Goal: Task Accomplishment & Management: Manage account settings

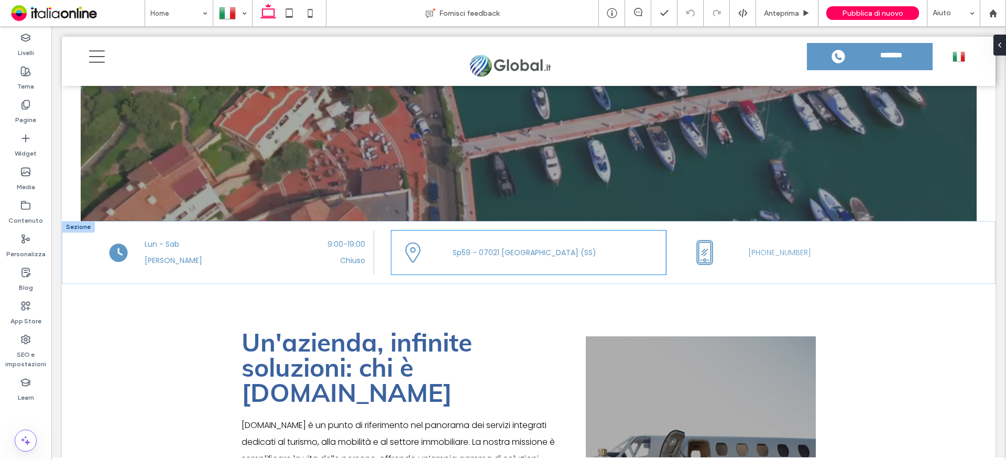
scroll to position [394, 0]
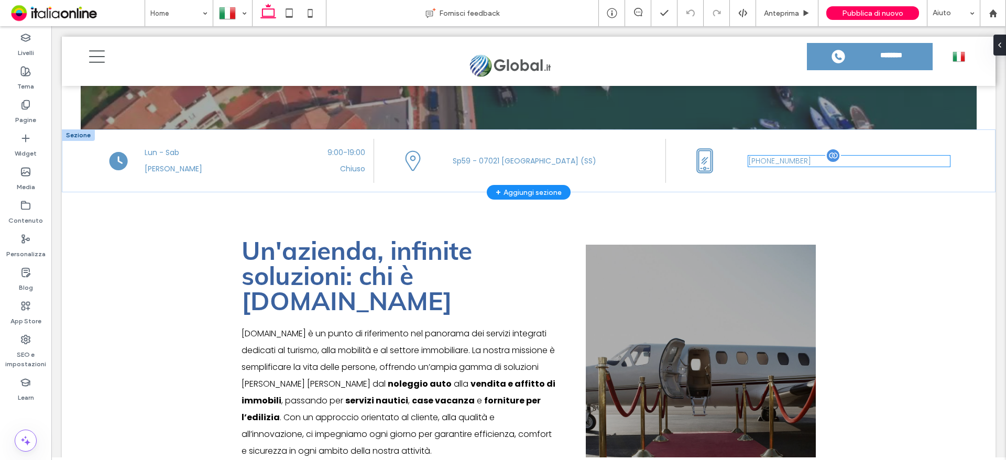
click at [786, 163] on span "+39 349 1506356" at bounding box center [779, 161] width 63 height 10
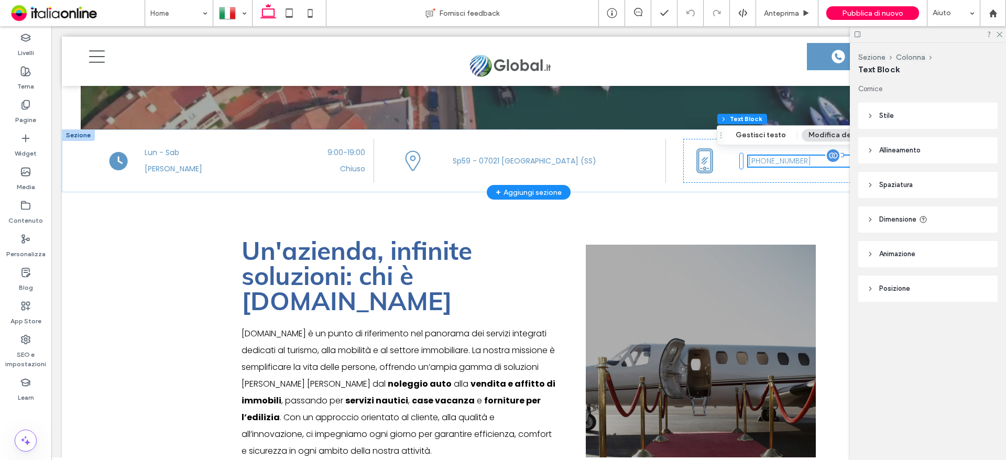
click at [810, 162] on h5 "+39 349 1506356" at bounding box center [849, 161] width 202 height 11
type input "*******"
type input "**"
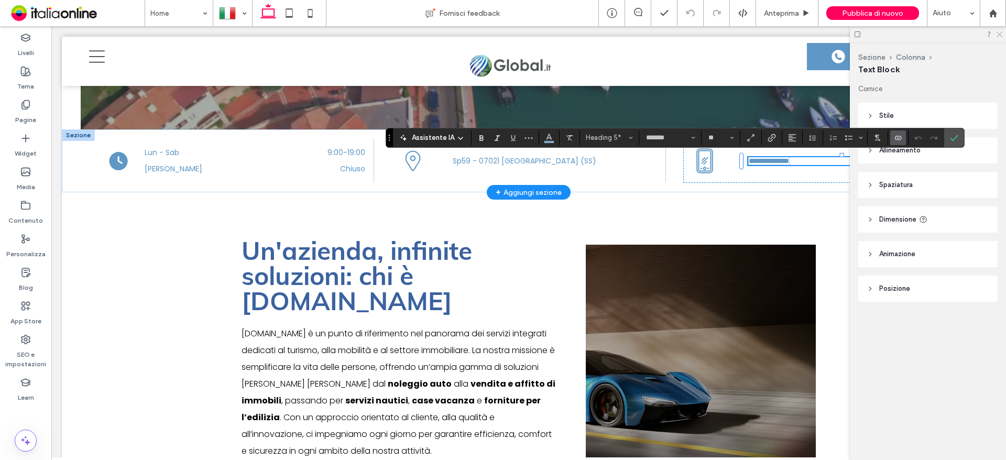
click at [1002, 31] on icon at bounding box center [999, 33] width 7 height 7
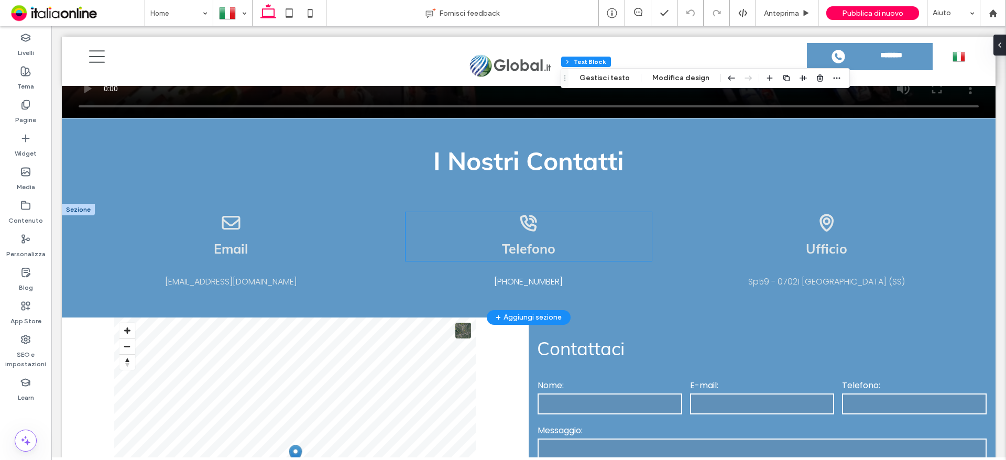
scroll to position [3119, 0]
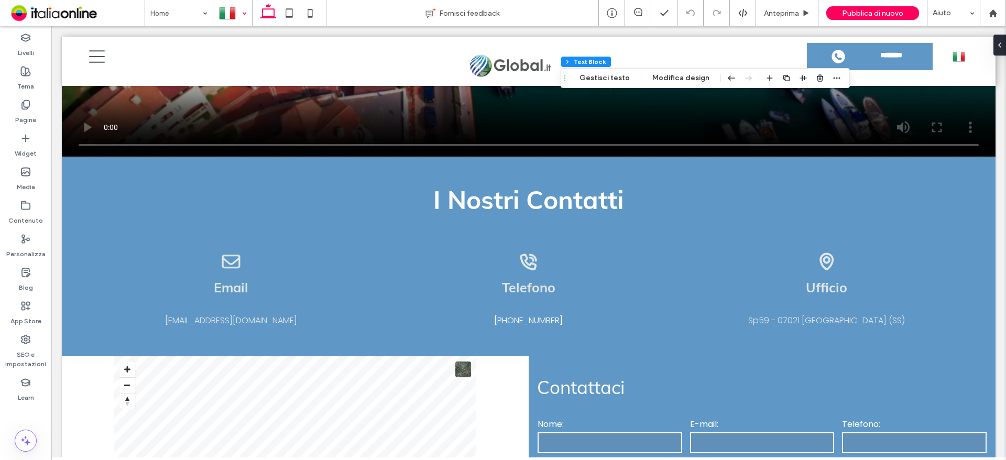
drag, startPoint x: 237, startPoint y: 13, endPoint x: 237, endPoint y: 23, distance: 9.4
click at [237, 13] on div at bounding box center [233, 13] width 38 height 25
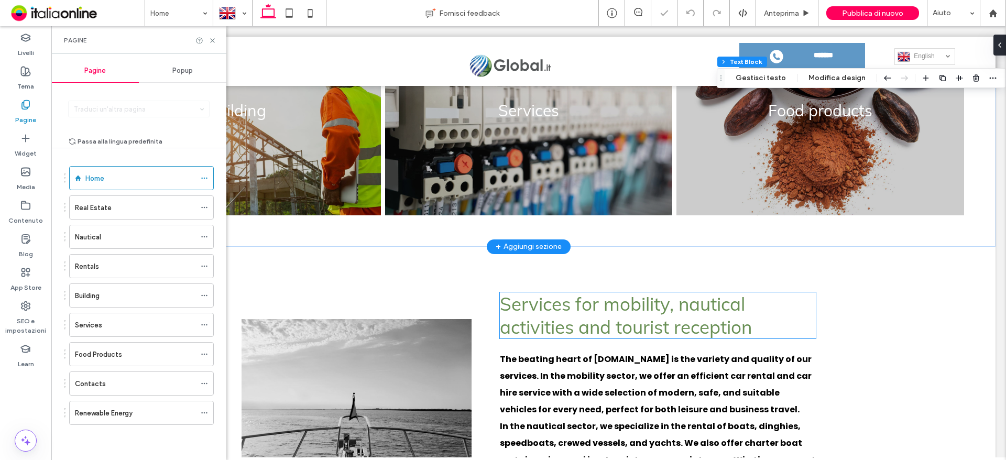
scroll to position [1529, 0]
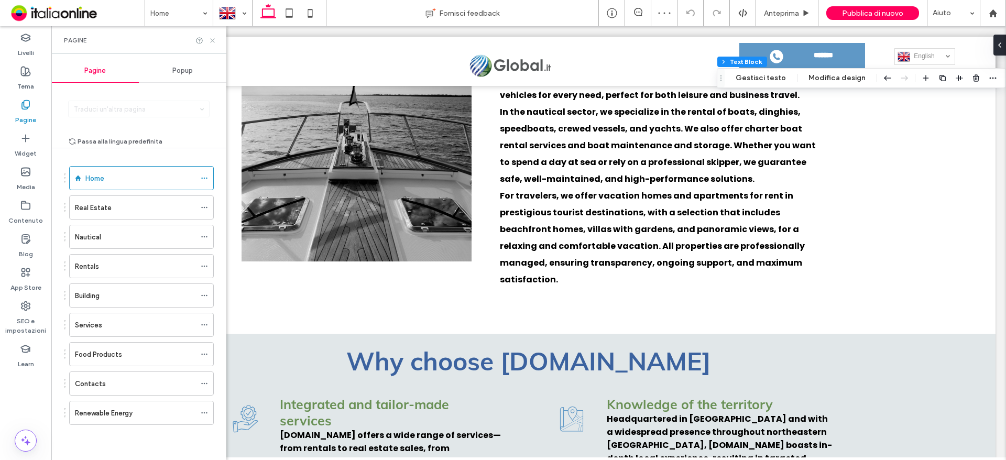
click at [210, 40] on icon at bounding box center [213, 41] width 8 height 8
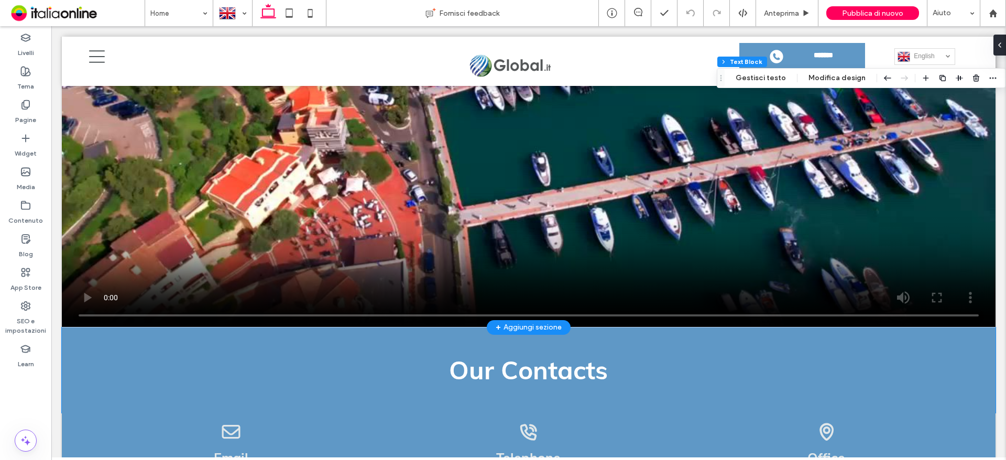
scroll to position [2996, 0]
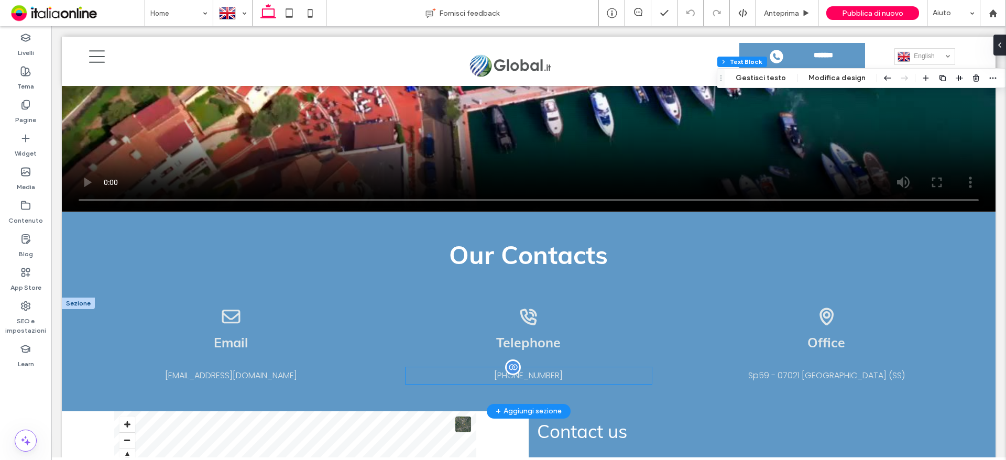
click at [540, 369] on span "+39 379 1595103" at bounding box center [528, 375] width 69 height 12
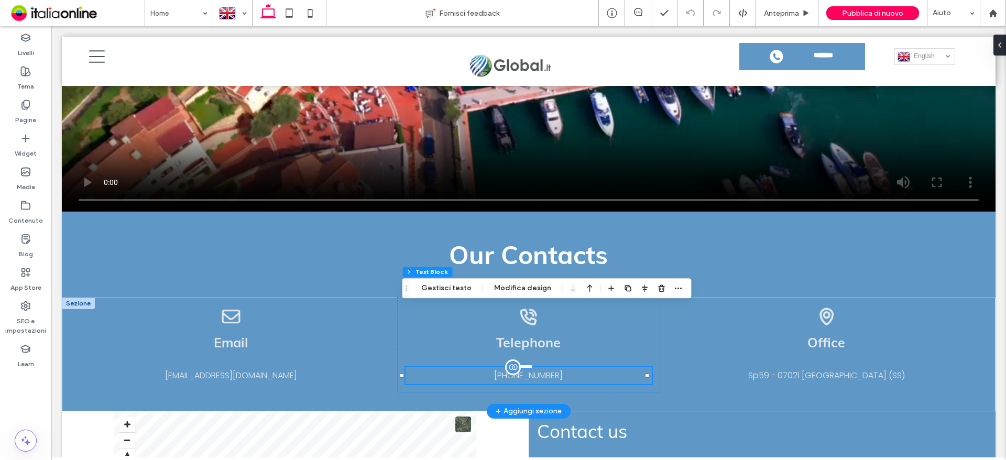
click at [506, 369] on span "+39 379 1595103" at bounding box center [528, 375] width 69 height 12
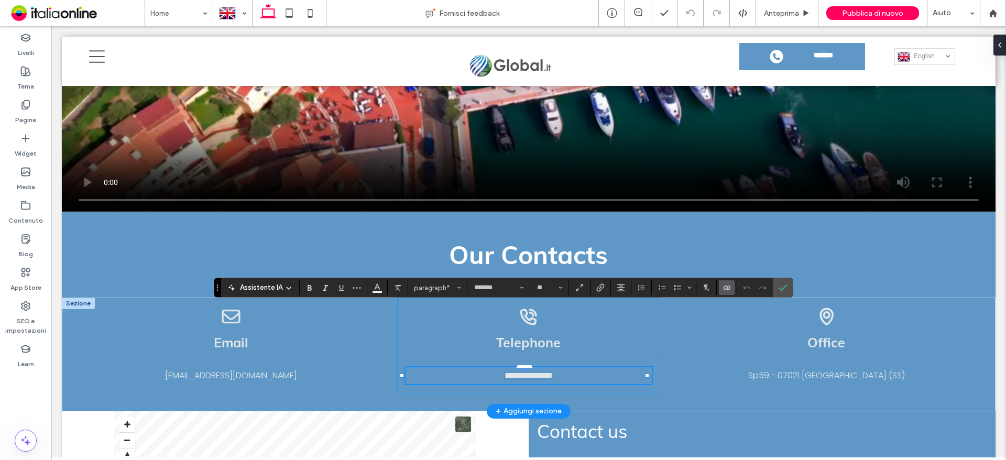
click at [547, 372] on span "**********" at bounding box center [529, 376] width 48 height 8
click at [532, 367] on p "**********" at bounding box center [529, 375] width 247 height 17
click at [531, 372] on span "**********" at bounding box center [529, 376] width 48 height 8
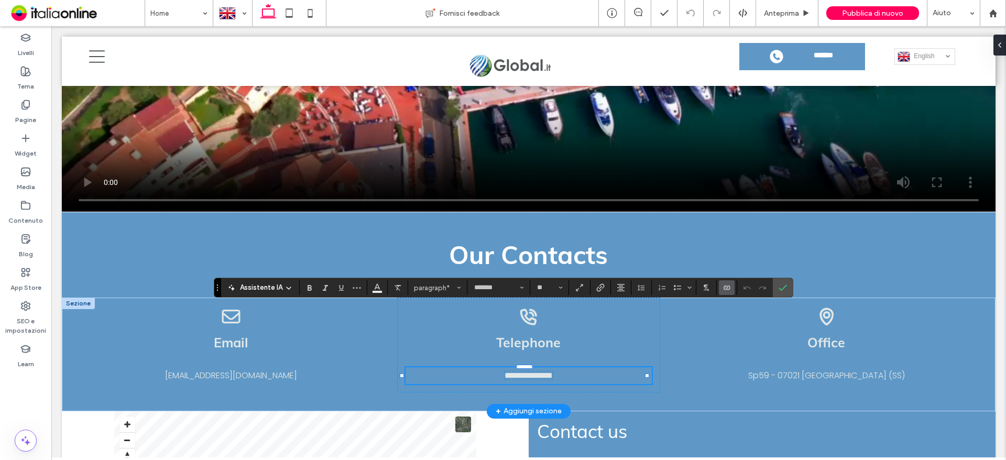
click at [531, 372] on span "**********" at bounding box center [529, 376] width 48 height 8
click at [553, 372] on span "**********" at bounding box center [529, 376] width 48 height 8
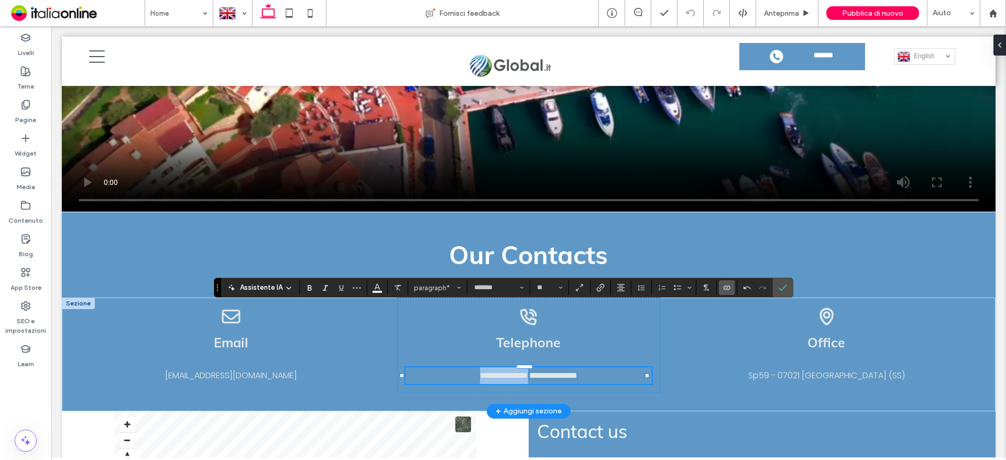
drag, startPoint x: 527, startPoint y: 314, endPoint x: 602, endPoint y: 313, distance: 75.5
click at [602, 367] on p "**********" at bounding box center [529, 375] width 247 height 17
click at [781, 289] on icon "Conferma" at bounding box center [783, 288] width 8 height 8
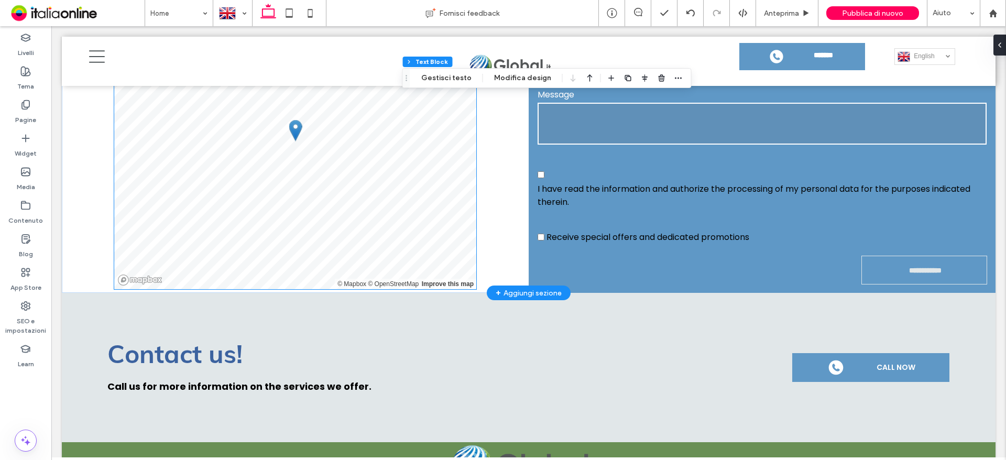
scroll to position [3258, 0]
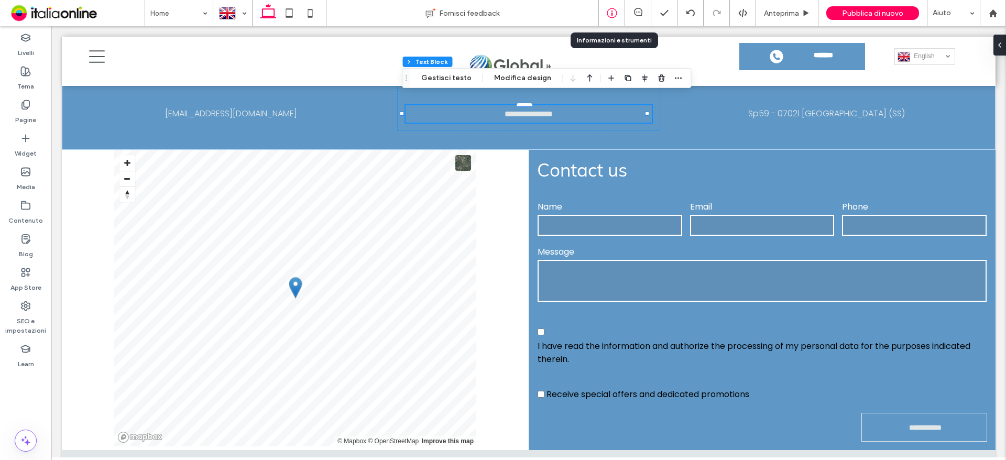
click at [614, 6] on div at bounding box center [612, 13] width 26 height 26
click at [611, 17] on use at bounding box center [612, 13] width 10 height 10
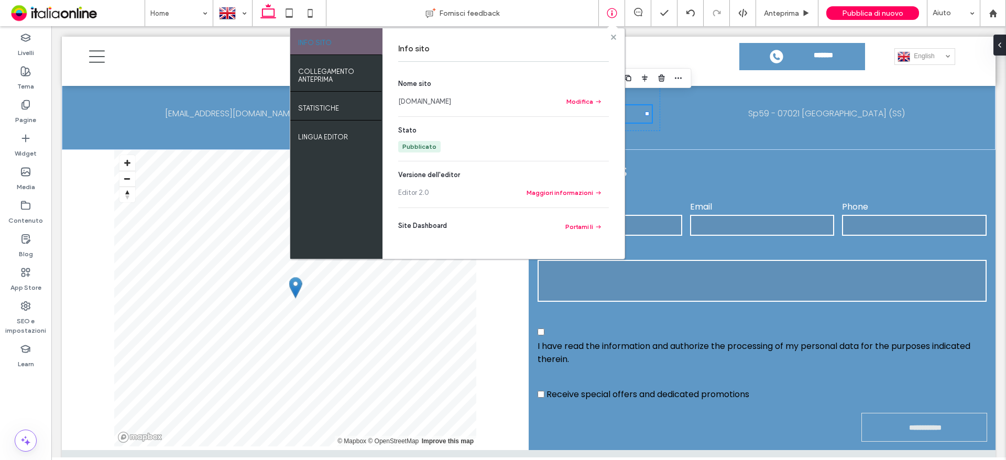
click at [616, 37] on icon at bounding box center [613, 37] width 5 height 5
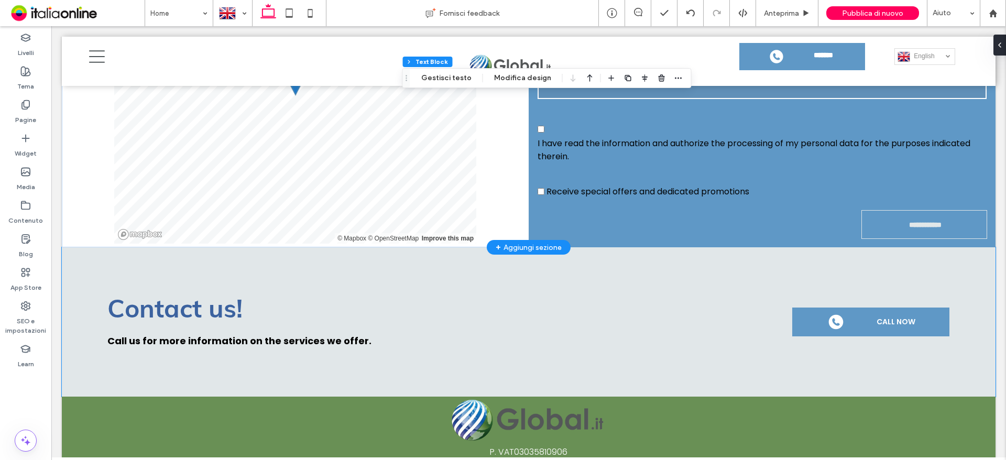
scroll to position [3518, 0]
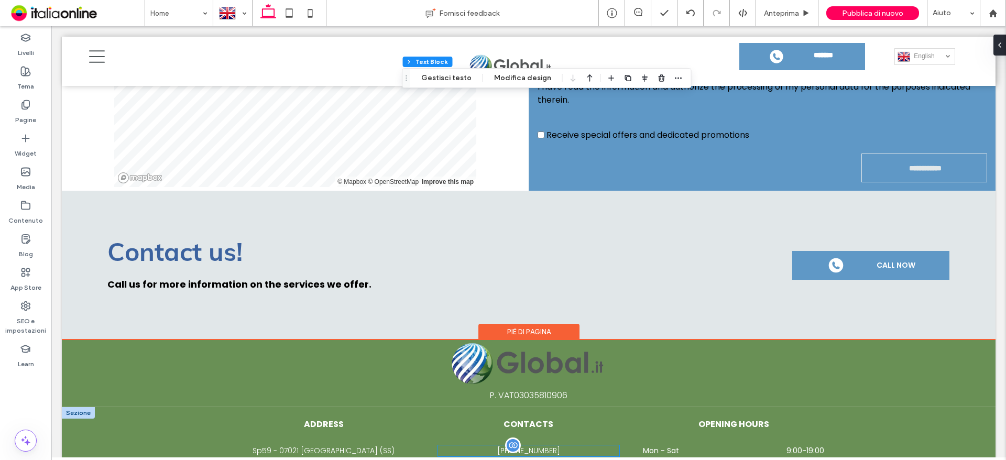
click at [514, 445] on span "+39 379 1595103" at bounding box center [528, 450] width 63 height 10
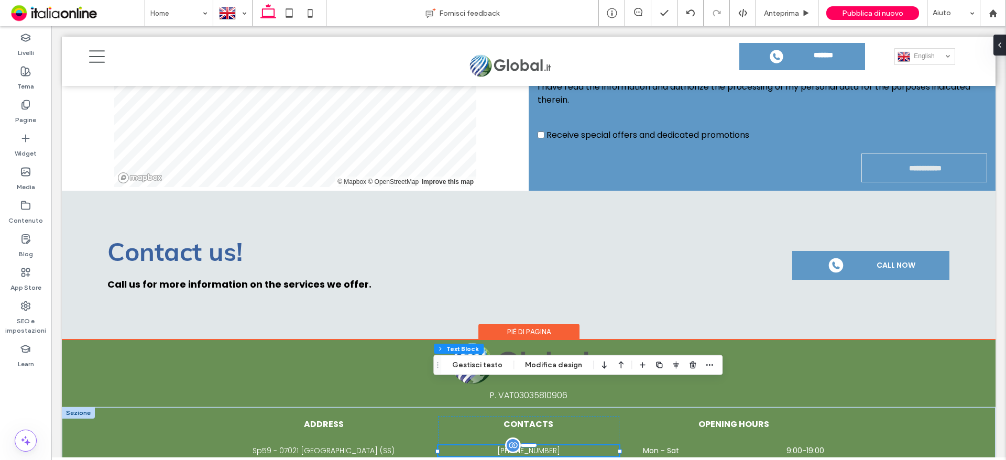
click at [530, 445] on span "+39 379 1595103" at bounding box center [528, 450] width 63 height 10
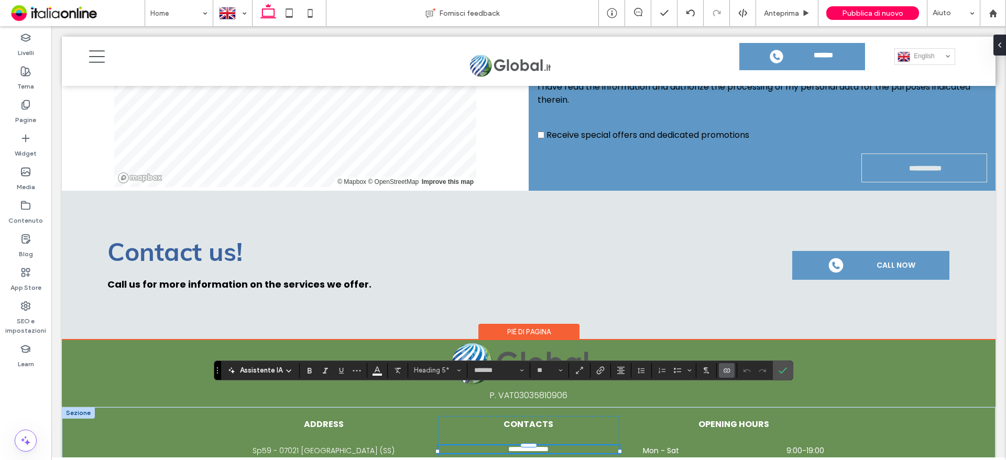
click at [531, 445] on span "**********" at bounding box center [528, 448] width 40 height 7
click at [569, 445] on h5 "**********" at bounding box center [528, 449] width 181 height 8
type input "**"
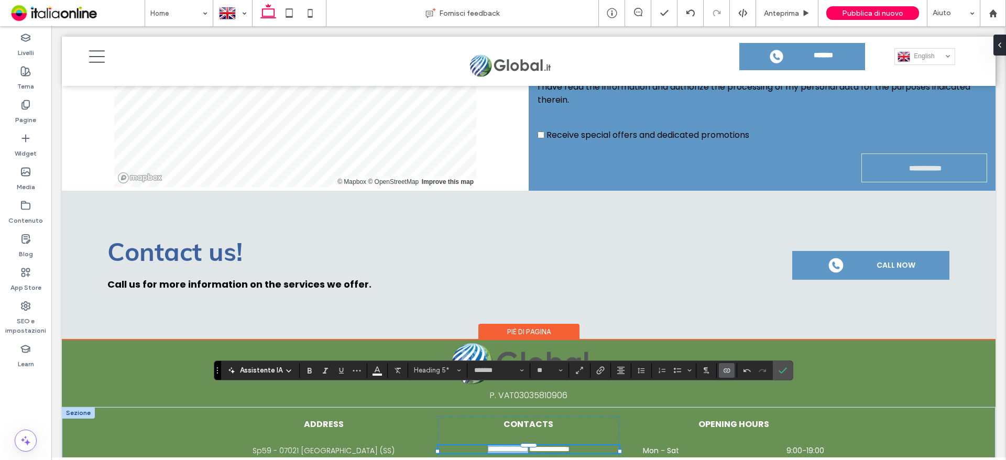
click at [525, 445] on span "**********" at bounding box center [508, 448] width 40 height 7
click at [529, 445] on span "**********" at bounding box center [549, 448] width 40 height 7
click at [776, 377] on label "Conferma" at bounding box center [783, 370] width 16 height 19
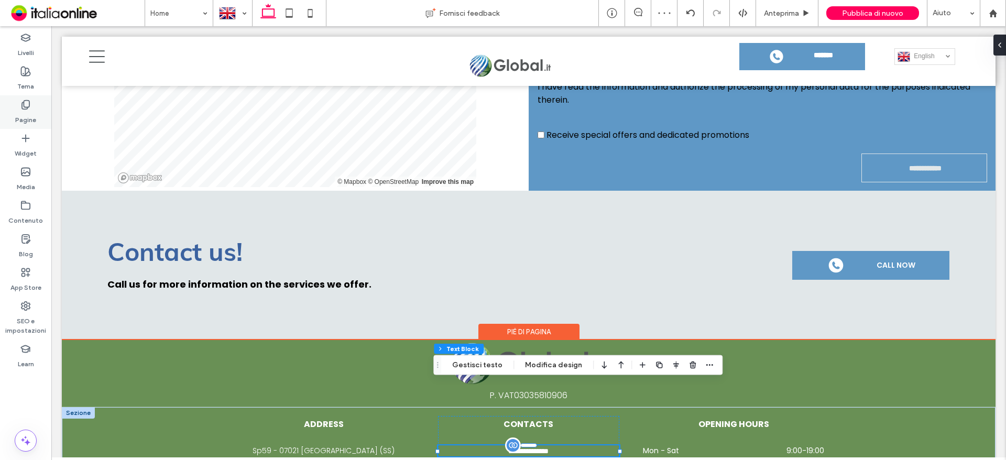
click at [29, 119] on label "Pagine" at bounding box center [25, 117] width 21 height 15
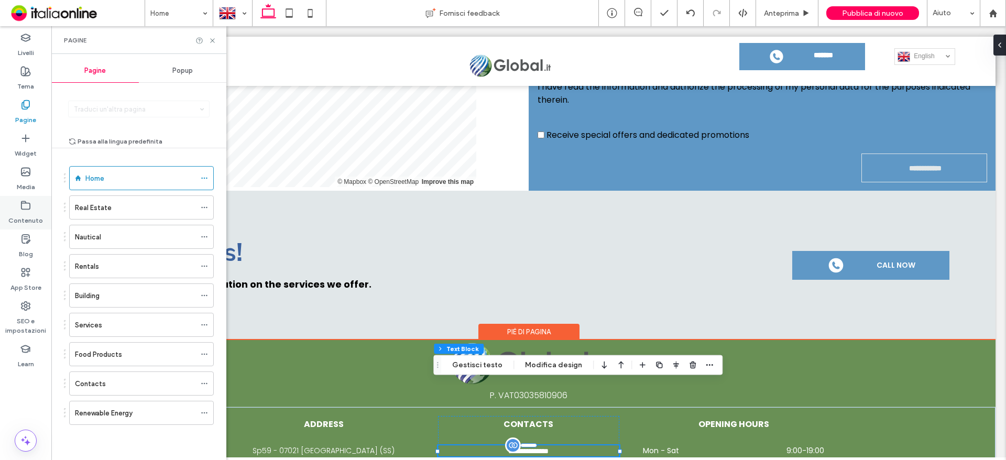
click at [23, 218] on label "Contenuto" at bounding box center [25, 218] width 35 height 15
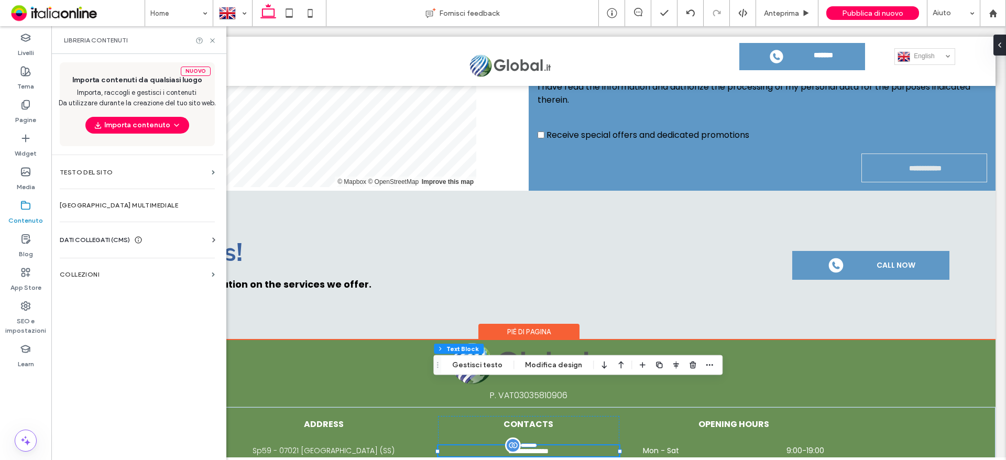
click at [114, 237] on span "DATI COLLEGATI (CMS)" at bounding box center [95, 240] width 70 height 10
click at [121, 262] on label "Informazioni aziendali" at bounding box center [139, 265] width 143 height 7
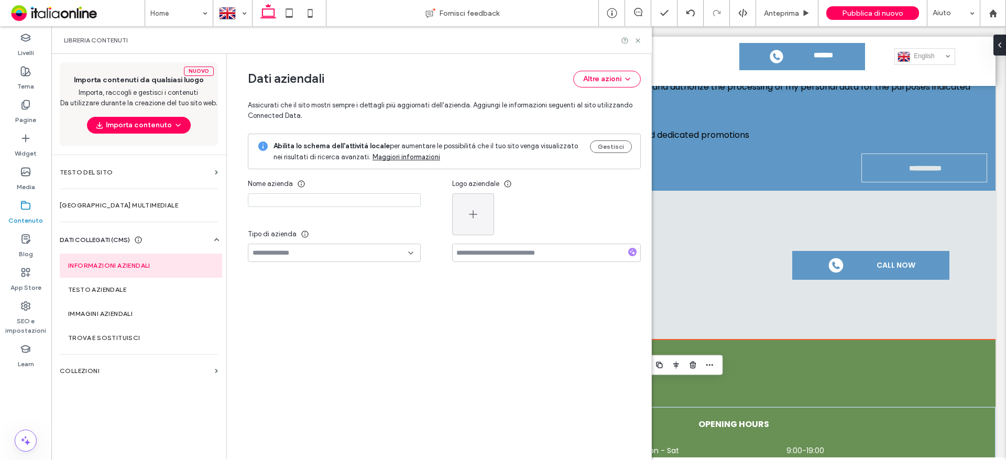
type input "*********"
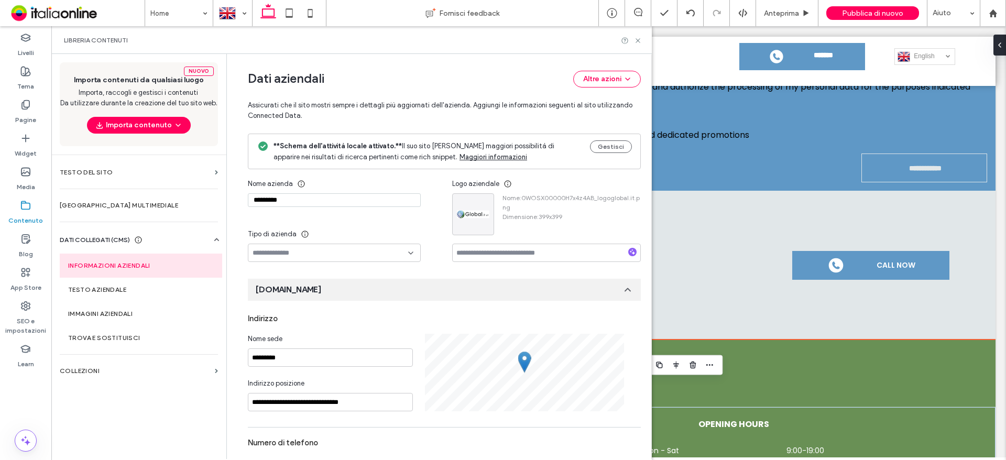
scroll to position [118, 0]
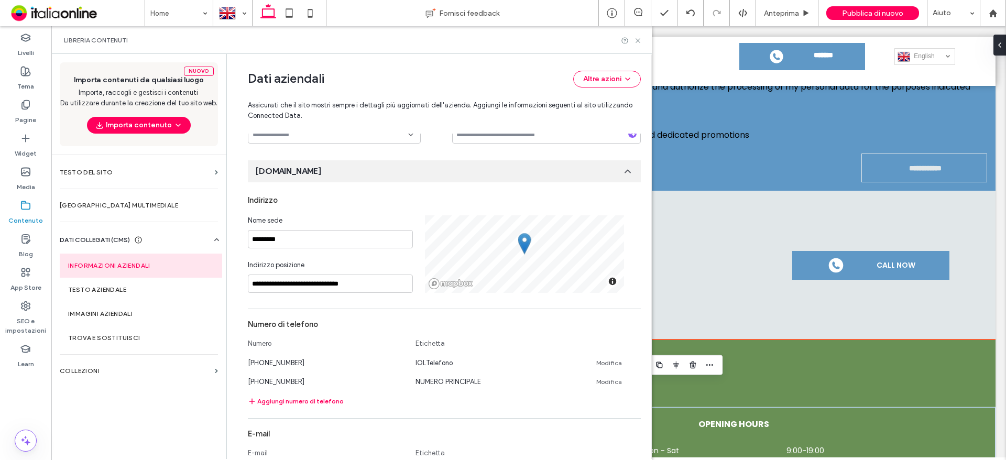
click at [639, 36] on div "Libreria contenuti" at bounding box center [351, 40] width 601 height 28
click at [635, 44] on icon at bounding box center [638, 41] width 8 height 8
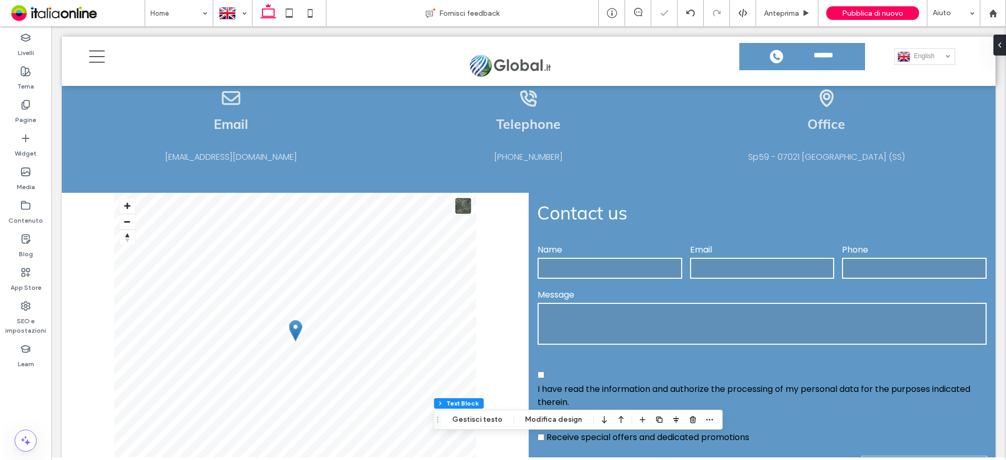
scroll to position [3518, 0]
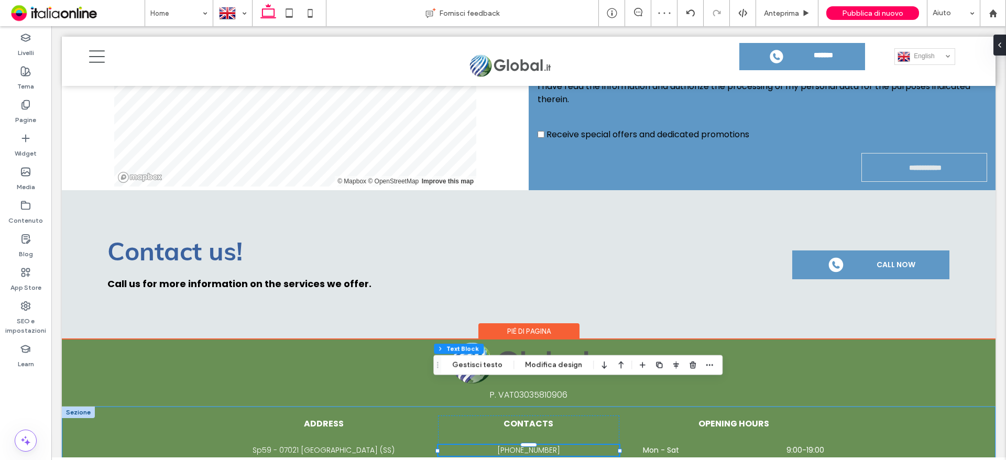
click at [876, 407] on div "Sp59 - 07021 Porto Cervo (SS) ADDRESS +39 349 1506356 CONTACTS global.it1960@gm…" at bounding box center [529, 448] width 934 height 83
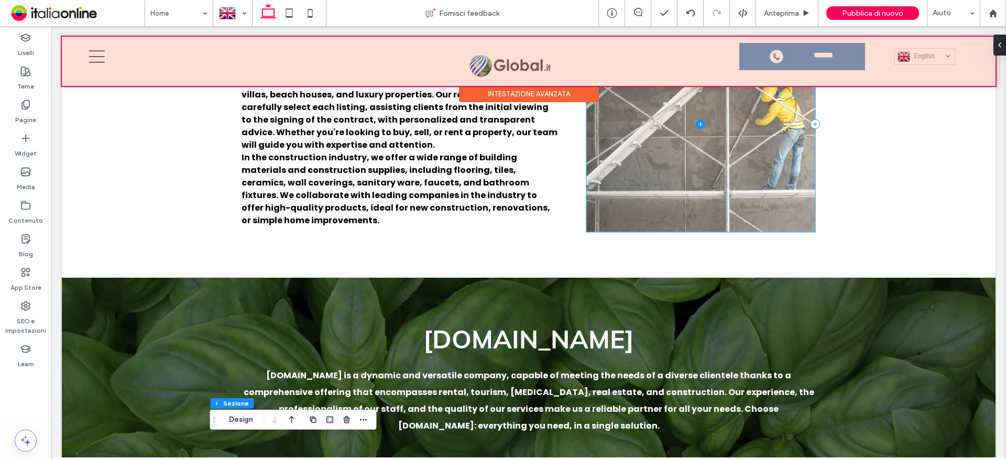
scroll to position [2103, 0]
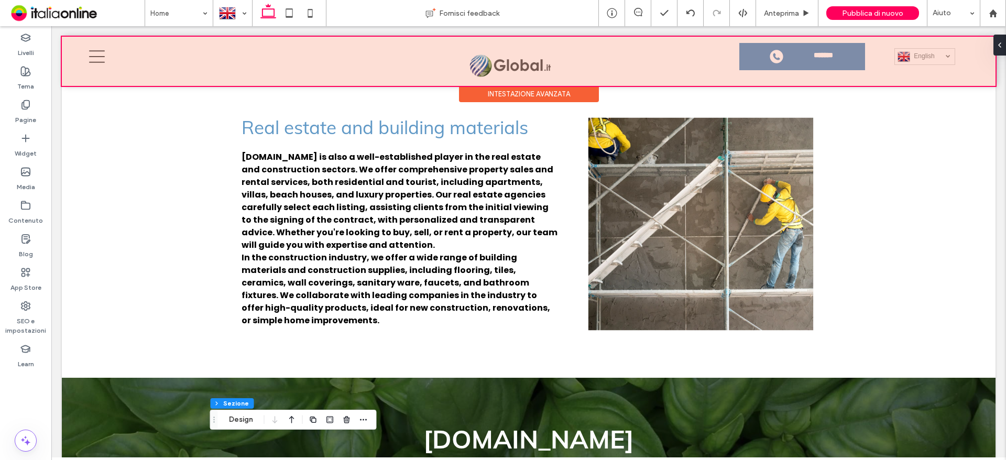
click at [798, 46] on div at bounding box center [529, 61] width 934 height 49
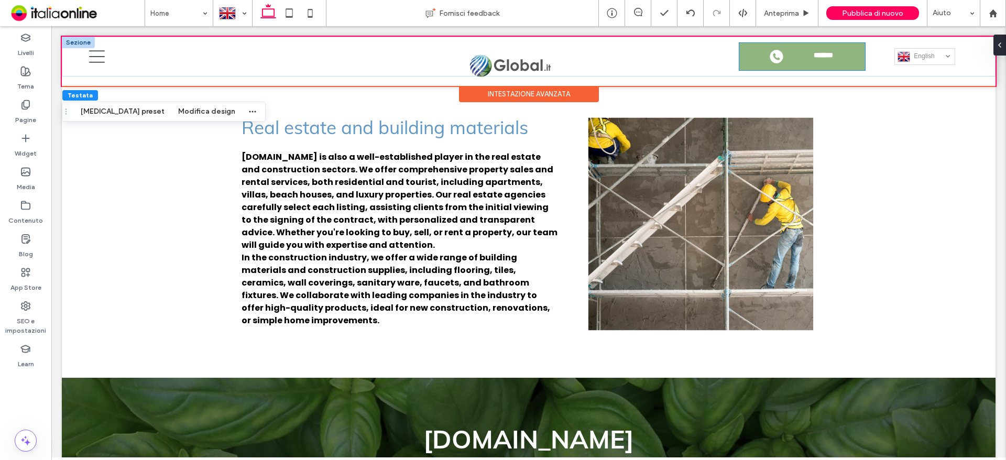
click at [795, 66] on link "**********" at bounding box center [803, 56] width 126 height 27
type input "**"
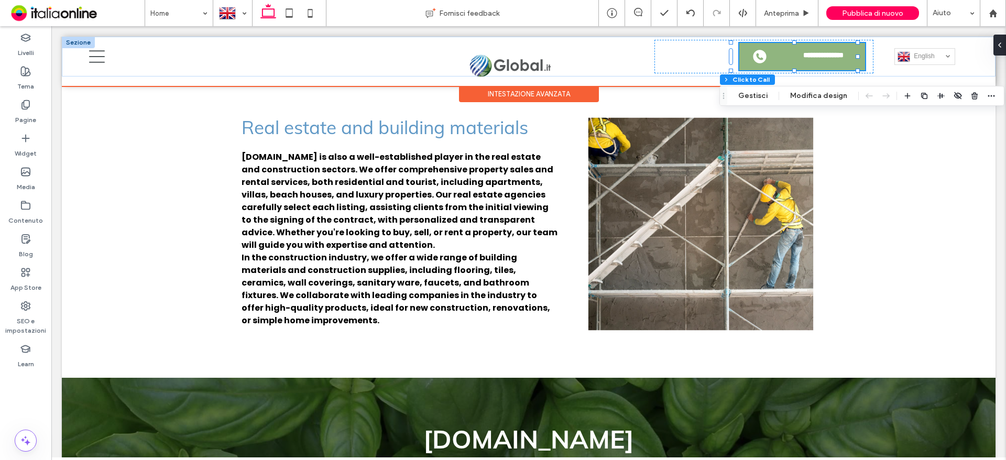
click at [814, 58] on span "**********" at bounding box center [824, 56] width 58 height 11
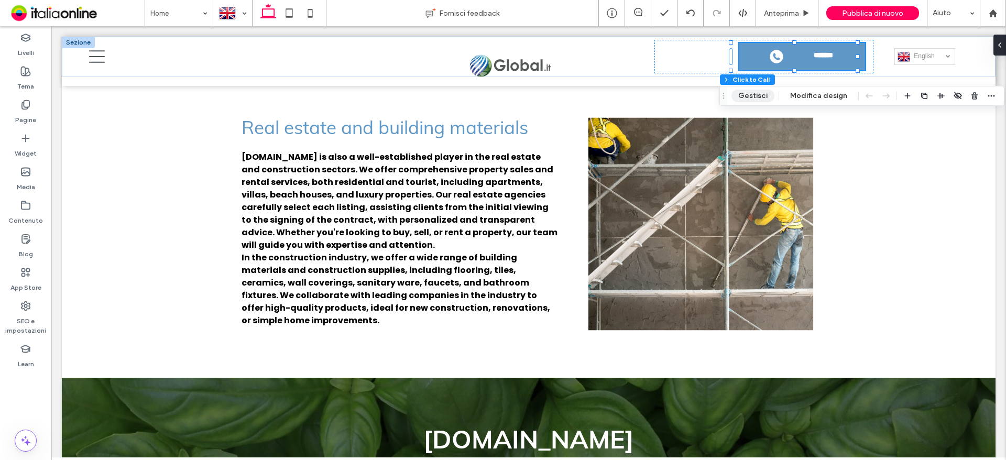
click at [760, 101] on button "Gestisci" at bounding box center [753, 96] width 43 height 13
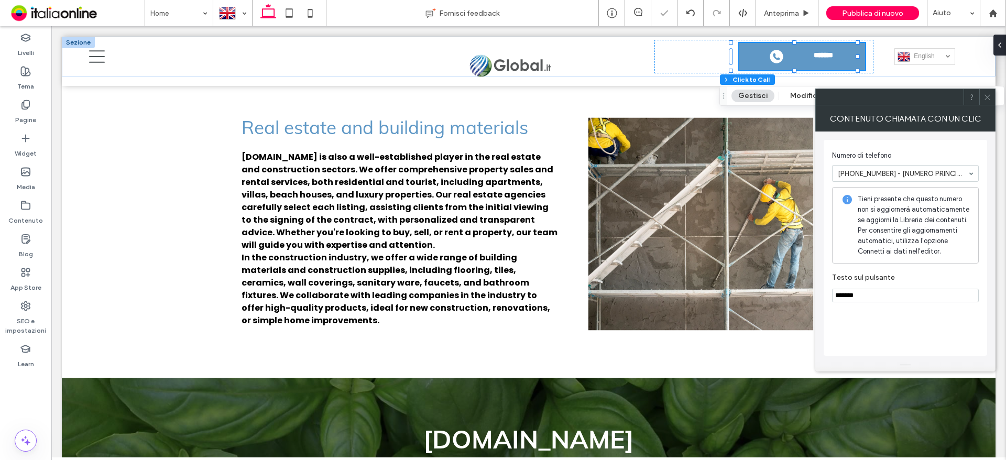
click at [984, 99] on icon at bounding box center [988, 97] width 8 height 8
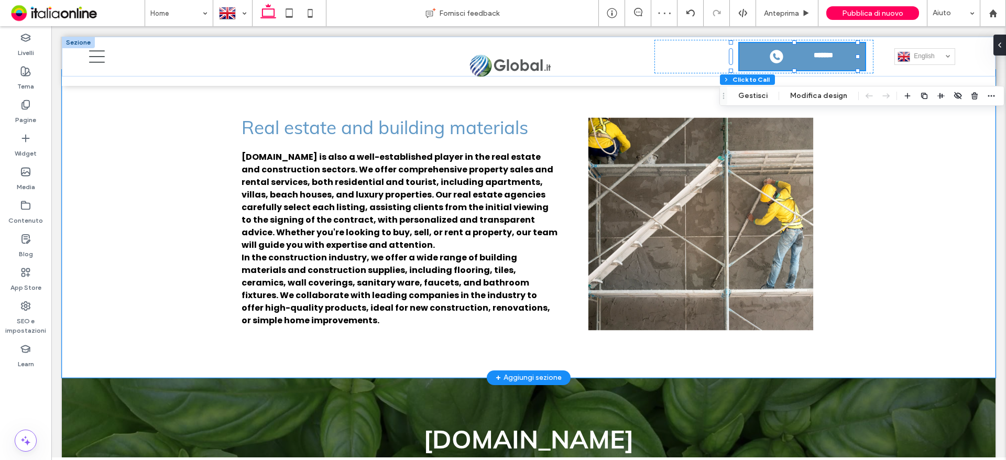
click at [947, 259] on div "Real estate and building materials Global.it is also a well-established player …" at bounding box center [529, 224] width 934 height 308
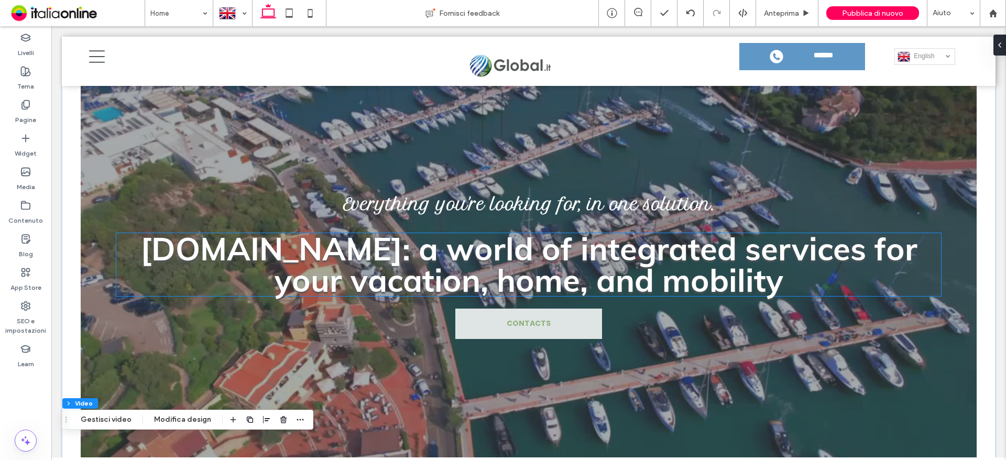
scroll to position [0, 0]
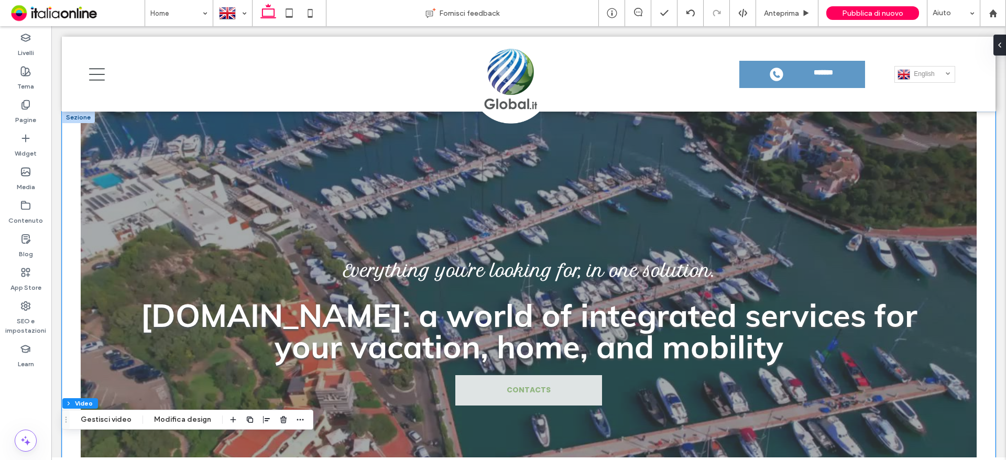
click at [70, 145] on div "Everything you're looking for, in one solution. Global.it: a world of integrate…" at bounding box center [529, 330] width 934 height 437
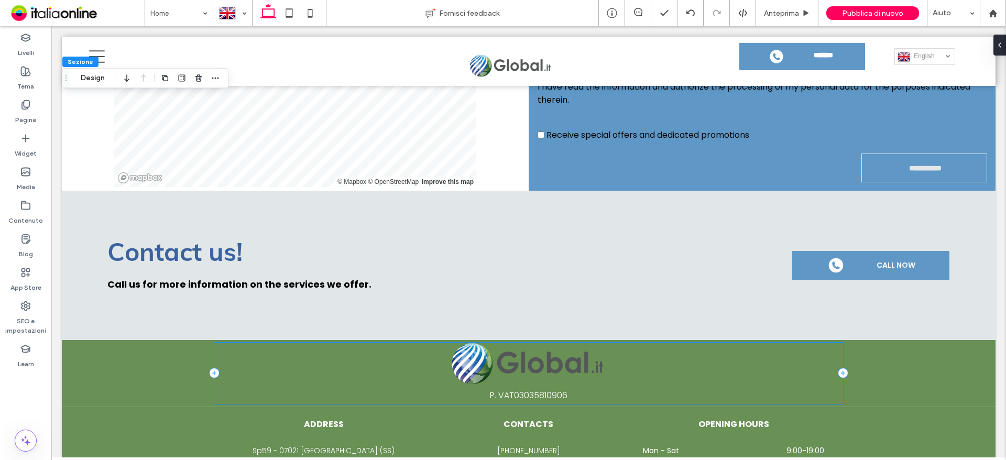
scroll to position [3518, 0]
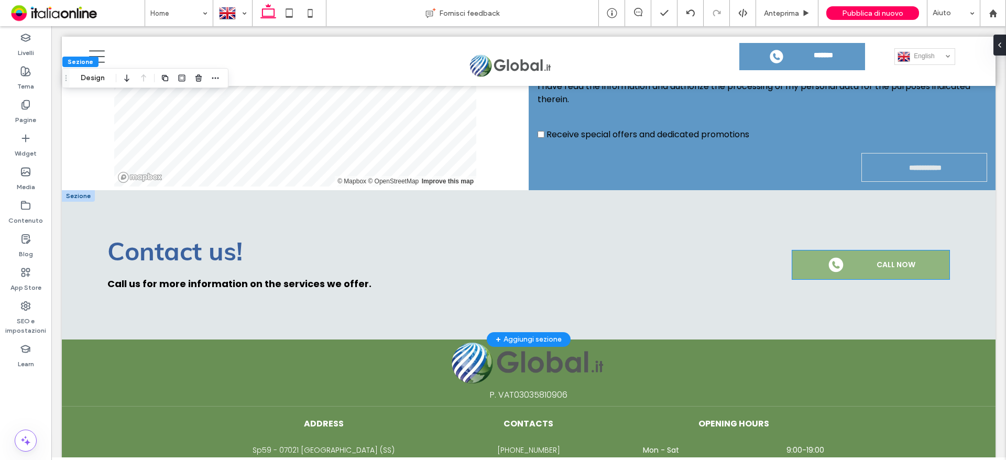
click at [864, 251] on link "CALL NOW" at bounding box center [870, 265] width 157 height 29
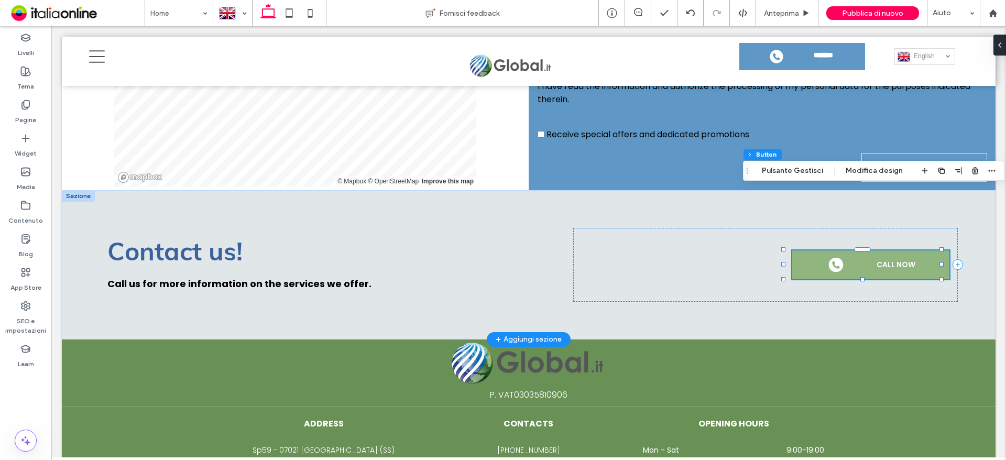
click at [877, 259] on span "CALL NOW" at bounding box center [896, 264] width 39 height 11
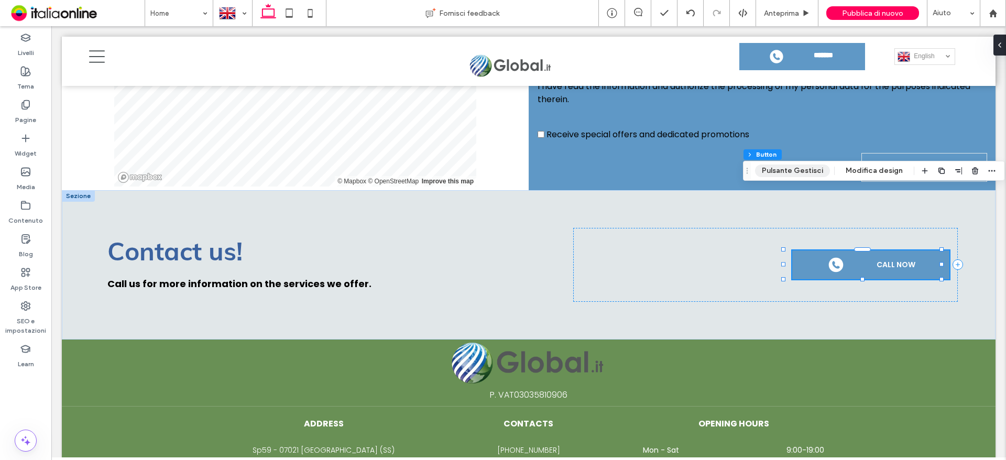
click at [789, 167] on button "Pulsante Gestisci" at bounding box center [792, 171] width 75 height 13
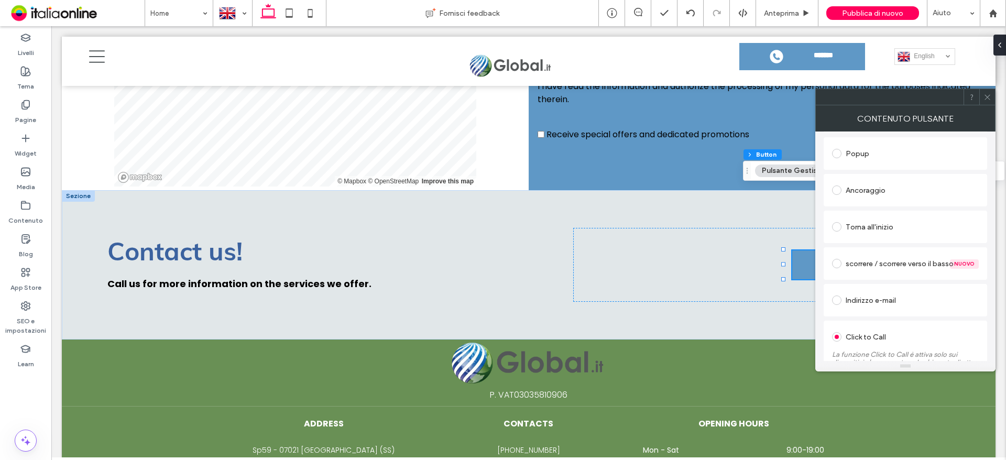
scroll to position [262, 0]
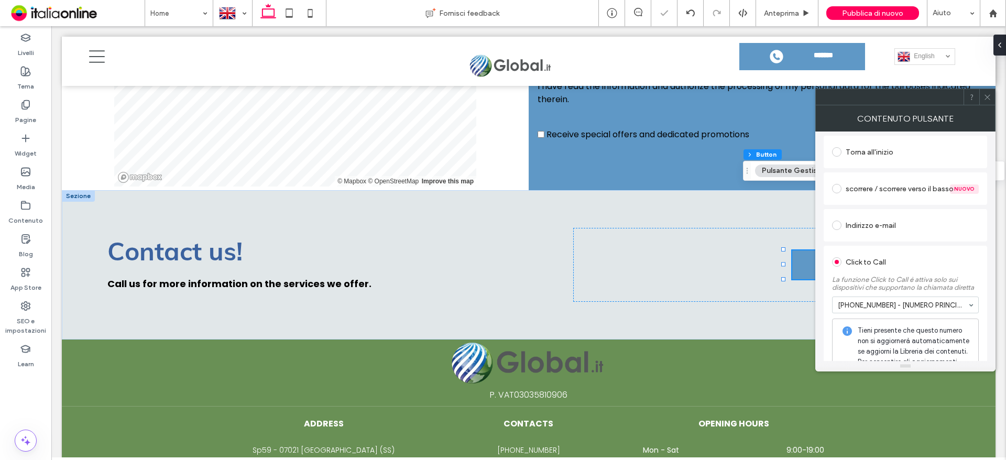
click at [988, 97] on use at bounding box center [987, 96] width 5 height 5
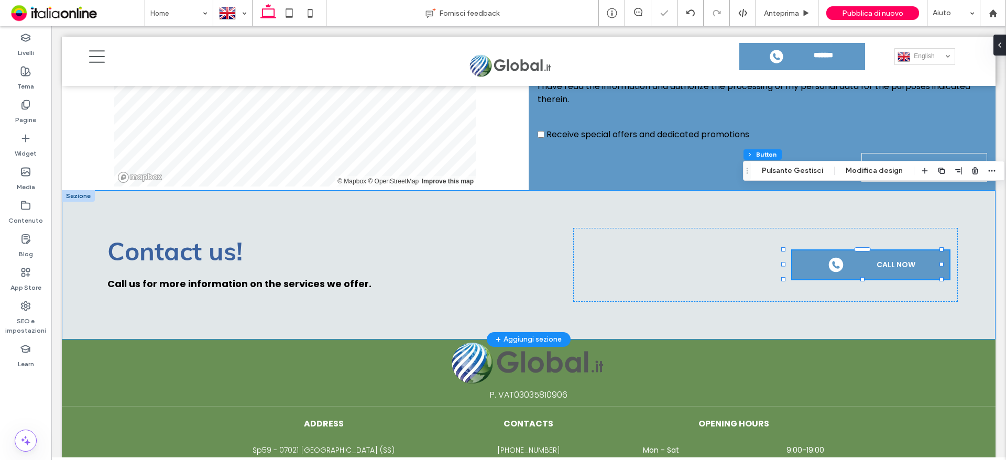
click at [671, 263] on div "Contact us! Call us for more information on the services we offer. CALL NOW" at bounding box center [529, 264] width 934 height 149
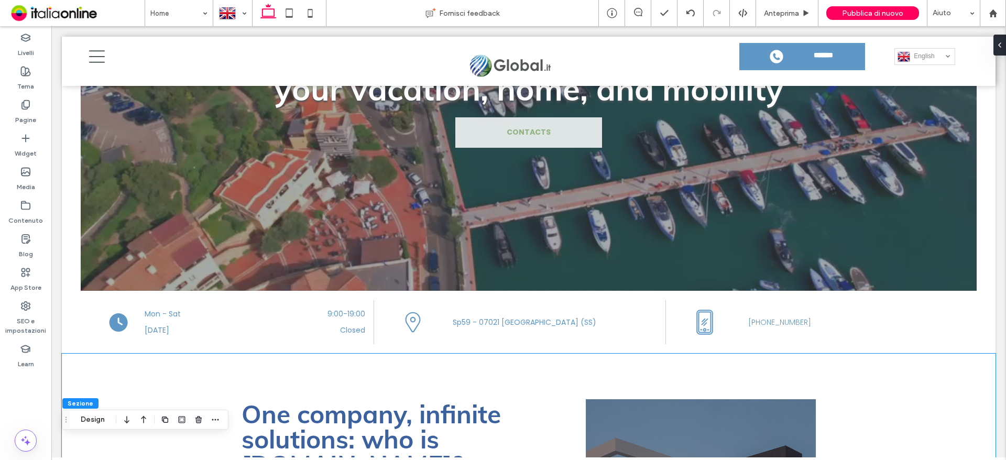
scroll to position [216, 0]
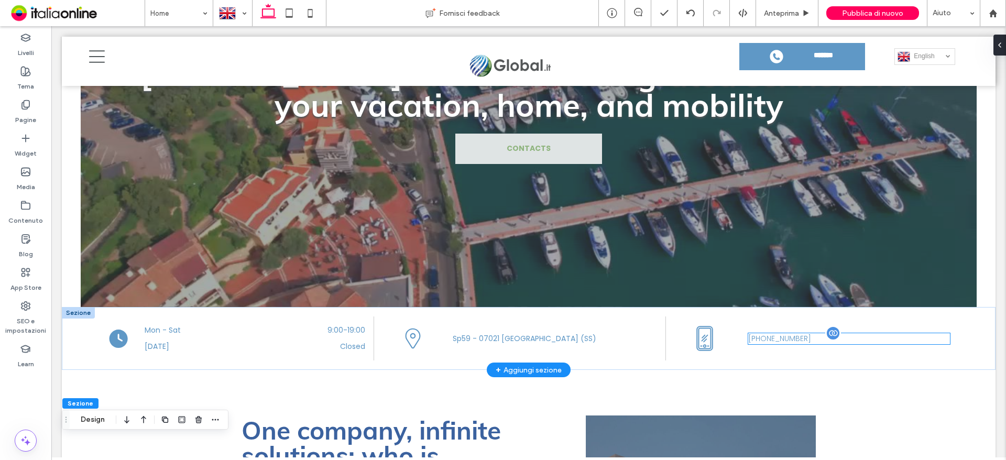
click at [798, 341] on h5 "+39 379 1595103" at bounding box center [849, 338] width 202 height 11
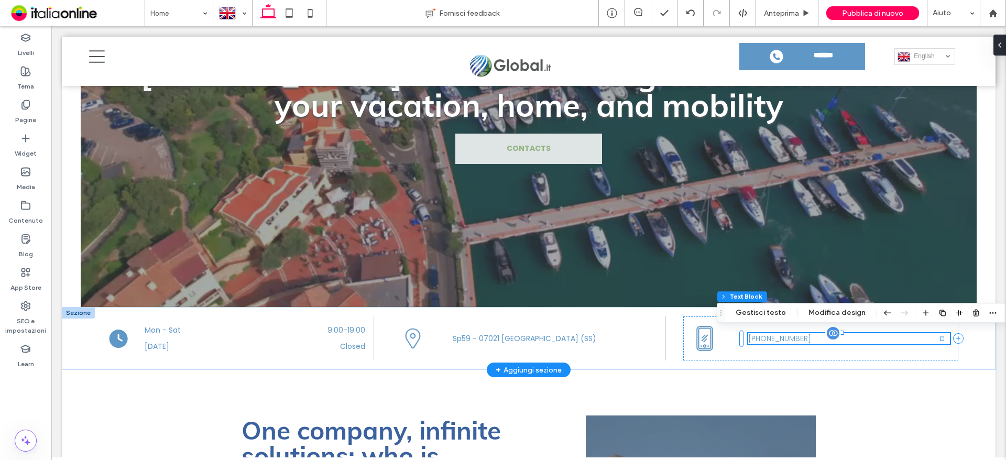
click at [811, 333] on span "+39 379 1595103" at bounding box center [779, 338] width 63 height 10
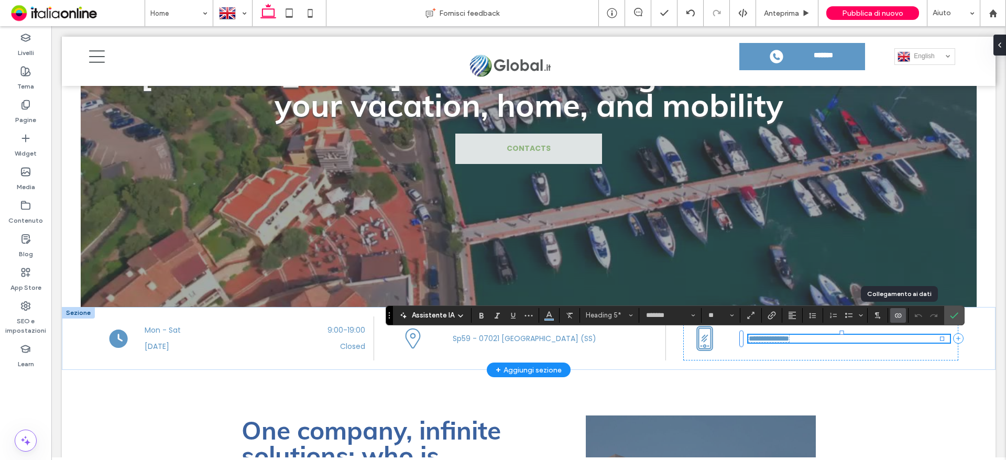
click at [901, 312] on icon "Collegamento ai dati" at bounding box center [898, 315] width 8 height 8
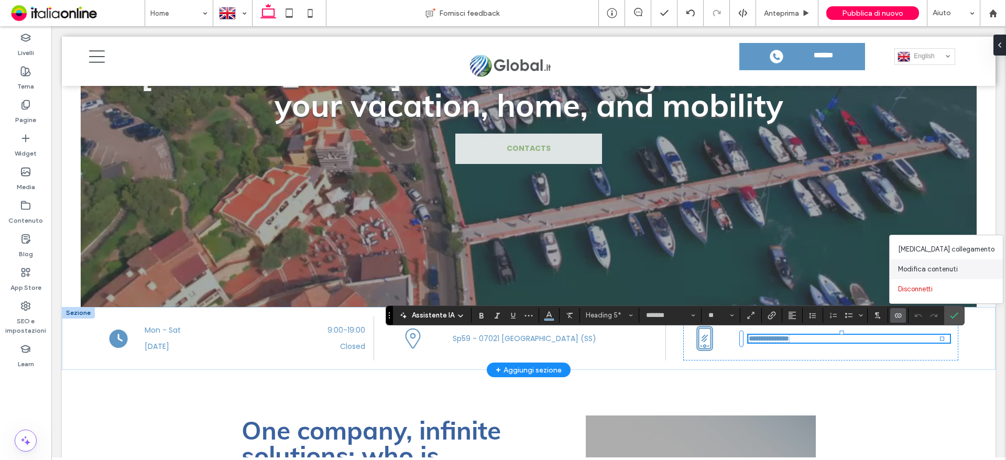
click at [918, 271] on span "Modifica contenuti" at bounding box center [928, 269] width 60 height 10
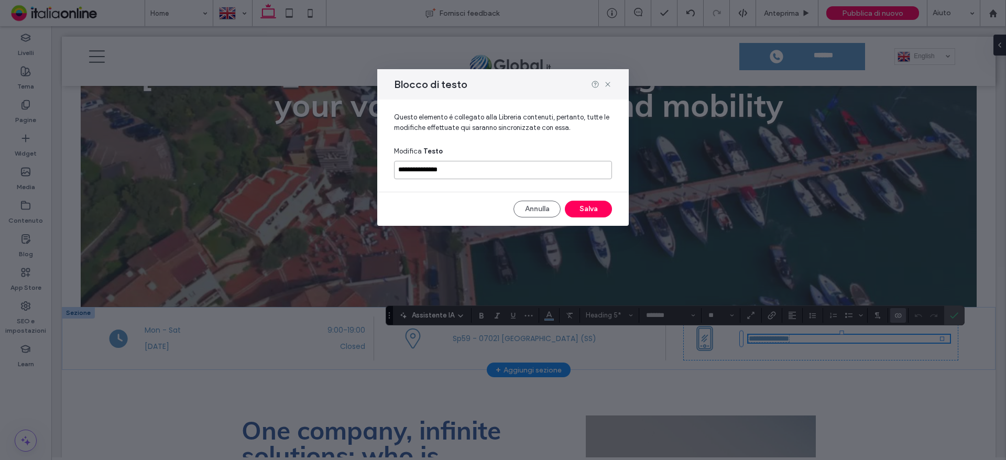
drag, startPoint x: 461, startPoint y: 176, endPoint x: 357, endPoint y: 179, distance: 103.8
click at [357, 179] on div "**********" at bounding box center [503, 230] width 1006 height 460
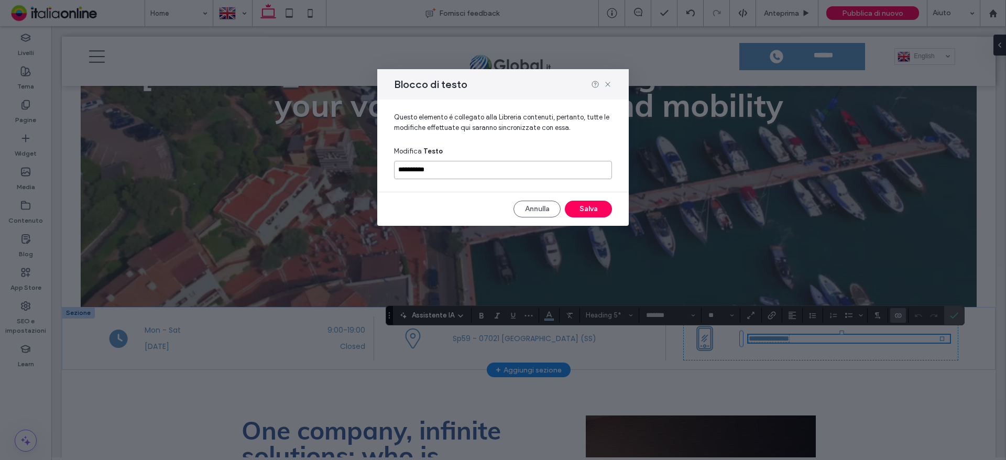
click at [399, 173] on input "**********" at bounding box center [503, 170] width 218 height 18
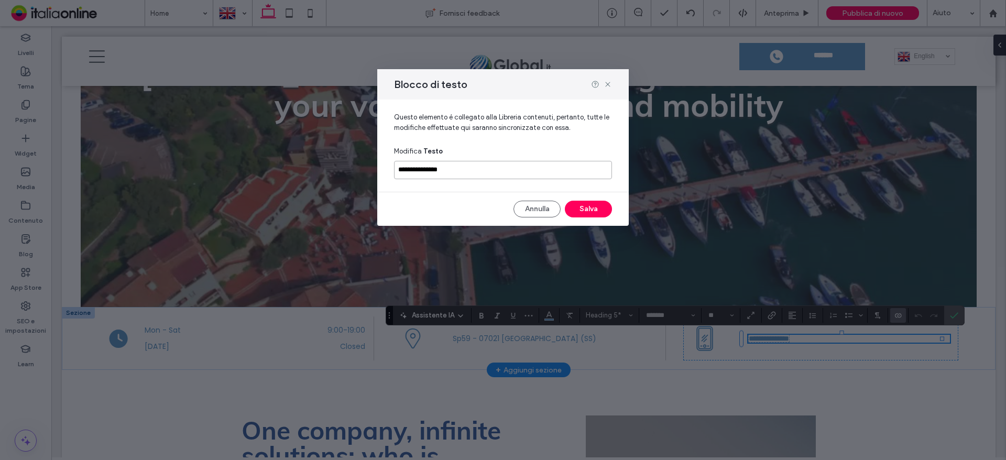
click at [425, 170] on input "**********" at bounding box center [503, 170] width 218 height 18
type input "**********"
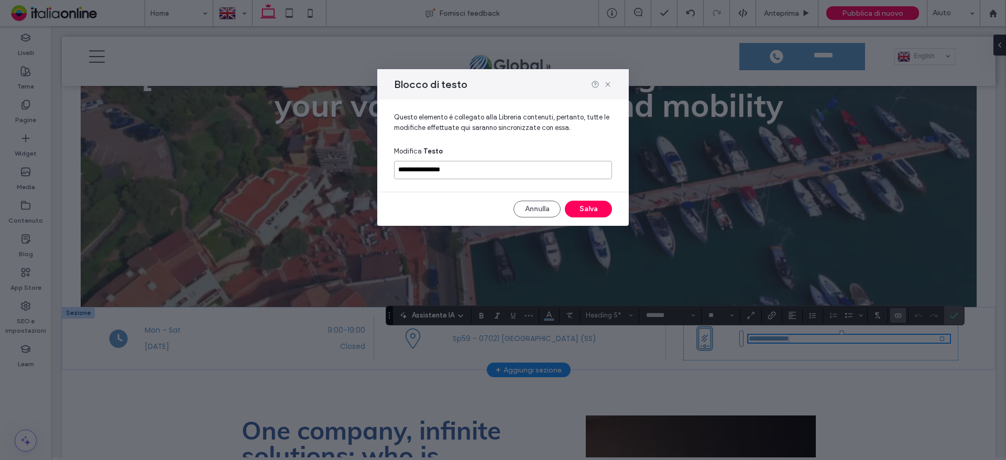
drag, startPoint x: 481, startPoint y: 166, endPoint x: 362, endPoint y: 172, distance: 119.1
click at [363, 170] on div "**********" at bounding box center [503, 230] width 1006 height 460
click at [586, 209] on button "Salva" at bounding box center [588, 209] width 47 height 17
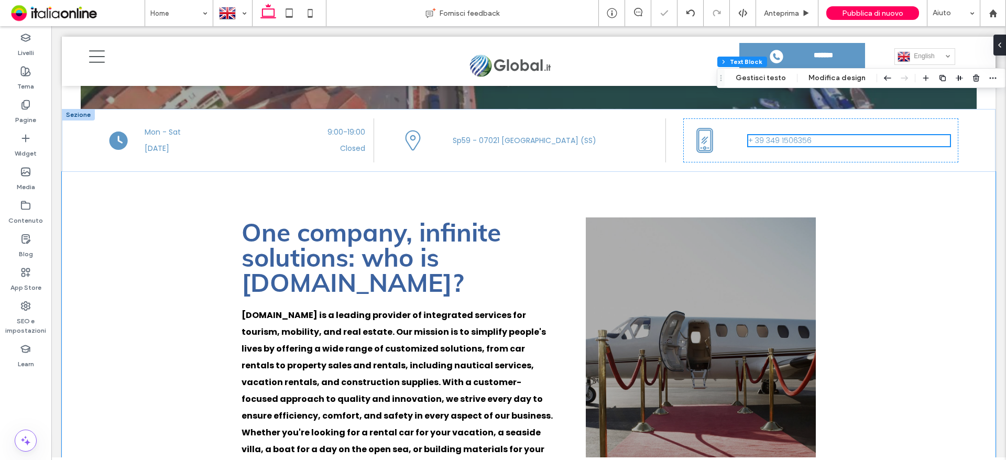
scroll to position [287, 0]
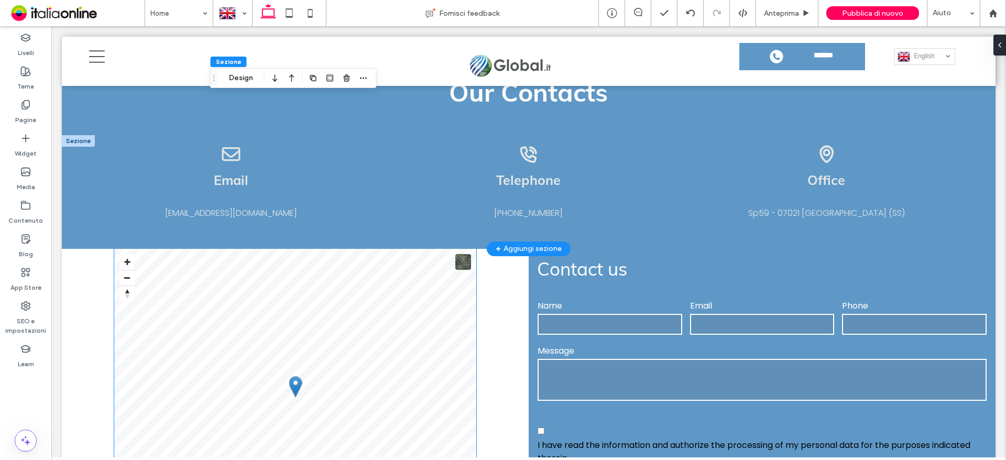
scroll to position [3151, 0]
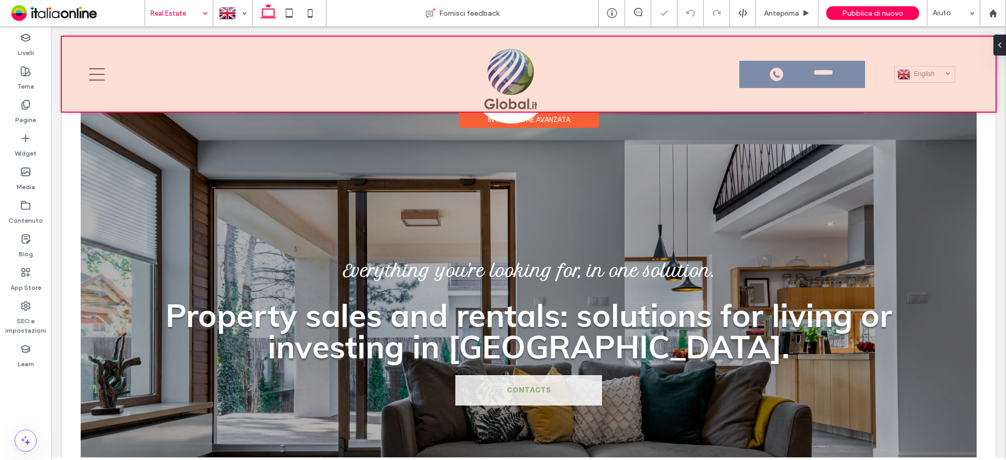
click at [800, 85] on div at bounding box center [529, 74] width 934 height 75
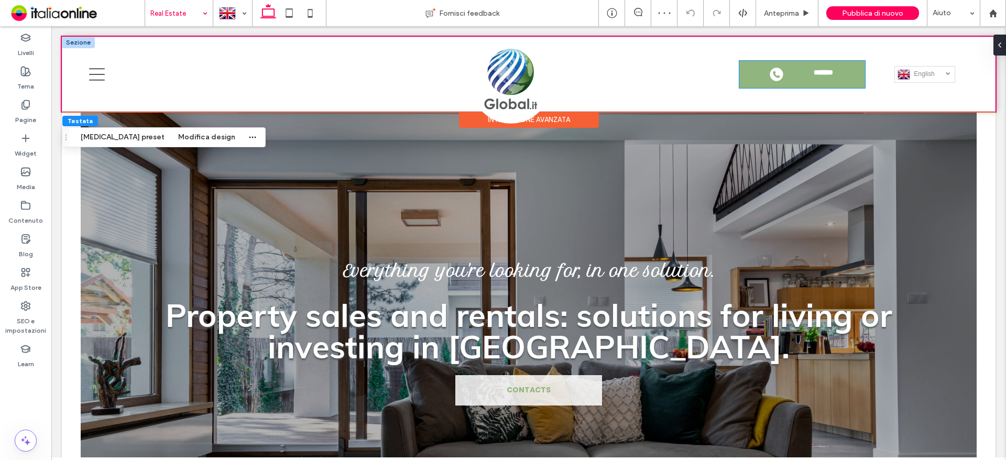
click at [800, 79] on link "**********" at bounding box center [803, 74] width 126 height 27
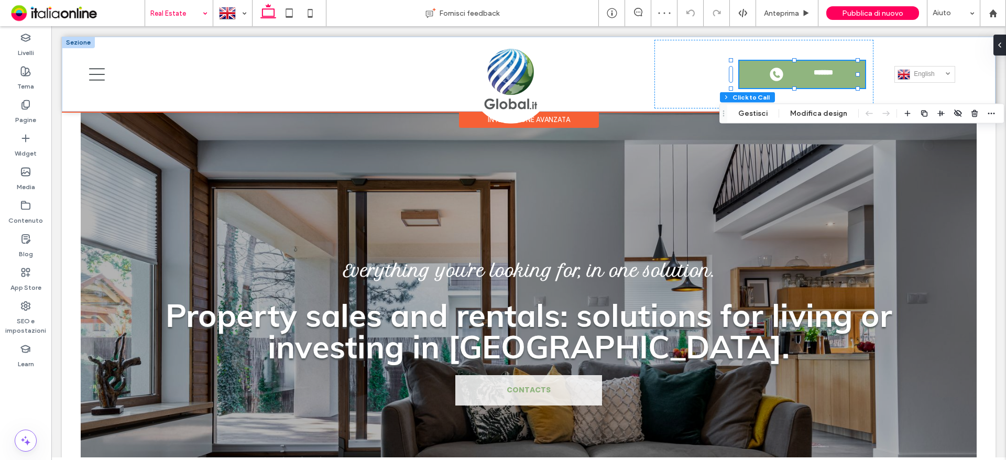
type input "**"
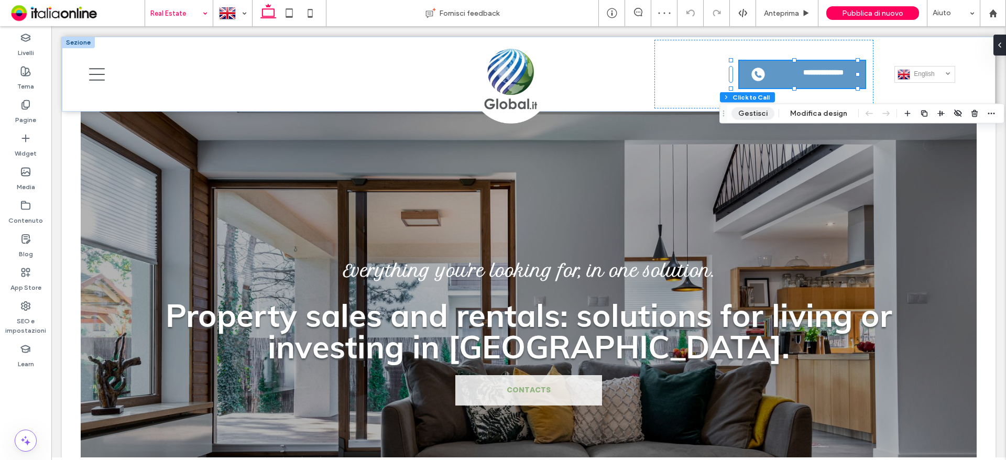
click at [747, 119] on button "Gestisci" at bounding box center [753, 113] width 43 height 13
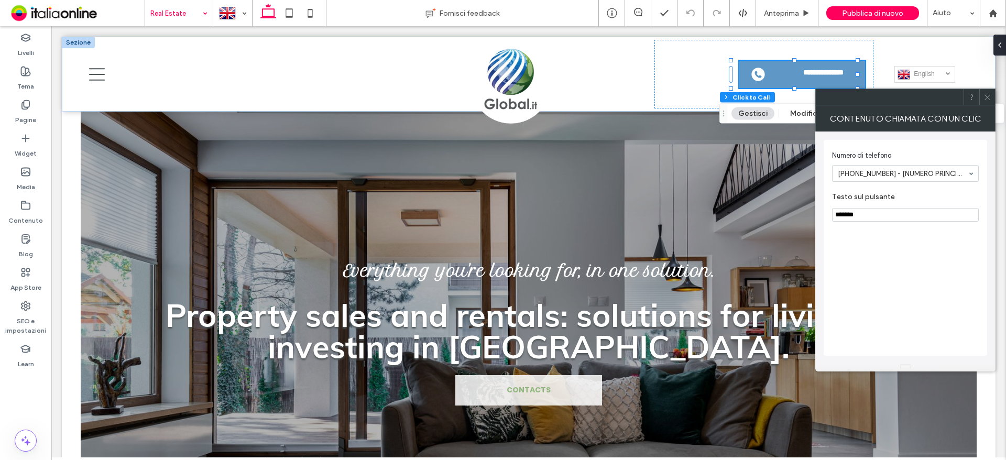
drag, startPoint x: 992, startPoint y: 98, endPoint x: 722, endPoint y: 245, distance: 307.5
click at [992, 98] on div at bounding box center [988, 97] width 16 height 16
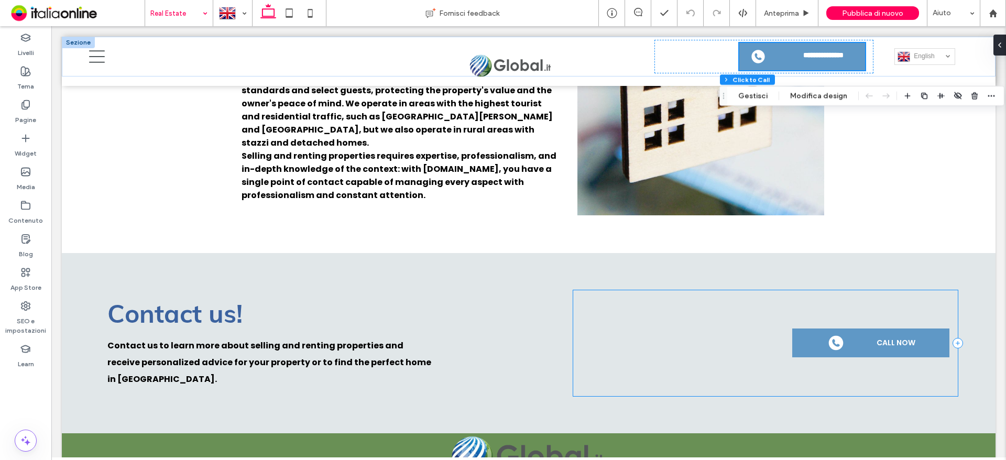
scroll to position [1721, 0]
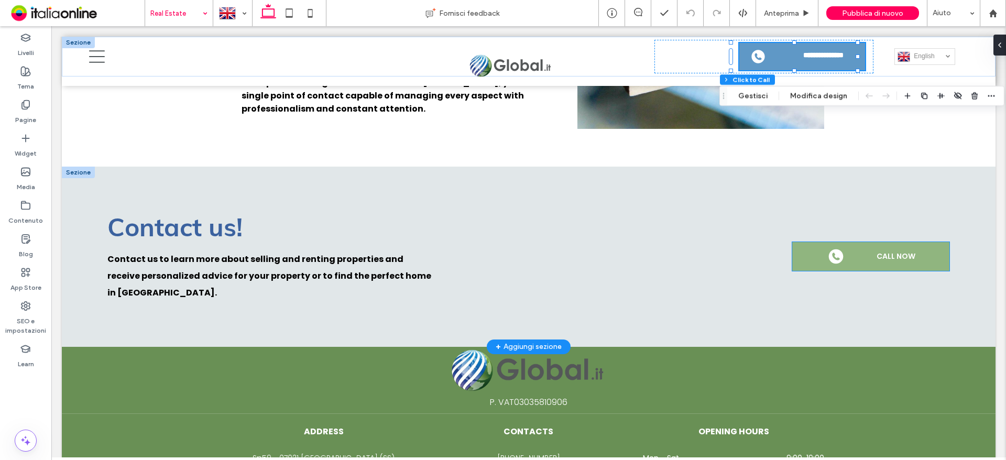
click at [878, 242] on link "CALL NOW" at bounding box center [870, 256] width 157 height 29
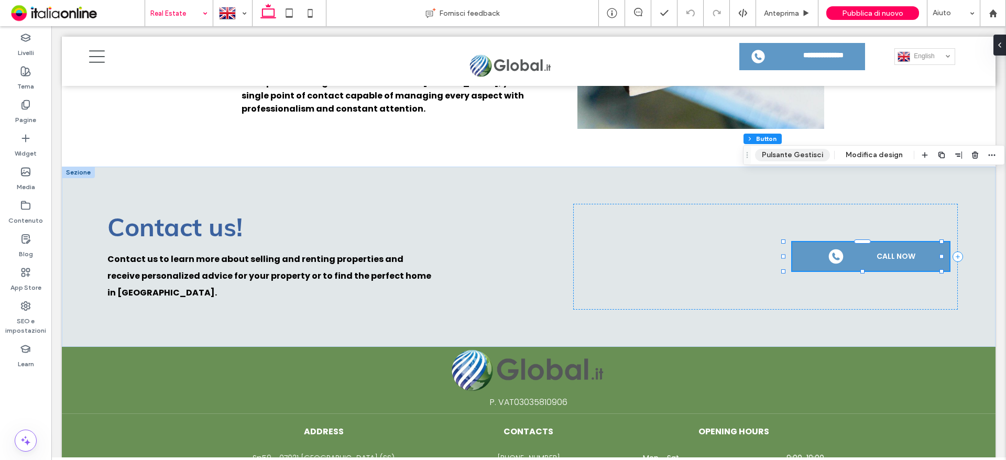
click at [810, 151] on button "Pulsante Gestisci" at bounding box center [792, 155] width 75 height 13
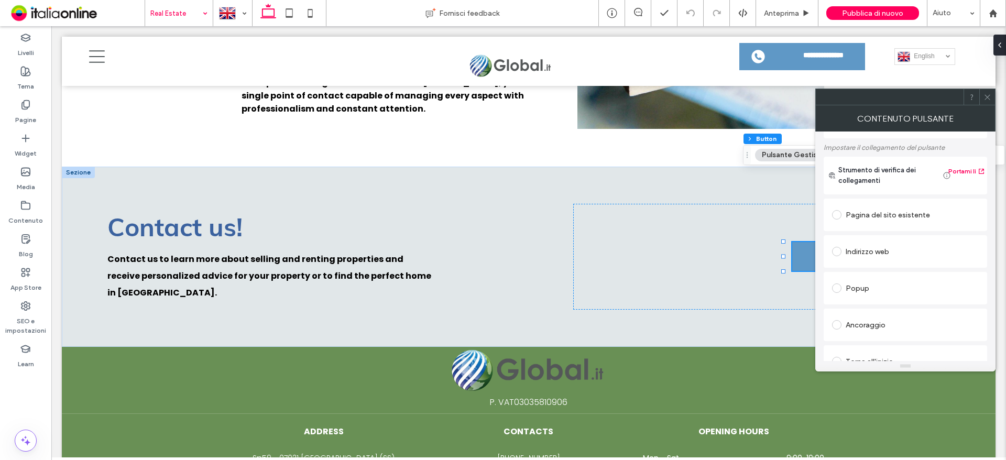
scroll to position [262, 0]
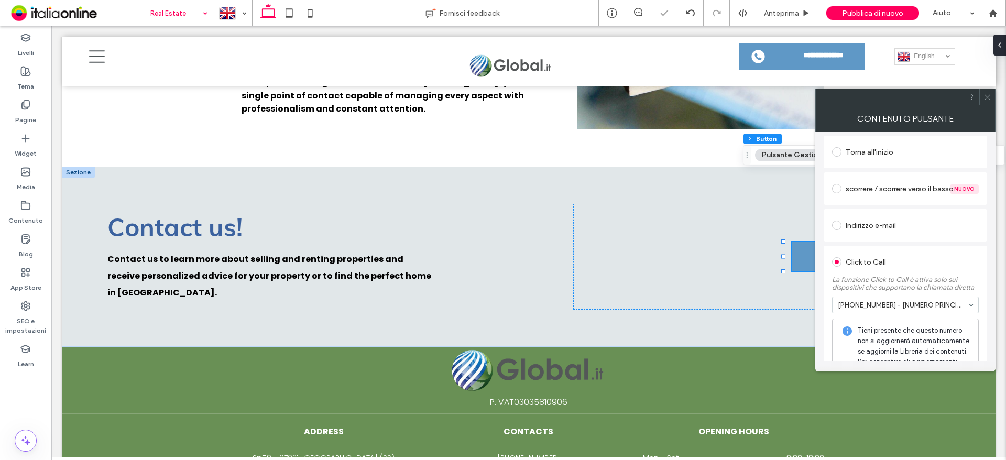
click at [993, 96] on div at bounding box center [988, 97] width 16 height 16
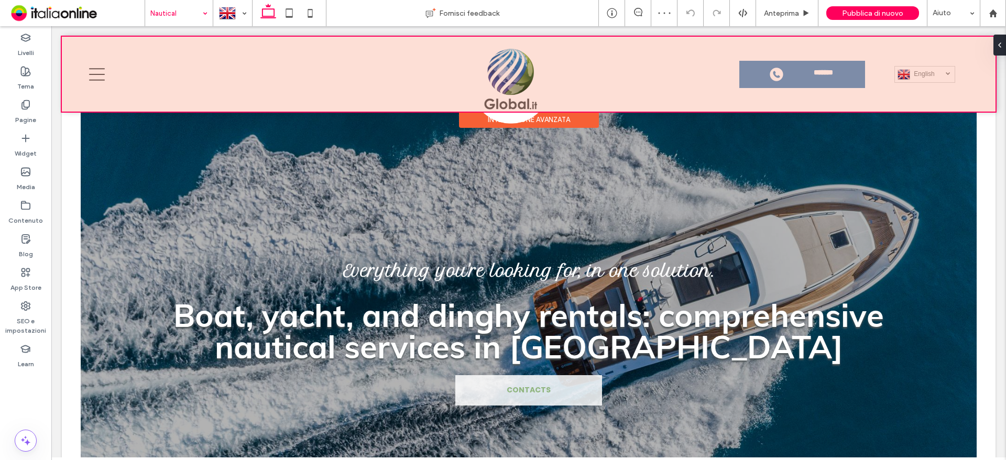
click at [827, 79] on div at bounding box center [529, 74] width 934 height 75
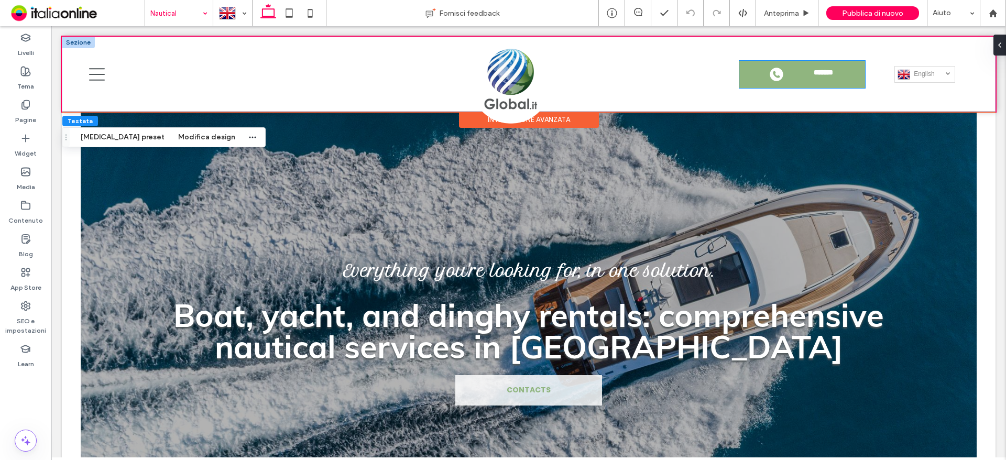
click at [827, 79] on span "*******" at bounding box center [824, 74] width 26 height 11
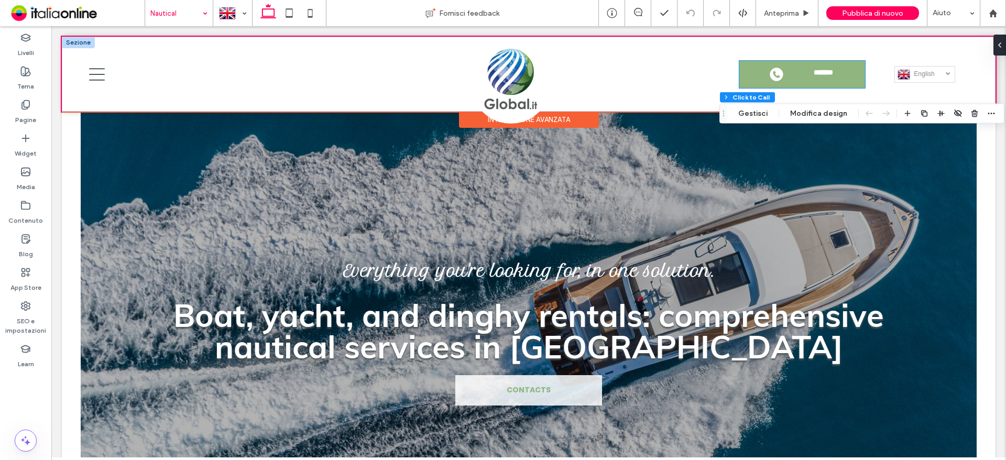
type input "**"
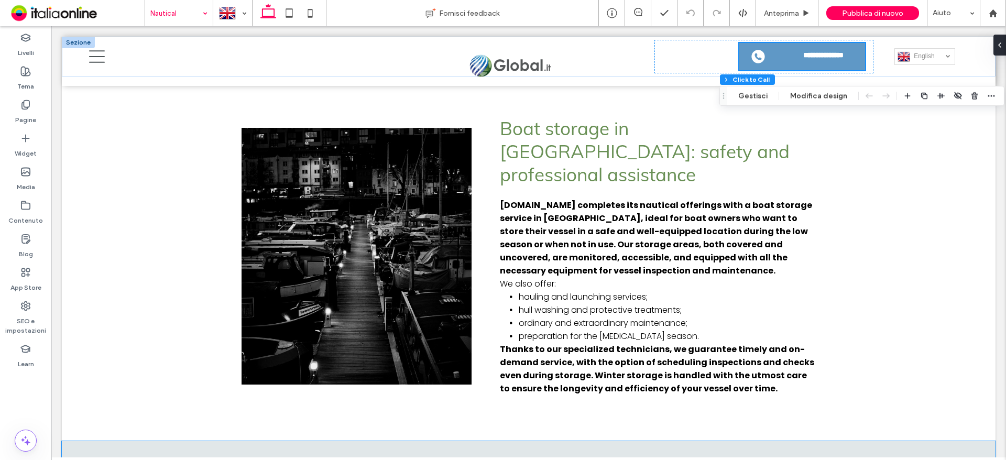
scroll to position [2047, 0]
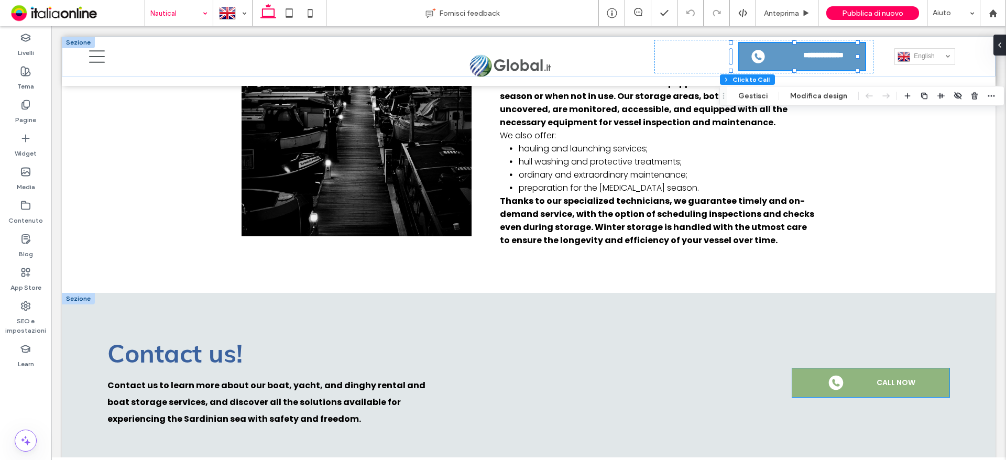
click at [877, 377] on span "CALL NOW" at bounding box center [896, 382] width 39 height 11
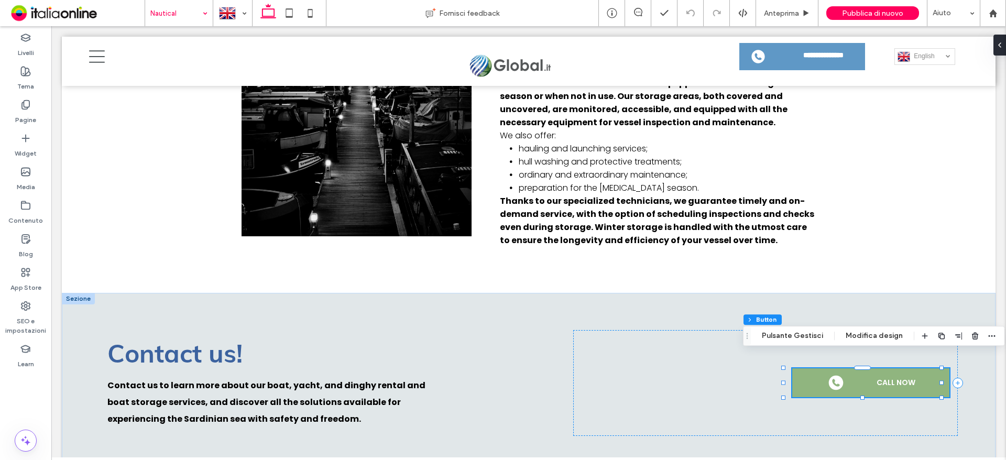
click at [861, 372] on link "CALL NOW" at bounding box center [870, 382] width 157 height 29
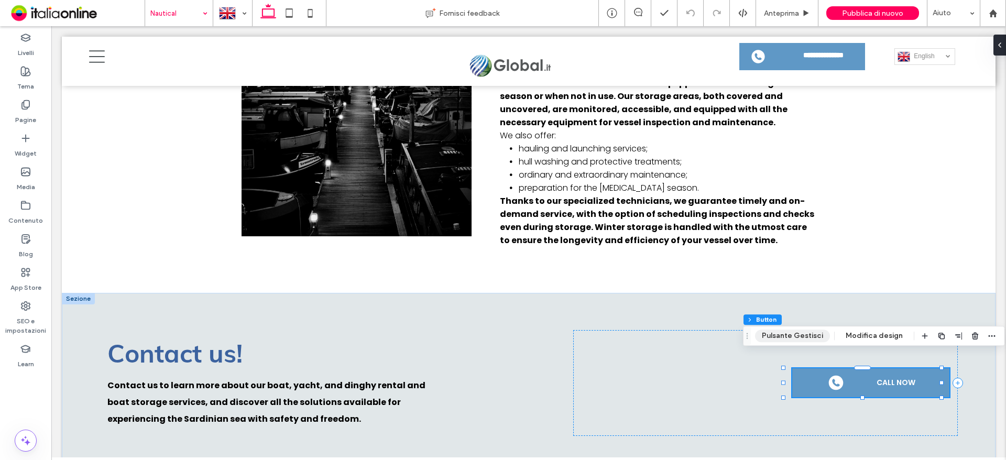
click at [813, 340] on button "Pulsante Gestisci" at bounding box center [792, 336] width 75 height 13
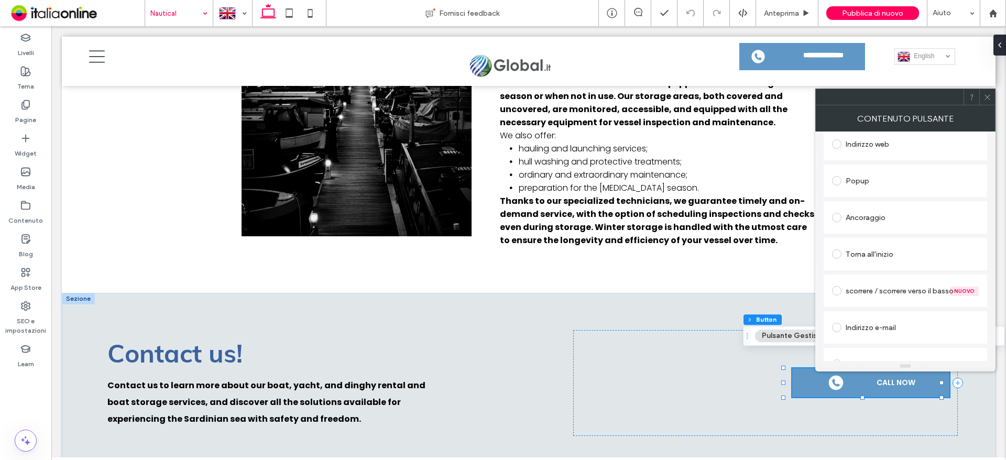
scroll to position [262, 0]
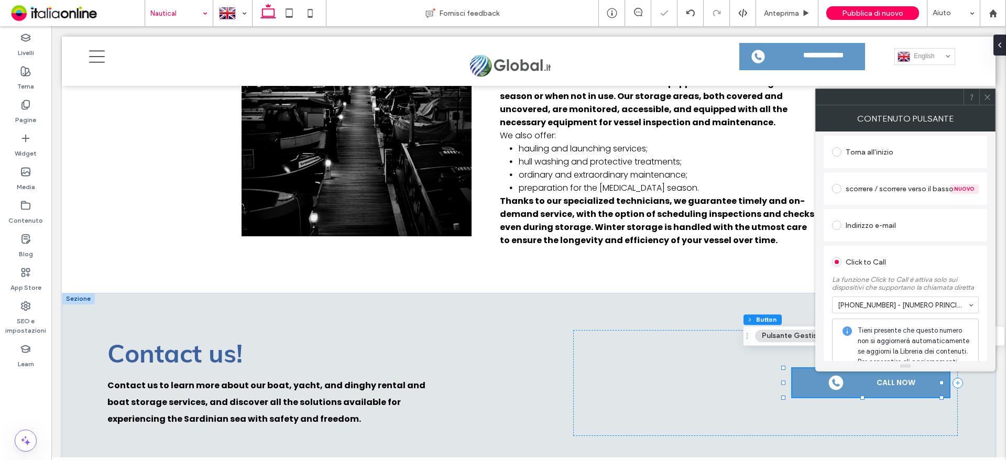
drag, startPoint x: 987, startPoint y: 96, endPoint x: 988, endPoint y: 106, distance: 10.0
click at [987, 96] on icon at bounding box center [988, 97] width 8 height 8
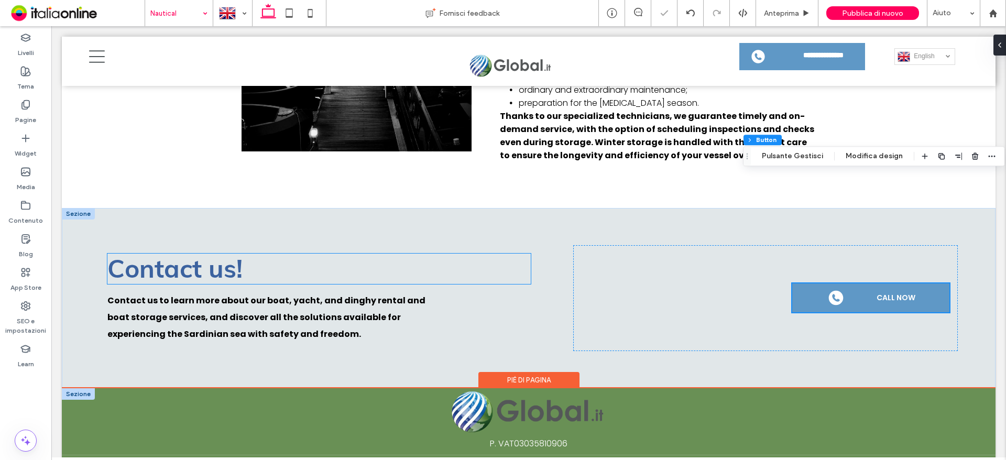
scroll to position [2228, 0]
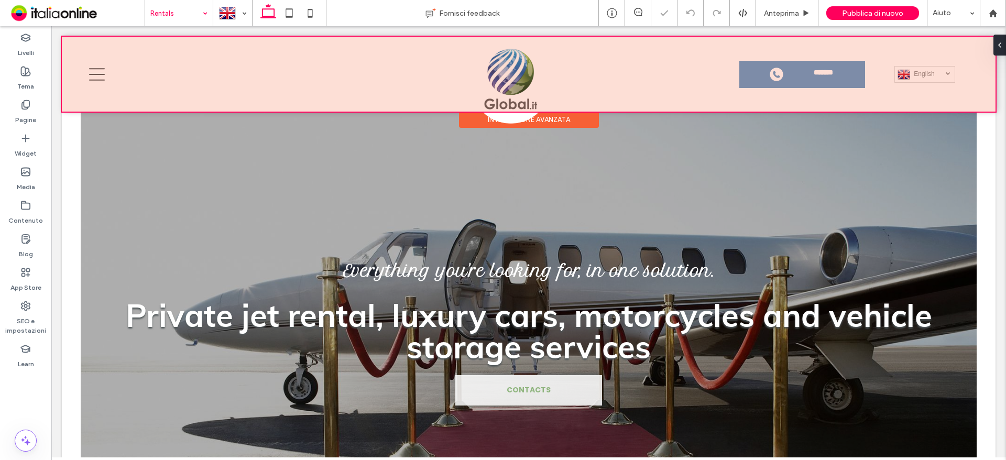
click at [828, 71] on div at bounding box center [529, 74] width 934 height 75
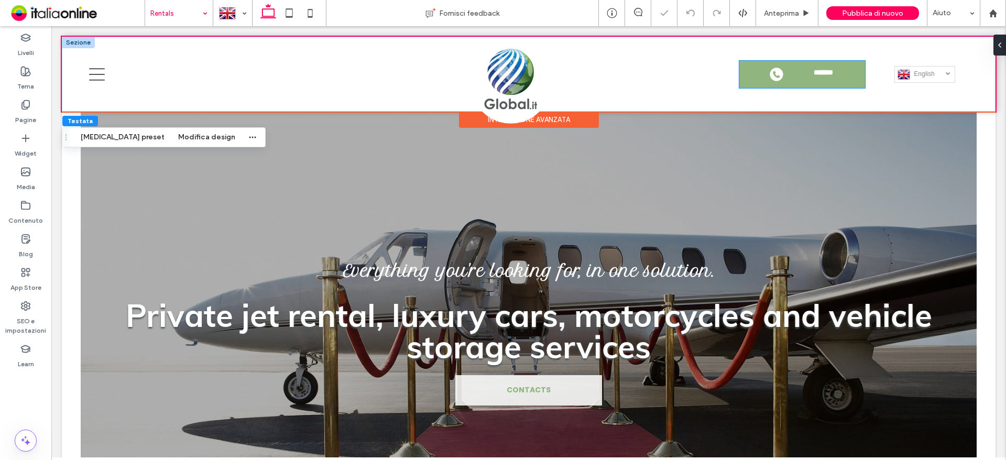
click at [828, 71] on span "*******" at bounding box center [824, 74] width 26 height 11
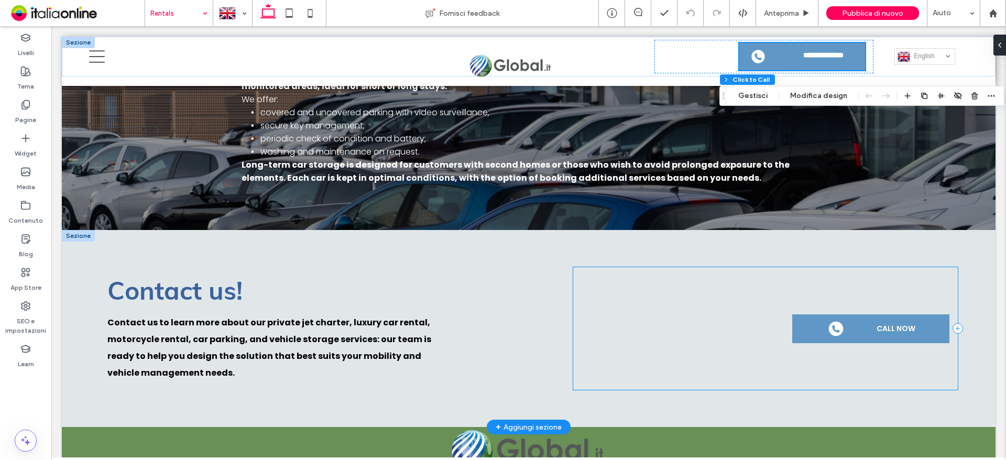
scroll to position [1753, 0]
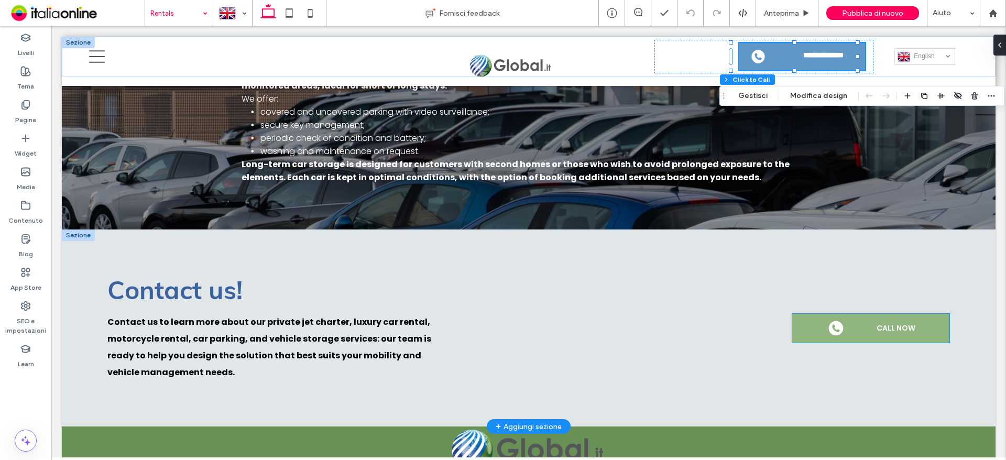
click at [858, 314] on link "CALL NOW" at bounding box center [870, 328] width 157 height 29
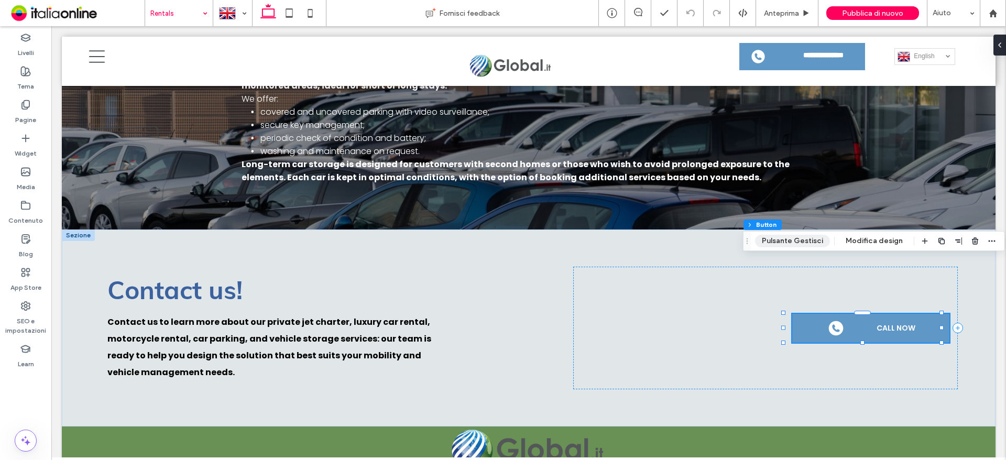
click at [811, 245] on button "Pulsante Gestisci" at bounding box center [792, 241] width 75 height 13
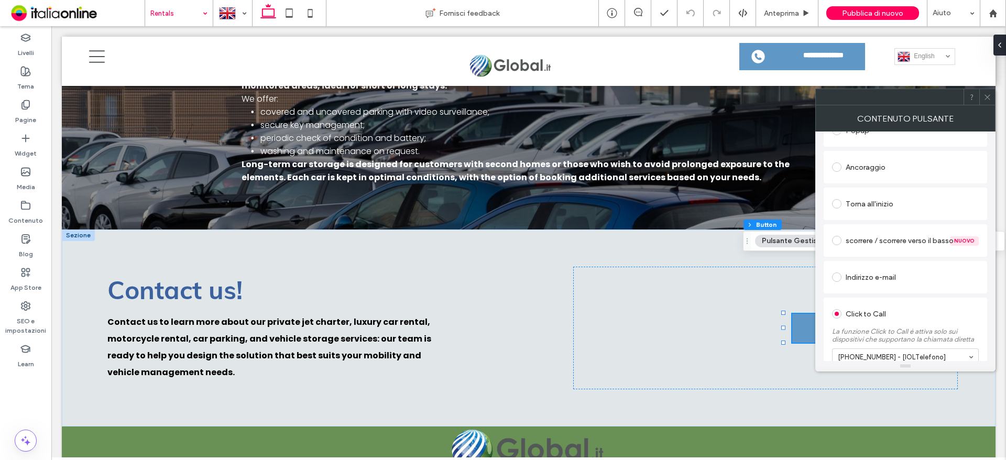
scroll to position [262, 0]
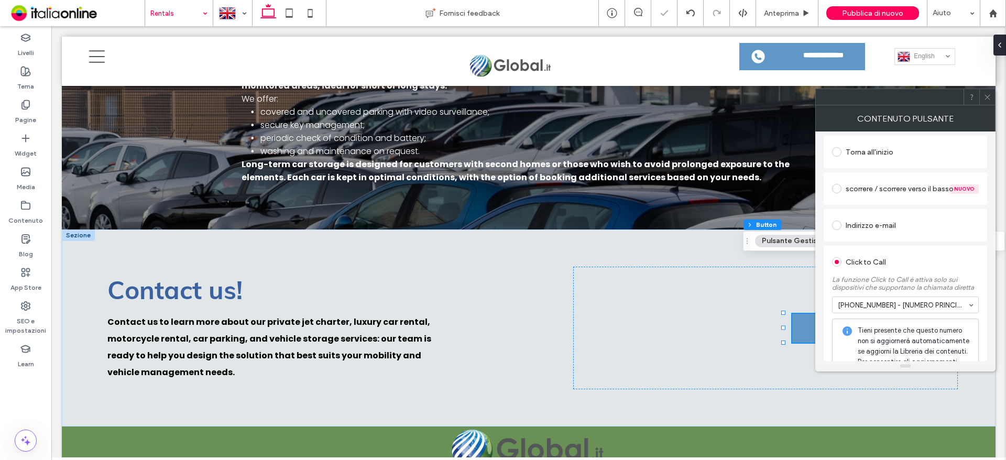
click at [990, 94] on icon at bounding box center [988, 97] width 8 height 8
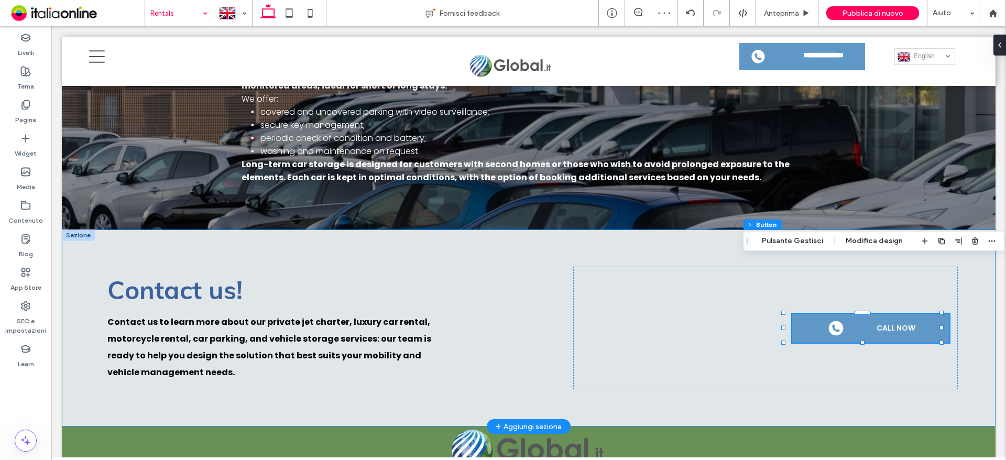
click at [545, 287] on div "Contact us! Contact us to learn more about our private jet charter, luxury car …" at bounding box center [529, 328] width 934 height 197
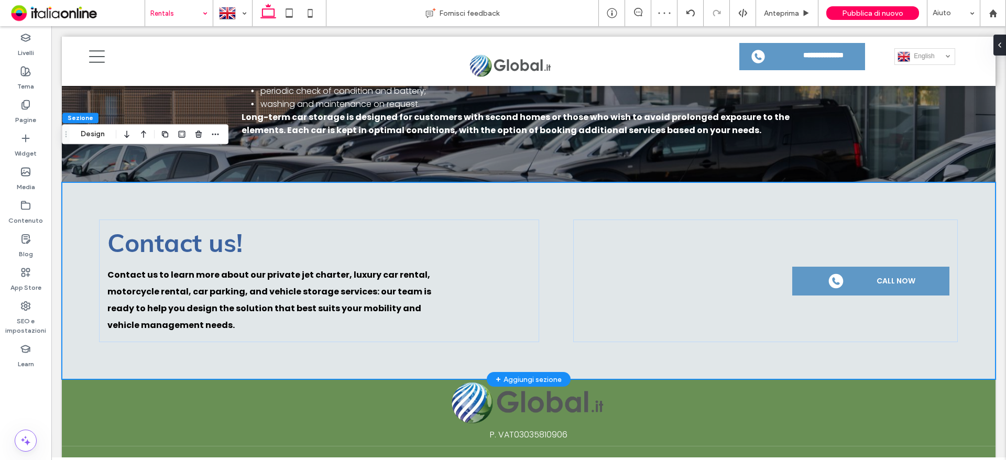
scroll to position [1847, 0]
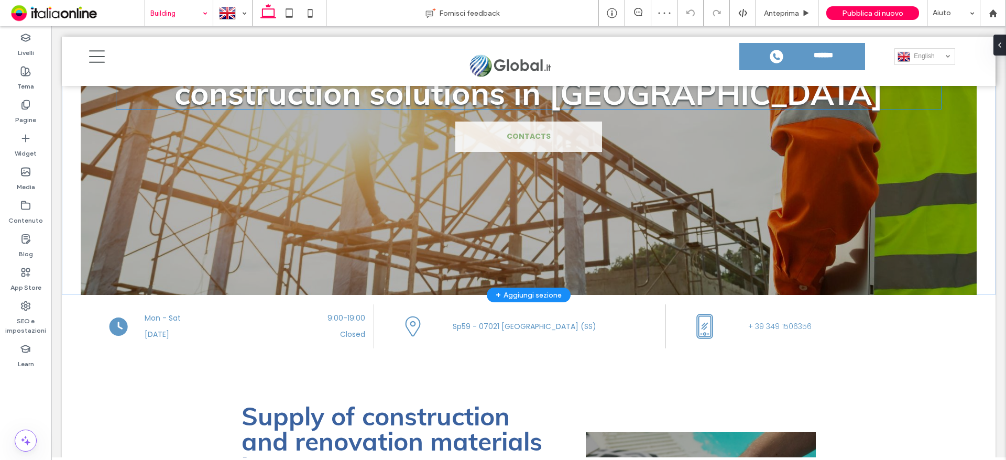
scroll to position [229, 0]
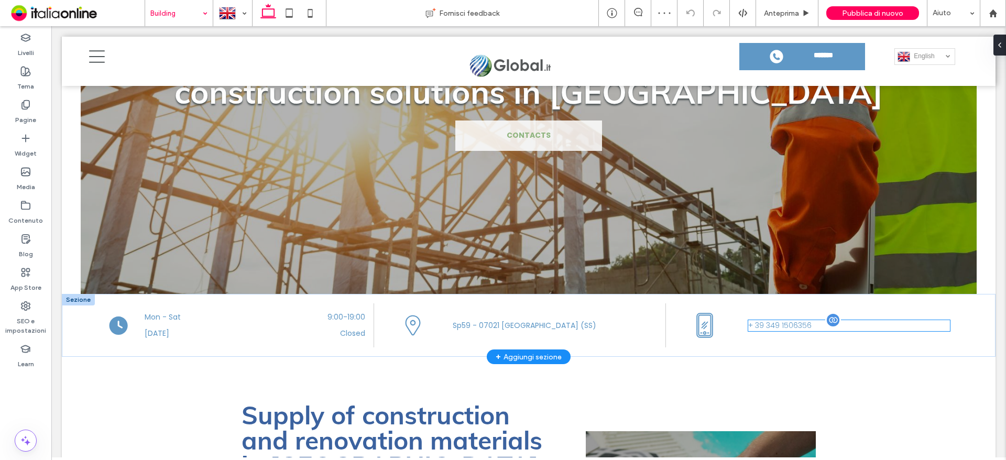
click at [762, 325] on span "+ 39 349 1506356" at bounding box center [779, 325] width 63 height 10
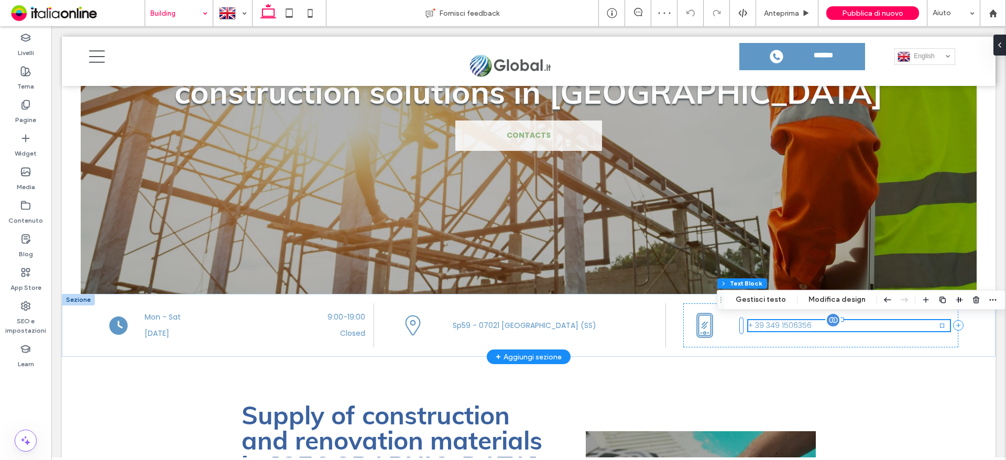
click at [781, 326] on span "+ 39 349 1506356" at bounding box center [779, 325] width 63 height 10
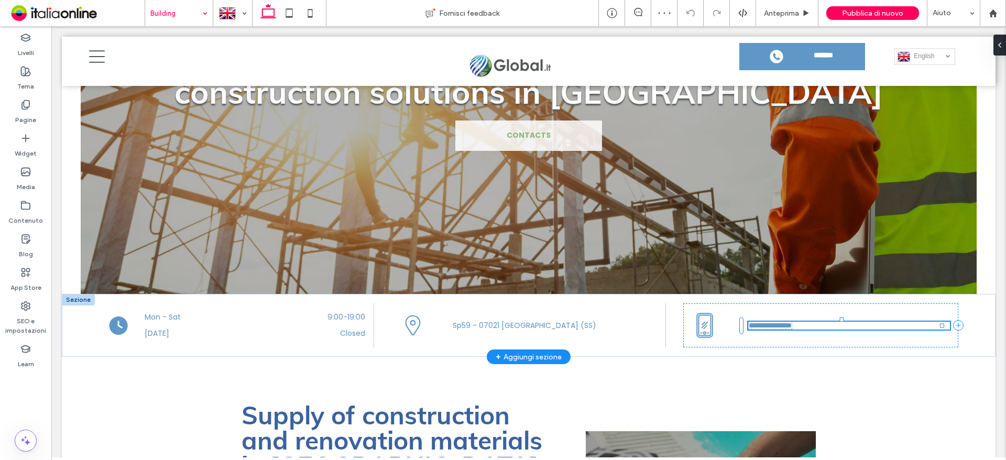
type input "*******"
type input "**"
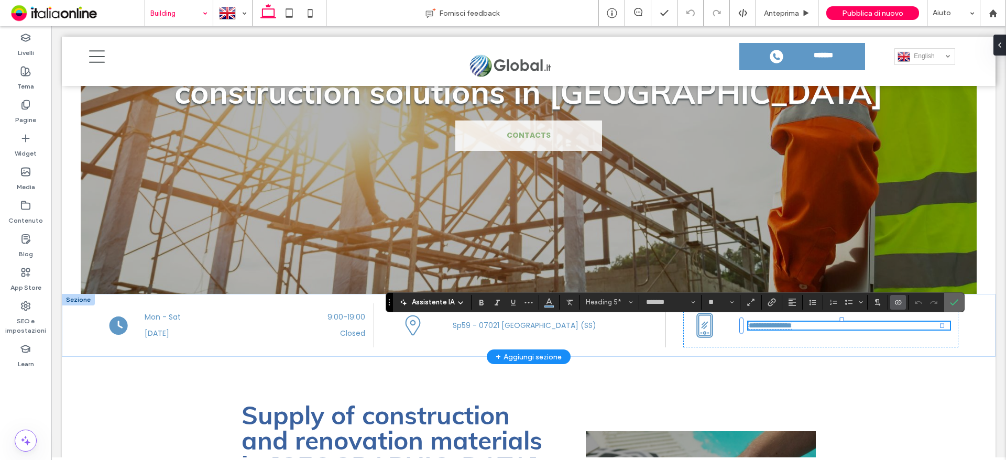
click at [956, 300] on use "Conferma" at bounding box center [954, 302] width 8 height 6
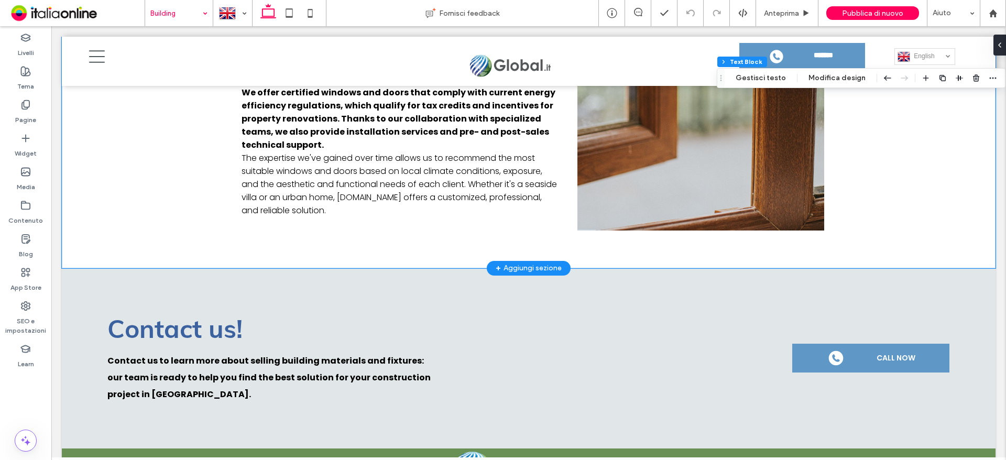
scroll to position [1697, 0]
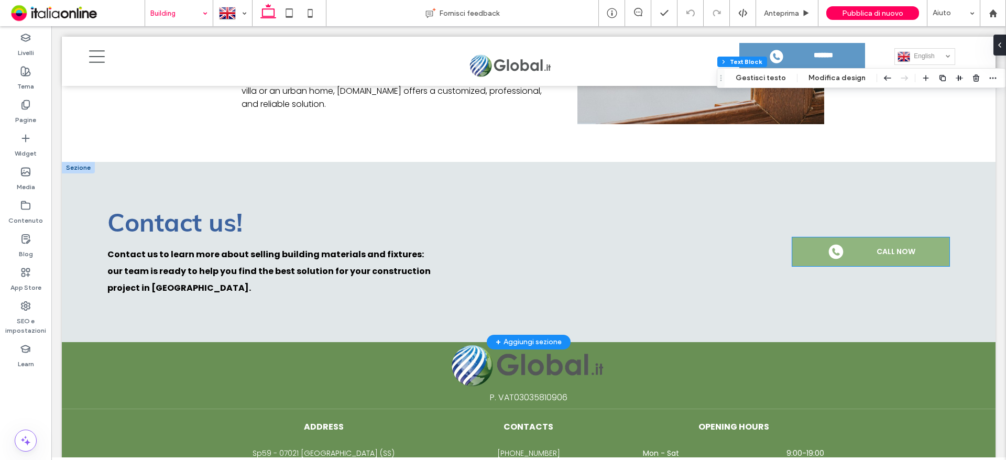
click at [852, 237] on link "CALL NOW" at bounding box center [870, 251] width 157 height 29
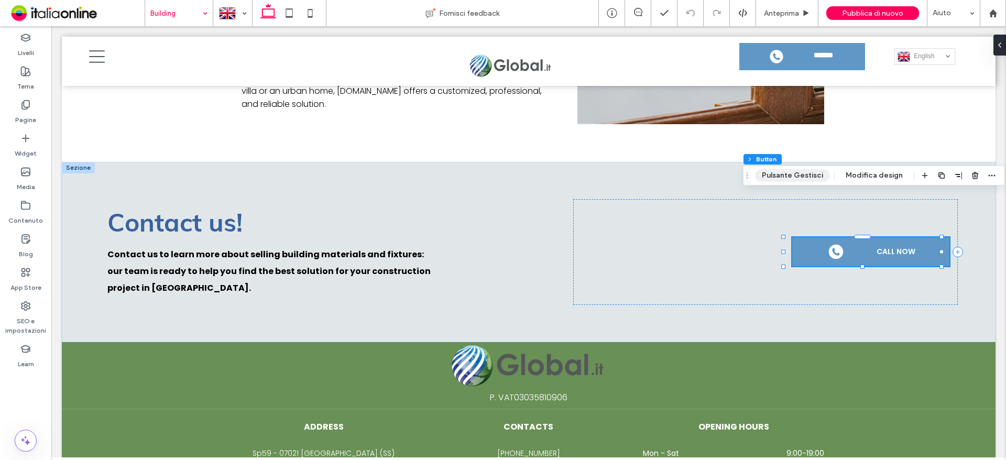
click at [818, 176] on button "Pulsante Gestisci" at bounding box center [792, 175] width 75 height 13
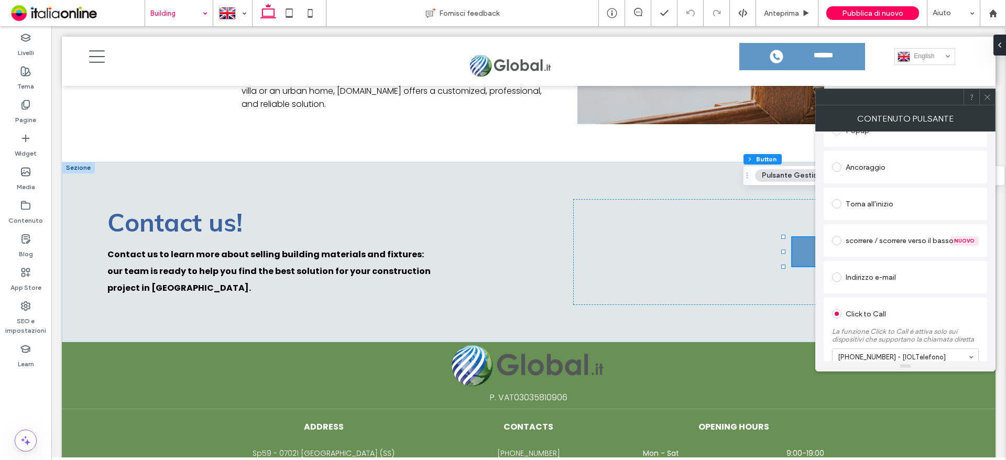
scroll to position [262, 0]
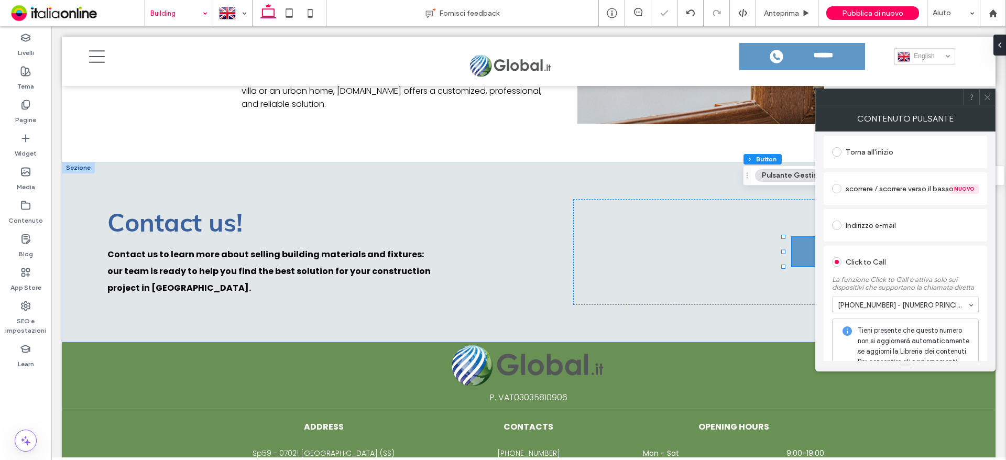
click at [989, 95] on use at bounding box center [987, 96] width 5 height 5
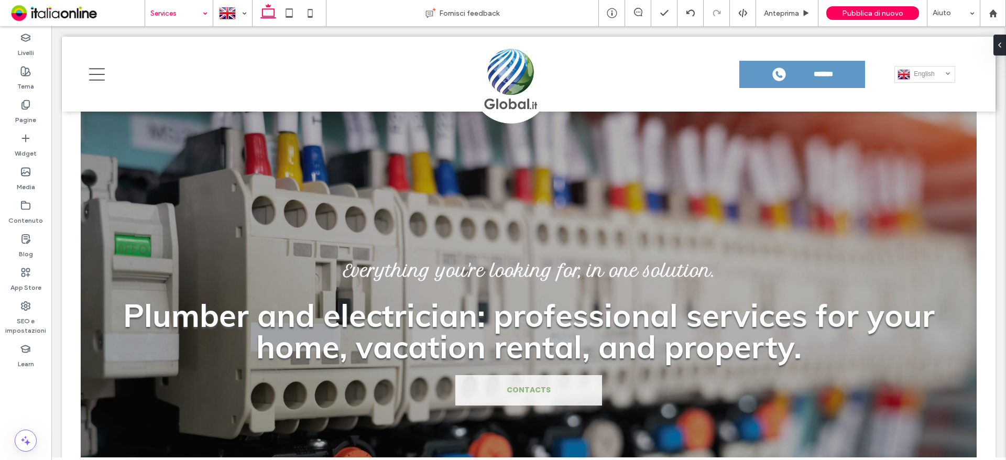
scroll to position [0, 0]
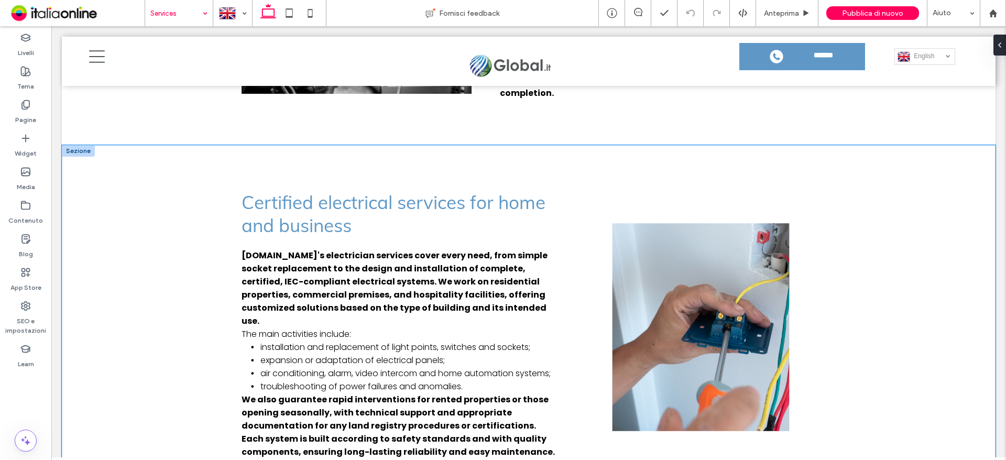
scroll to position [1422, 0]
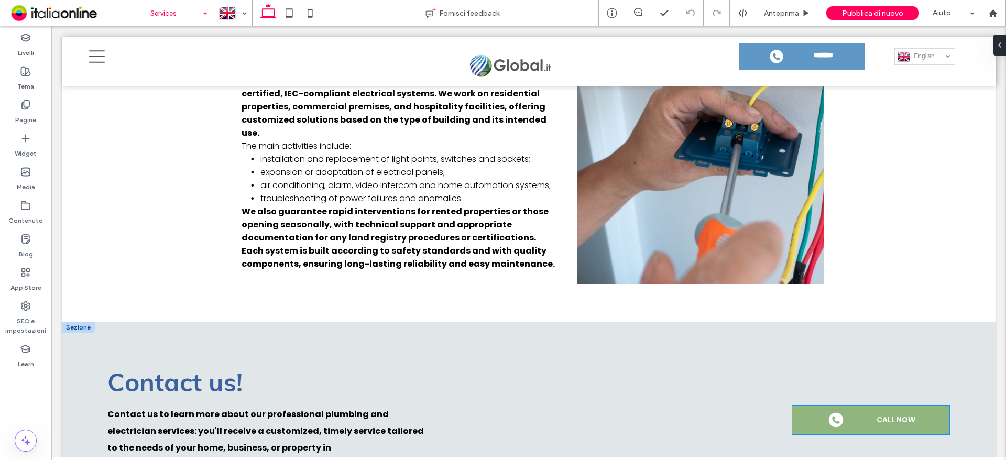
click at [866, 406] on link "CALL NOW" at bounding box center [870, 420] width 157 height 29
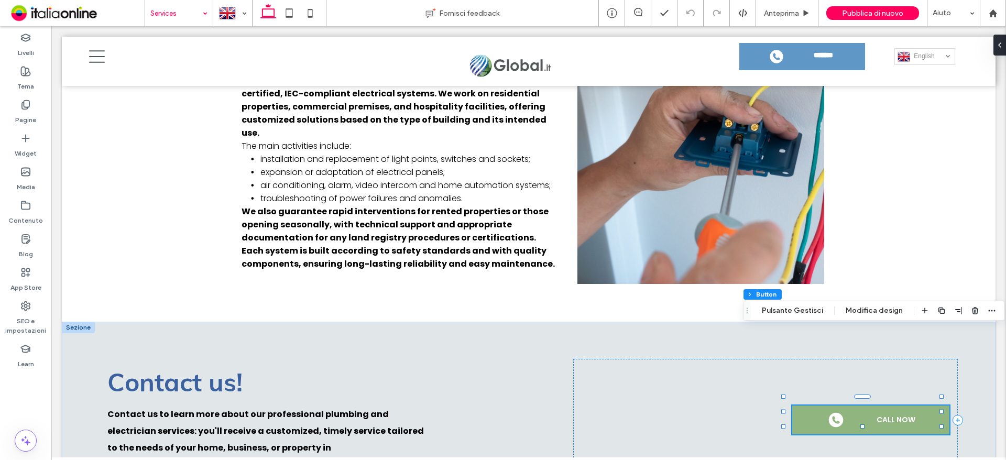
type input "**"
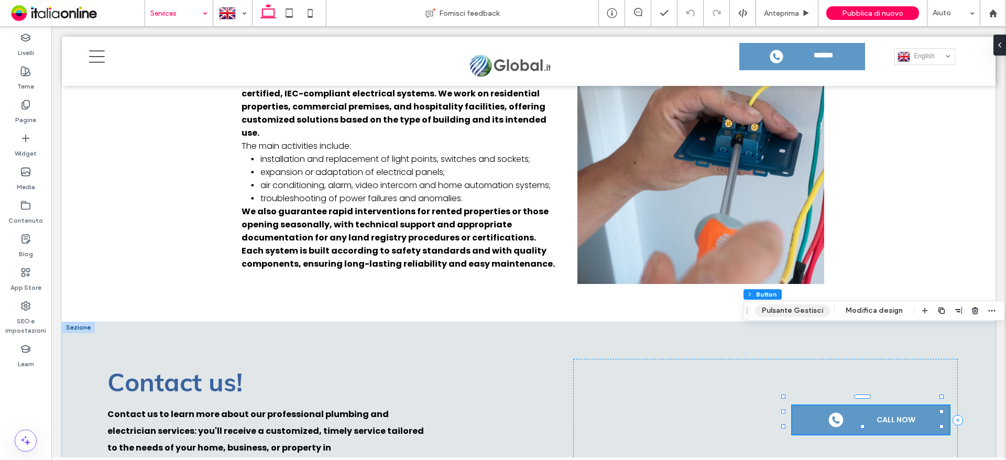
click at [789, 310] on button "Pulsante Gestisci" at bounding box center [792, 311] width 75 height 13
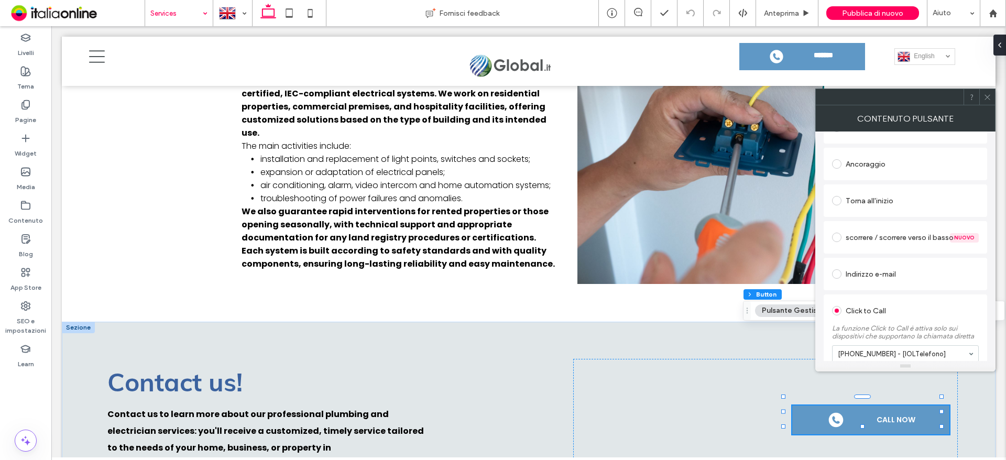
scroll to position [262, 0]
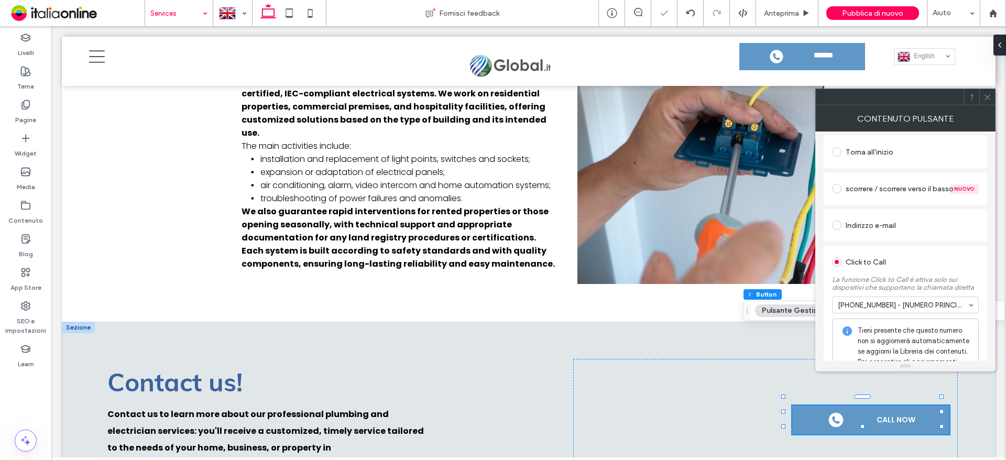
drag, startPoint x: 983, startPoint y: 97, endPoint x: 974, endPoint y: 123, distance: 27.0
click at [983, 97] on div at bounding box center [988, 97] width 16 height 16
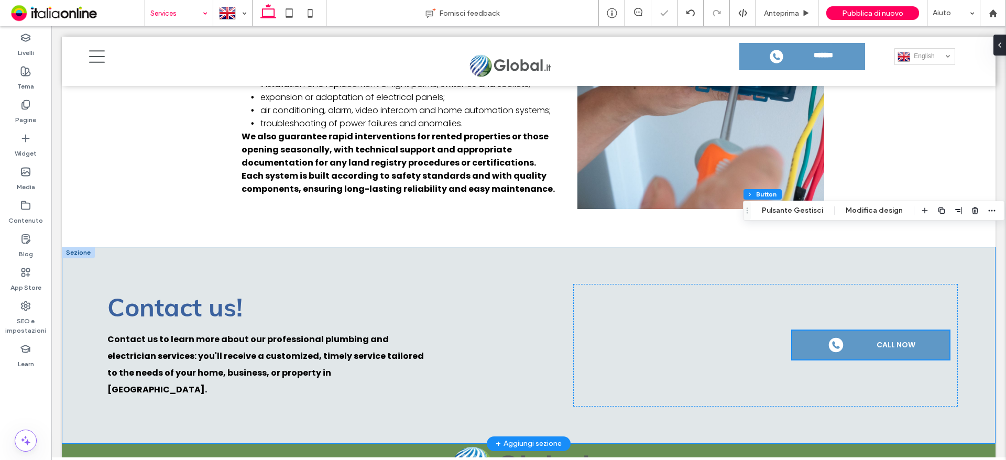
scroll to position [1578, 0]
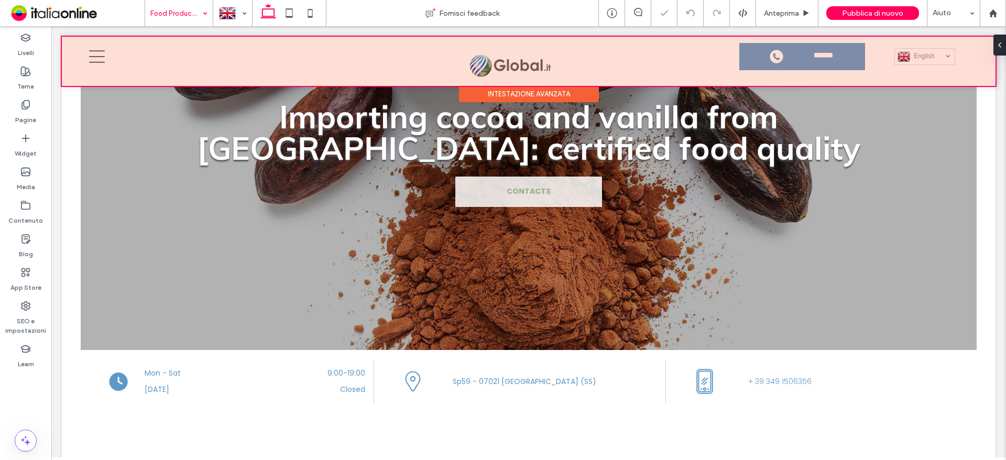
scroll to position [173, 0]
click at [823, 65] on div at bounding box center [529, 61] width 934 height 49
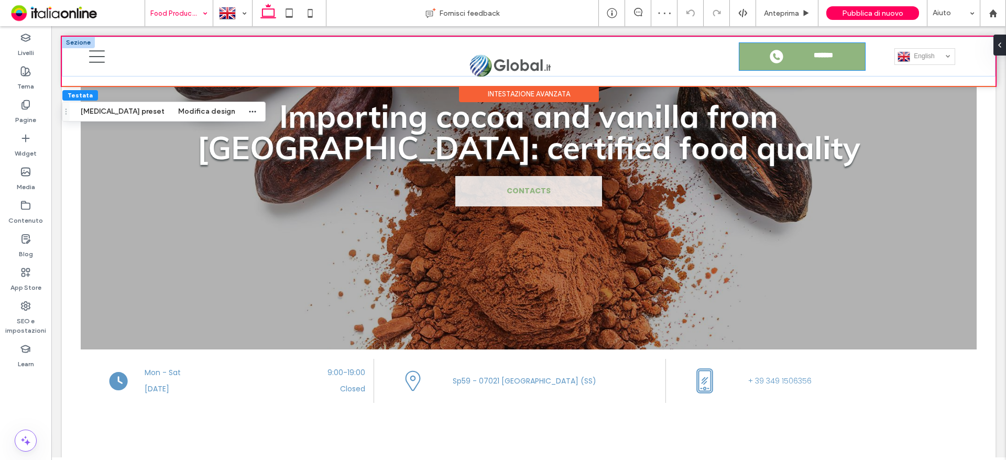
click at [823, 65] on link "**********" at bounding box center [803, 56] width 126 height 27
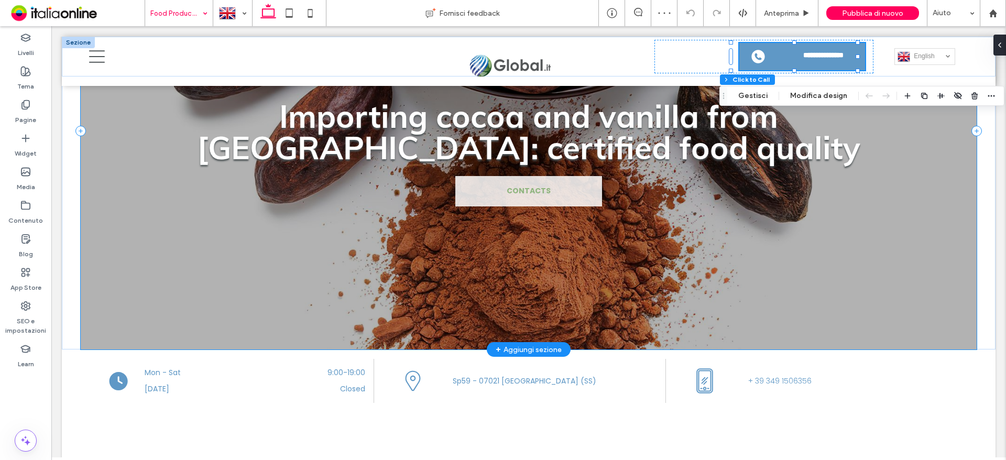
click at [966, 175] on div "Everything you're looking for, in one solution. Importing cocoa and vanilla fro…" at bounding box center [529, 130] width 897 height 437
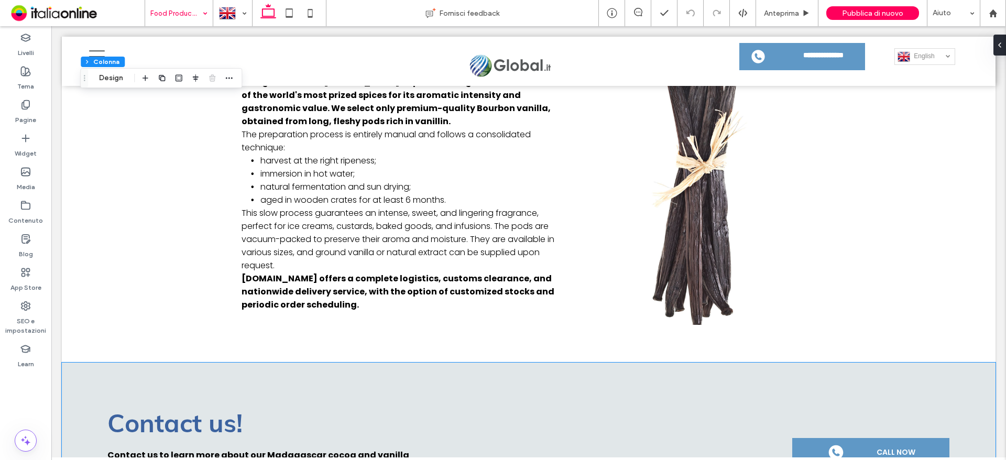
scroll to position [1484, 0]
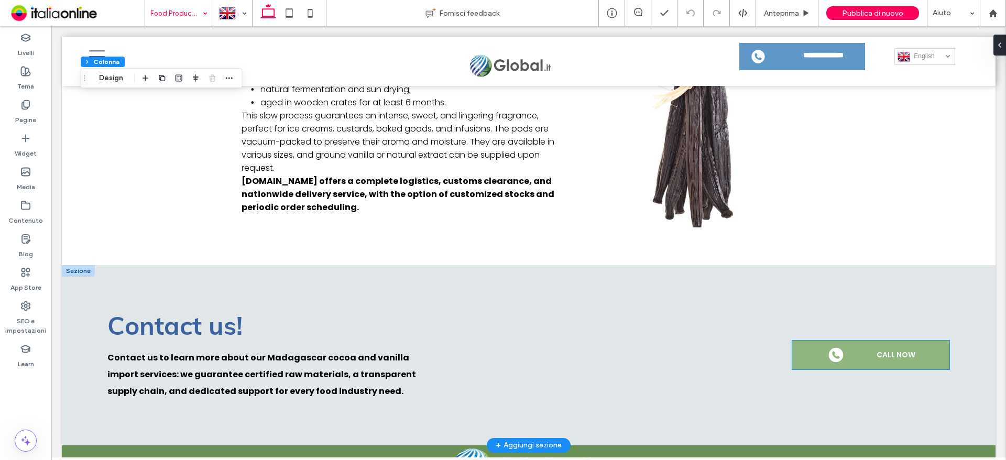
click at [898, 349] on link "CALL NOW" at bounding box center [870, 355] width 157 height 29
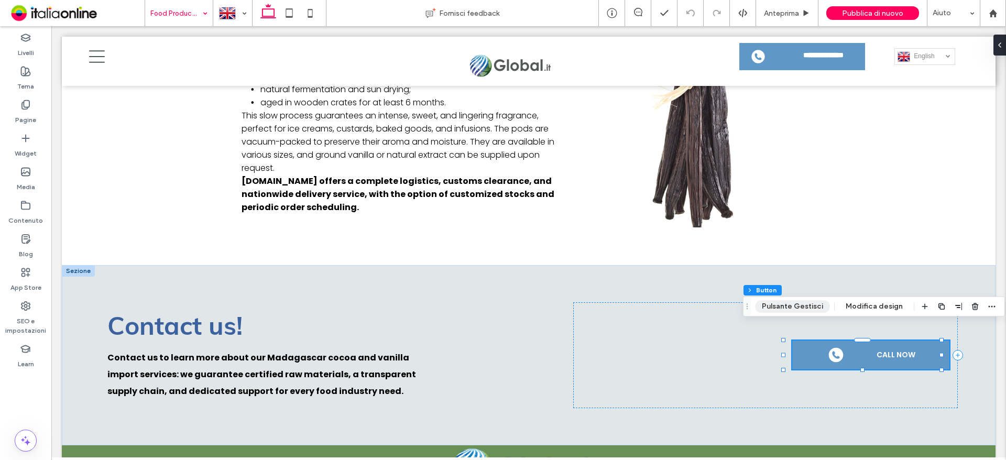
click at [817, 310] on button "Pulsante Gestisci" at bounding box center [792, 306] width 75 height 13
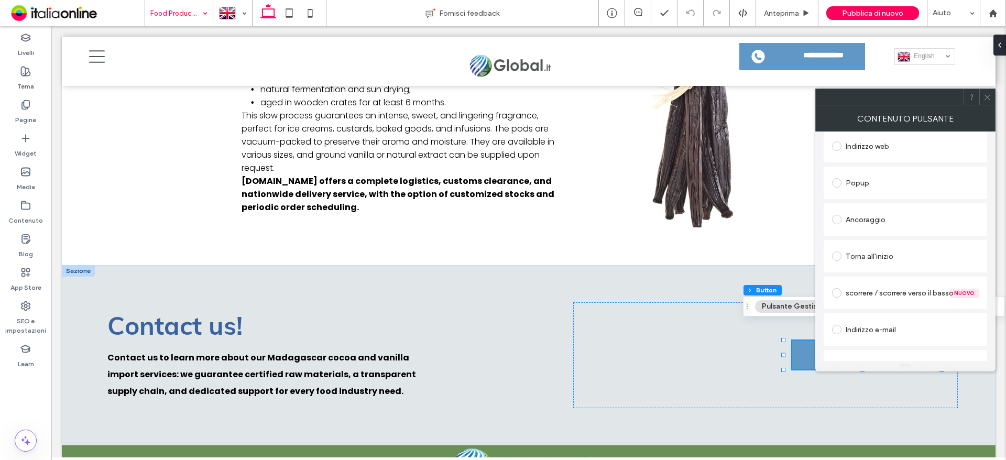
scroll to position [262, 0]
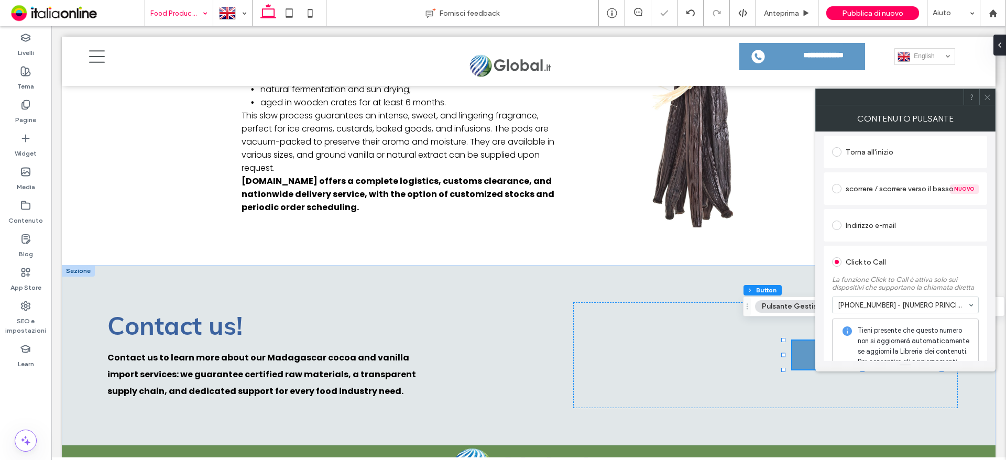
drag, startPoint x: 989, startPoint y: 101, endPoint x: 983, endPoint y: 178, distance: 77.3
click at [989, 101] on span at bounding box center [988, 97] width 8 height 16
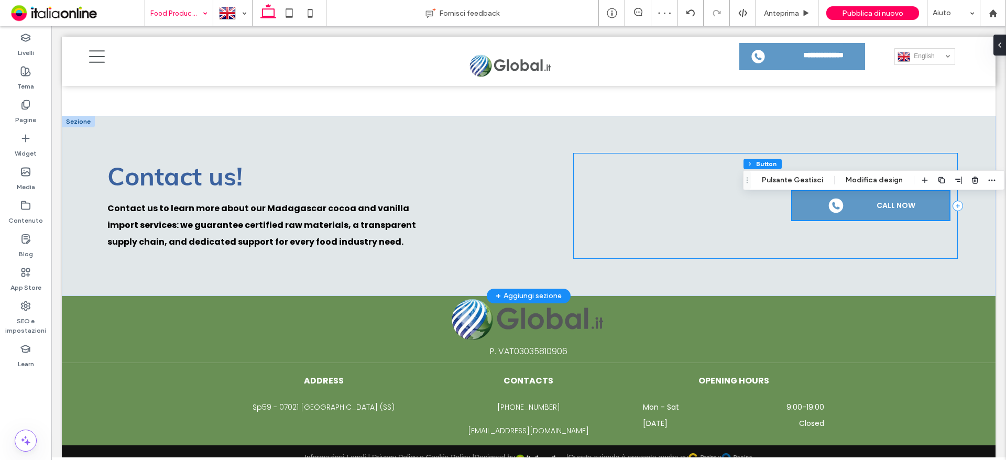
scroll to position [1635, 0]
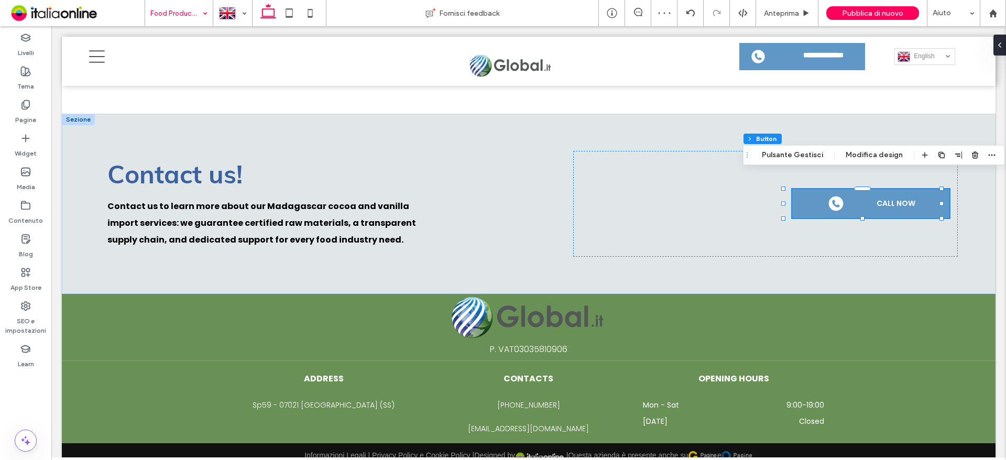
drag, startPoint x: 191, startPoint y: 12, endPoint x: 191, endPoint y: 18, distance: 6.3
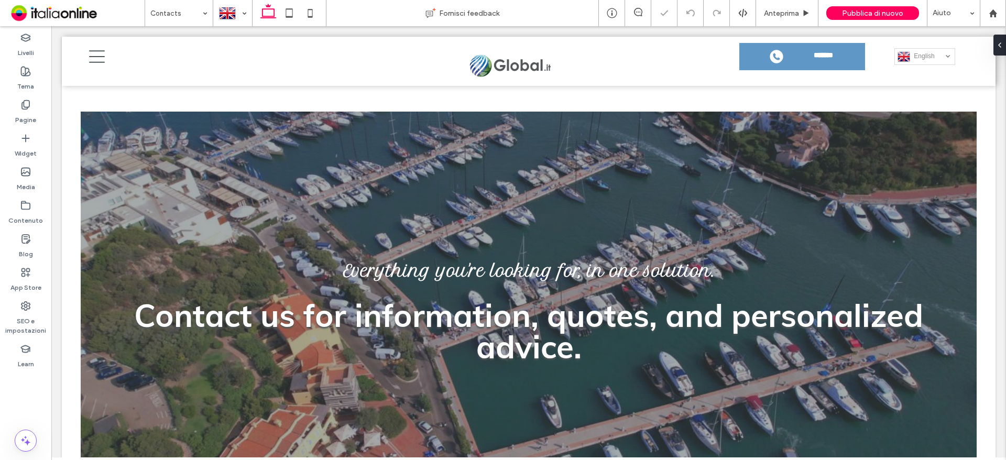
scroll to position [419, 0]
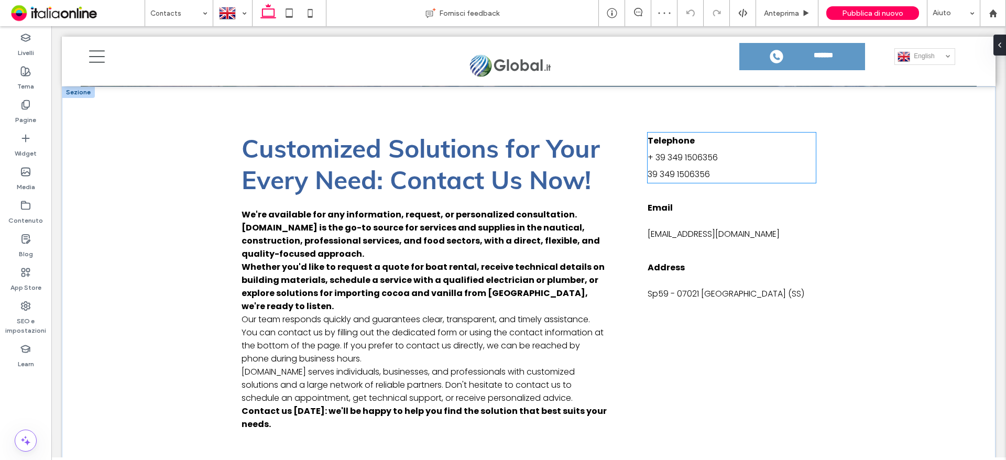
click at [699, 176] on span "39 349 1506356" at bounding box center [679, 174] width 62 height 12
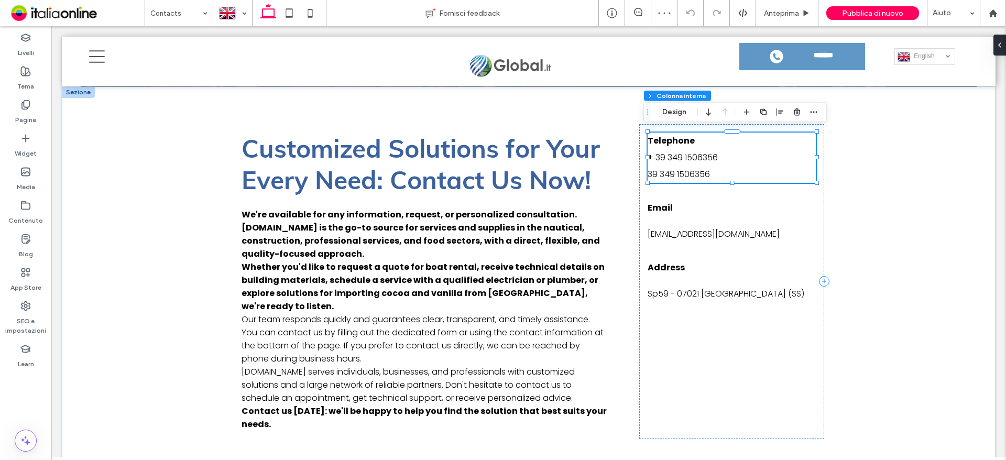
click at [699, 176] on span "39 349 1506356" at bounding box center [679, 174] width 62 height 12
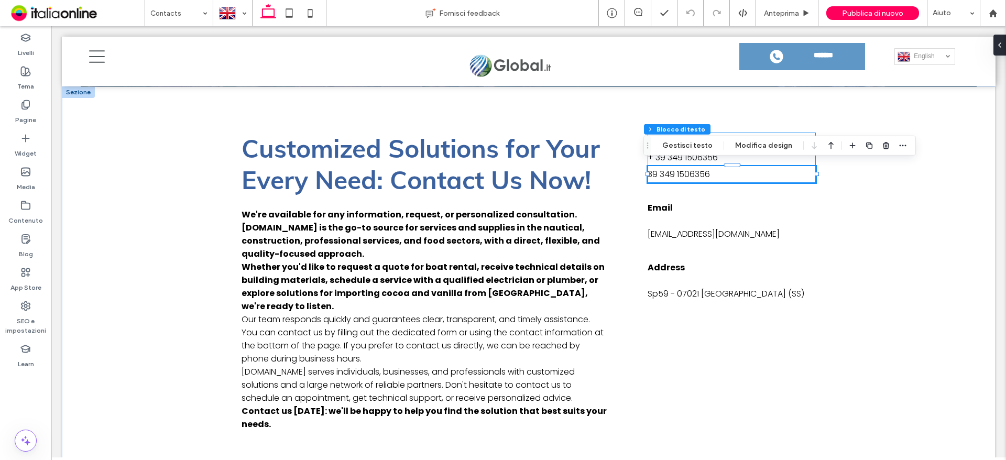
click at [685, 168] on span "39 349 1506356" at bounding box center [679, 174] width 62 height 12
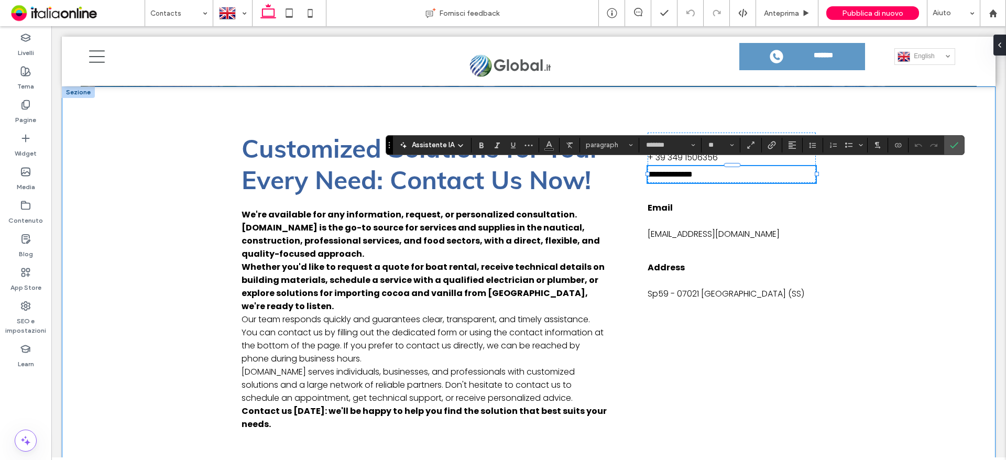
click at [965, 135] on div "Customized Solutions for Your Every Need: Contact Us Now! We're available for a…" at bounding box center [529, 281] width 934 height 390
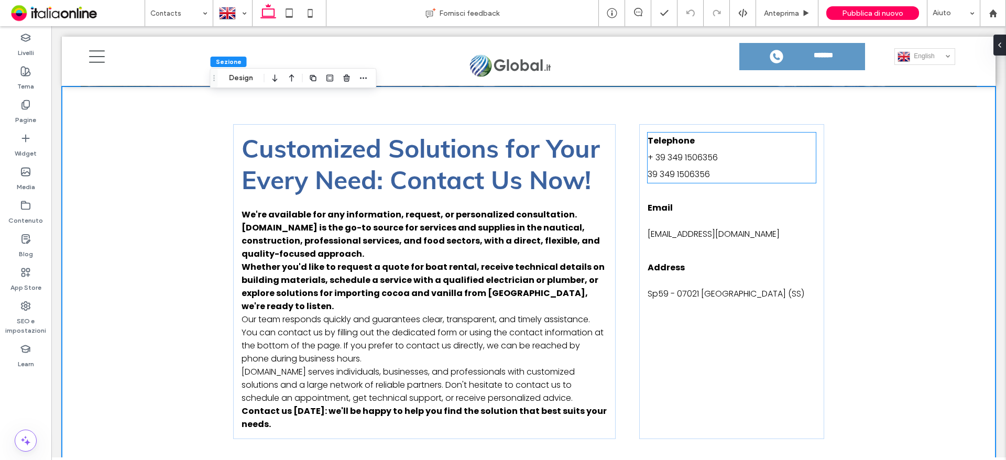
click at [765, 176] on p "39 349 1506356" at bounding box center [732, 174] width 168 height 17
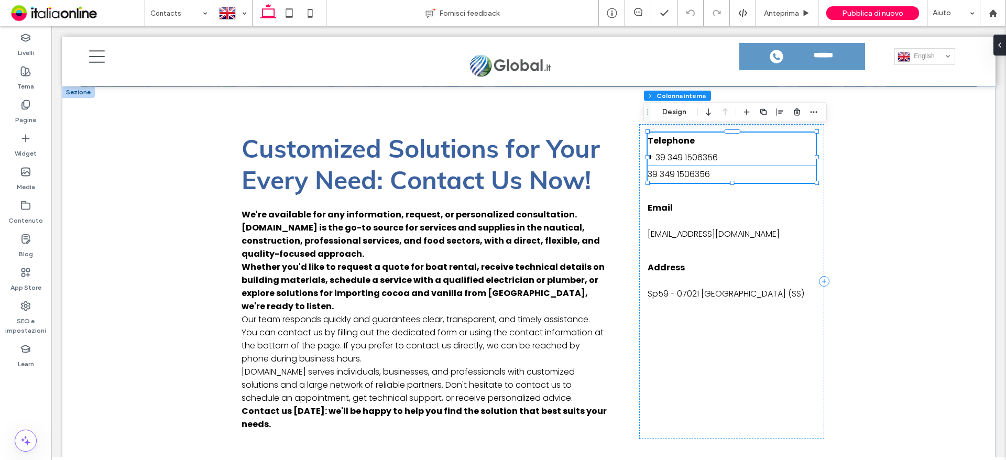
click at [711, 176] on p "39 349 1506356" at bounding box center [732, 174] width 168 height 17
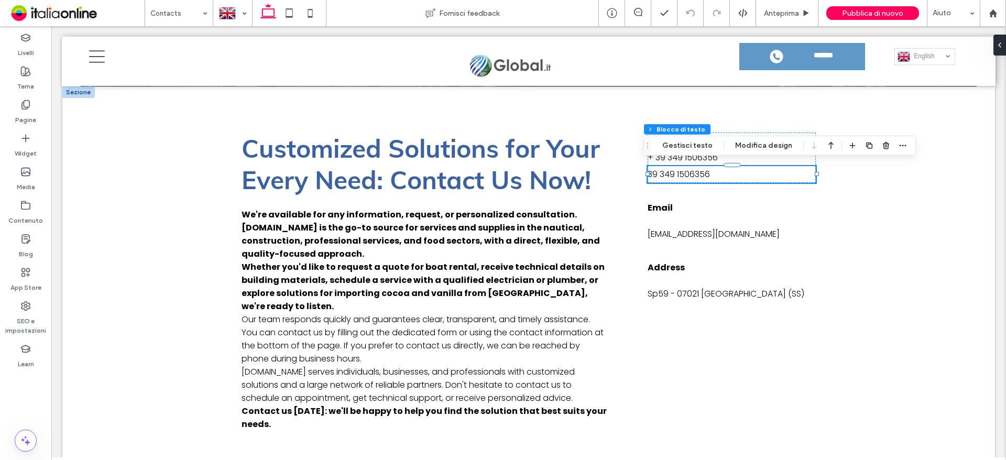
click at [715, 172] on p "39 349 1506356" at bounding box center [732, 174] width 168 height 17
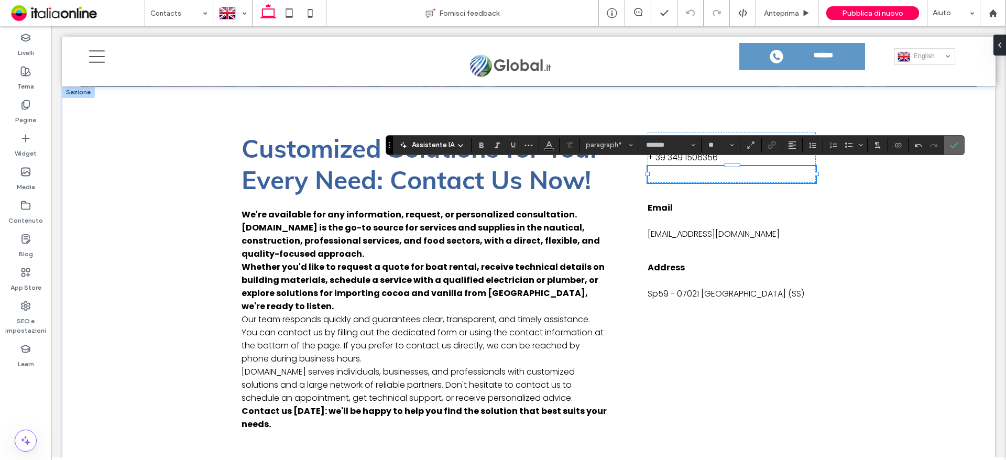
click at [962, 144] on section at bounding box center [954, 145] width 20 height 19
click at [953, 139] on span "Conferma" at bounding box center [952, 145] width 5 height 19
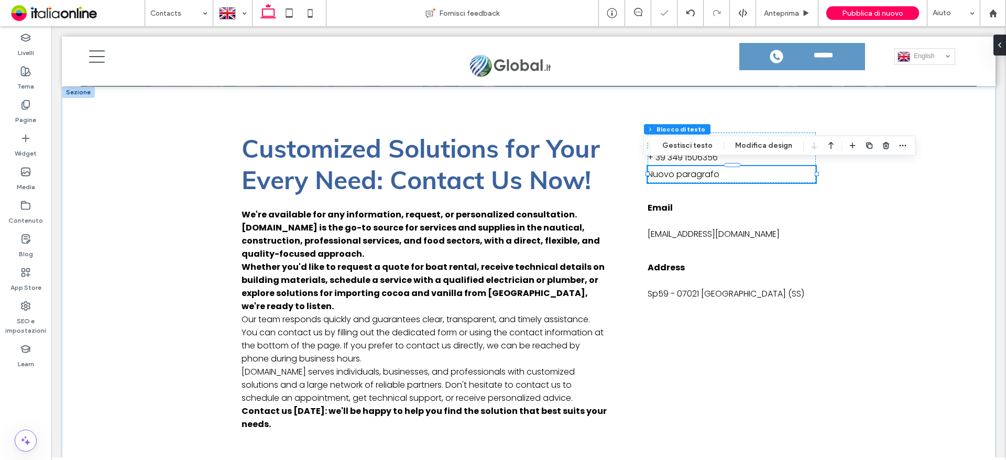
click at [753, 177] on p "Nuovo paragrafo" at bounding box center [732, 174] width 168 height 17
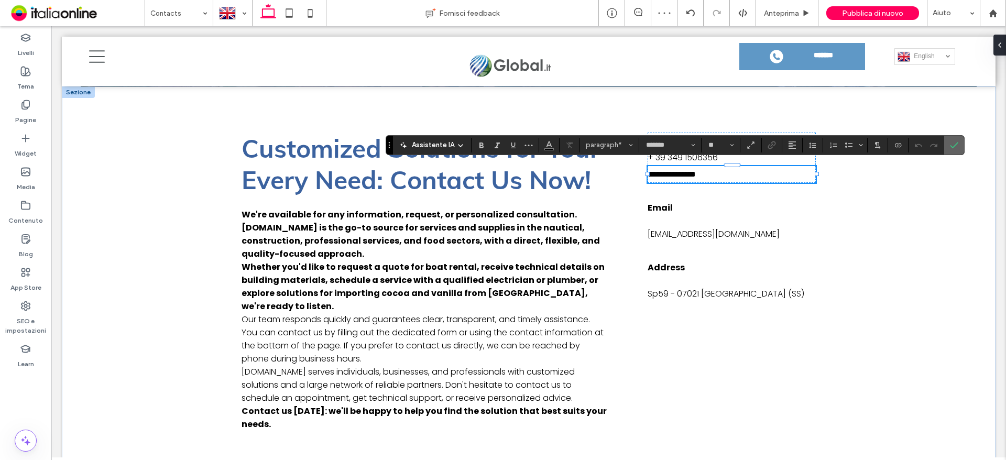
click at [949, 143] on label "Conferma" at bounding box center [955, 145] width 16 height 19
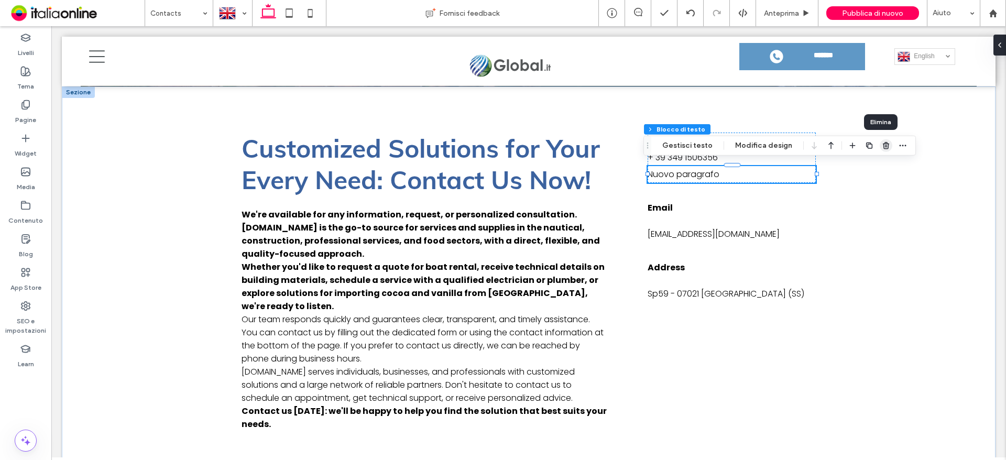
click at [884, 151] on span "button" at bounding box center [886, 145] width 13 height 13
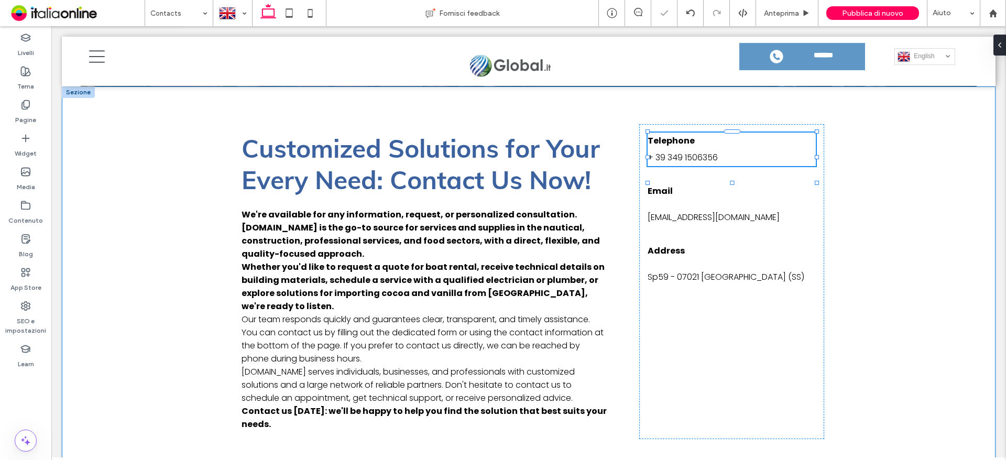
type input "**"
click at [779, 360] on div "Telephone + 39 349 1506356 Email global.it1960@gmail.com Address Sp59 - 07021 P…" at bounding box center [731, 281] width 185 height 315
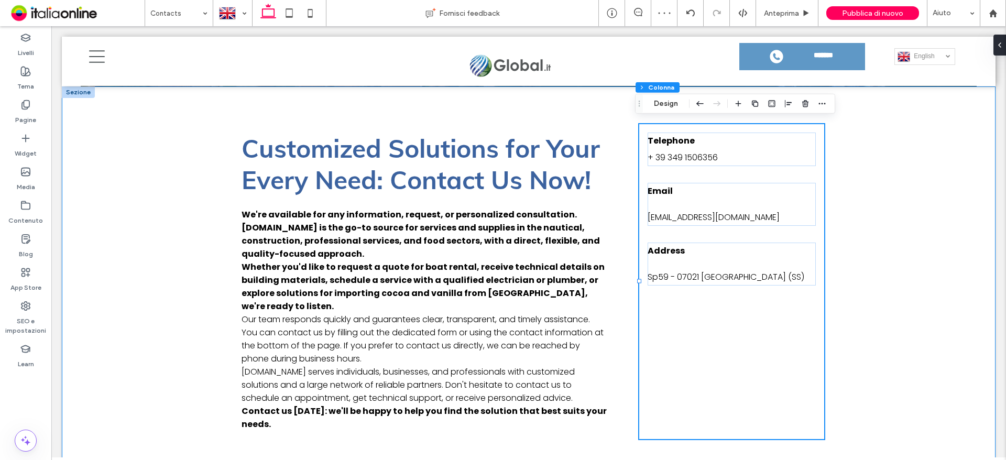
click at [894, 195] on div "Customized Solutions for Your Every Need: Contact Us Now! We're available for a…" at bounding box center [529, 281] width 934 height 390
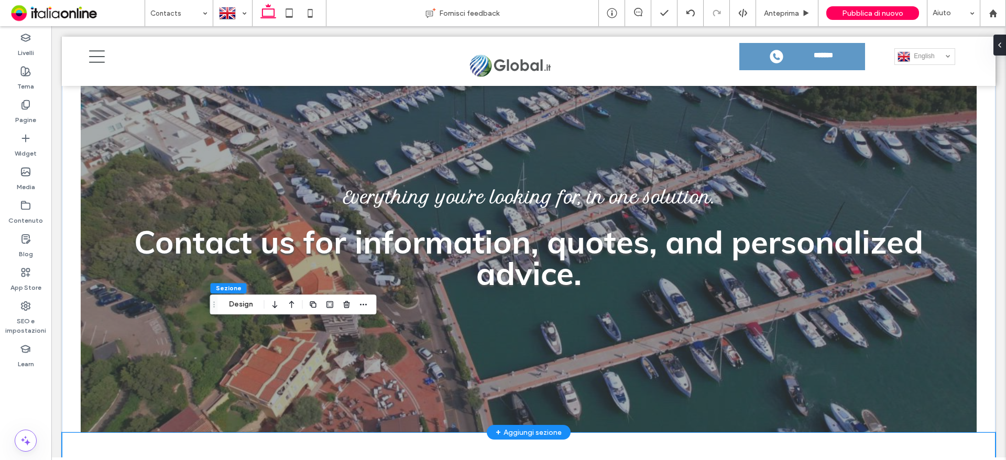
scroll to position [0, 0]
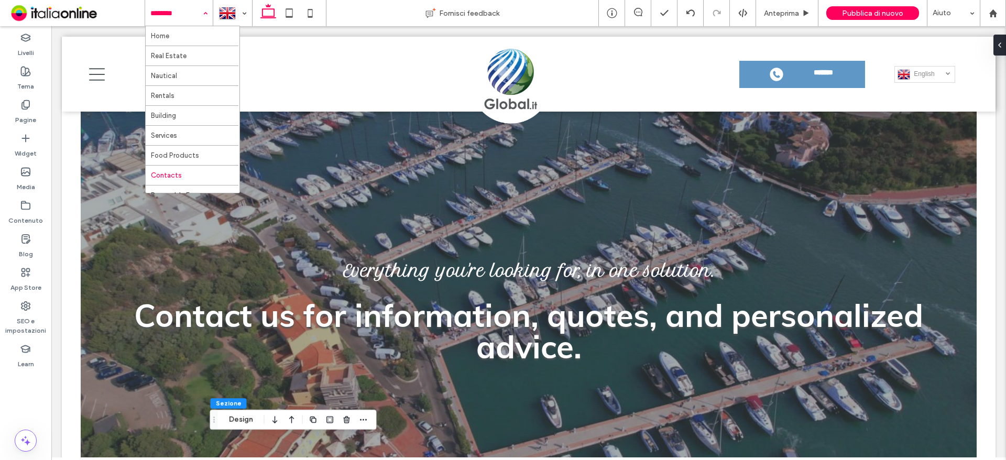
click at [192, 14] on input at bounding box center [176, 13] width 52 height 26
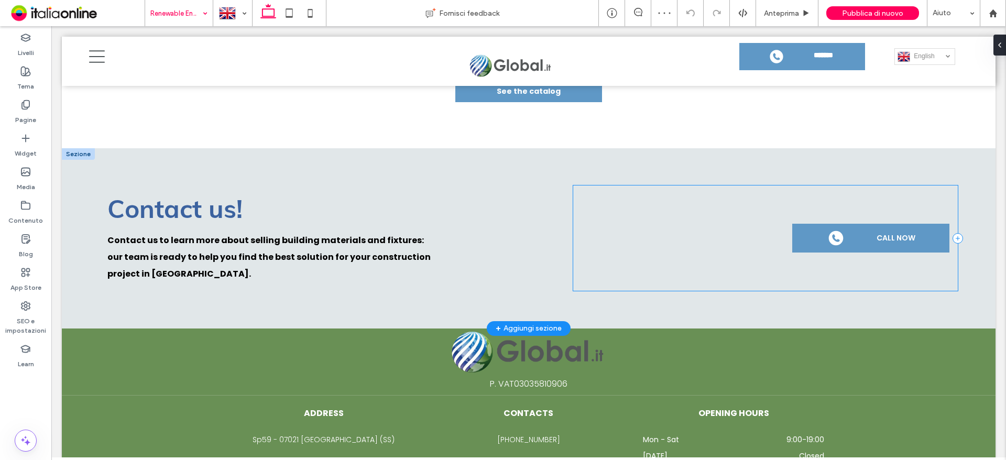
scroll to position [739, 0]
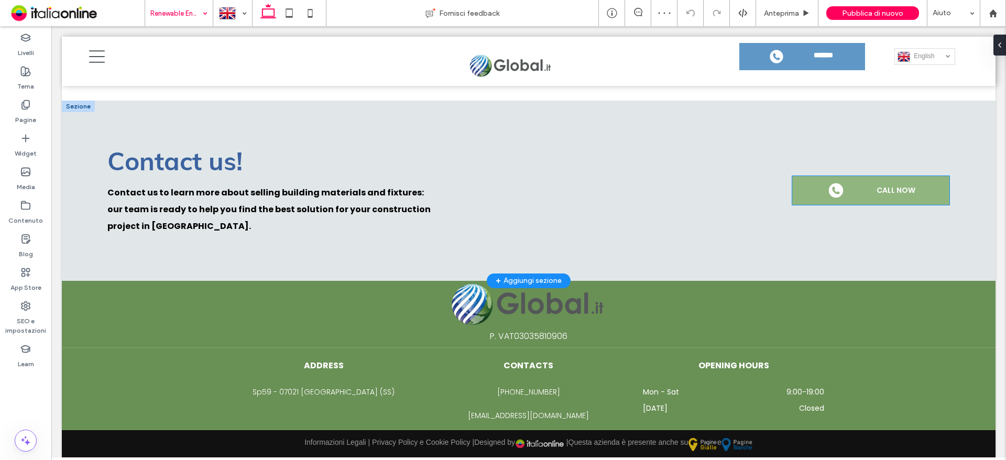
click at [877, 191] on span "CALL NOW" at bounding box center [896, 190] width 39 height 11
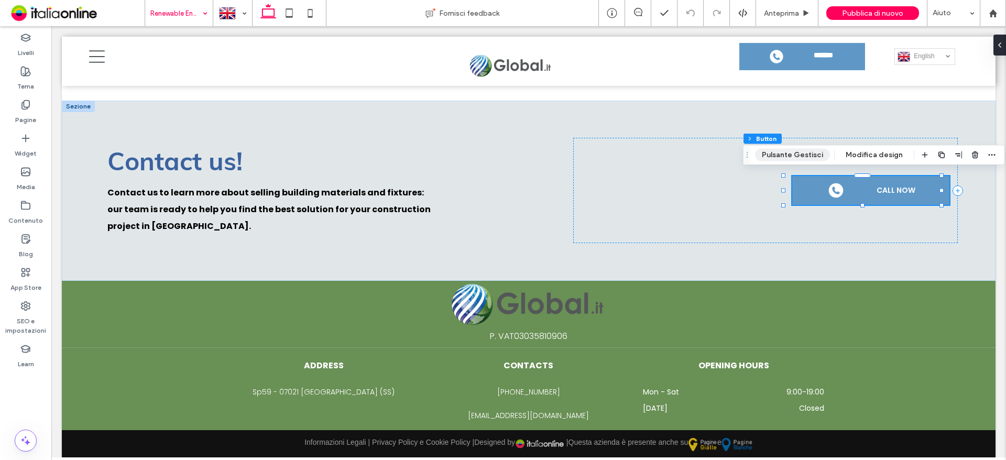
click at [798, 158] on button "Pulsante Gestisci" at bounding box center [792, 155] width 75 height 13
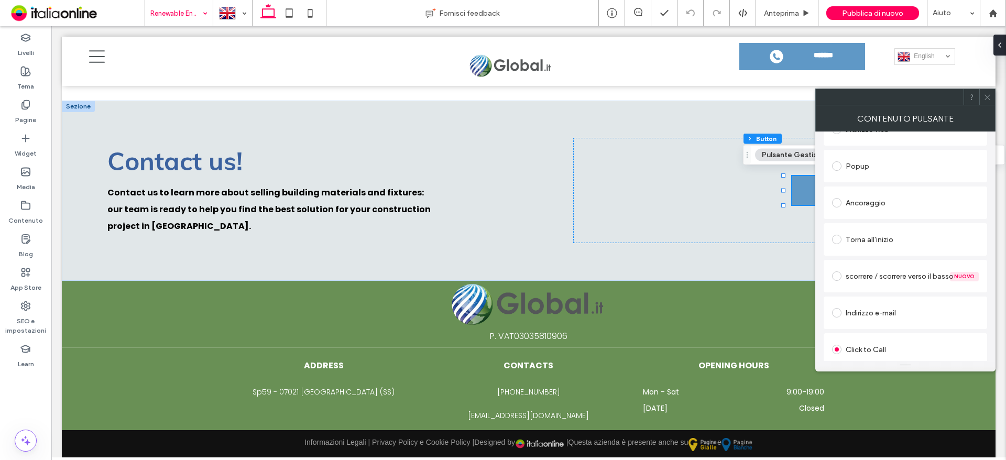
scroll to position [262, 0]
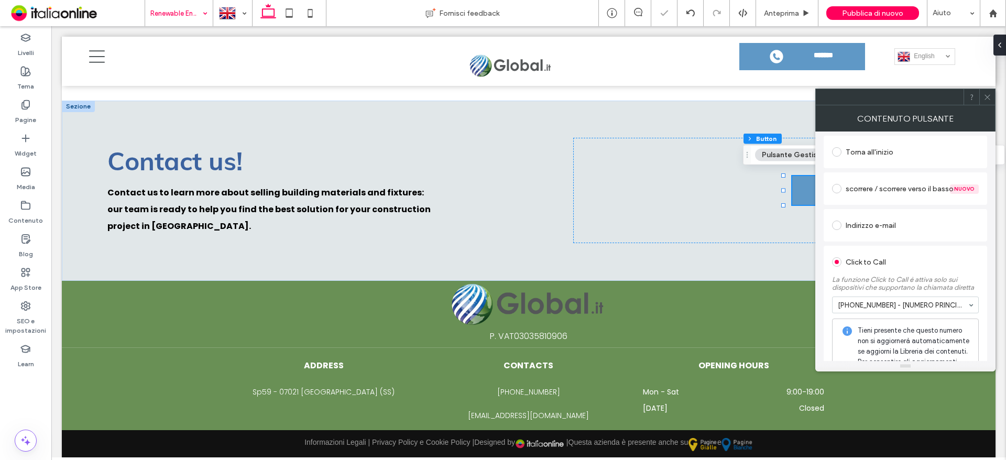
click at [990, 97] on icon at bounding box center [988, 97] width 8 height 8
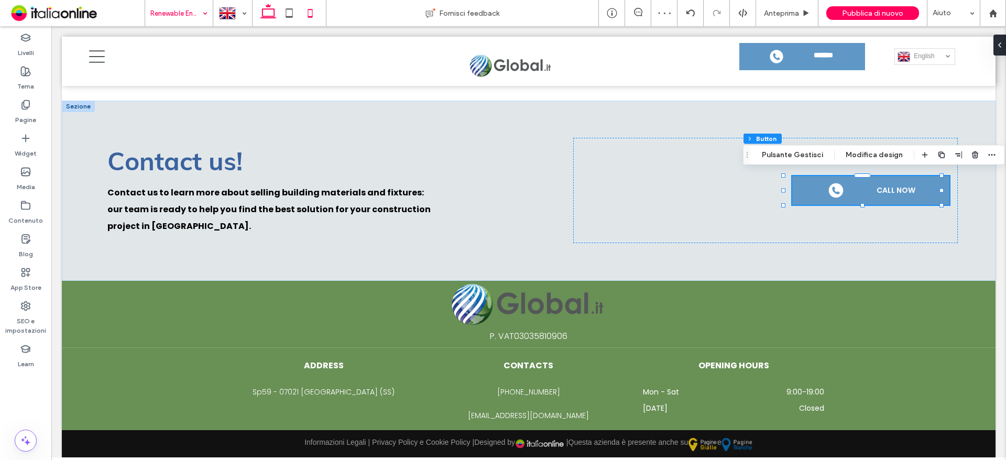
click at [303, 12] on icon at bounding box center [310, 13] width 21 height 21
type input "***"
type input "**"
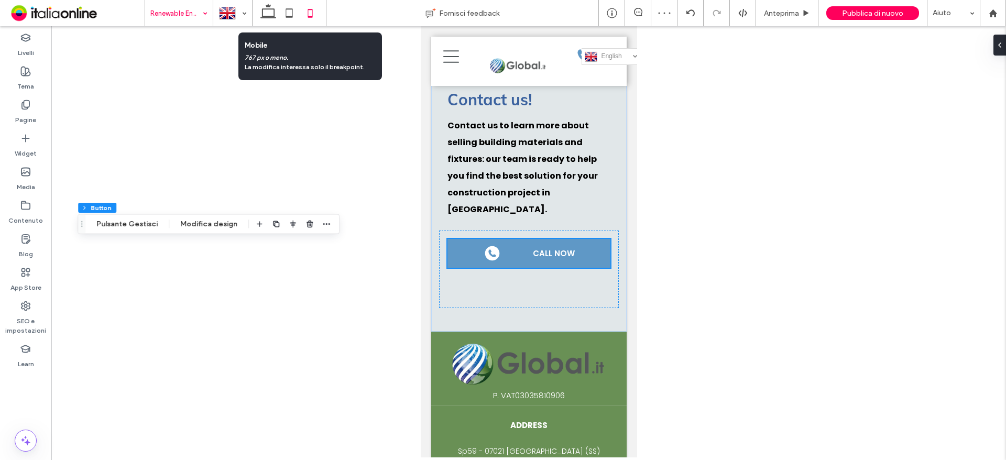
scroll to position [733, 0]
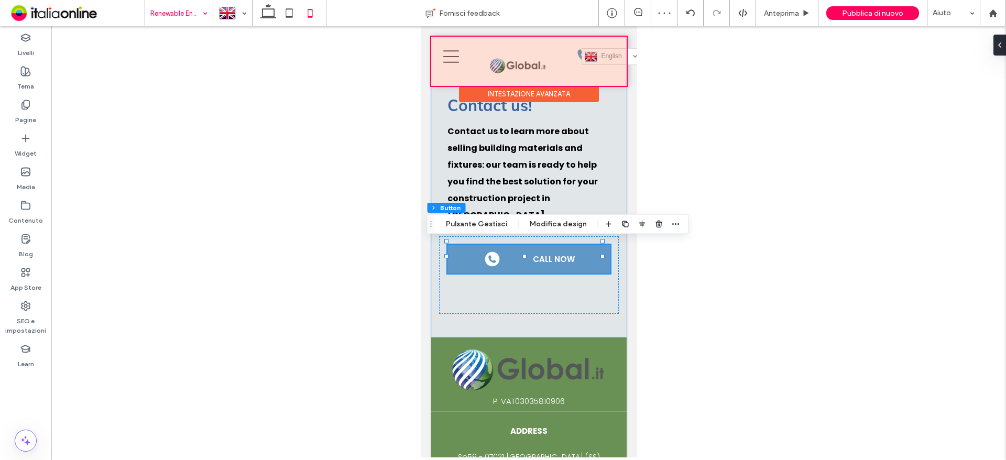
click at [561, 68] on div at bounding box center [528, 61] width 195 height 49
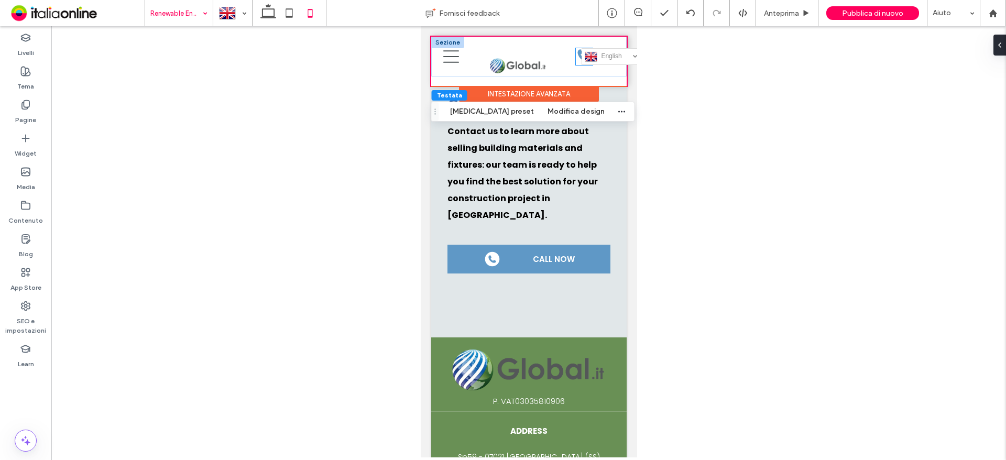
click at [575, 52] on icon at bounding box center [583, 56] width 17 height 17
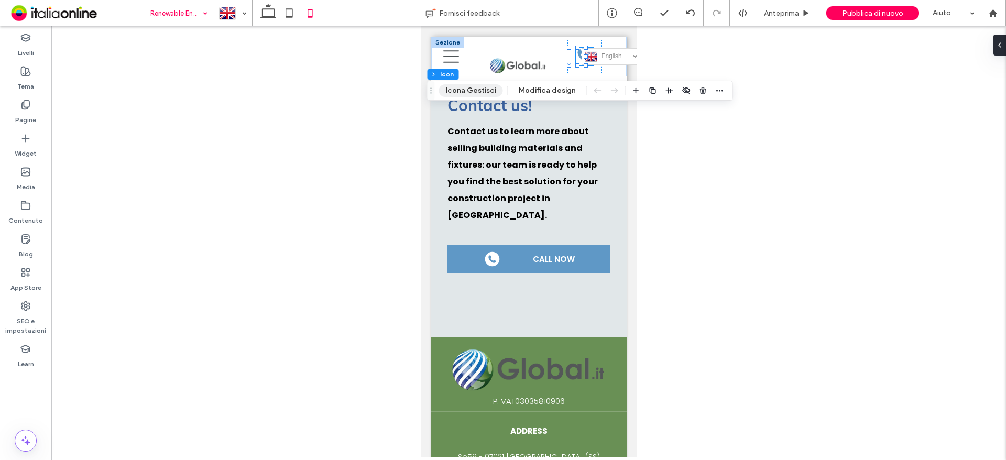
click at [486, 87] on button "Icona Gestisci" at bounding box center [471, 90] width 64 height 13
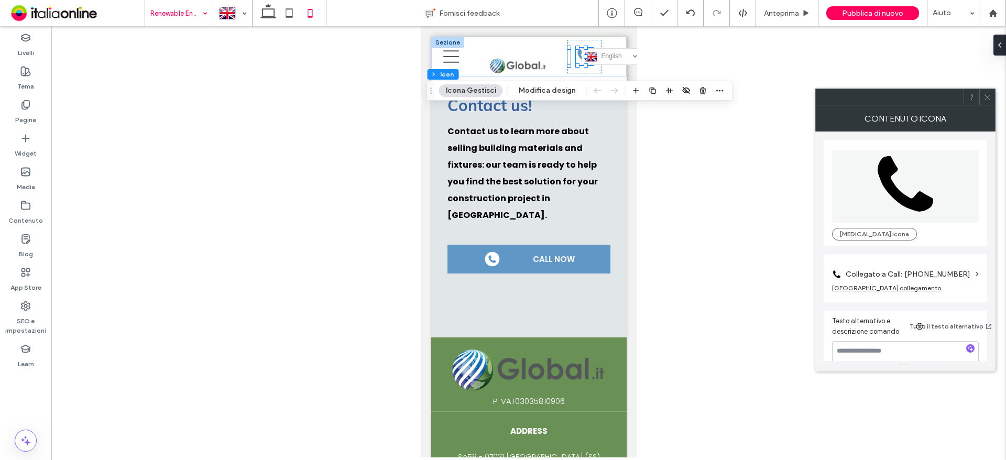
click at [947, 274] on label "Collegato a Call: +39 379 1595103" at bounding box center [909, 274] width 126 height 19
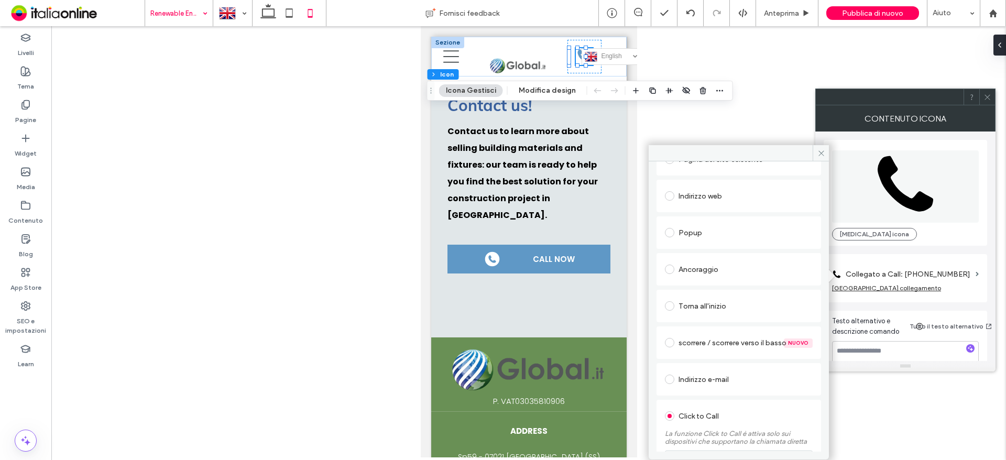
scroll to position [163, 0]
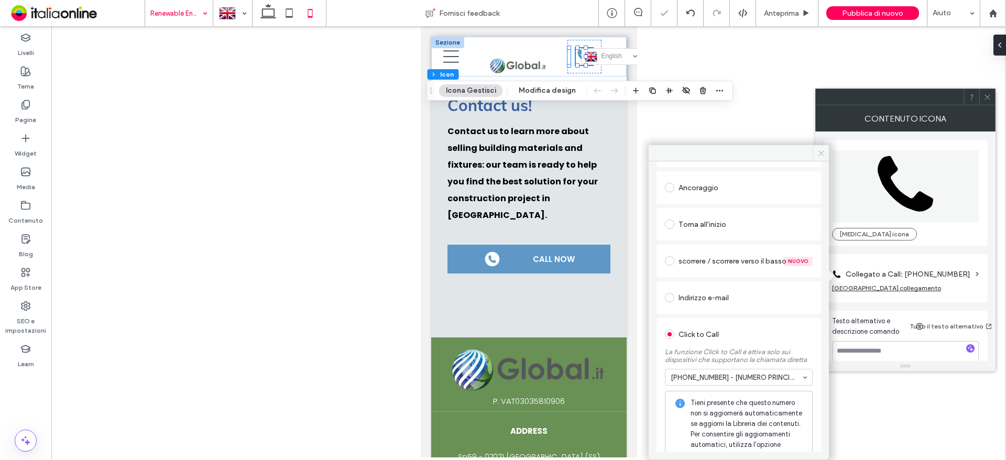
click at [820, 153] on icon at bounding box center [822, 153] width 8 height 8
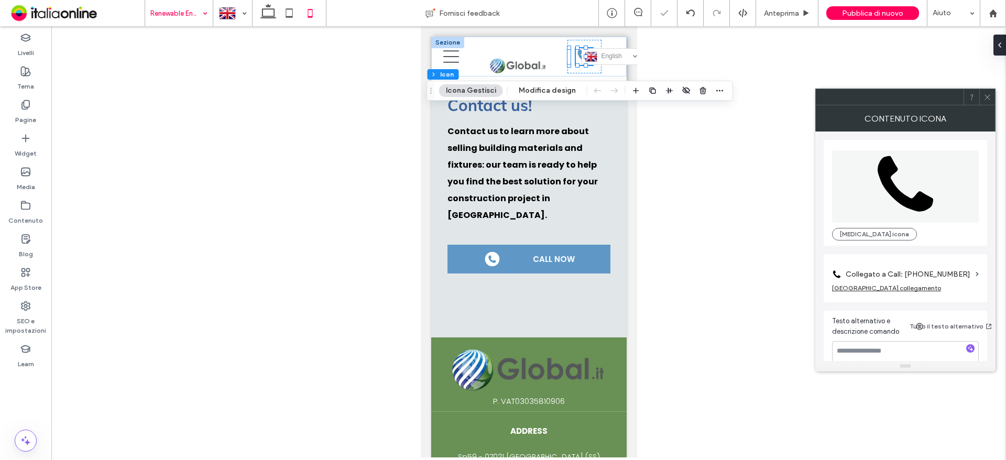
click at [978, 99] on div at bounding box center [972, 97] width 16 height 16
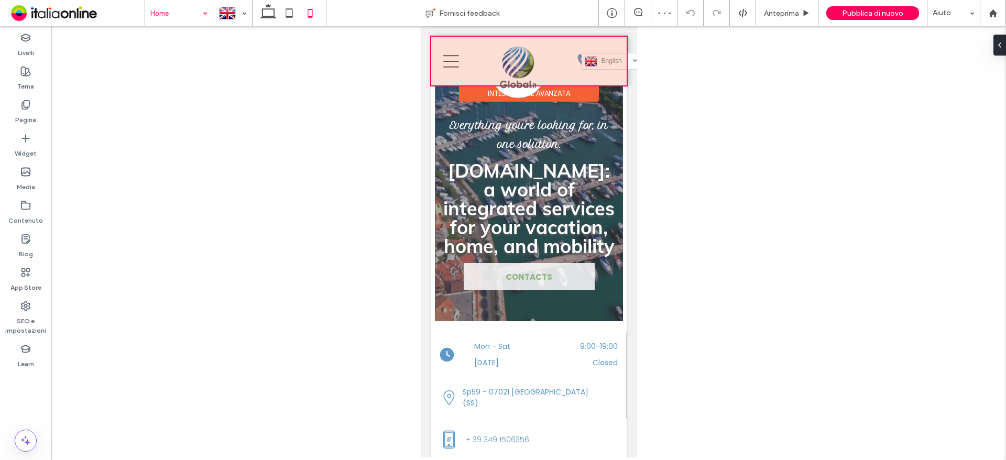
click at [611, 60] on div at bounding box center [528, 61] width 195 height 49
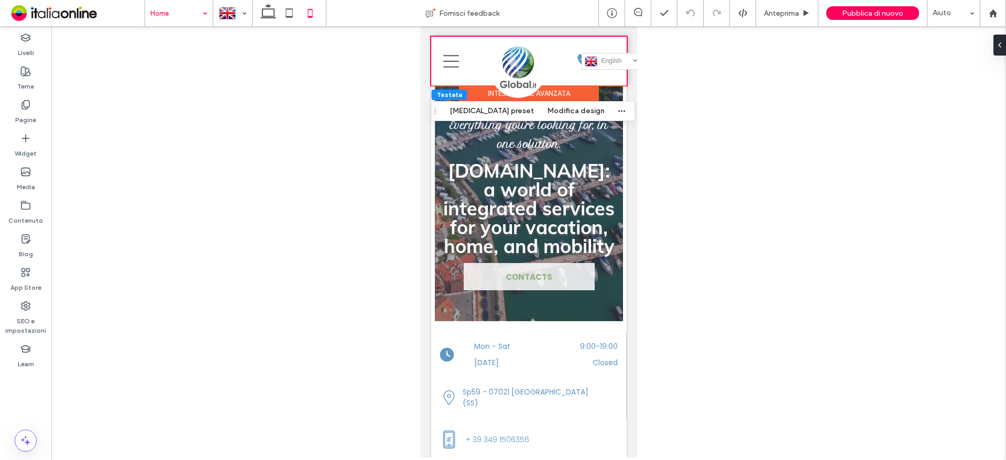
drag, startPoint x: 214, startPoint y: 73, endPoint x: 863, endPoint y: 261, distance: 674.9
click at [863, 261] on div at bounding box center [528, 241] width 955 height 431
click at [450, 61] on icon at bounding box center [451, 61] width 16 height 13
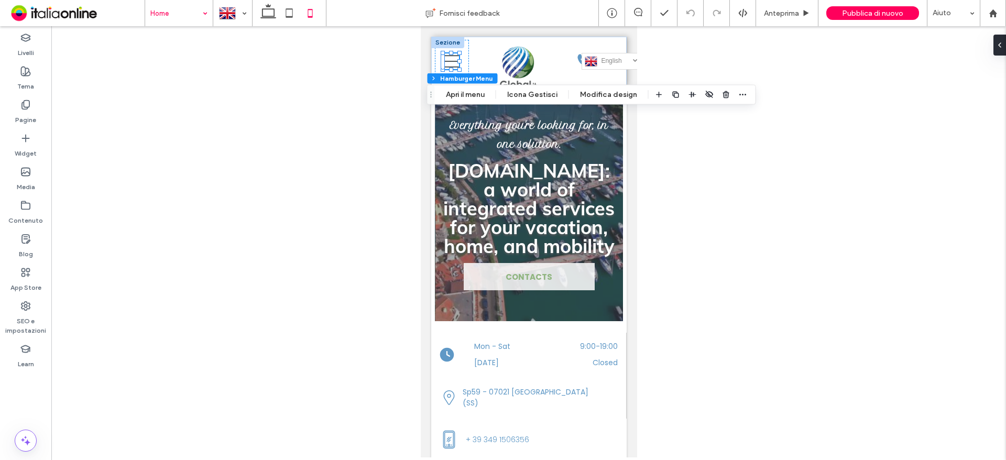
click at [711, 329] on div at bounding box center [528, 241] width 955 height 431
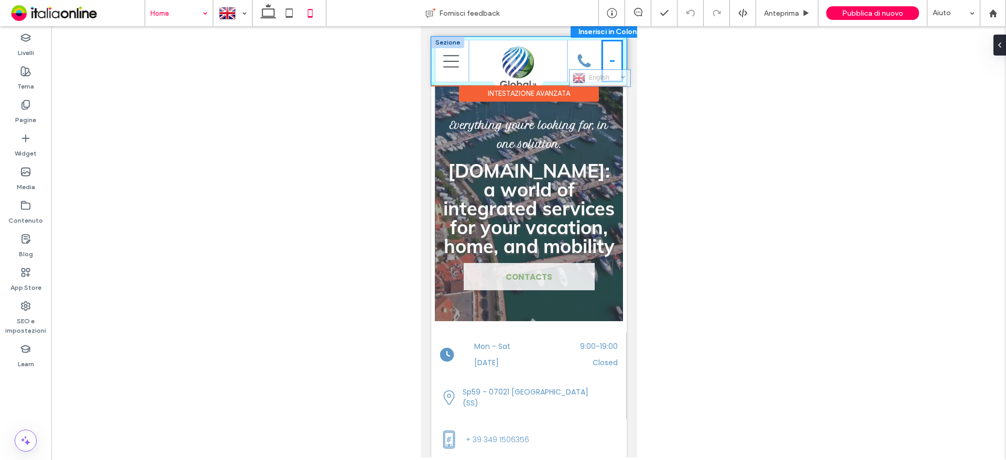
drag, startPoint x: 605, startPoint y: 61, endPoint x: 601, endPoint y: 78, distance: 17.3
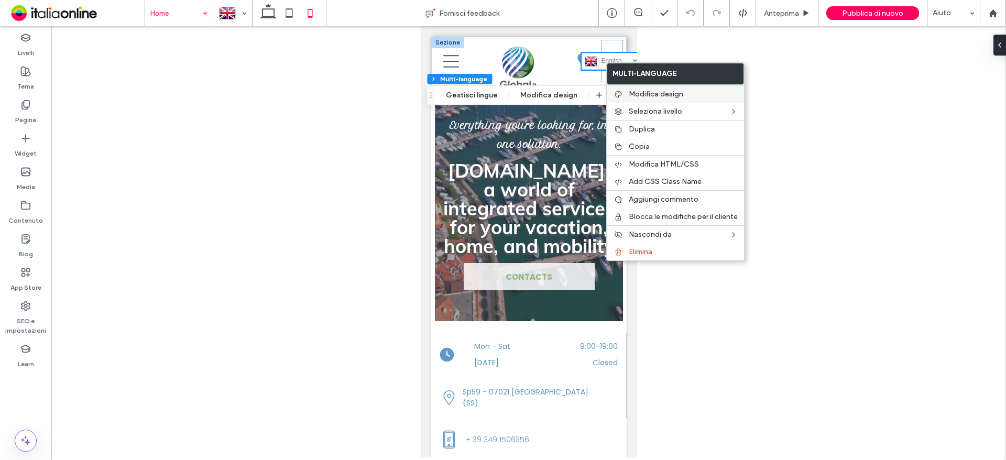
click at [654, 92] on span "Modifica design" at bounding box center [656, 94] width 55 height 9
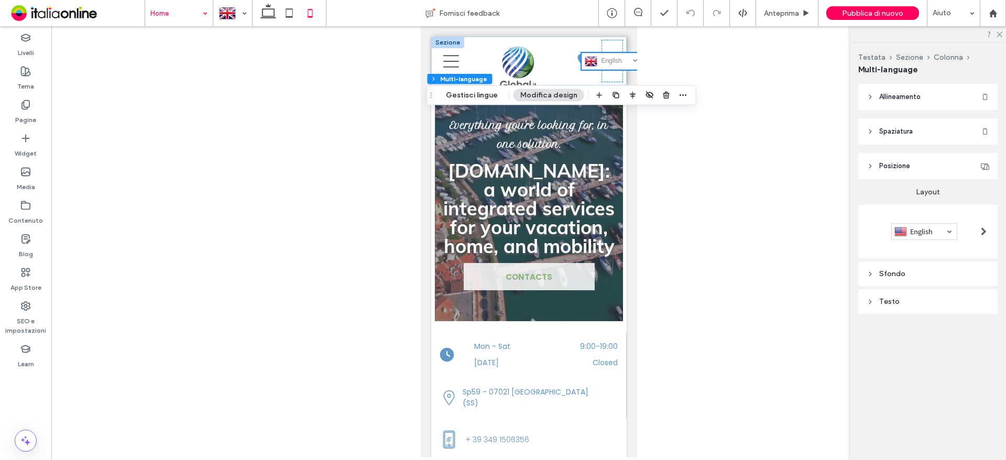
click at [974, 232] on div at bounding box center [983, 231] width 21 height 17
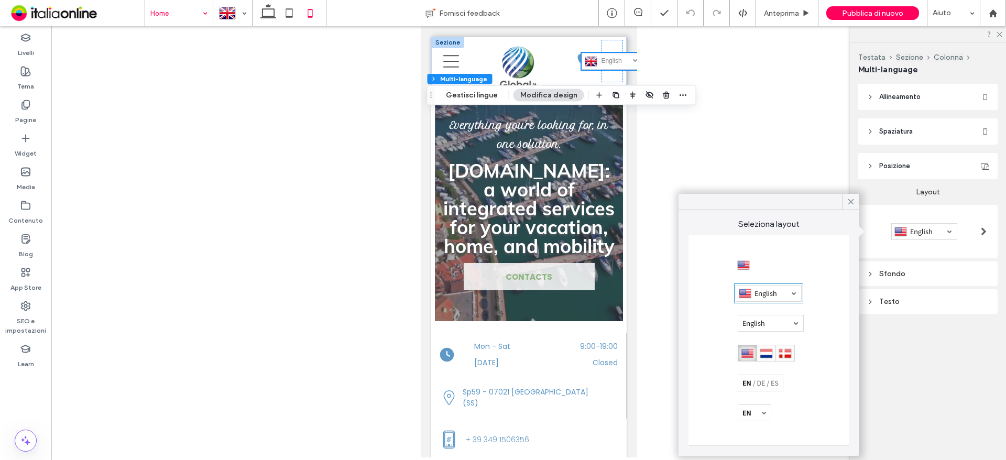
drag, startPoint x: 767, startPoint y: 388, endPoint x: 755, endPoint y: 410, distance: 25.6
click at [755, 410] on div at bounding box center [755, 413] width 34 height 17
click at [713, 120] on div at bounding box center [528, 241] width 955 height 431
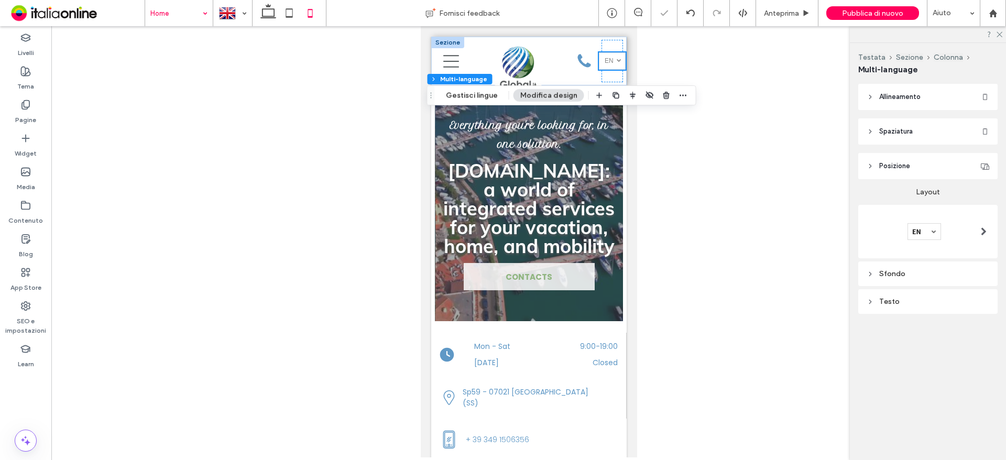
click at [732, 106] on div at bounding box center [528, 241] width 955 height 431
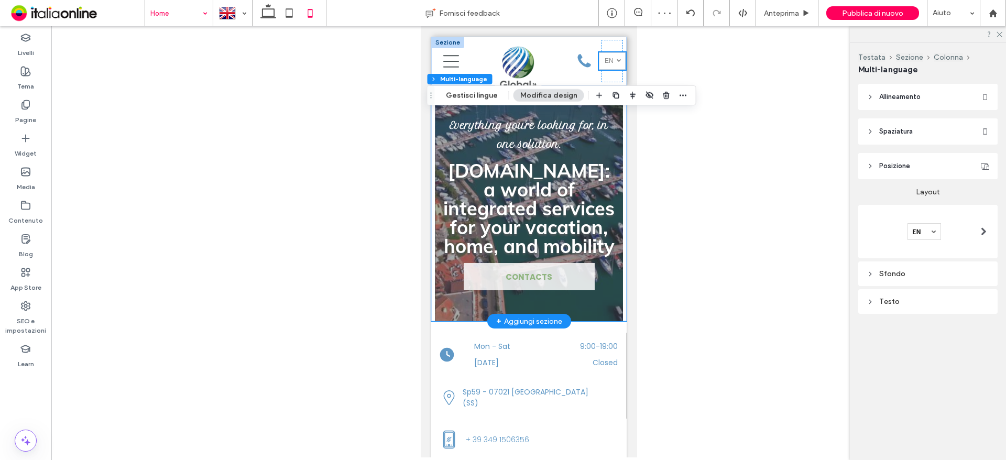
click at [617, 171] on div "Everything you're looking for, in one solution. Global.it: a world of integrate…" at bounding box center [528, 203] width 195 height 236
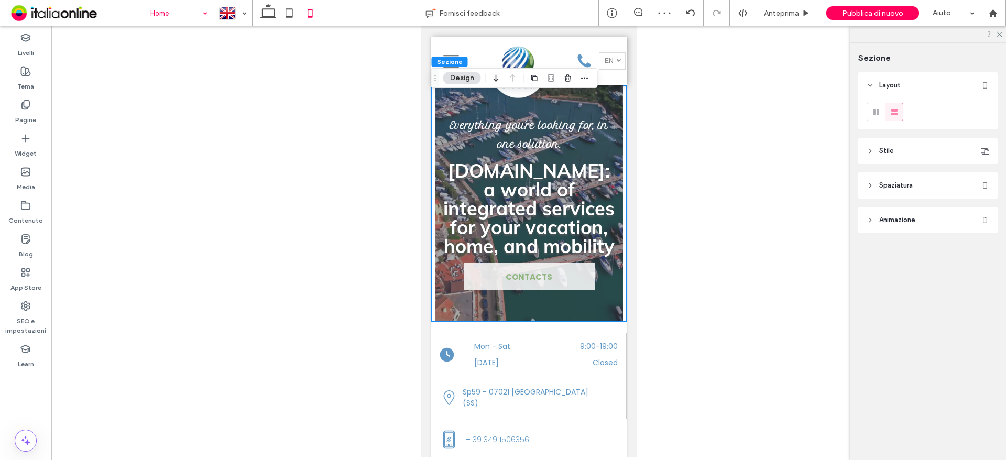
click at [712, 157] on div at bounding box center [528, 241] width 955 height 431
click at [797, 267] on div at bounding box center [528, 241] width 955 height 431
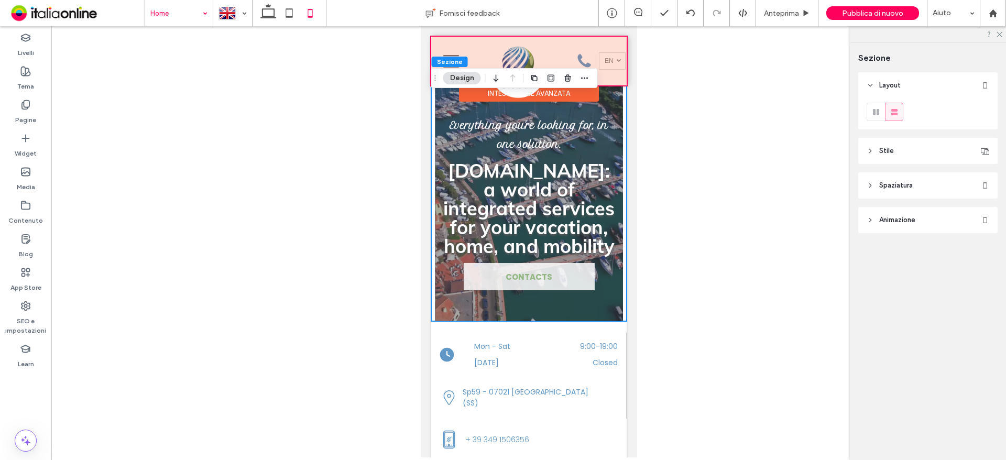
click at [571, 58] on div at bounding box center [528, 61] width 195 height 49
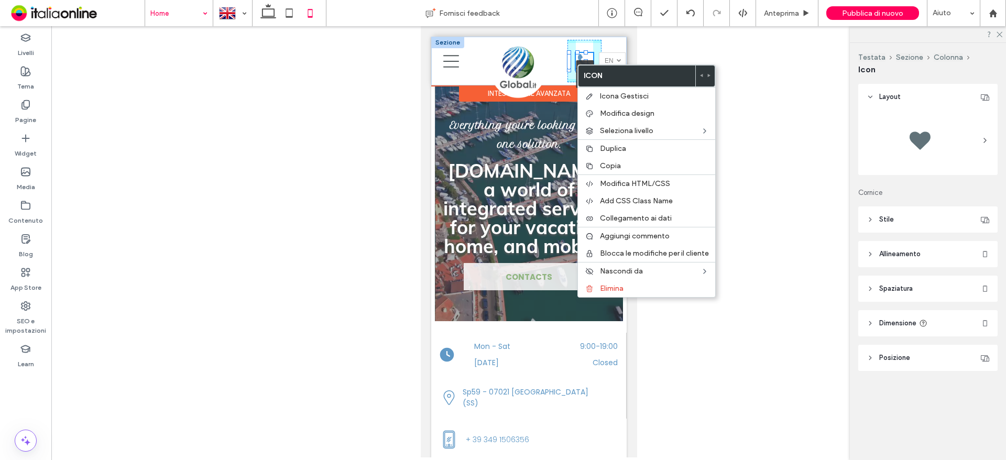
click at [587, 62] on div at bounding box center [585, 61] width 4 height 4
type input "**"
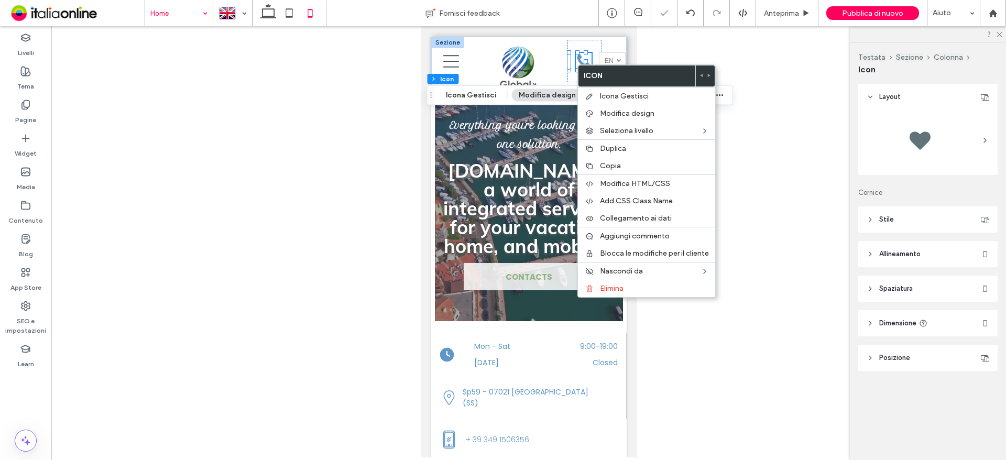
click at [749, 69] on div at bounding box center [528, 241] width 955 height 431
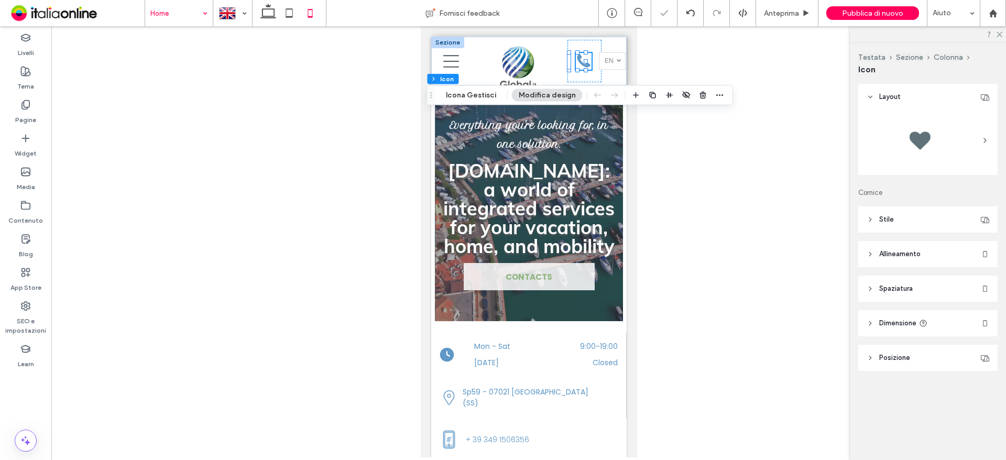
click at [664, 199] on div at bounding box center [528, 241] width 955 height 431
click at [752, 169] on div at bounding box center [528, 241] width 955 height 431
click at [753, 171] on div at bounding box center [528, 241] width 955 height 431
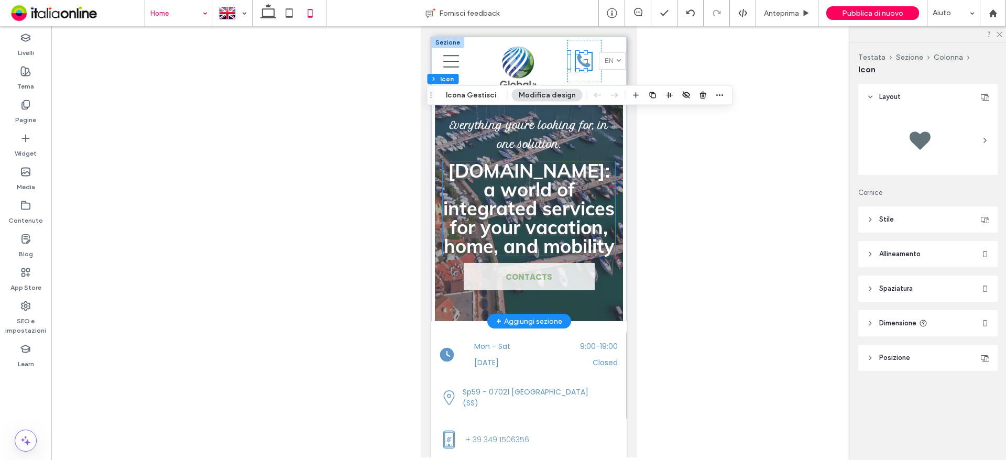
click at [561, 225] on strong "Global.it: a world of integrated services for your vacation, home, and mobility" at bounding box center [528, 208] width 171 height 99
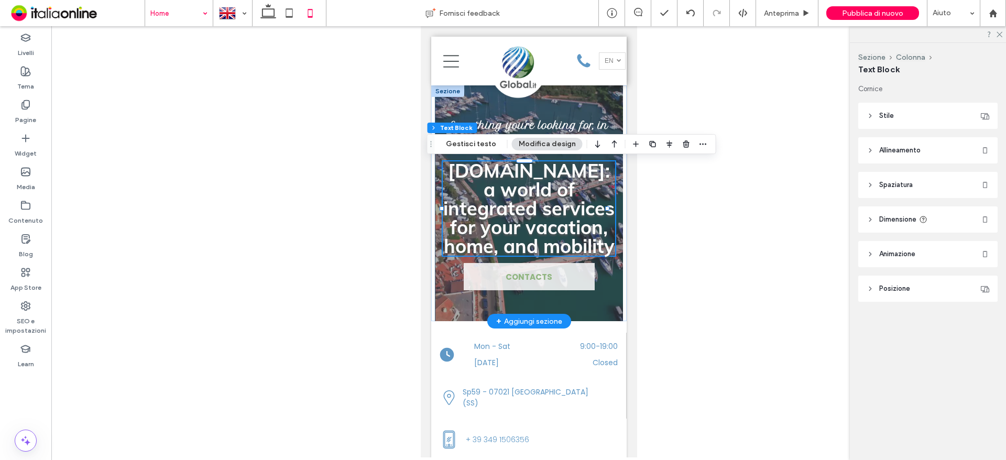
click at [611, 305] on div at bounding box center [528, 203] width 188 height 236
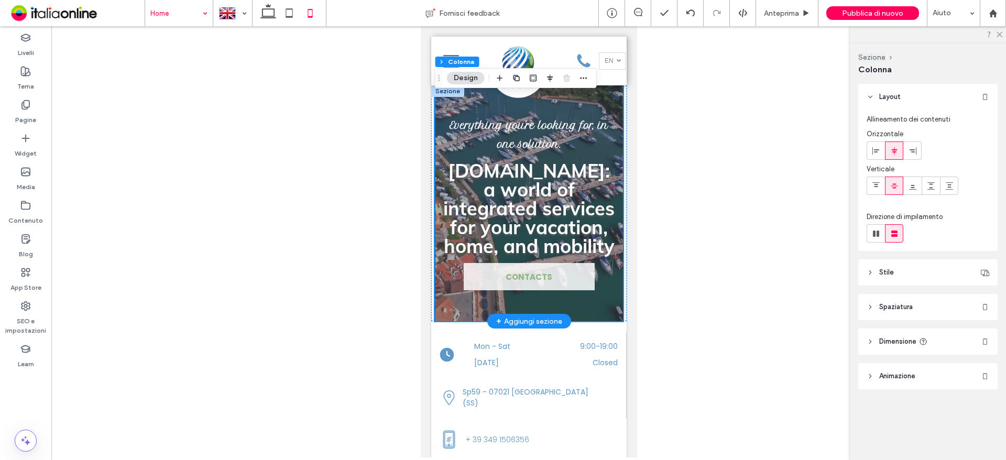
click at [779, 166] on div at bounding box center [528, 241] width 955 height 431
click at [601, 107] on div at bounding box center [528, 203] width 188 height 236
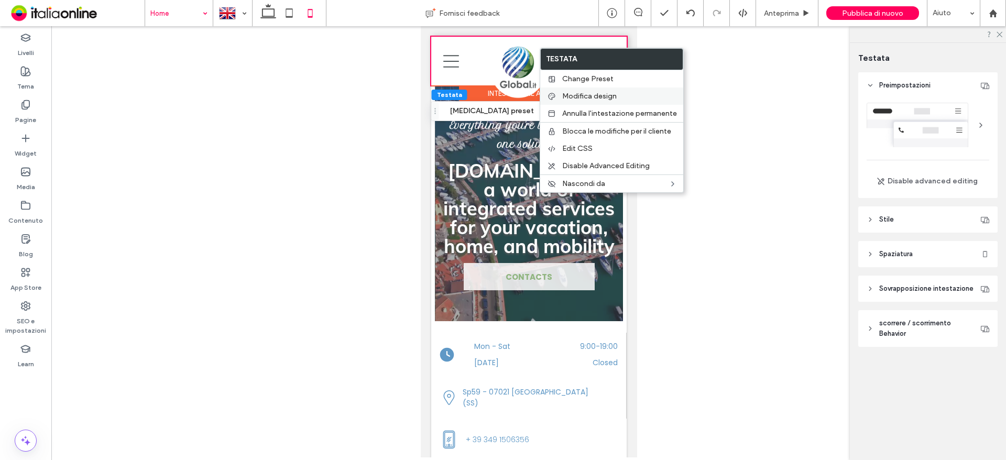
click at [594, 99] on span "Modifica design" at bounding box center [589, 96] width 55 height 9
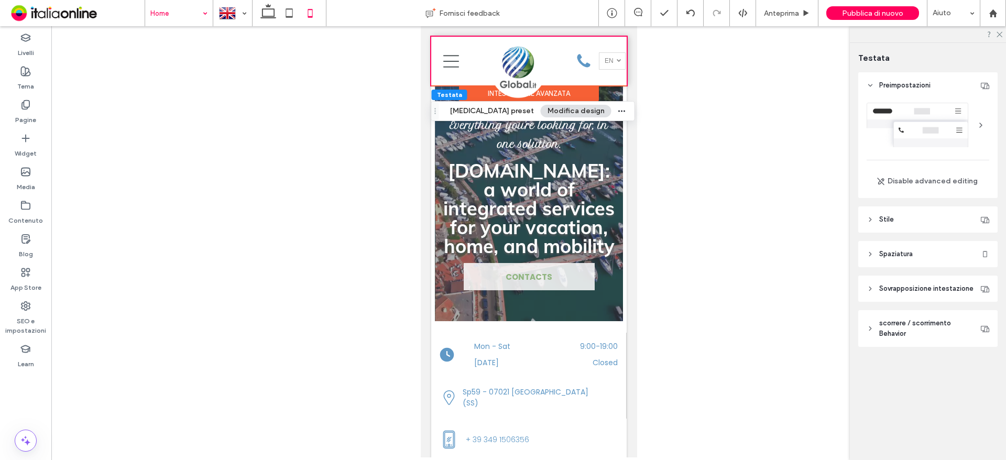
click at [939, 260] on header "Spaziatura" at bounding box center [927, 254] width 139 height 26
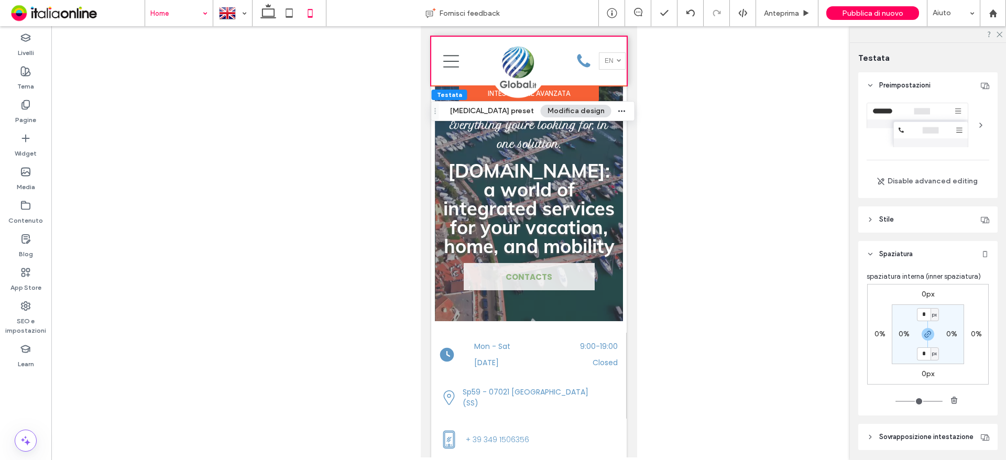
click at [951, 335] on label "0%" at bounding box center [952, 334] width 11 height 9
click at [947, 330] on input "*" at bounding box center [948, 334] width 14 height 13
type input "*"
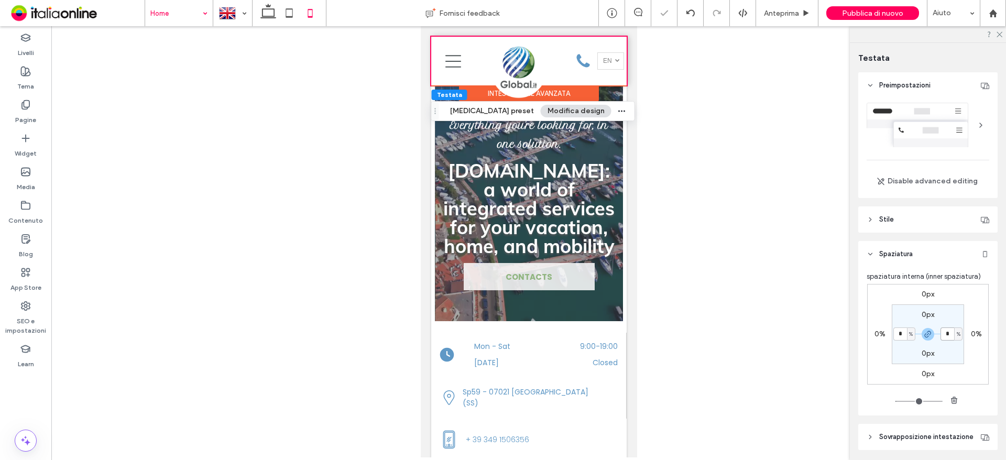
click at [947, 330] on input "*" at bounding box center [948, 334] width 14 height 13
type input "*"
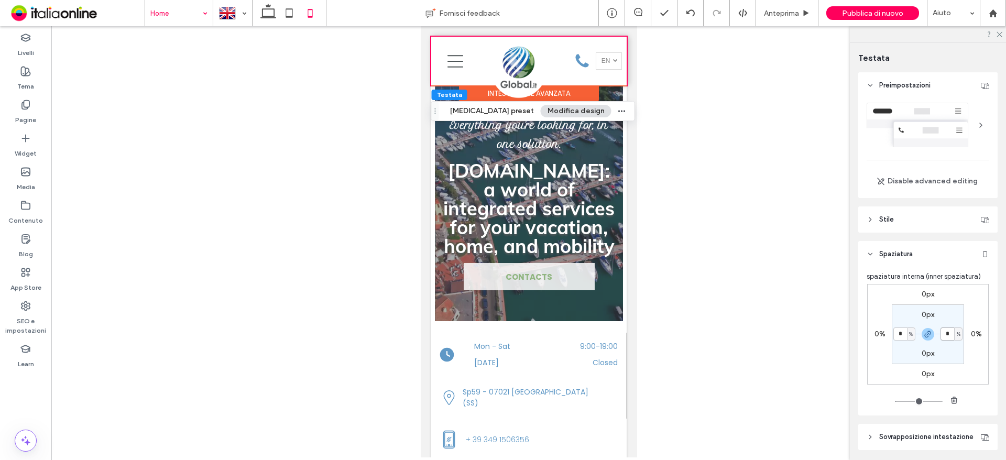
type input "*"
click at [702, 255] on div at bounding box center [528, 241] width 955 height 431
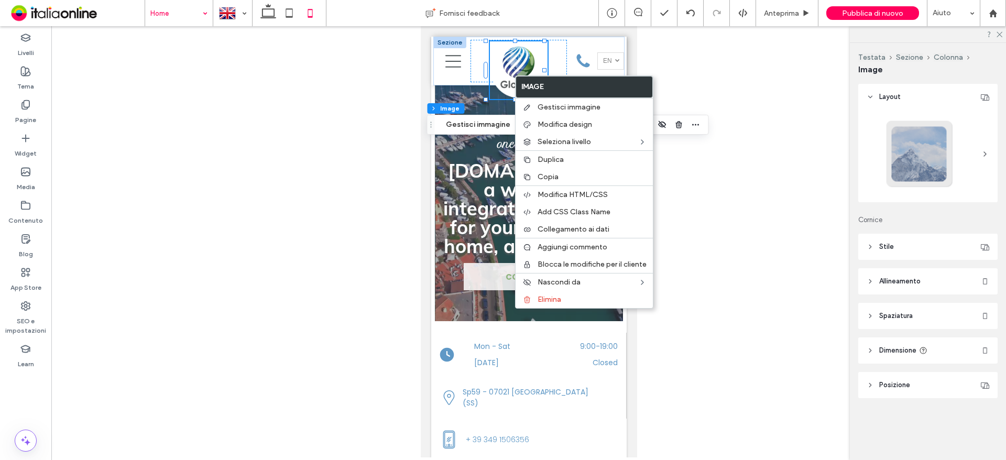
click at [920, 289] on header "Allineamento" at bounding box center [927, 281] width 139 height 26
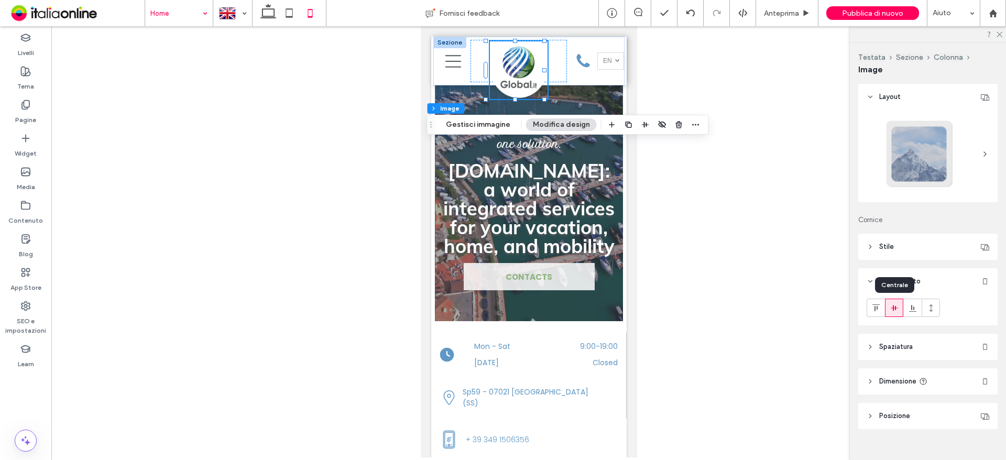
click at [899, 310] on div at bounding box center [894, 307] width 17 height 17
click at [750, 297] on div at bounding box center [528, 241] width 955 height 431
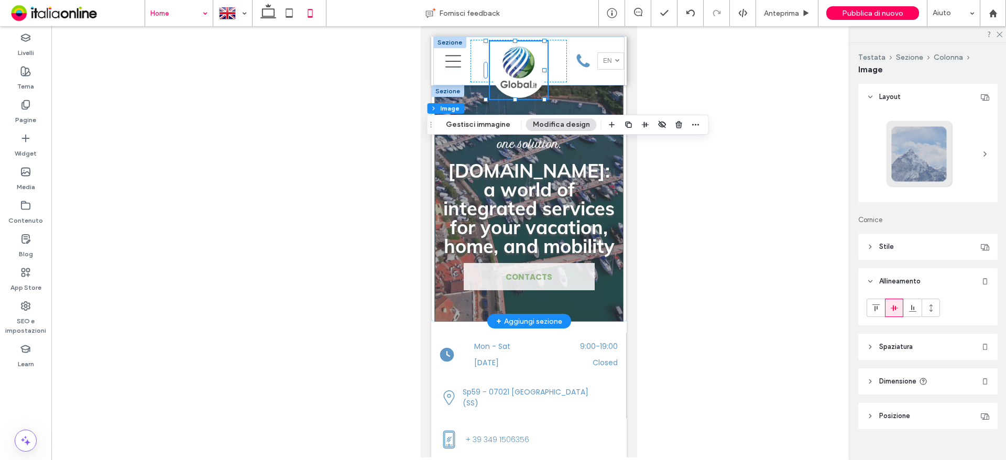
click at [601, 295] on div at bounding box center [528, 203] width 188 height 236
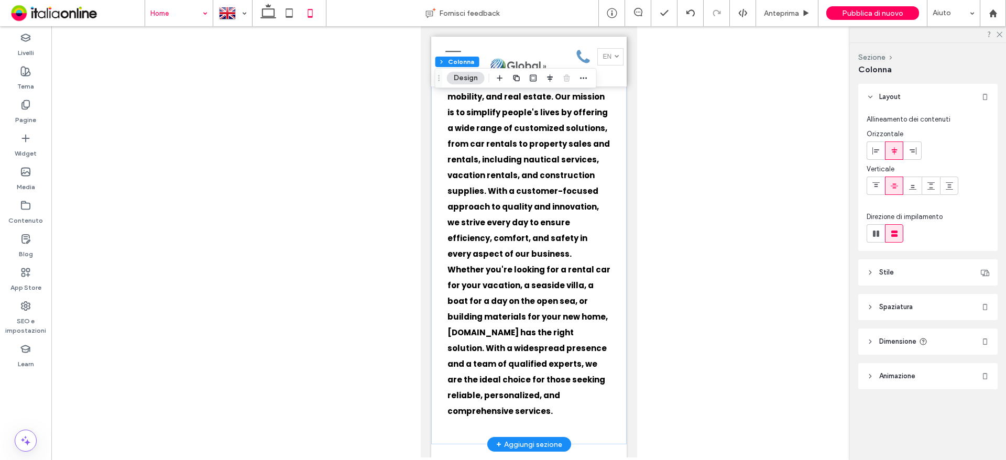
scroll to position [681, 0]
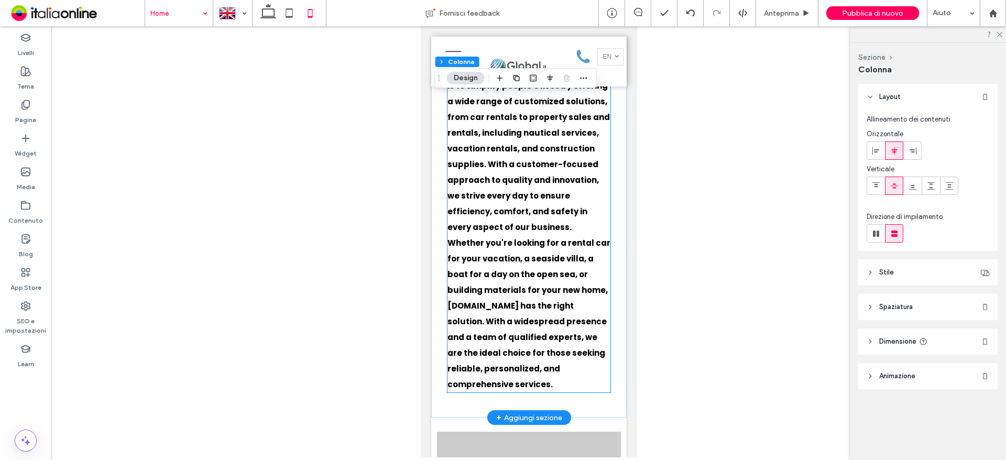
click at [592, 360] on p "Whether you're looking for a rental car for your vacation, a seaside villa, a b…" at bounding box center [528, 313] width 163 height 157
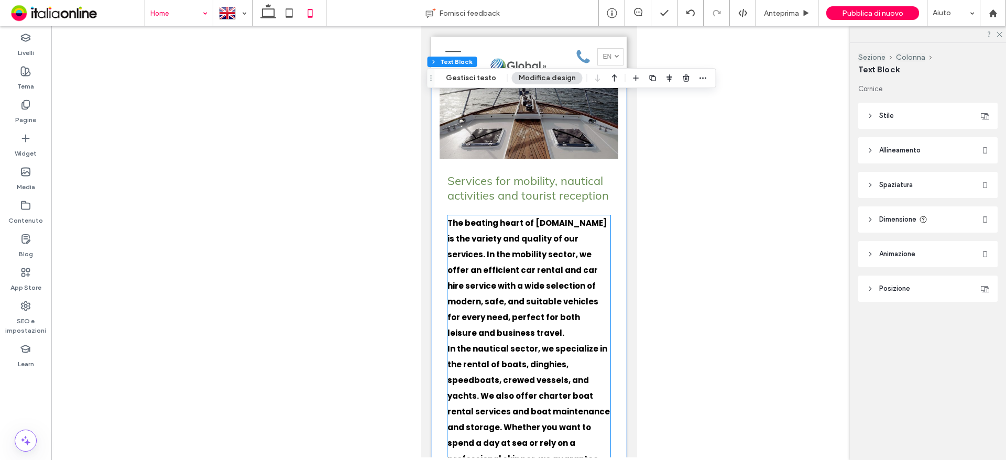
scroll to position [2096, 0]
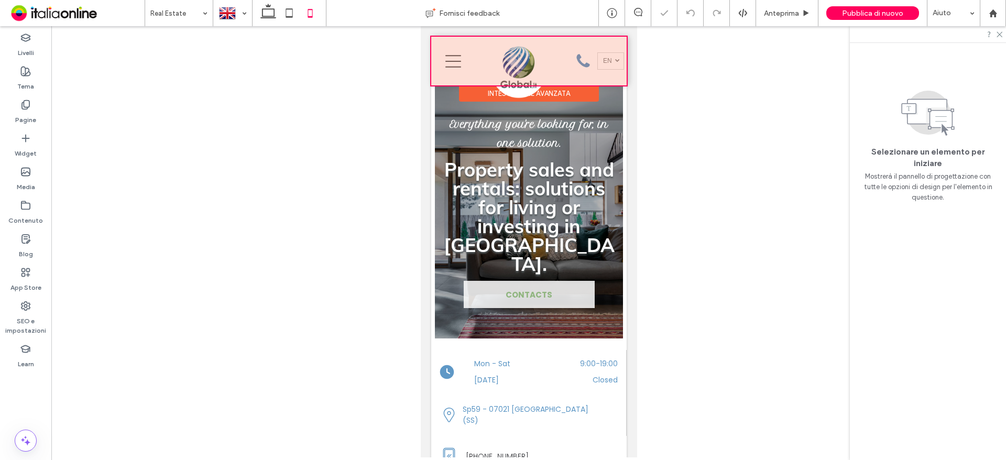
click at [454, 60] on div at bounding box center [528, 61] width 195 height 49
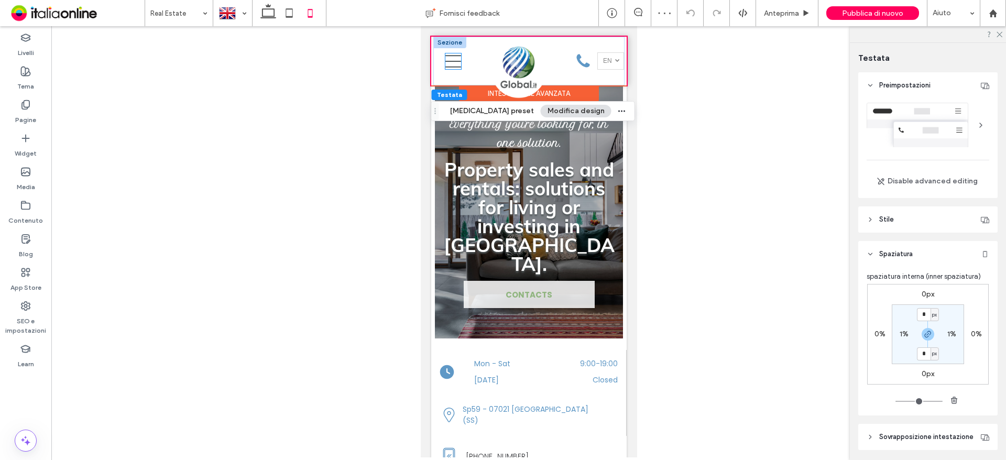
click at [454, 60] on icon at bounding box center [453, 61] width 16 height 16
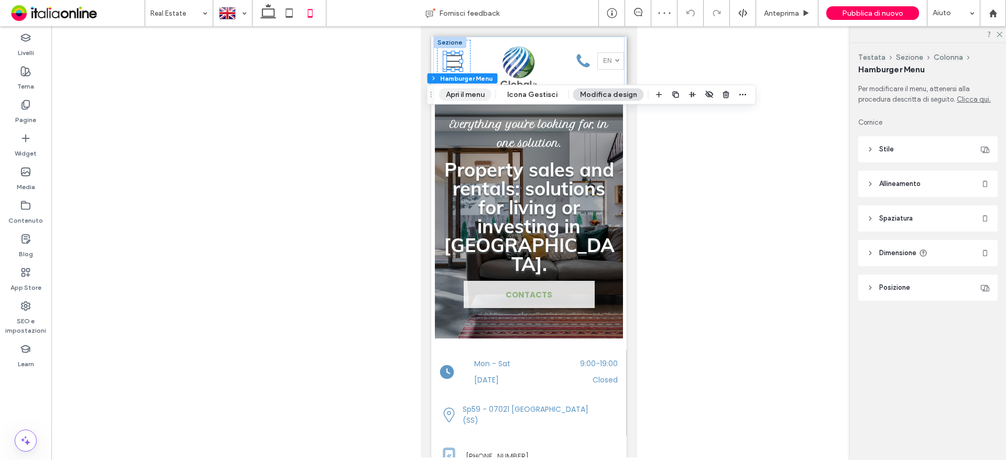
click at [458, 95] on button "Apri il menu" at bounding box center [465, 95] width 52 height 13
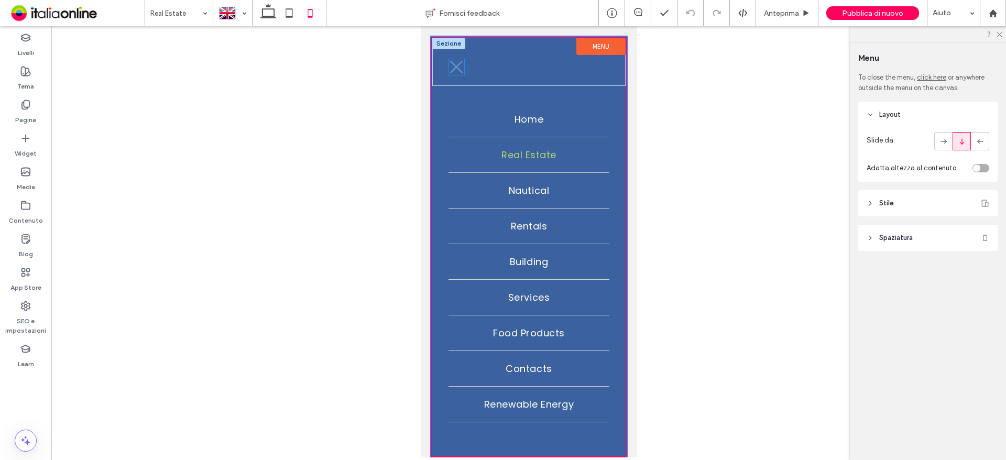
click at [456, 68] on icon at bounding box center [456, 67] width 13 height 13
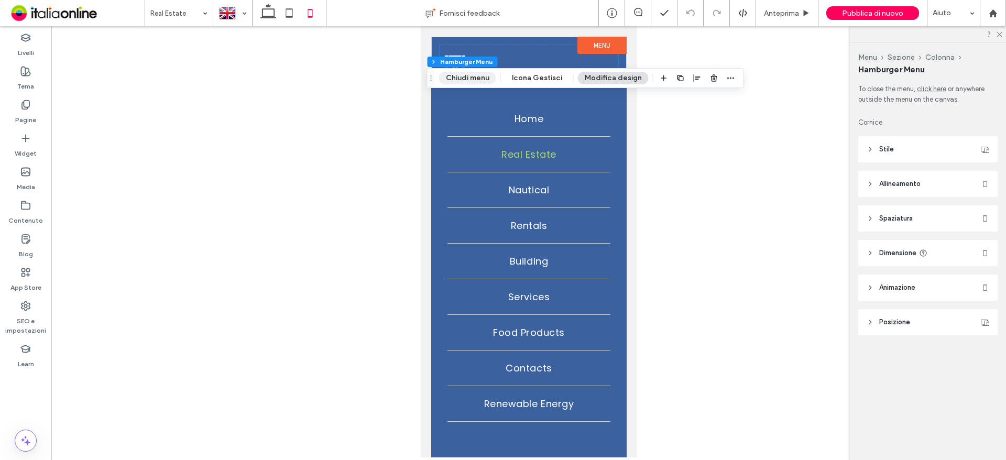
click at [456, 79] on button "Chiudi menu" at bounding box center [467, 78] width 57 height 13
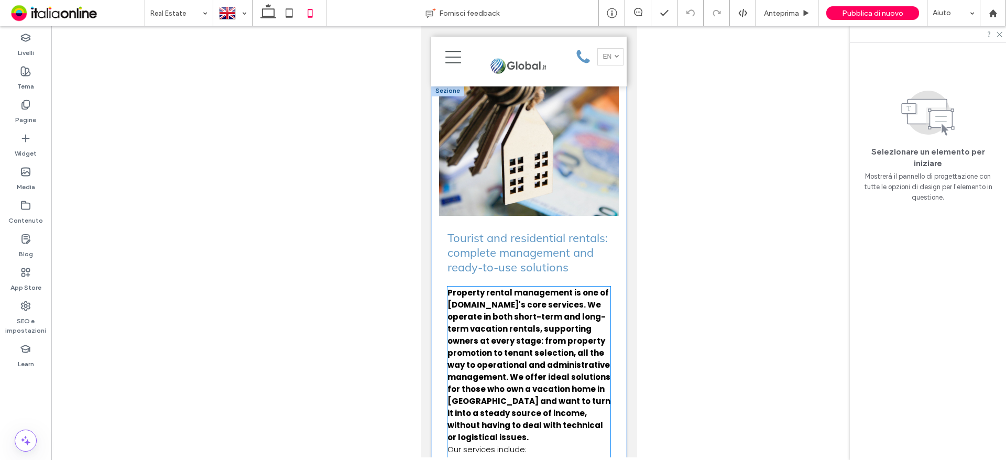
scroll to position [2044, 0]
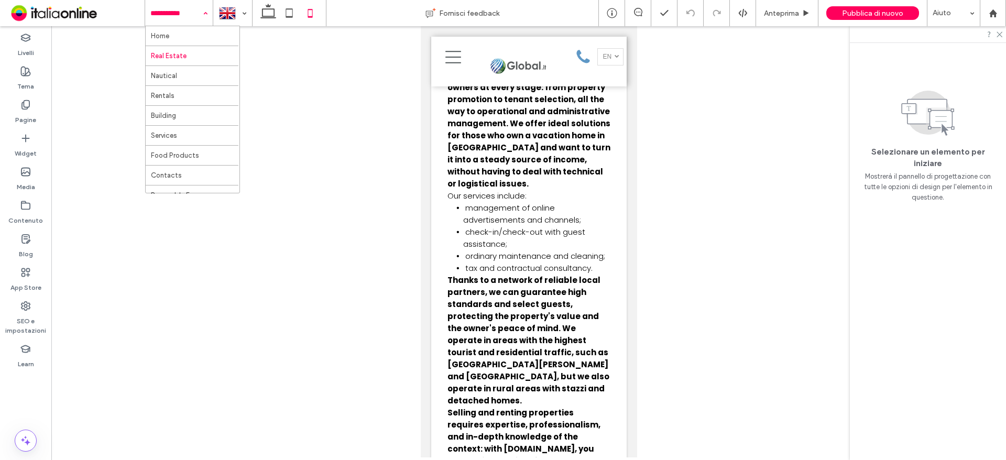
drag, startPoint x: 168, startPoint y: 75, endPoint x: 175, endPoint y: 76, distance: 6.3
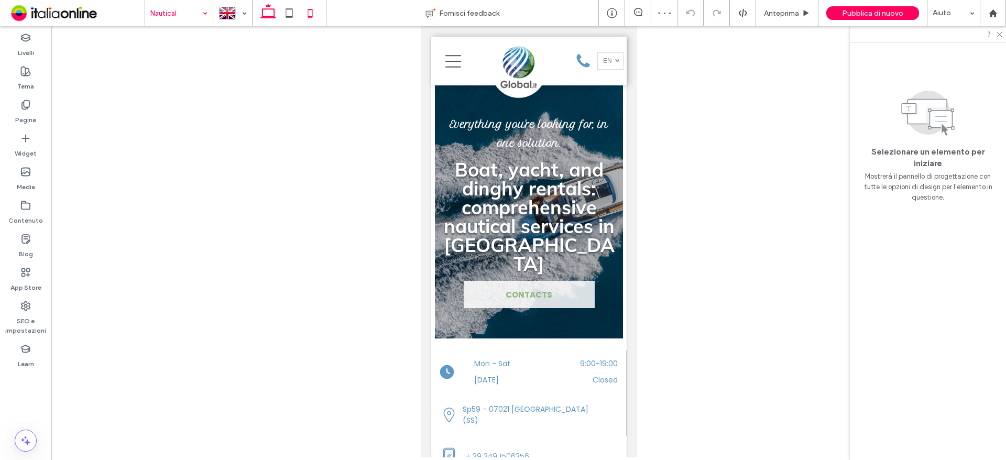
click at [272, 16] on icon at bounding box center [268, 13] width 21 height 21
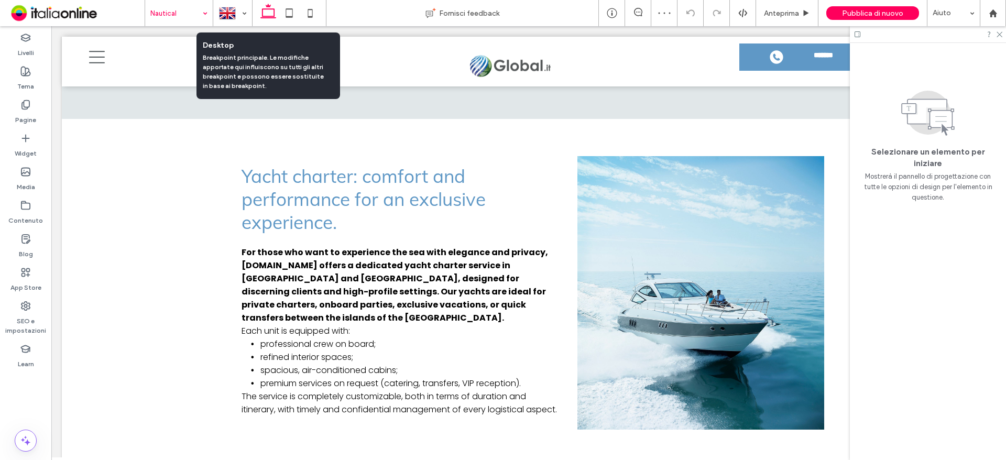
scroll to position [1208, 0]
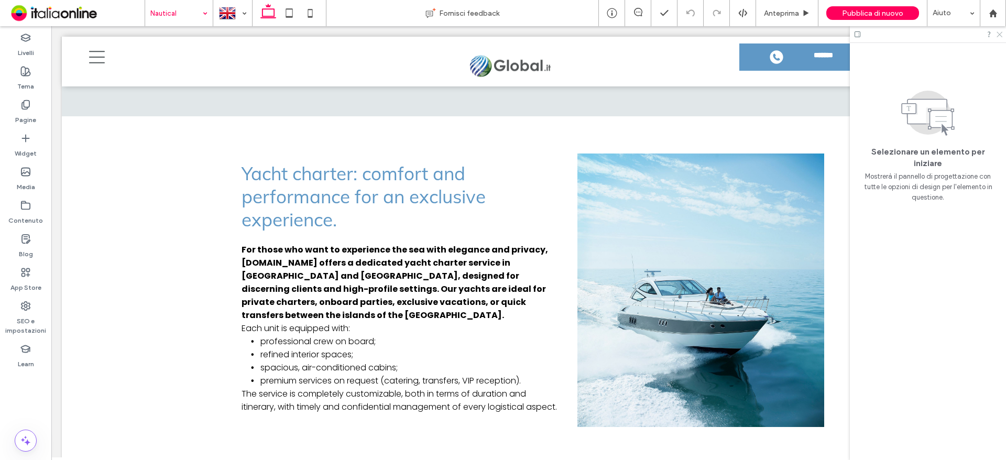
click at [1002, 34] on icon at bounding box center [999, 33] width 7 height 7
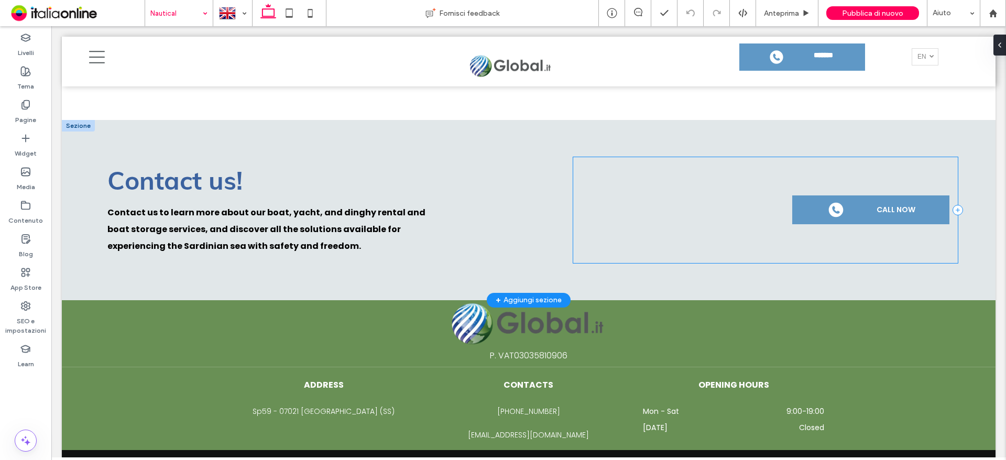
scroll to position [2228, 0]
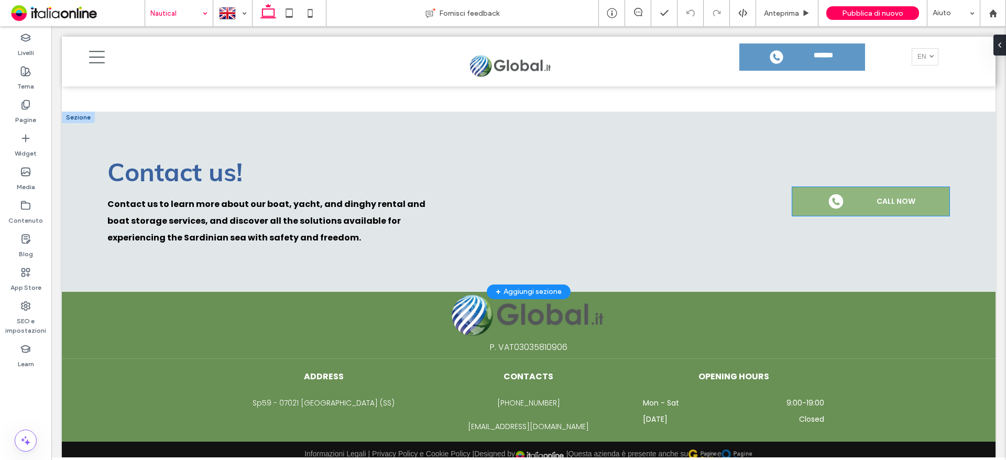
click at [896, 196] on span "CALL NOW" at bounding box center [896, 201] width 39 height 11
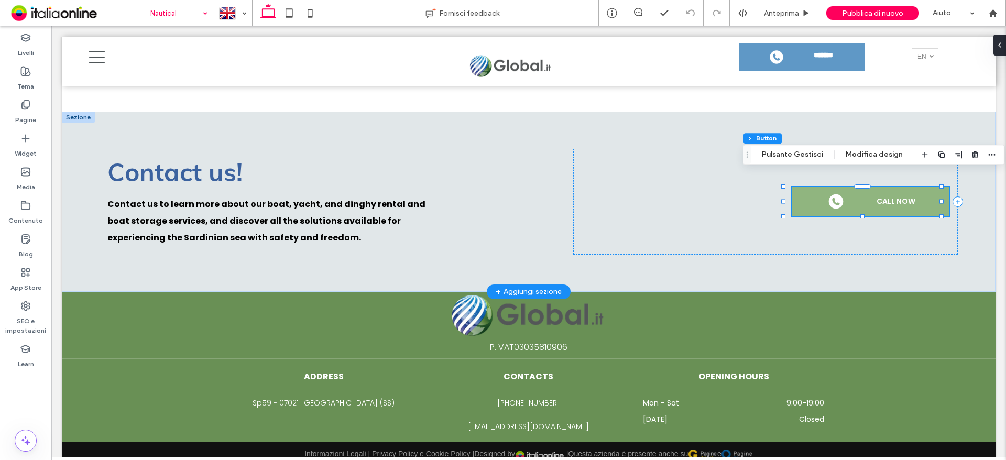
click at [846, 189] on link "CALL NOW" at bounding box center [870, 201] width 157 height 29
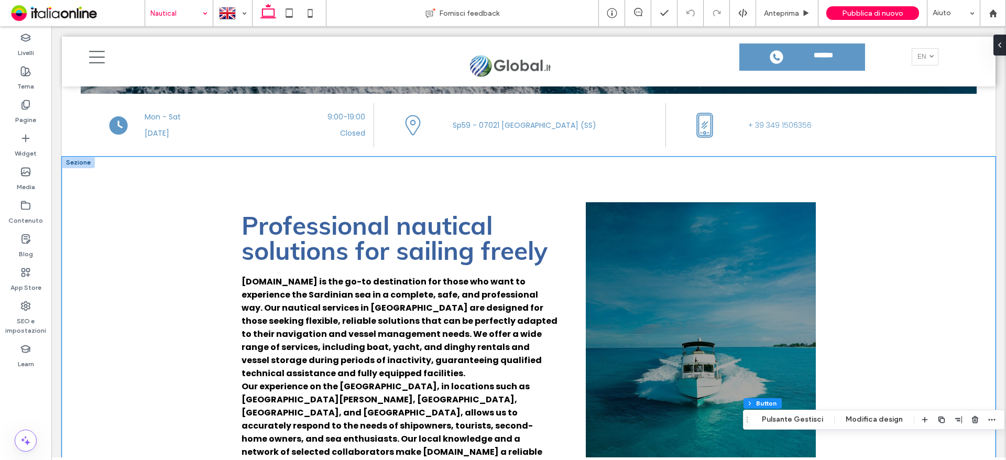
scroll to position [382, 0]
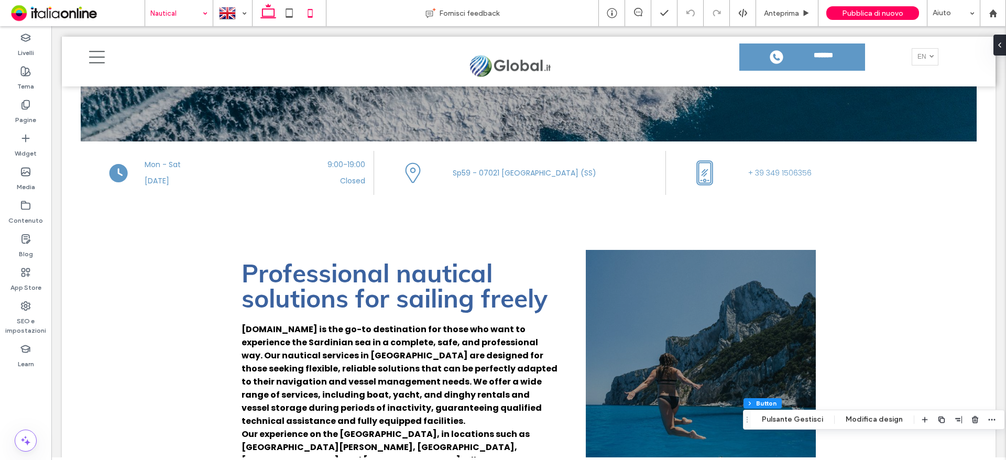
click at [312, 16] on icon at bounding box center [310, 13] width 21 height 21
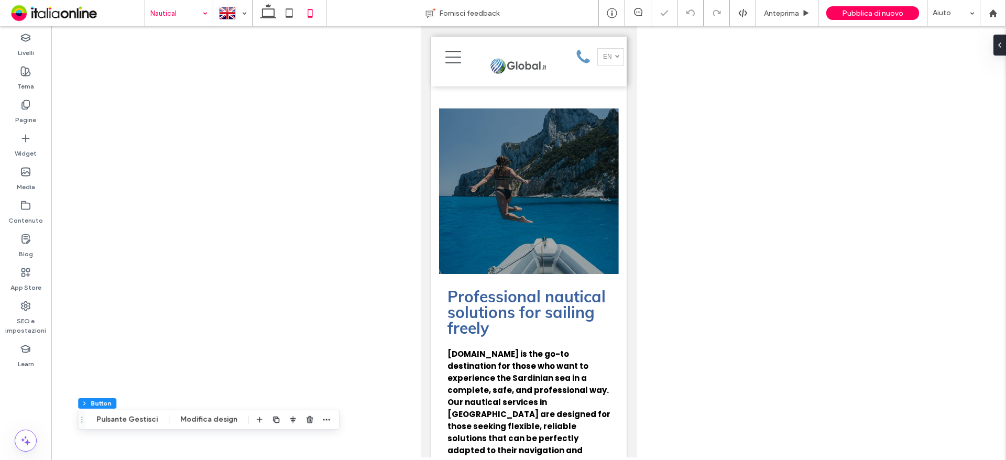
type input "***"
type input "**"
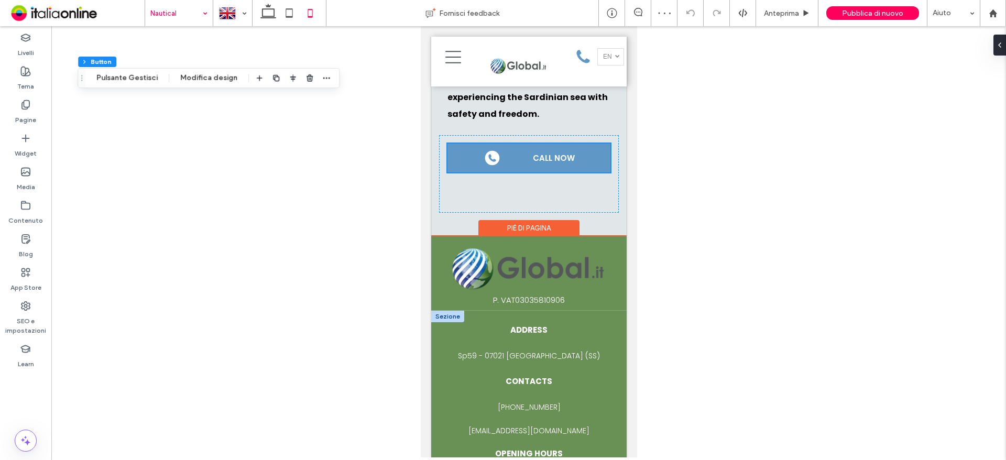
scroll to position [3146, 0]
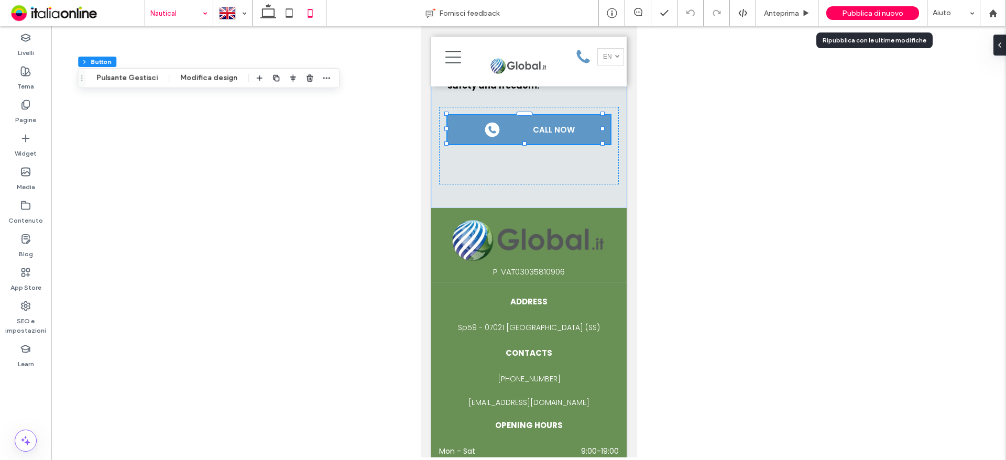
click at [902, 7] on div "Pubblica di nuovo" at bounding box center [873, 13] width 93 height 14
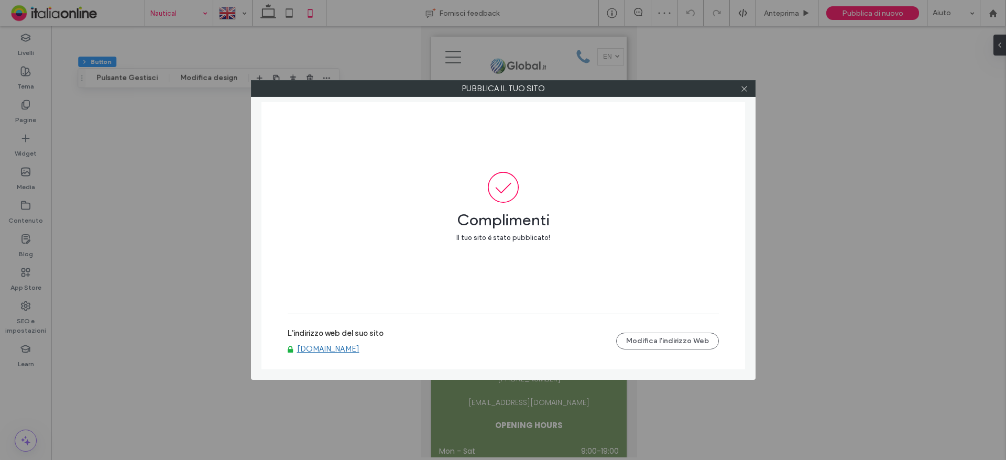
click at [325, 347] on link "www.globalinternational.info" at bounding box center [328, 348] width 62 height 9
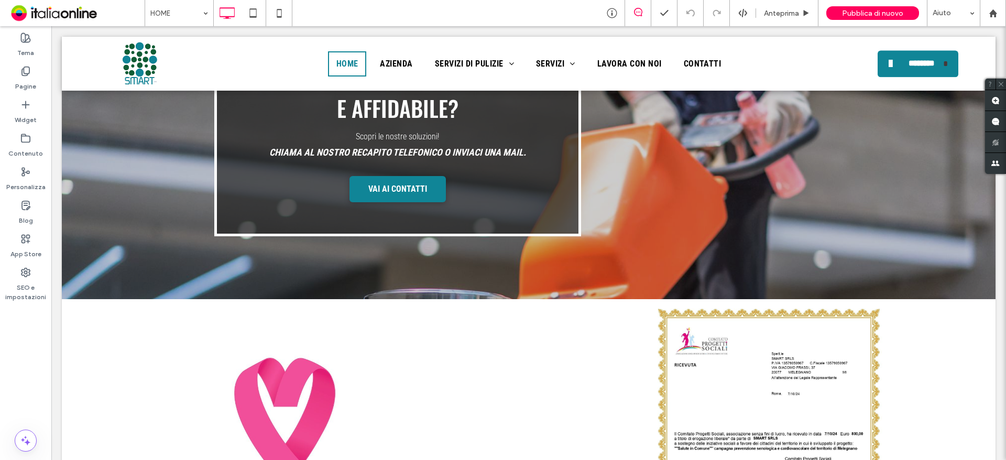
scroll to position [2411, 0]
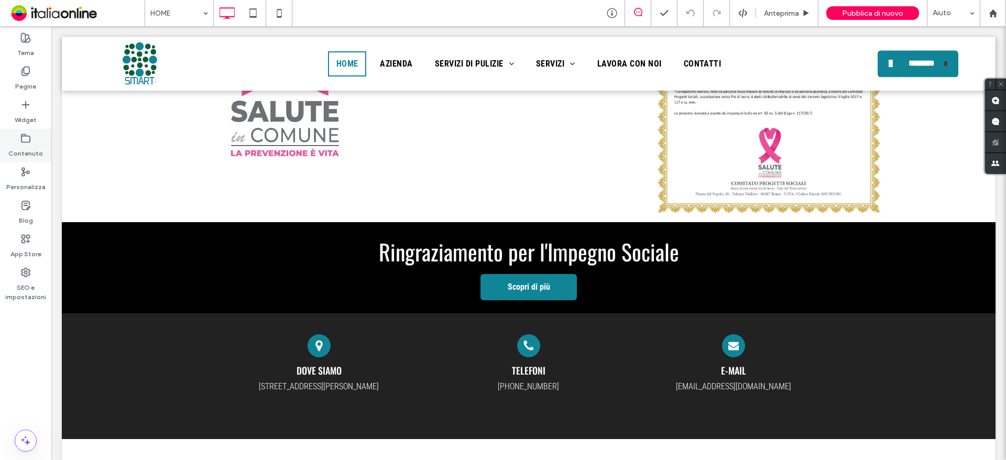
click at [9, 145] on label "Contenuto" at bounding box center [25, 151] width 35 height 15
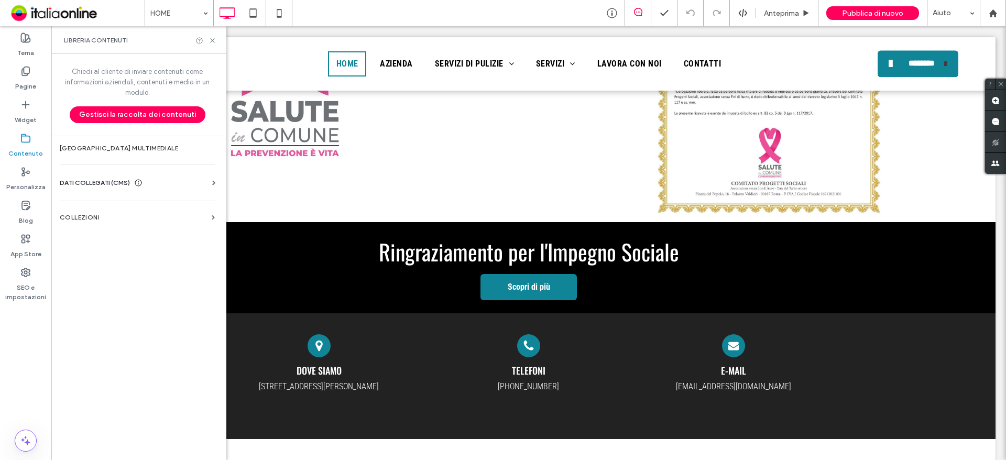
click at [123, 186] on span "DATI COLLEGATI (CMS)" at bounding box center [95, 183] width 70 height 10
click at [132, 203] on section "Informazioni aziendali" at bounding box center [139, 209] width 159 height 24
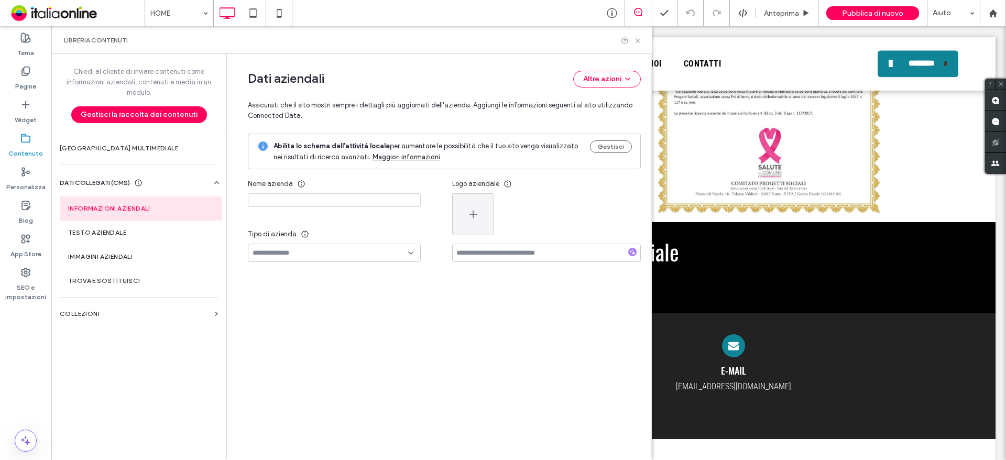
type input "*********"
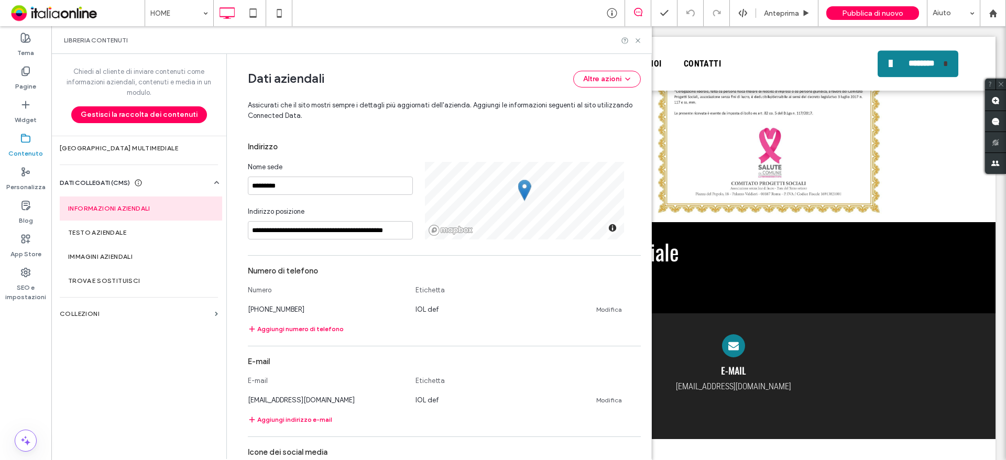
scroll to position [223, 0]
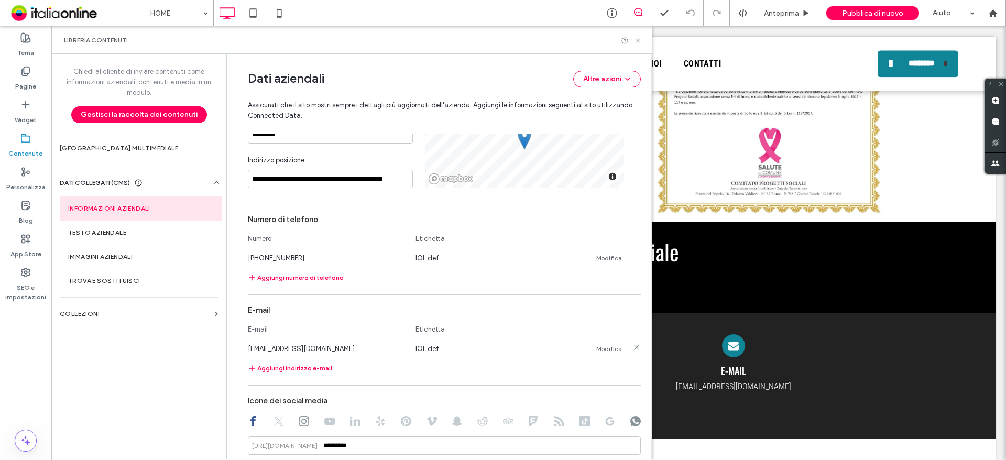
click at [607, 349] on link "Modifica" at bounding box center [609, 349] width 26 height 8
drag, startPoint x: 353, startPoint y: 350, endPoint x: 177, endPoint y: 356, distance: 175.7
click at [183, 351] on div "**********" at bounding box center [351, 256] width 601 height 405
type input "**********"
click at [607, 341] on button "Salva" at bounding box center [604, 347] width 47 height 17
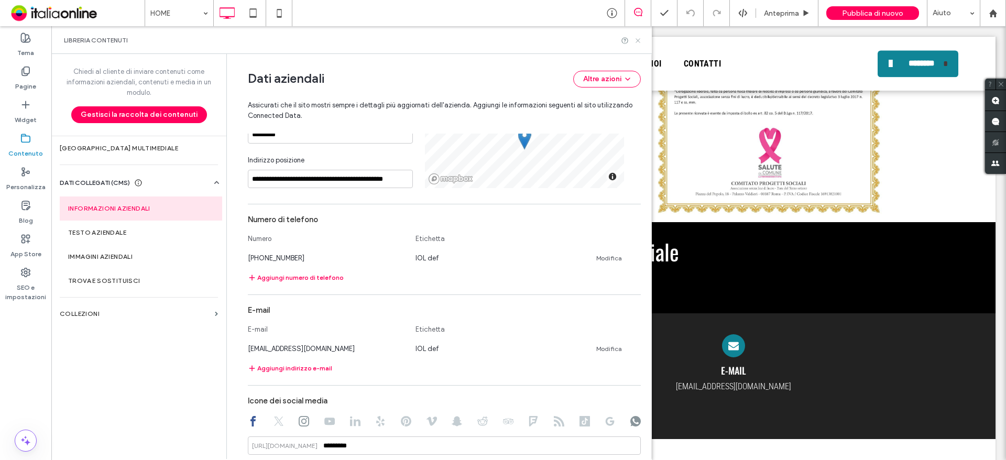
click at [640, 39] on icon at bounding box center [638, 41] width 8 height 8
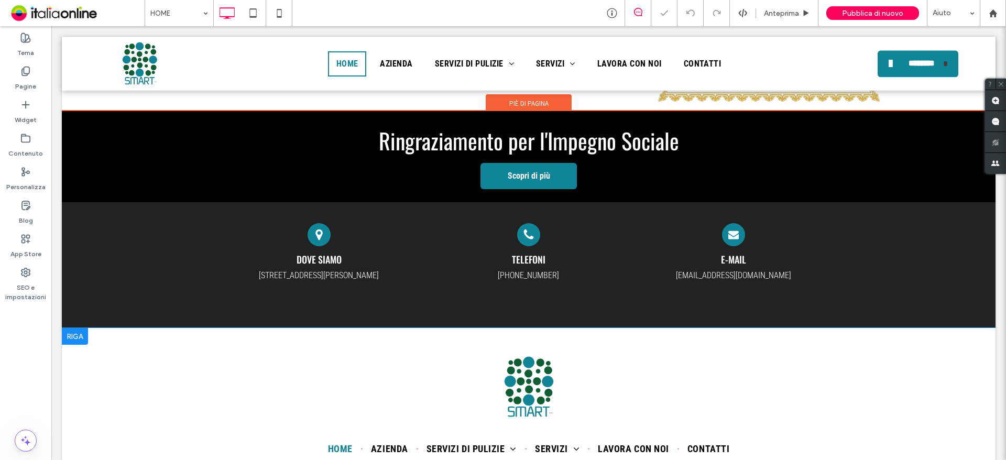
scroll to position [2620, 0]
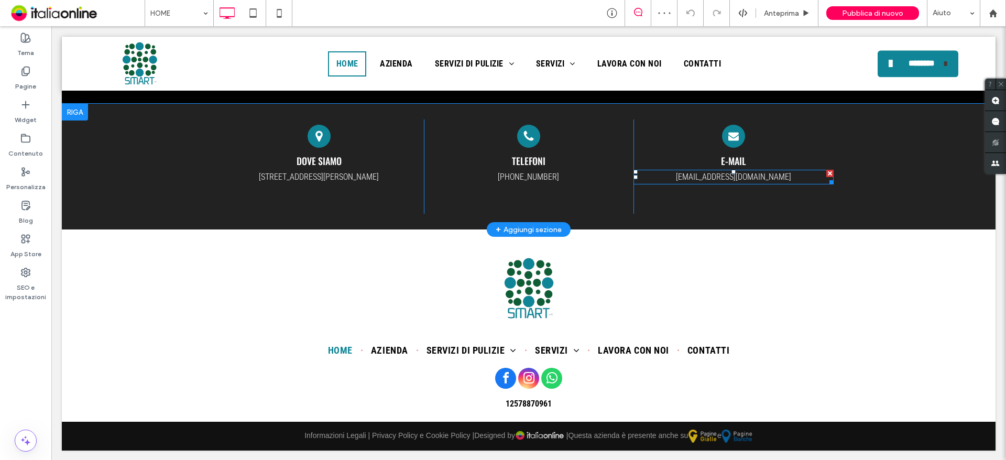
click at [734, 180] on span "info@smartsrls.info" at bounding box center [733, 177] width 115 height 10
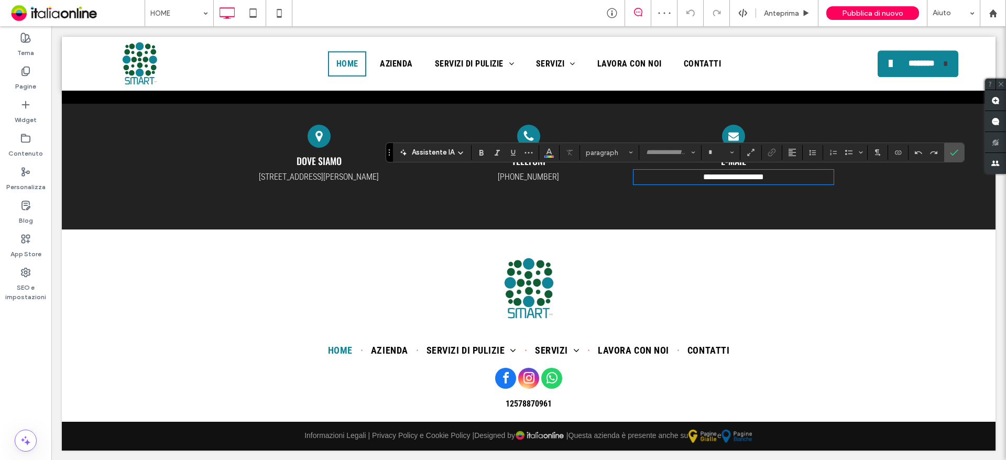
type input "**********"
type input "**"
click at [897, 151] on icon "Collegamento ai dati" at bounding box center [898, 152] width 8 height 8
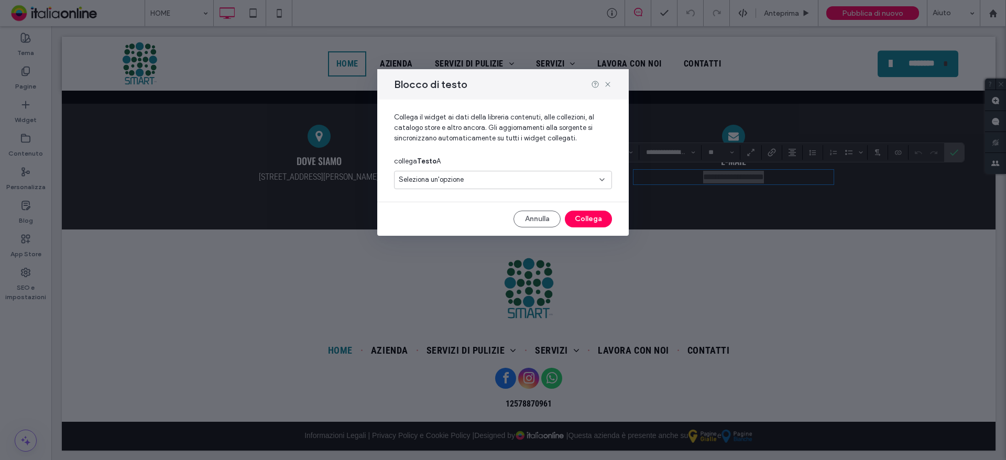
click at [451, 182] on span "Seleziona un'opzione" at bounding box center [431, 180] width 65 height 10
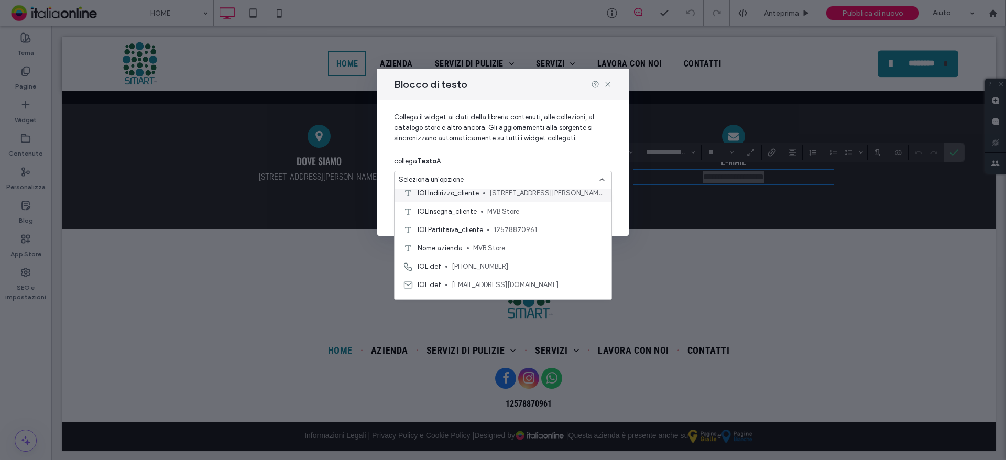
scroll to position [37, 0]
drag, startPoint x: 539, startPoint y: 275, endPoint x: 569, endPoint y: 297, distance: 36.8
click at [539, 275] on span "smartsrls@icloud.com" at bounding box center [527, 272] width 151 height 10
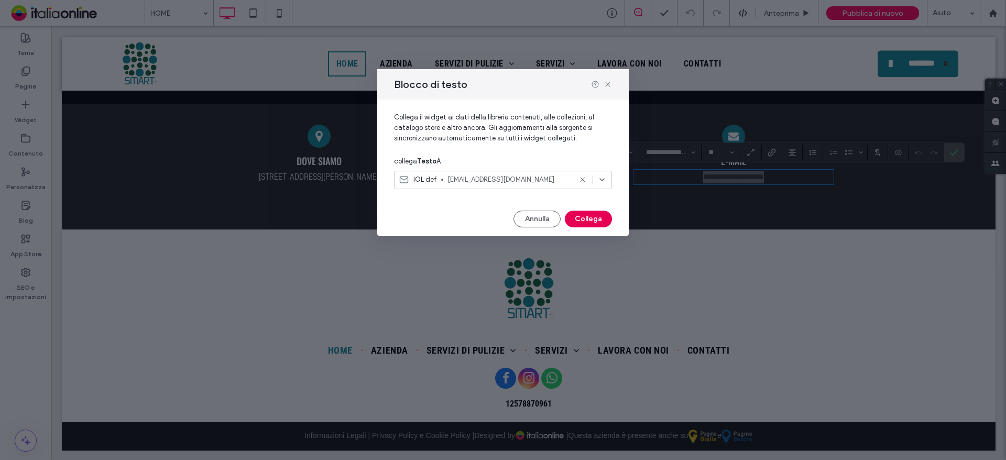
click at [593, 218] on button "Collega" at bounding box center [588, 219] width 47 height 17
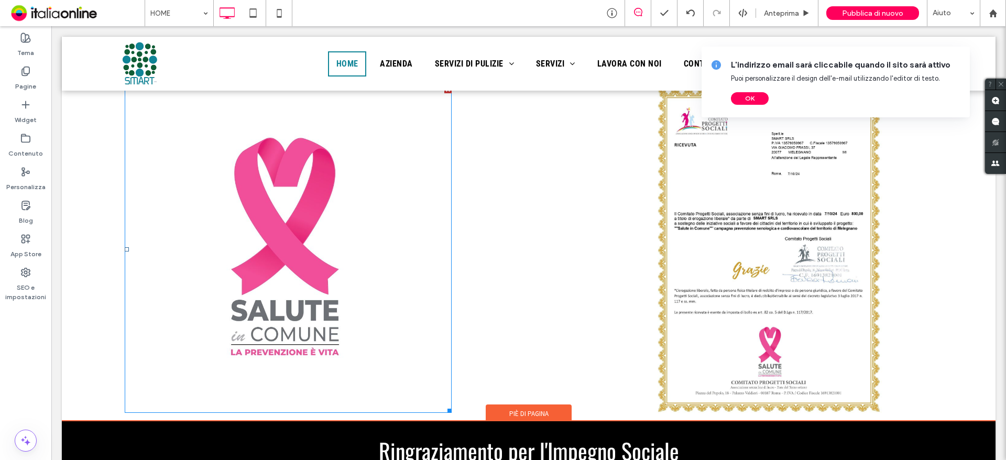
scroll to position [1834, 0]
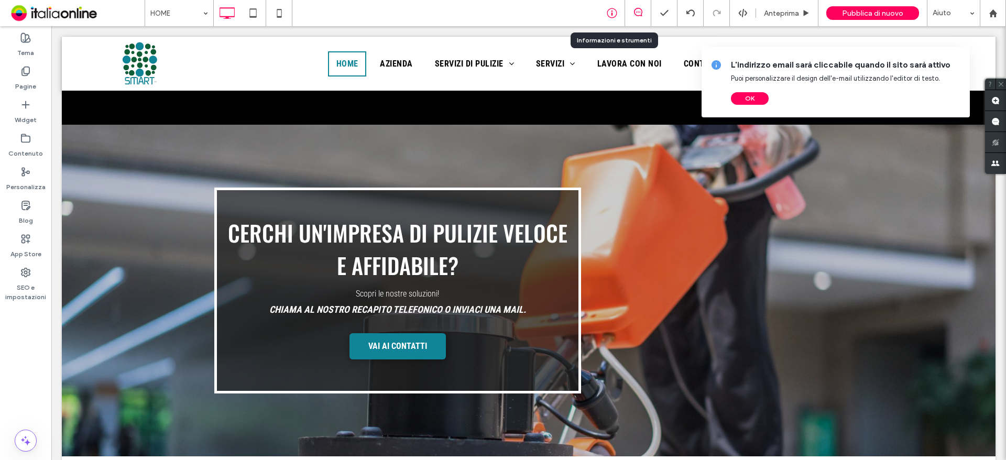
click at [610, 21] on div at bounding box center [612, 13] width 26 height 26
click at [613, 7] on div at bounding box center [612, 13] width 26 height 26
click at [614, 17] on use at bounding box center [612, 13] width 10 height 10
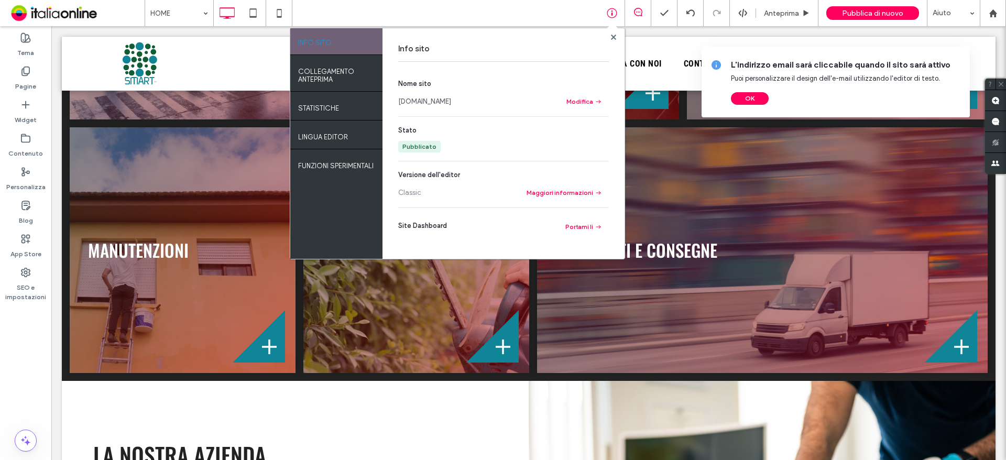
scroll to position [1153, 0]
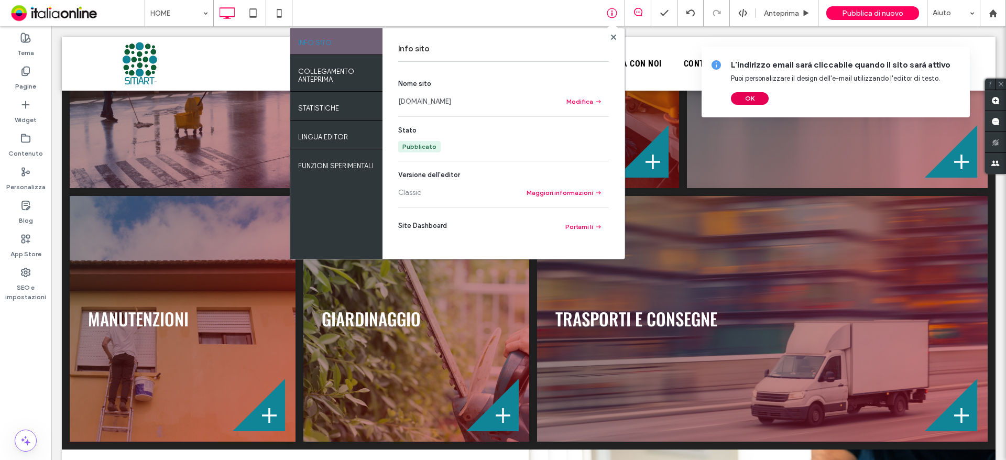
click at [761, 99] on button "OK" at bounding box center [750, 98] width 38 height 13
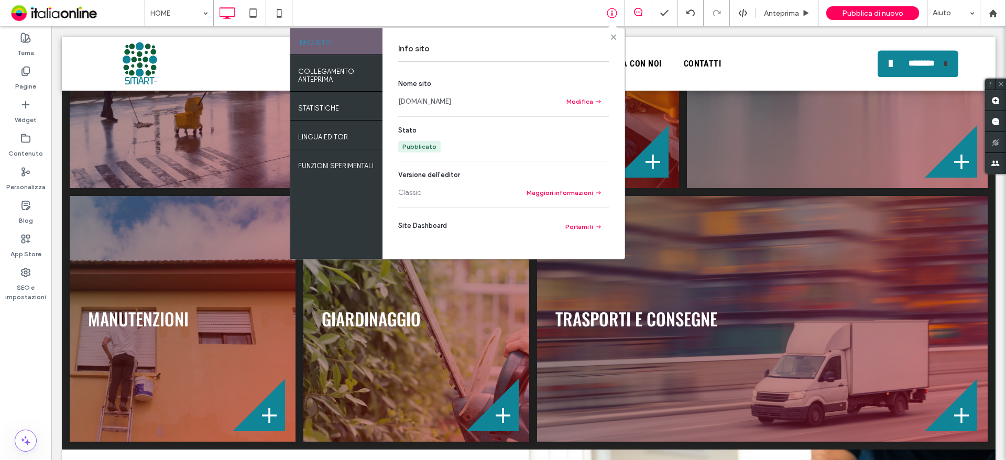
click at [612, 39] on use at bounding box center [613, 36] width 5 height 5
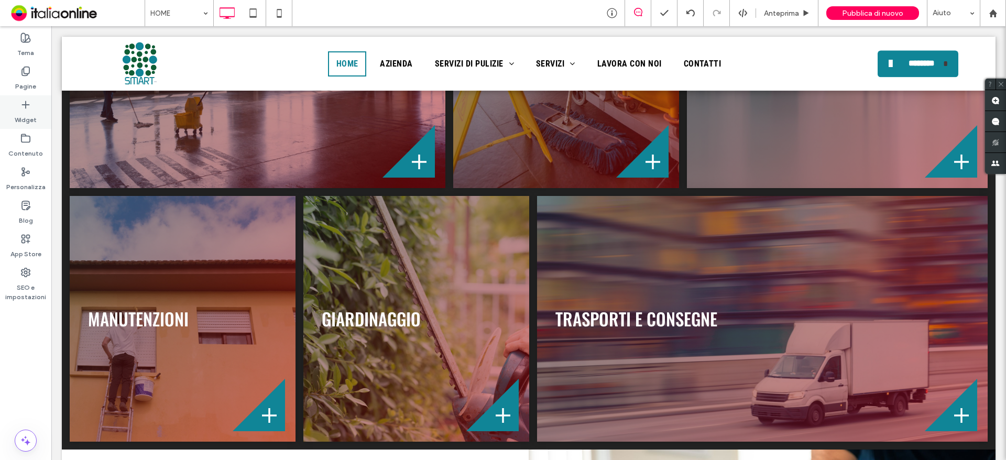
click at [27, 111] on label "Widget" at bounding box center [26, 117] width 22 height 15
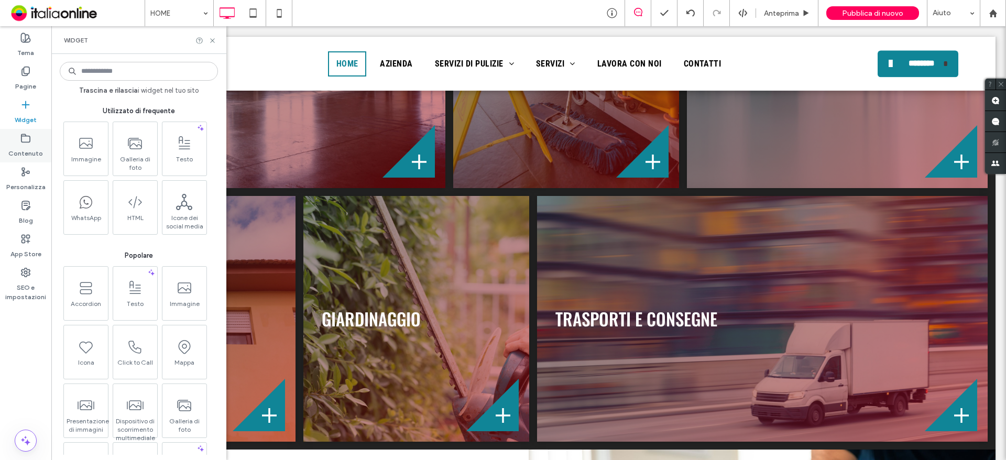
click at [34, 132] on div "Contenuto" at bounding box center [25, 146] width 51 height 34
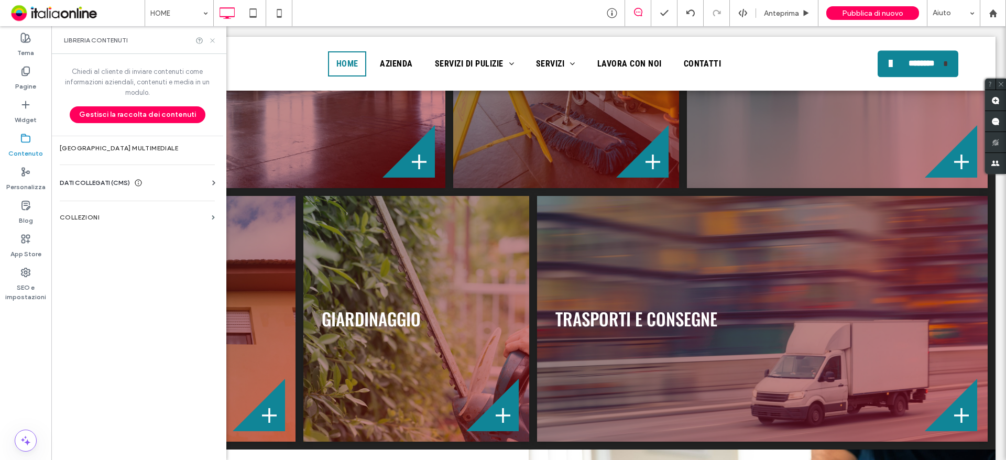
click at [215, 40] on icon at bounding box center [213, 41] width 8 height 8
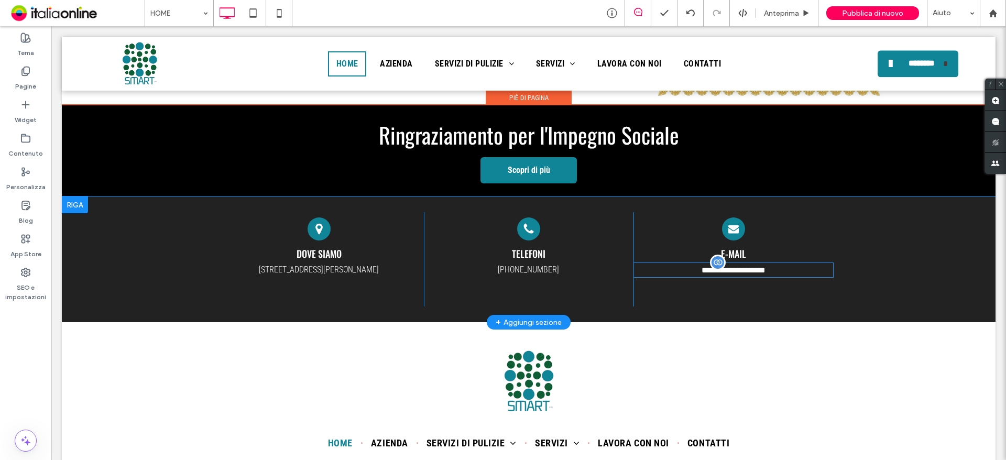
scroll to position [2622, 0]
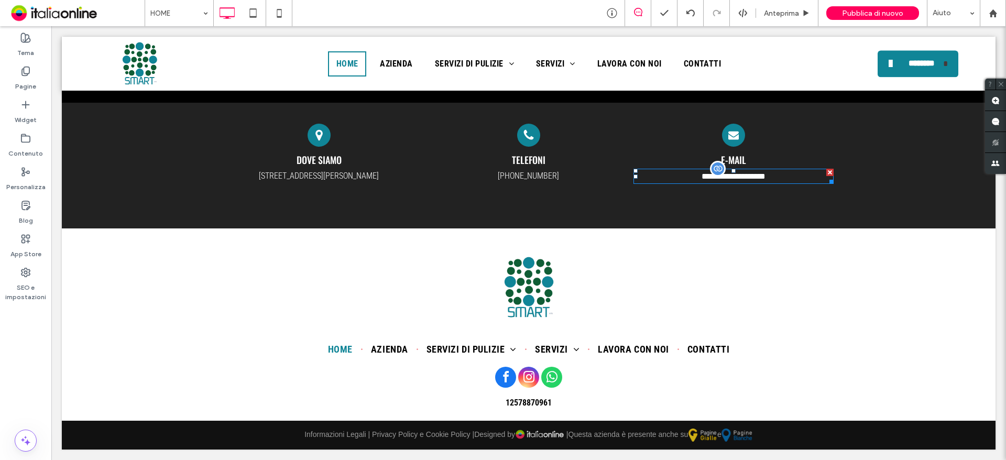
click at [725, 172] on span "**********" at bounding box center [734, 176] width 64 height 8
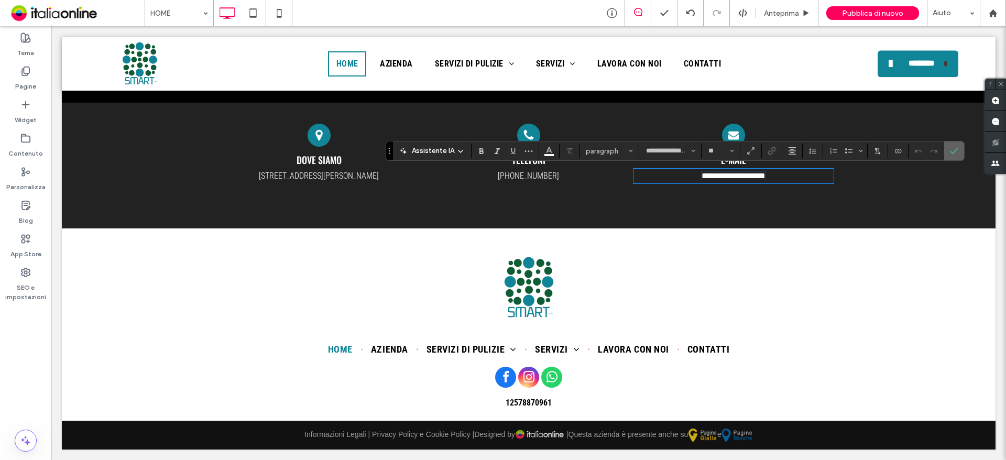
click at [955, 154] on icon "Conferma" at bounding box center [954, 151] width 8 height 8
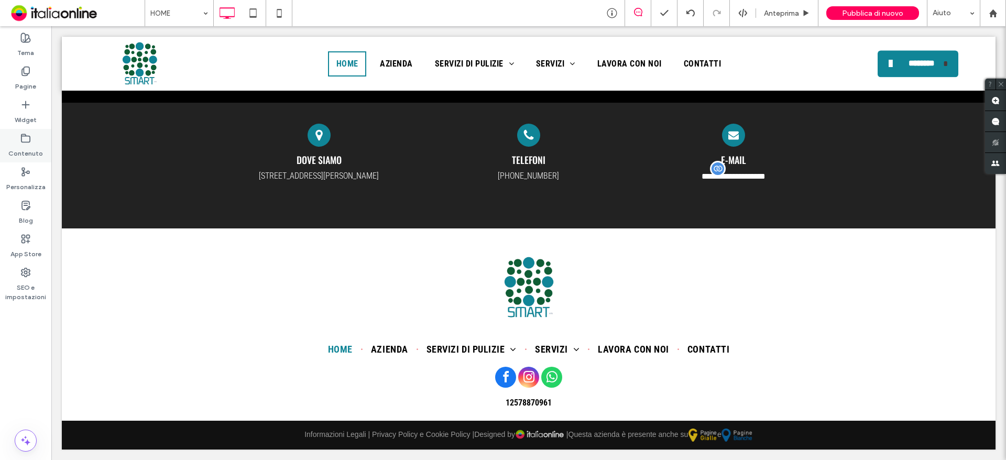
click at [14, 143] on div "Contenuto" at bounding box center [25, 146] width 51 height 34
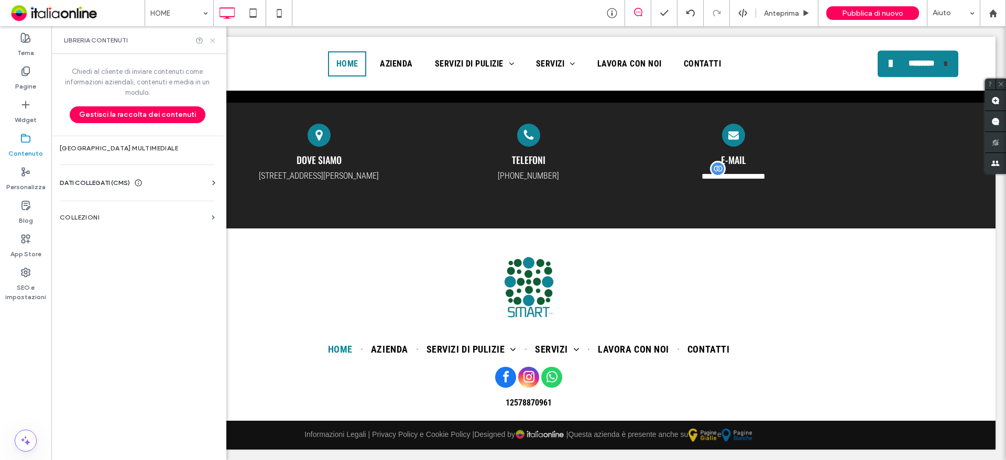
drag, startPoint x: 170, startPoint y: 21, endPoint x: 213, endPoint y: 42, distance: 47.6
click at [213, 42] on icon at bounding box center [213, 41] width 8 height 8
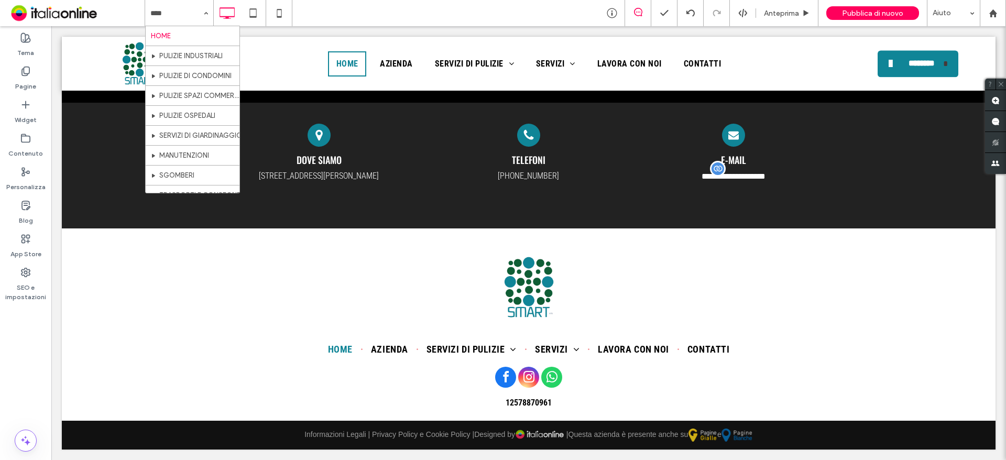
drag, startPoint x: 179, startPoint y: 56, endPoint x: 492, endPoint y: 150, distance: 326.8
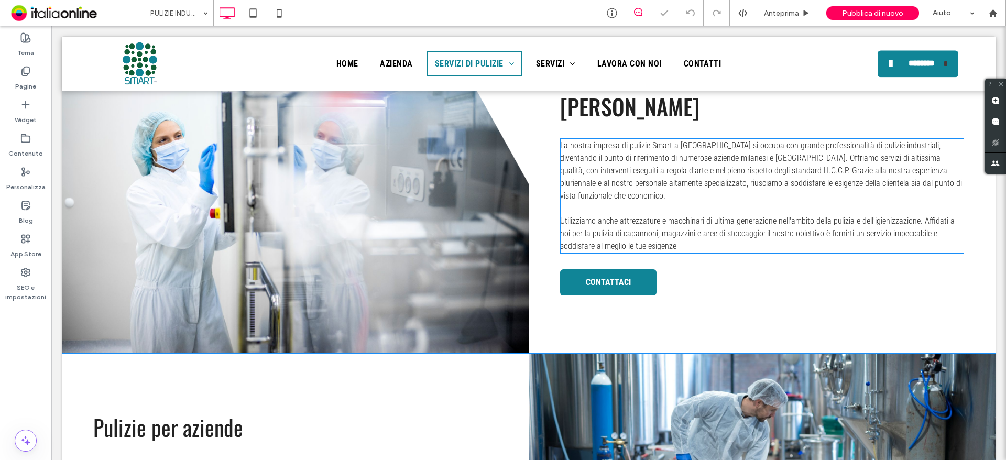
scroll to position [524, 0]
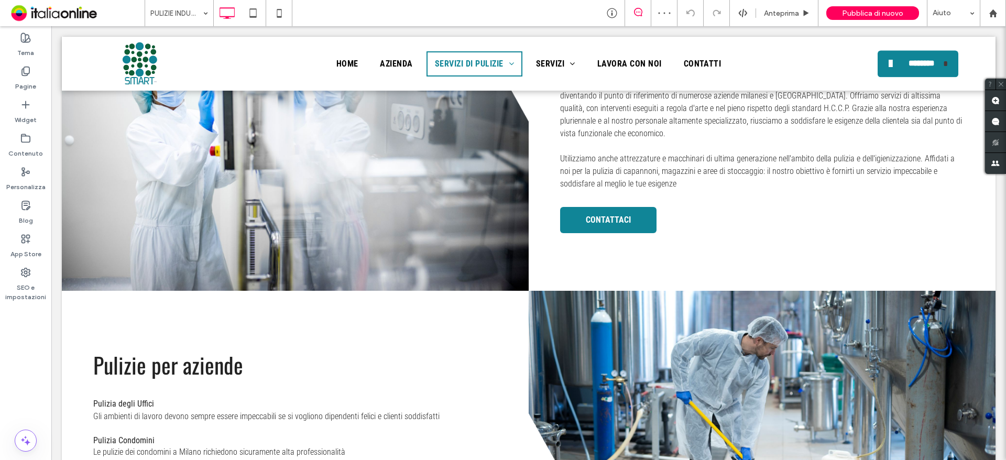
click at [176, 14] on input at bounding box center [176, 13] width 52 height 26
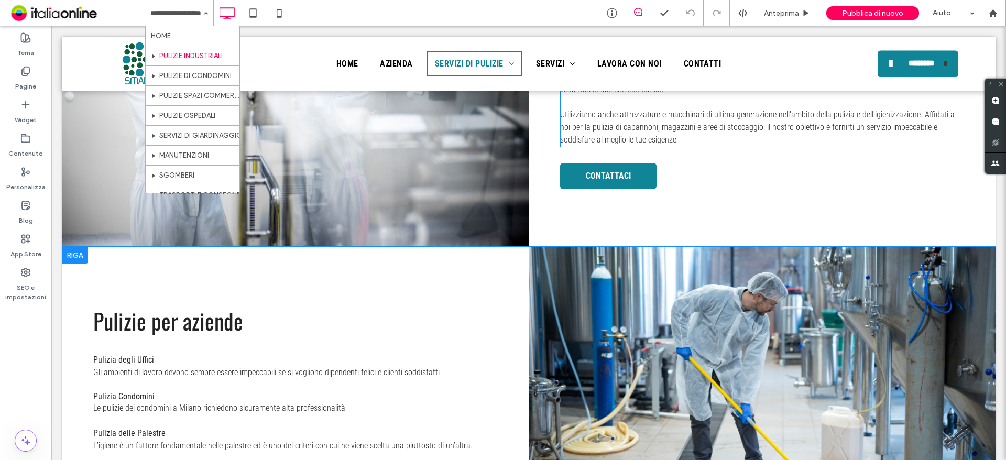
scroll to position [629, 0]
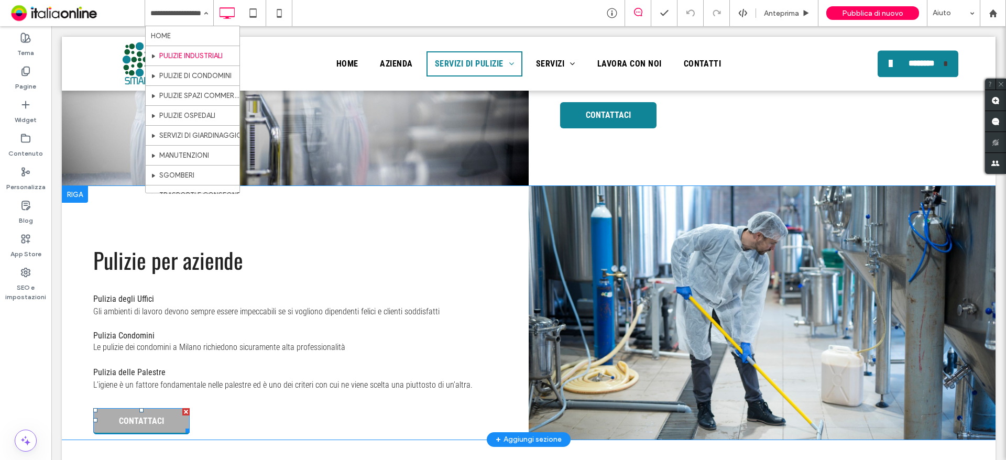
click at [136, 411] on span "CONTATTACI" at bounding box center [141, 421] width 45 height 20
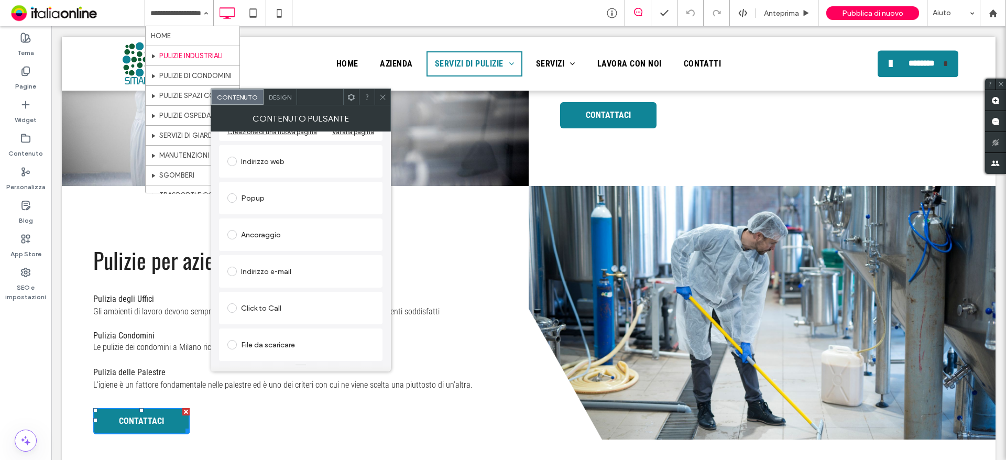
scroll to position [0, 0]
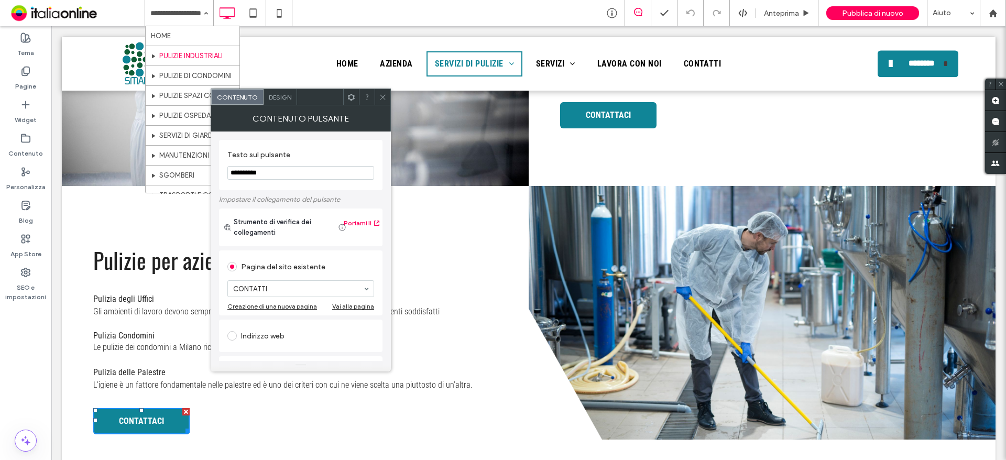
drag, startPoint x: 356, startPoint y: 95, endPoint x: 384, endPoint y: 105, distance: 30.0
click at [382, 97] on icon at bounding box center [383, 97] width 8 height 8
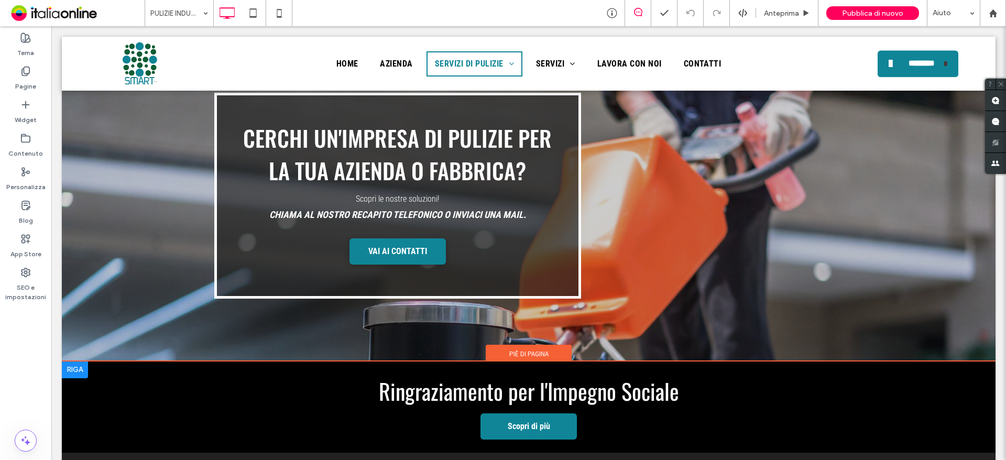
scroll to position [1205, 0]
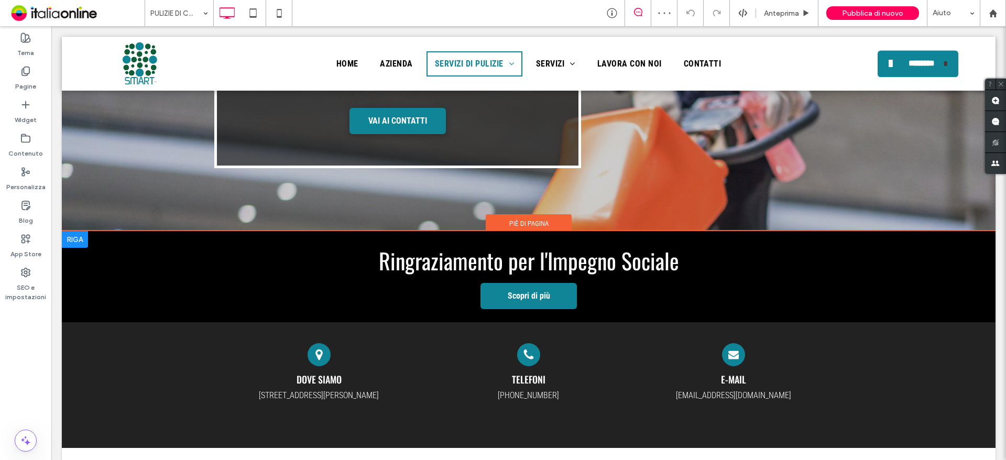
scroll to position [1258, 0]
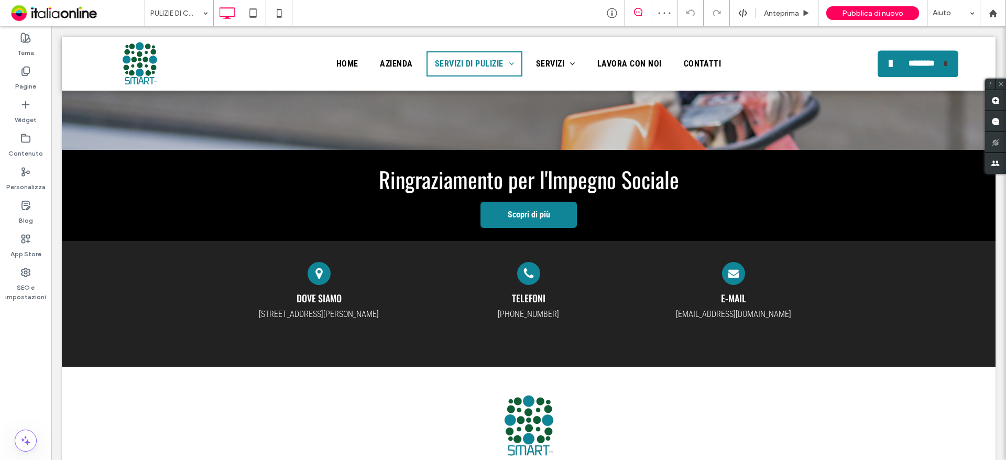
click at [171, 14] on input at bounding box center [176, 13] width 52 height 26
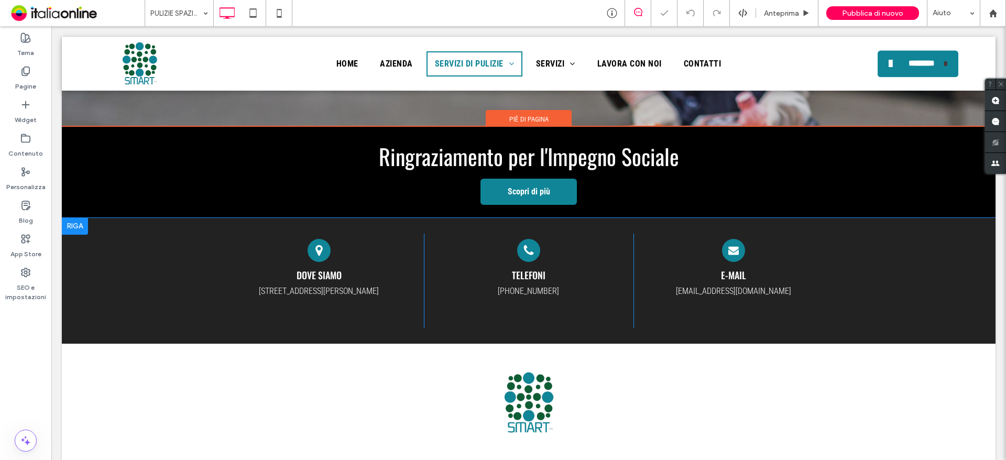
scroll to position [1426, 0]
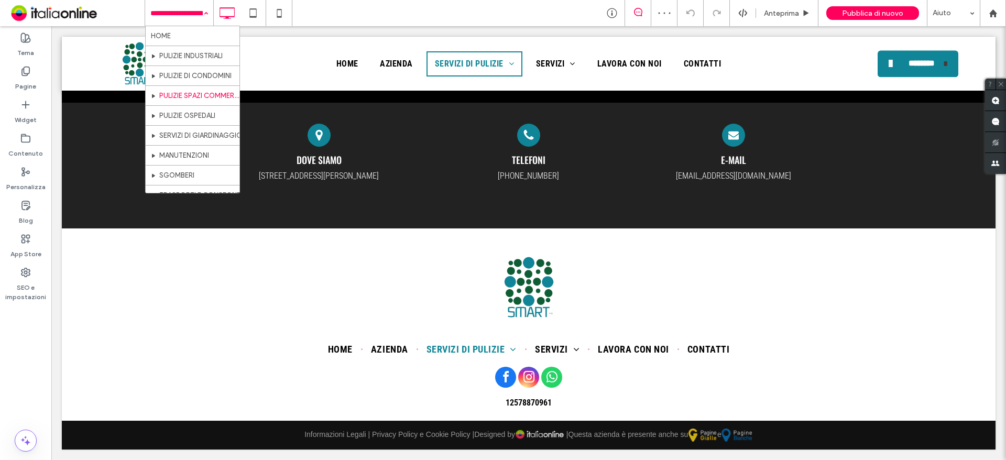
click at [206, 11] on div "HOME PULIZIE INDUSTRIALI PULIZIE DI CONDOMINI PULIZIE SPAZI COMMERCIALI PULIZIE…" at bounding box center [179, 13] width 68 height 26
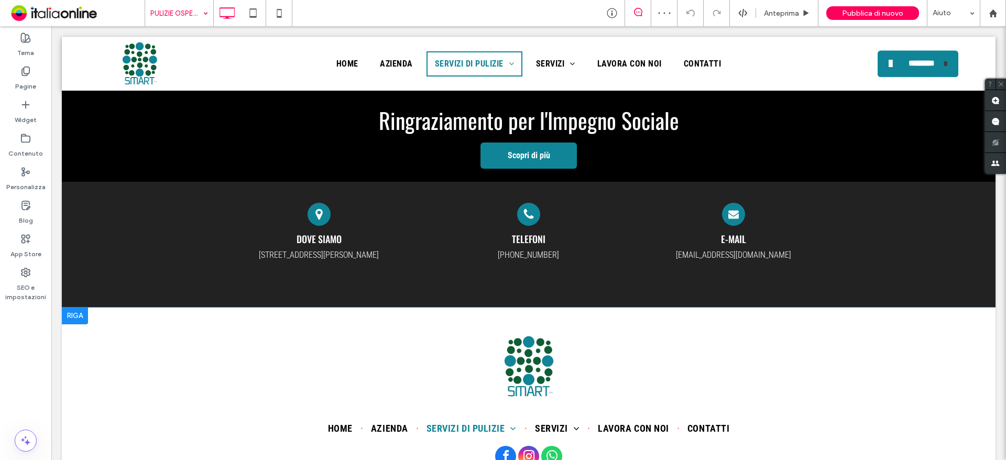
scroll to position [1451, 0]
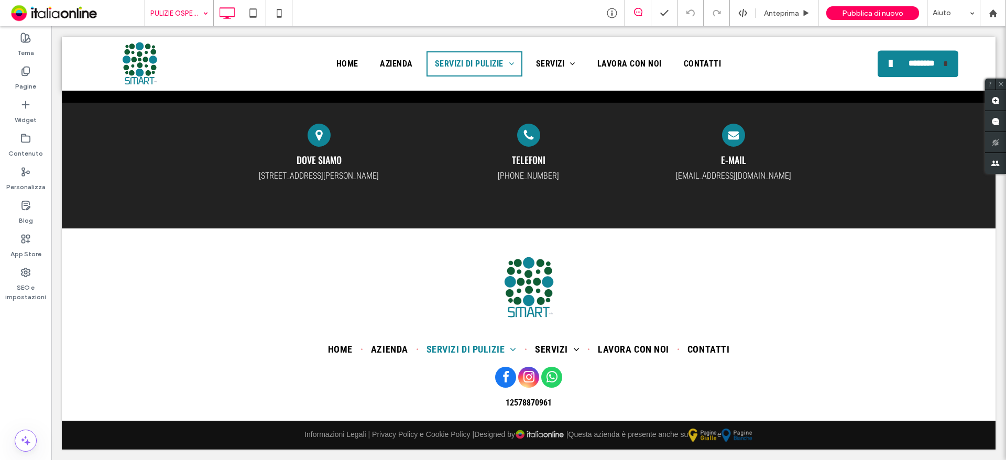
click at [189, 17] on input at bounding box center [176, 13] width 52 height 26
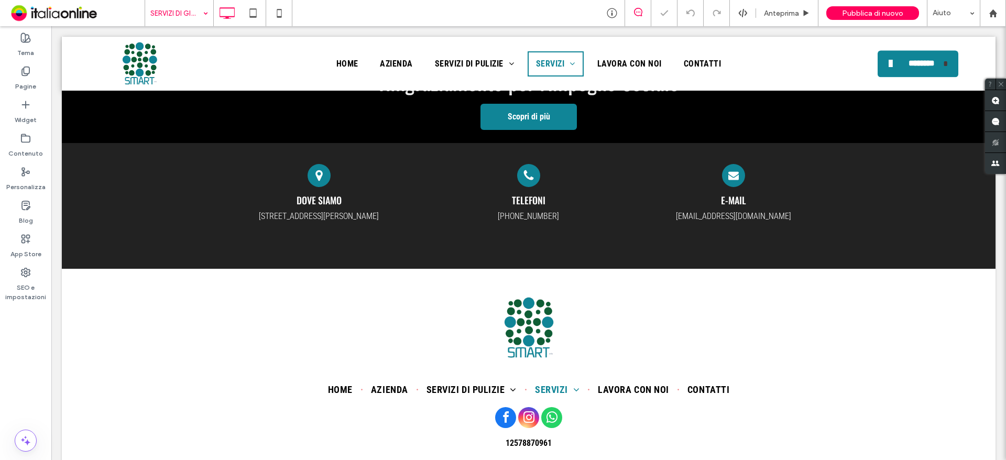
scroll to position [1439, 0]
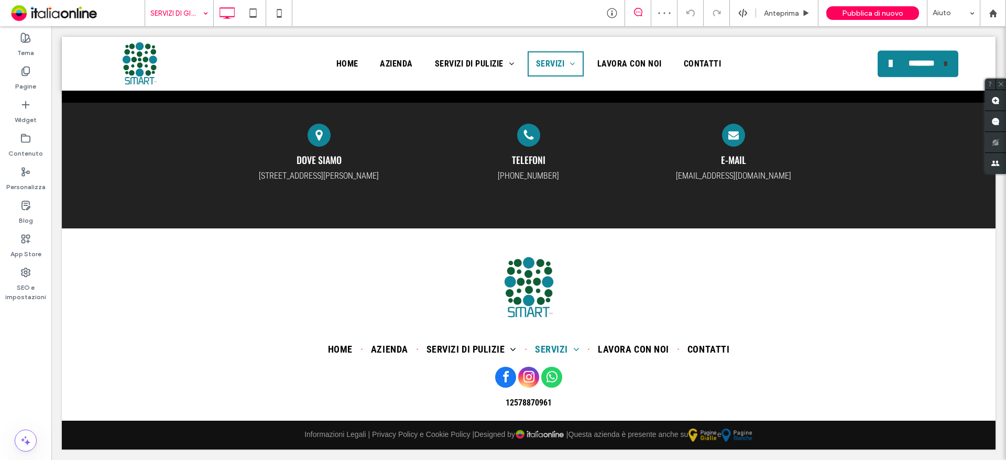
click at [198, 20] on input at bounding box center [176, 13] width 52 height 26
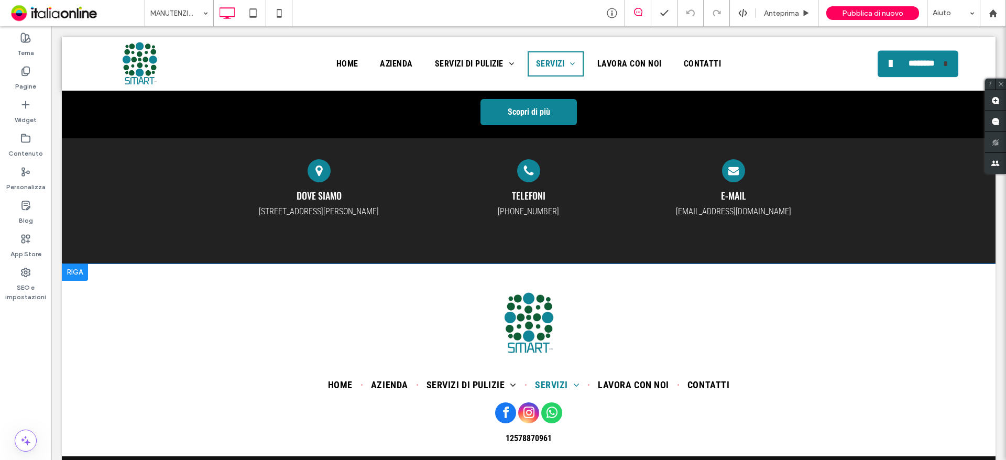
scroll to position [1451, 0]
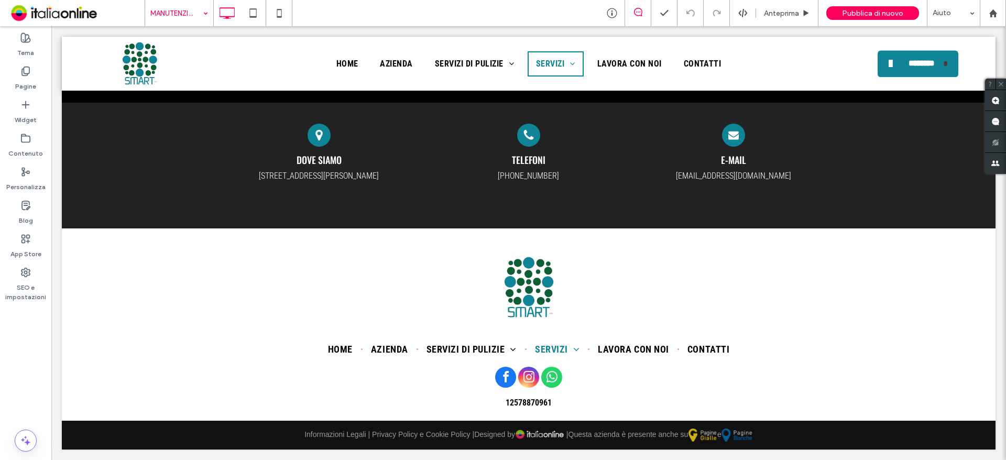
click at [182, 8] on input at bounding box center [176, 13] width 52 height 26
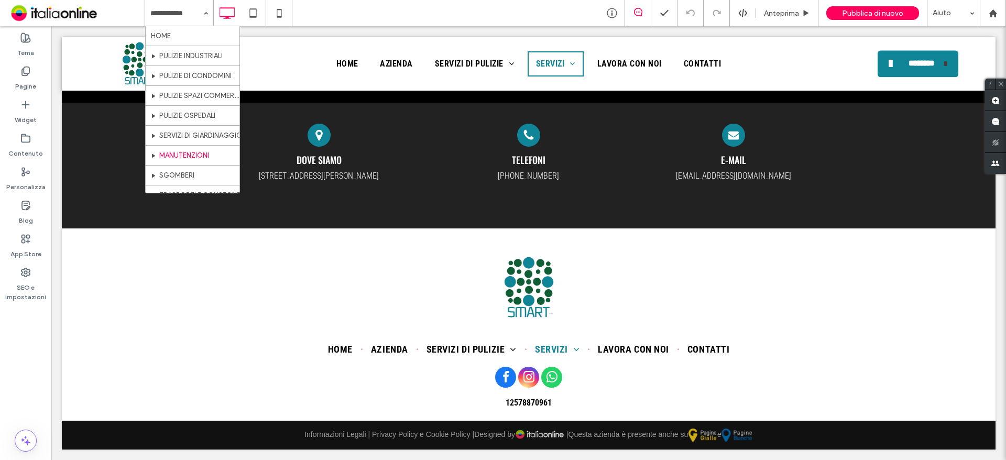
drag, startPoint x: 191, startPoint y: 173, endPoint x: 208, endPoint y: 170, distance: 16.7
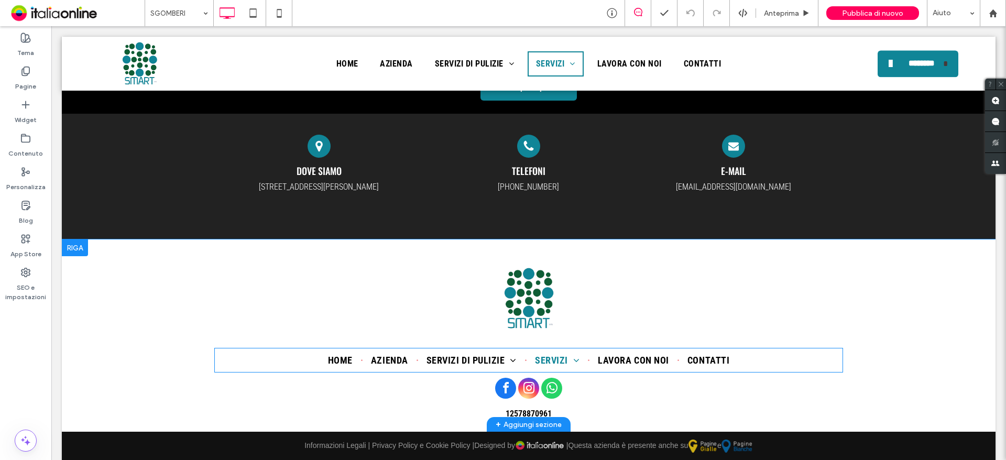
scroll to position [1397, 0]
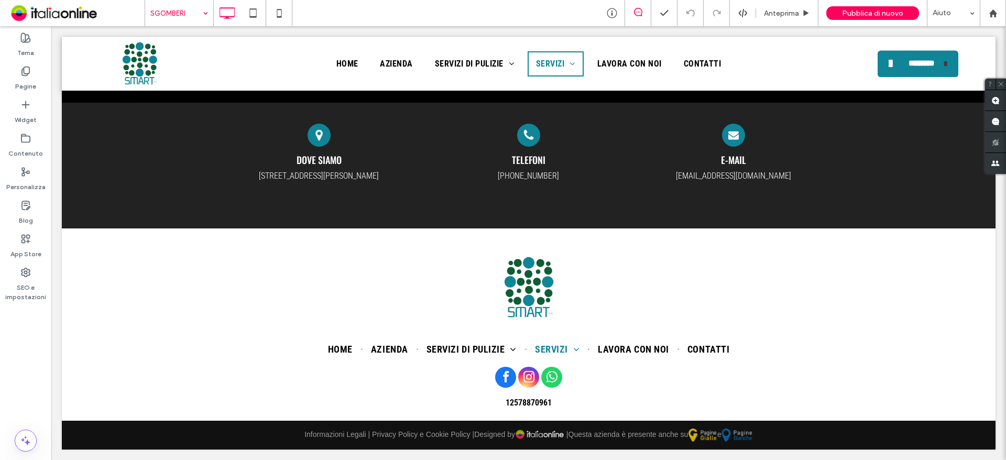
click at [155, 18] on input at bounding box center [176, 13] width 52 height 26
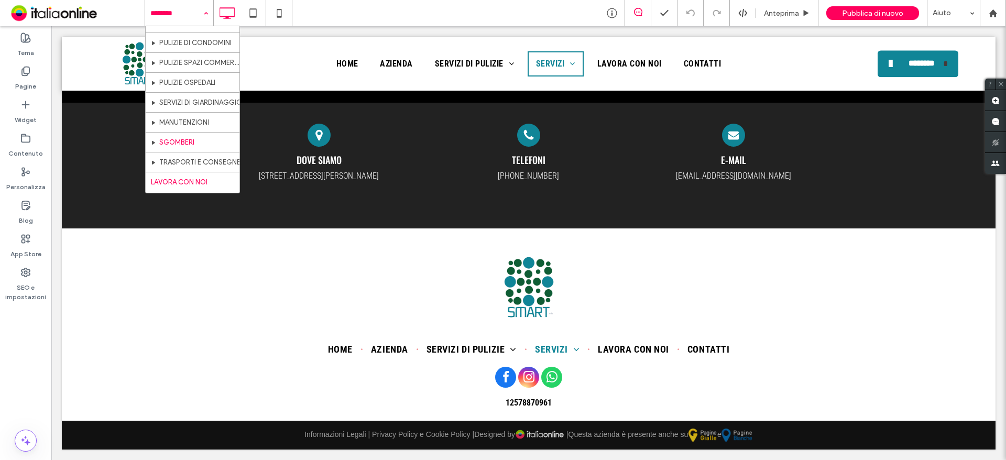
scroll to position [51, 0]
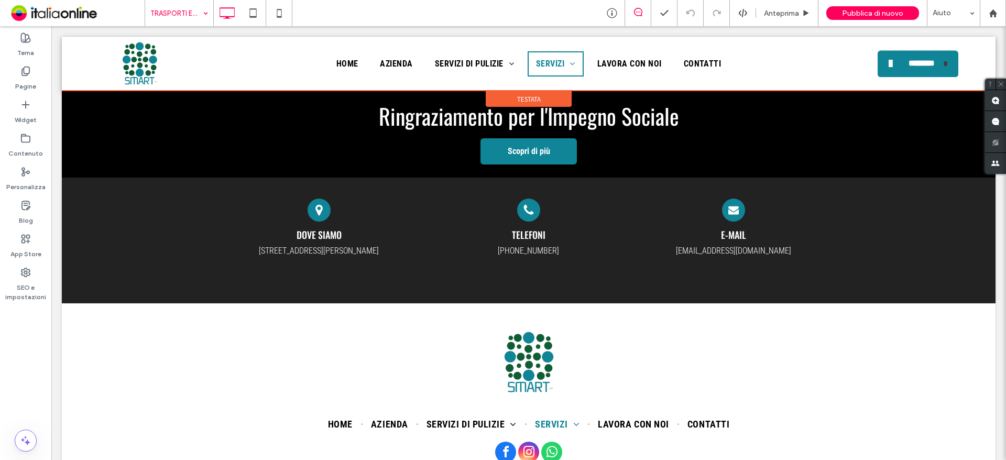
scroll to position [1638, 0]
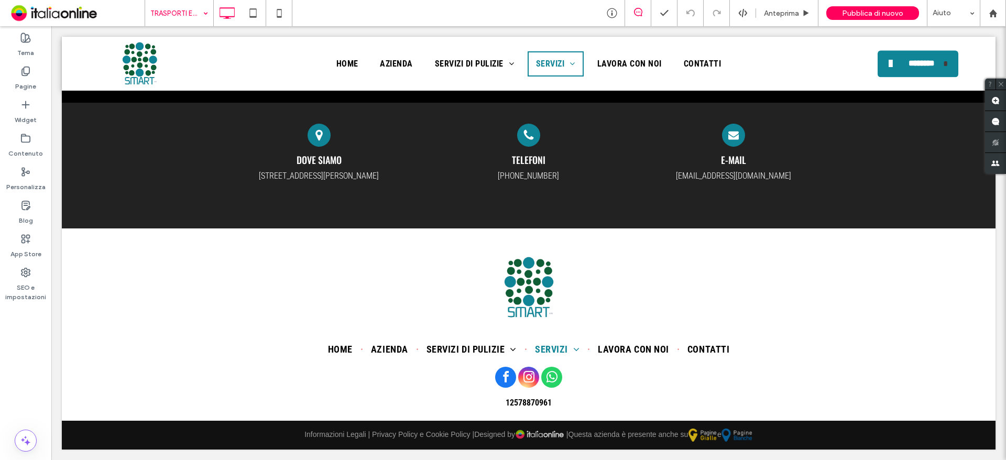
click at [167, 12] on input at bounding box center [176, 13] width 52 height 26
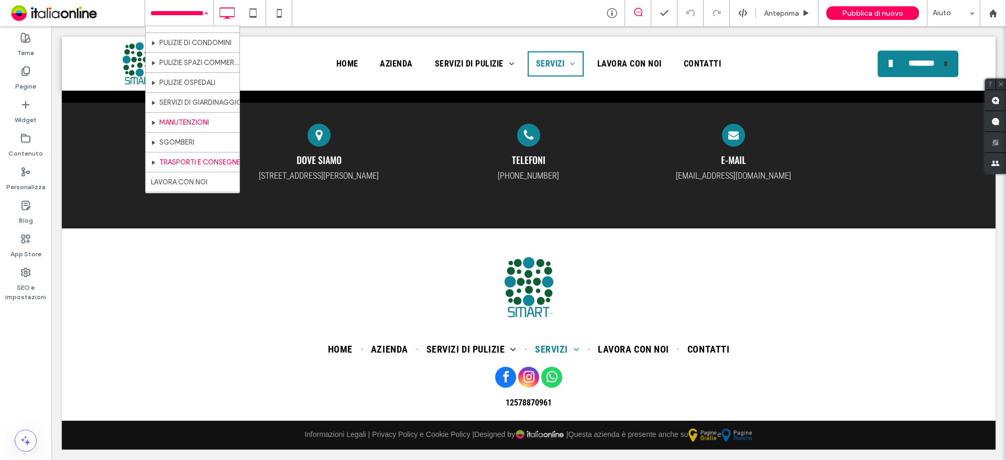
scroll to position [51, 0]
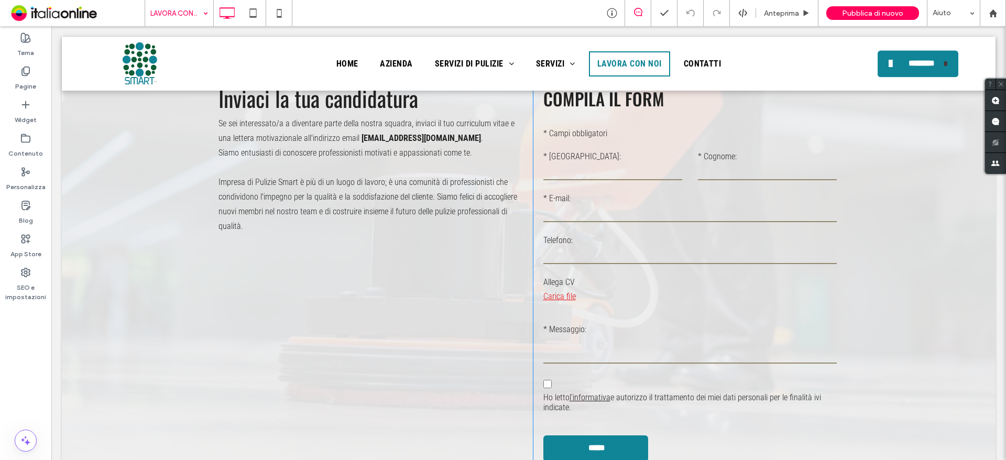
scroll to position [734, 0]
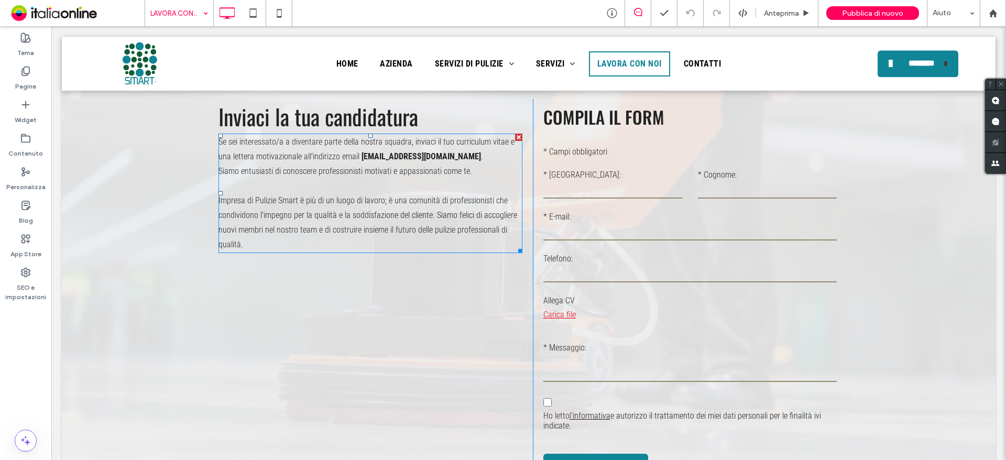
click at [371, 155] on span "info@smartsrls.info" at bounding box center [421, 156] width 119 height 10
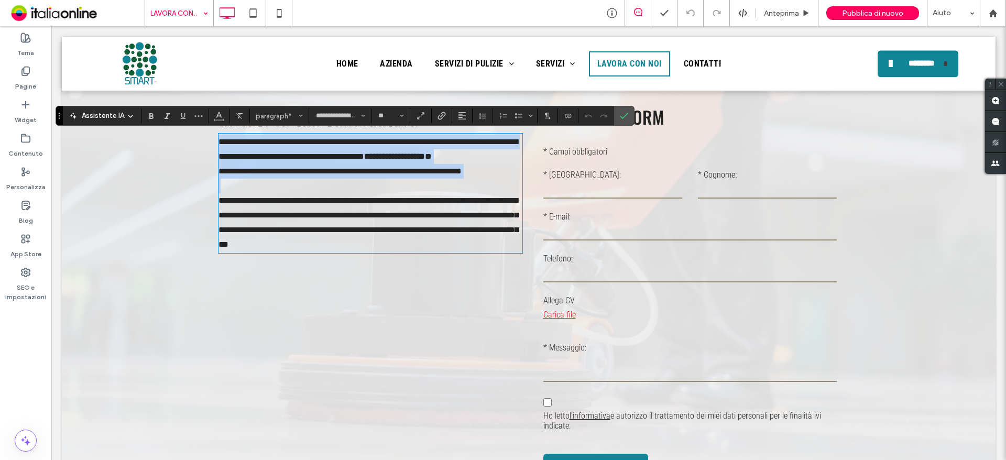
click at [394, 173] on span "**********" at bounding box center [340, 171] width 243 height 8
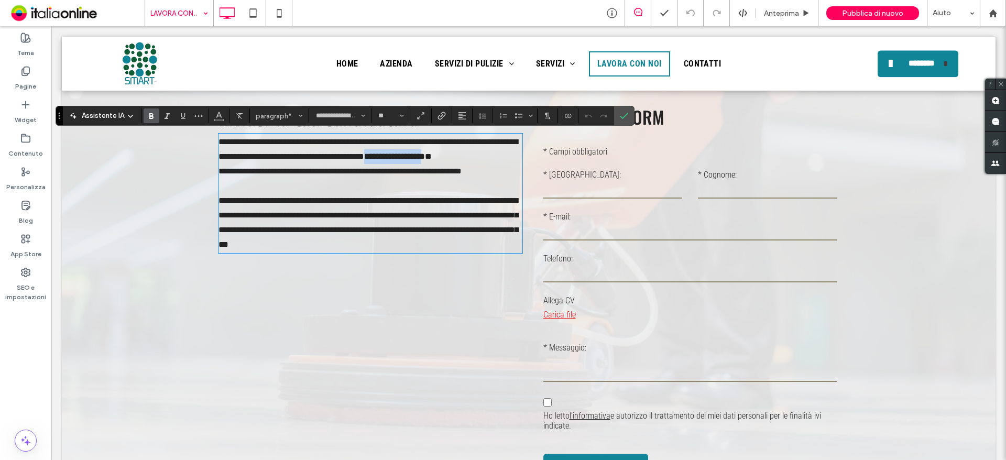
drag, startPoint x: 420, startPoint y: 156, endPoint x: 362, endPoint y: 156, distance: 58.2
click at [364, 156] on strong "**********" at bounding box center [394, 157] width 61 height 8
drag, startPoint x: 381, startPoint y: 155, endPoint x: 386, endPoint y: 155, distance: 5.3
click at [381, 155] on strong "**********" at bounding box center [394, 157] width 61 height 8
click at [420, 157] on strong "**********" at bounding box center [394, 157] width 61 height 8
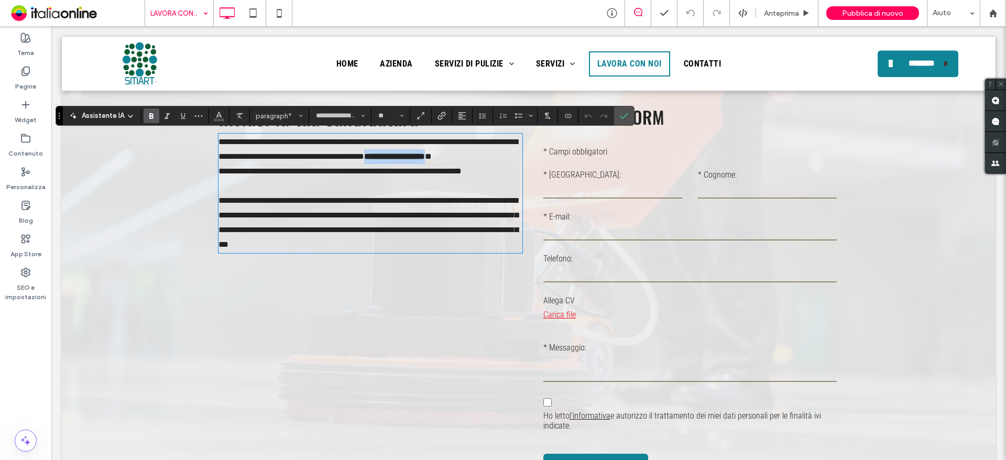
drag, startPoint x: 423, startPoint y: 155, endPoint x: 355, endPoint y: 157, distance: 67.6
click at [355, 157] on p "**********" at bounding box center [371, 149] width 304 height 29
click at [626, 115] on use "Conferma" at bounding box center [624, 116] width 8 height 6
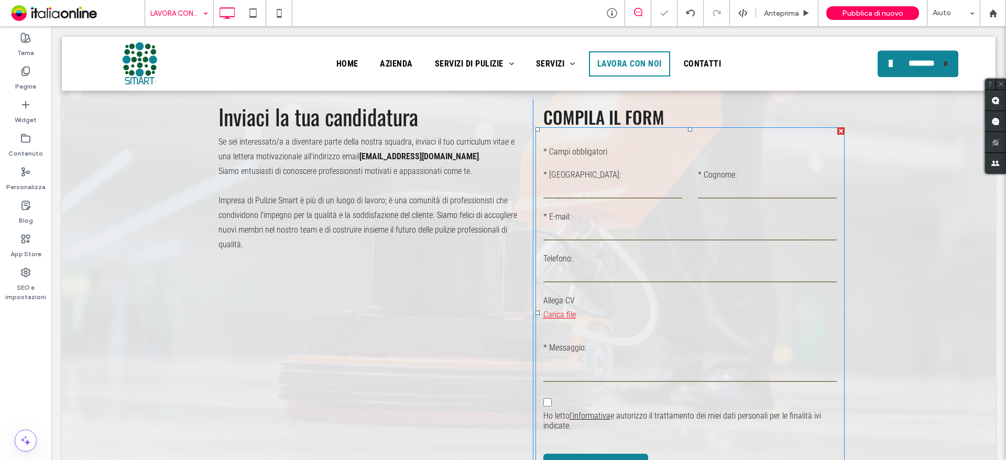
scroll to position [891, 0]
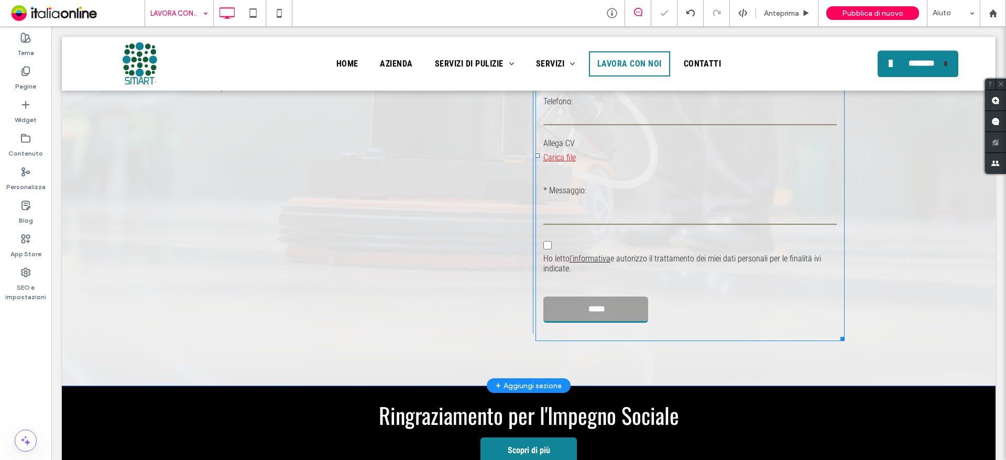
click at [572, 311] on input "*****" at bounding box center [597, 308] width 103 height 19
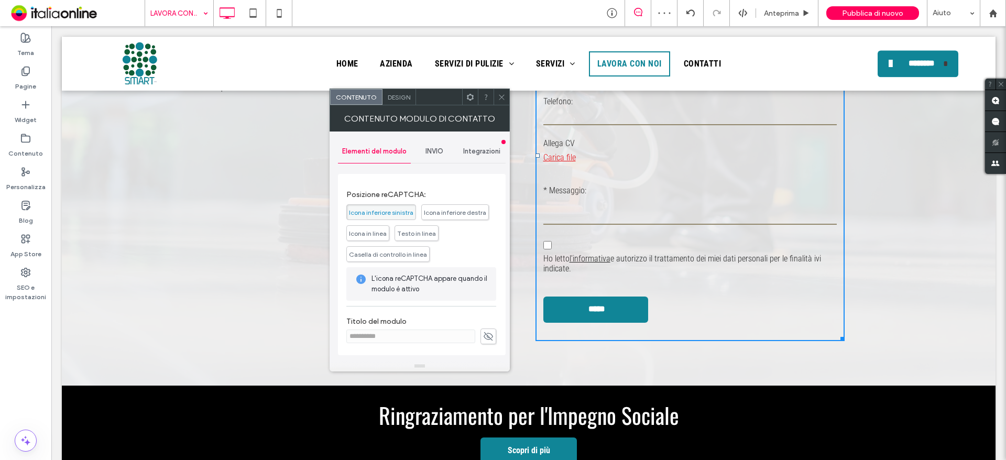
scroll to position [351, 0]
click at [490, 155] on span "Integrazioni" at bounding box center [481, 151] width 37 height 8
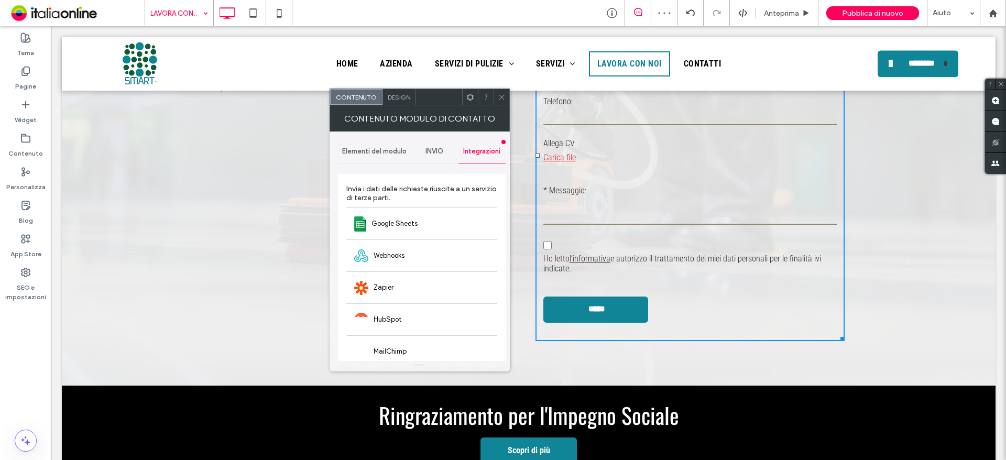
drag, startPoint x: 429, startPoint y: 155, endPoint x: 429, endPoint y: 164, distance: 8.4
click at [429, 155] on span "INVIO" at bounding box center [435, 151] width 18 height 8
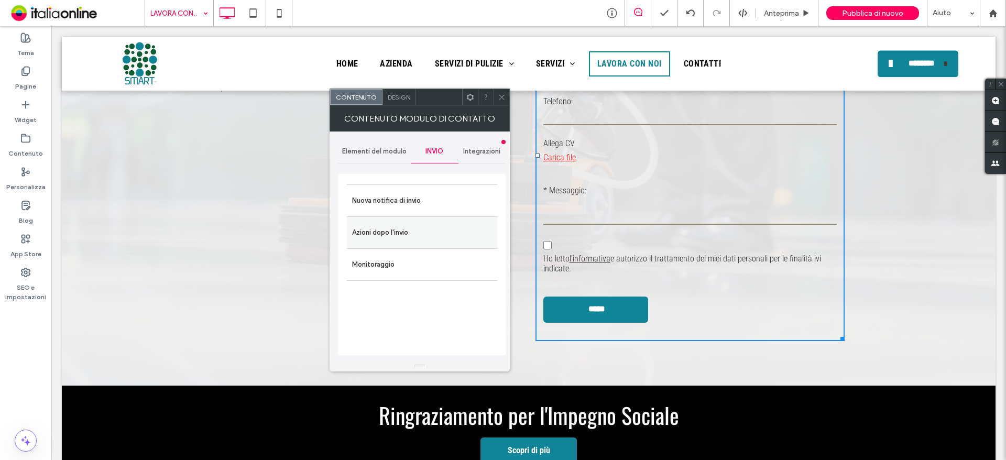
click at [400, 226] on label "Azioni dopo l'invio" at bounding box center [422, 232] width 140 height 21
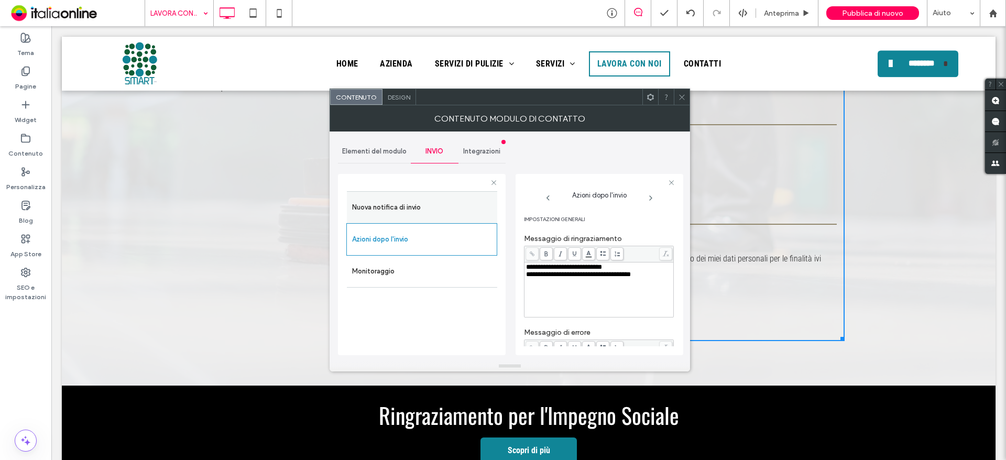
drag, startPoint x: 390, startPoint y: 211, endPoint x: 495, endPoint y: 224, distance: 106.2
click at [390, 211] on label "Nuova notifica di invio" at bounding box center [422, 207] width 140 height 21
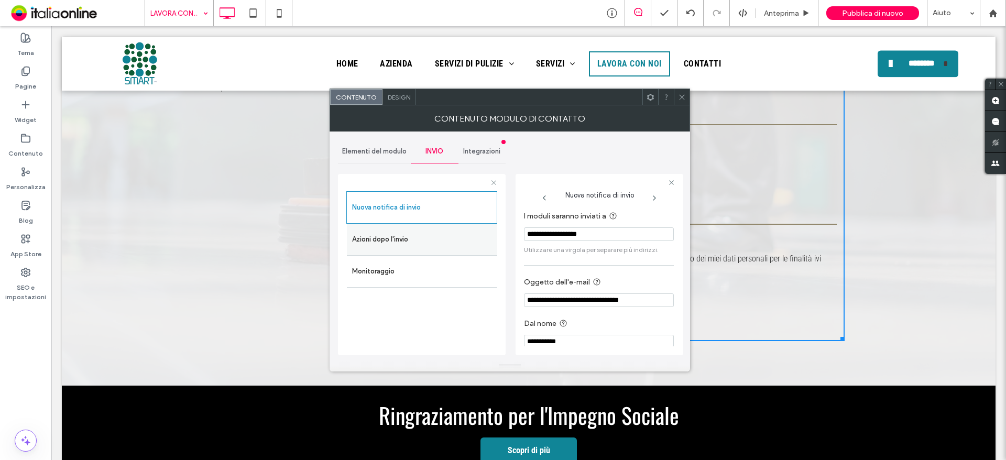
drag, startPoint x: 621, startPoint y: 235, endPoint x: 424, endPoint y: 238, distance: 196.6
click at [426, 236] on div "**********" at bounding box center [422, 263] width 168 height 195
paste input "*"
type input "**********"
click at [683, 101] on icon at bounding box center [682, 97] width 8 height 8
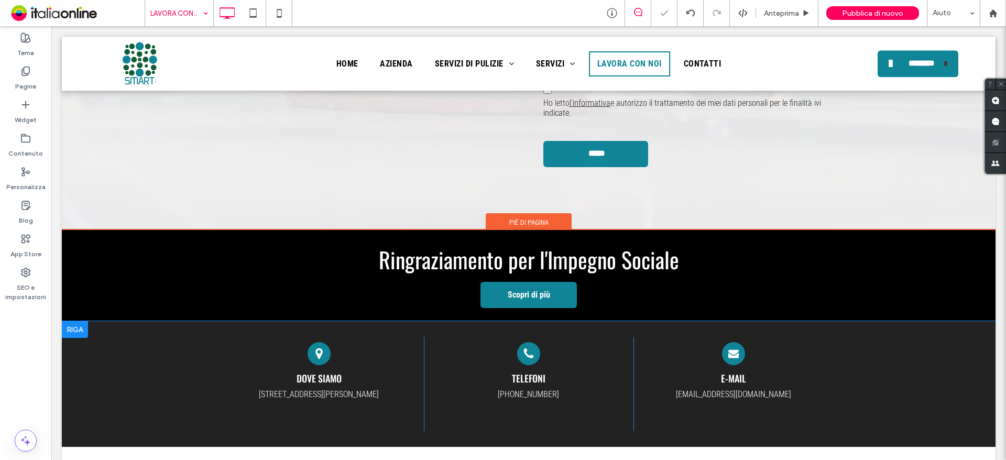
scroll to position [1205, 0]
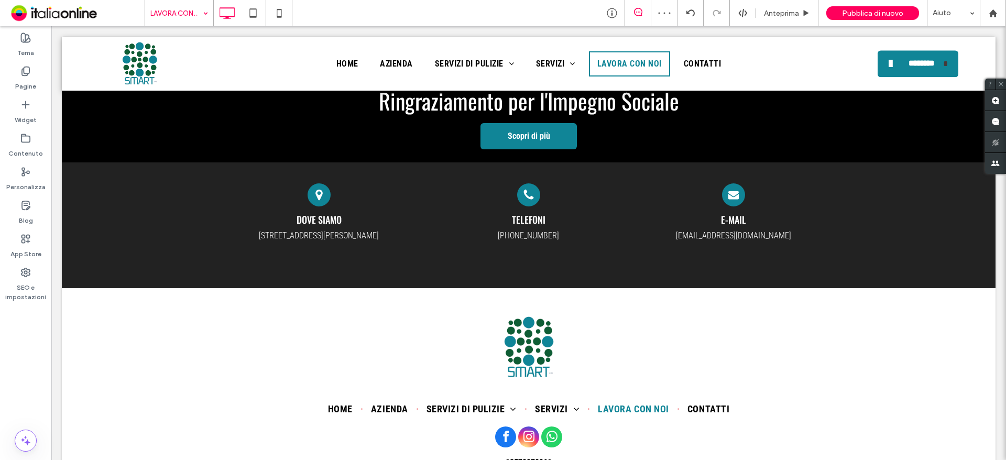
drag, startPoint x: 190, startPoint y: 18, endPoint x: 190, endPoint y: 25, distance: 6.8
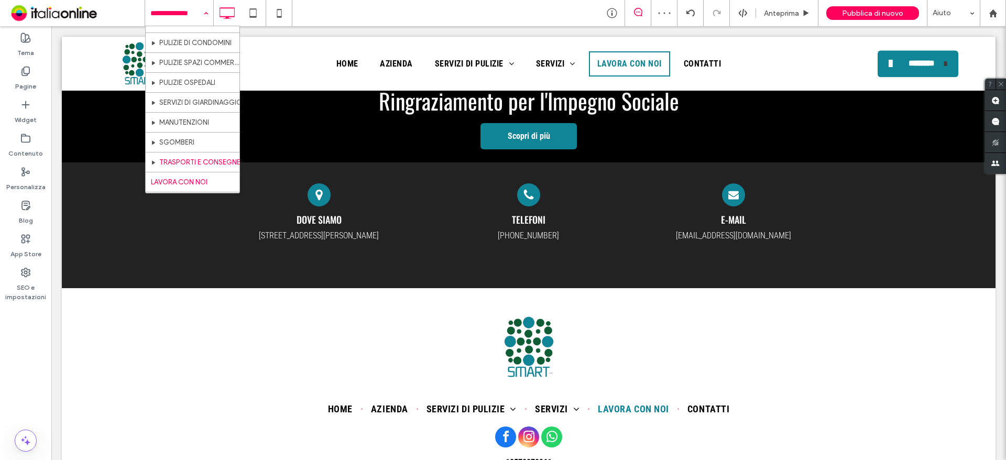
scroll to position [51, 0]
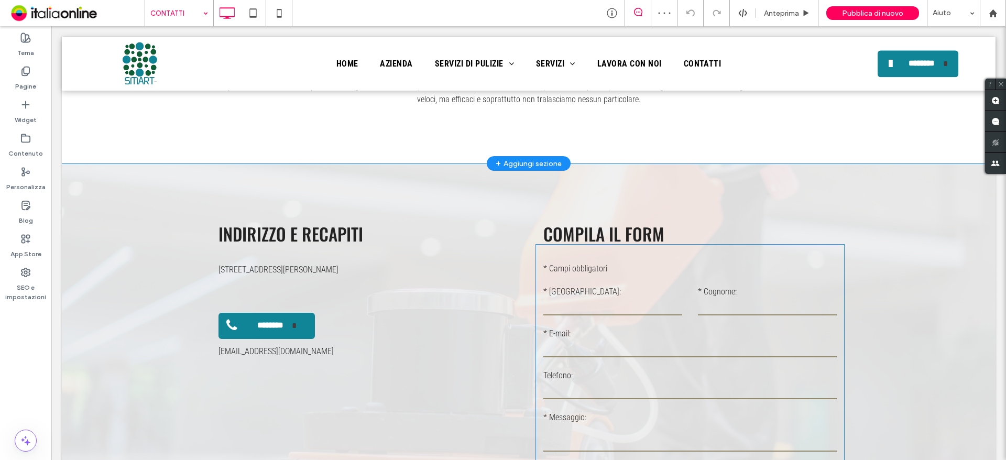
scroll to position [681, 0]
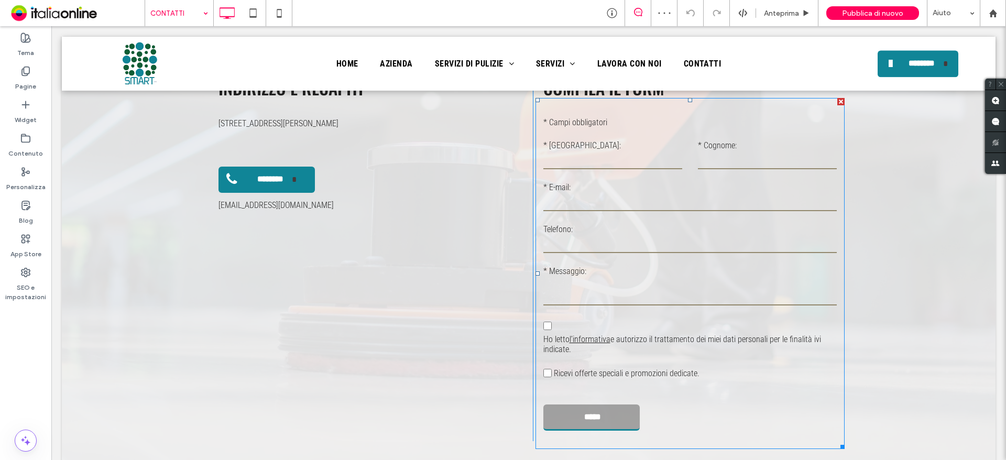
click at [590, 417] on input "*****" at bounding box center [592, 416] width 94 height 19
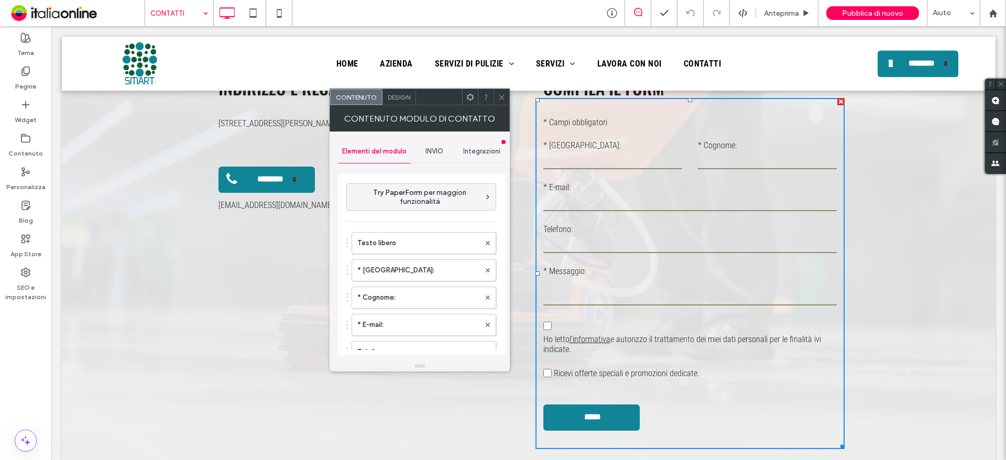
click at [438, 154] on span "INVIO" at bounding box center [435, 151] width 18 height 8
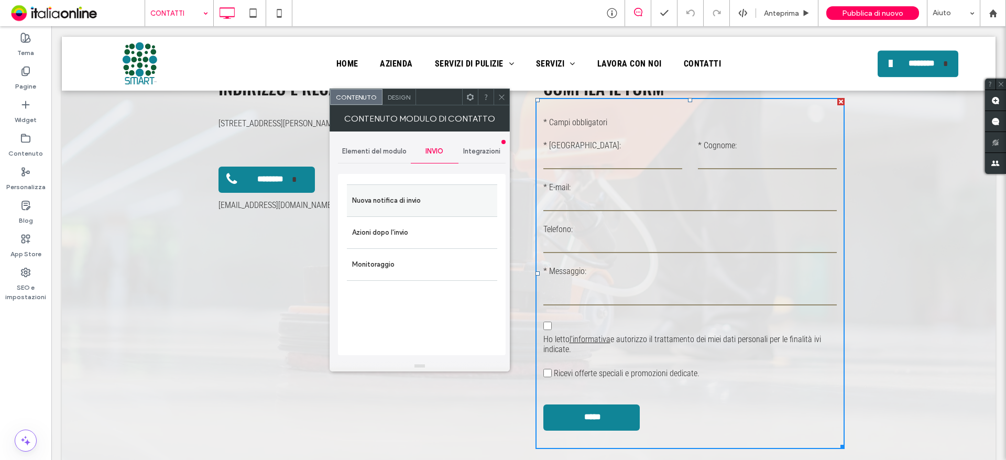
click at [432, 199] on label "Nuova notifica di invio" at bounding box center [422, 200] width 140 height 21
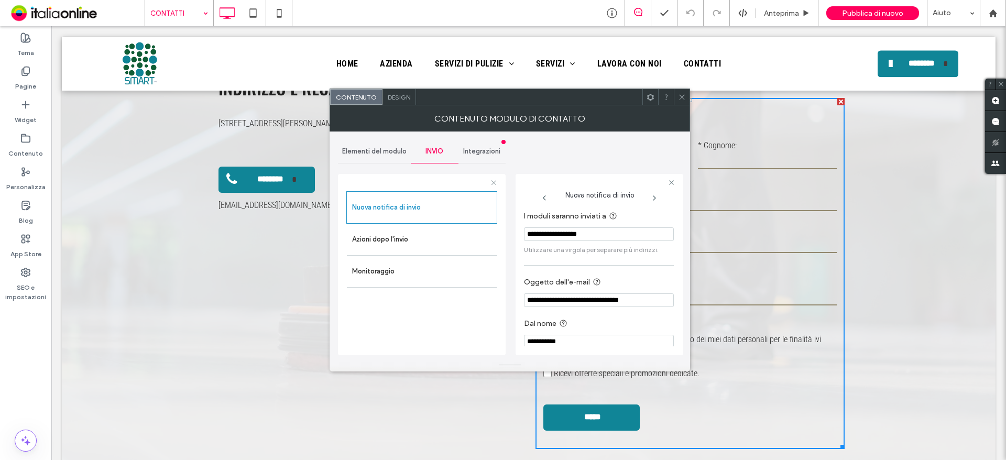
drag, startPoint x: 608, startPoint y: 241, endPoint x: 503, endPoint y: 239, distance: 105.4
click at [503, 239] on div "**********" at bounding box center [422, 263] width 168 height 195
paste input "*"
type input "**********"
drag, startPoint x: 642, startPoint y: 76, endPoint x: 681, endPoint y: 103, distance: 47.1
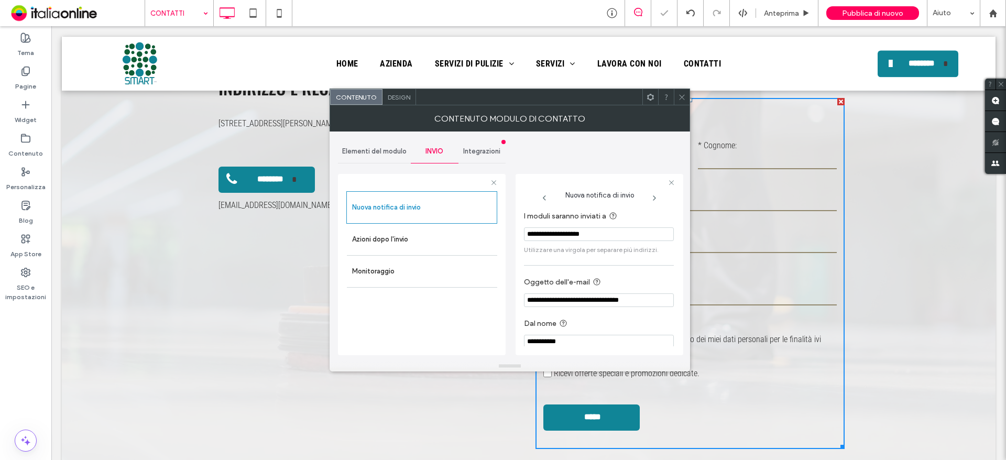
click at [684, 100] on use at bounding box center [681, 96] width 5 height 5
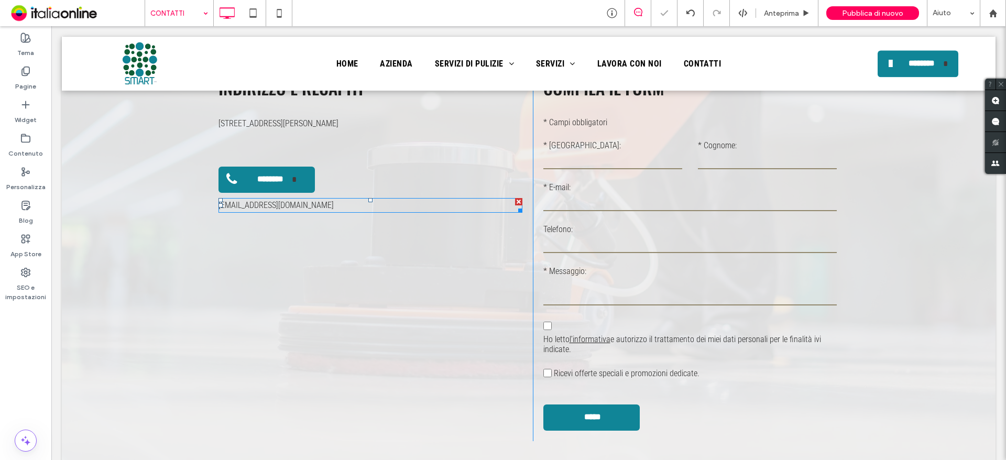
click at [232, 203] on span "info@smartsrls.info" at bounding box center [276, 205] width 115 height 10
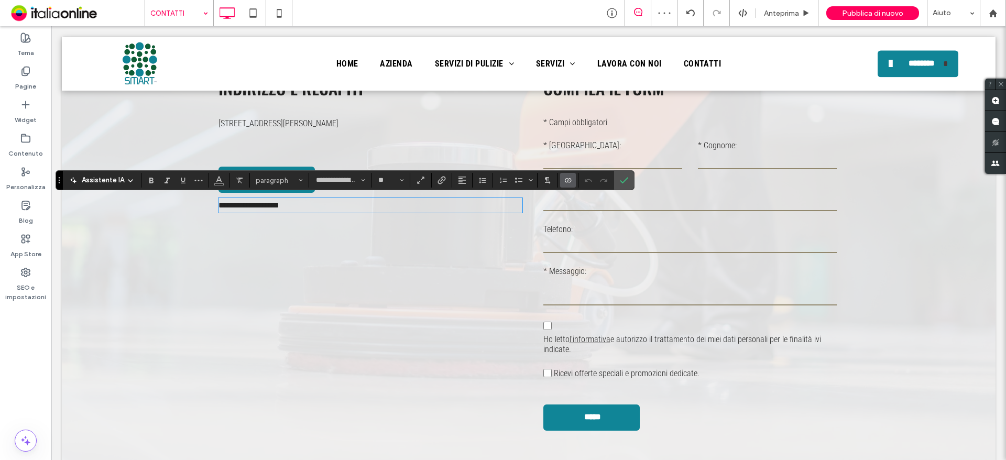
click at [572, 178] on label "Collegamento ai dati" at bounding box center [568, 180] width 16 height 15
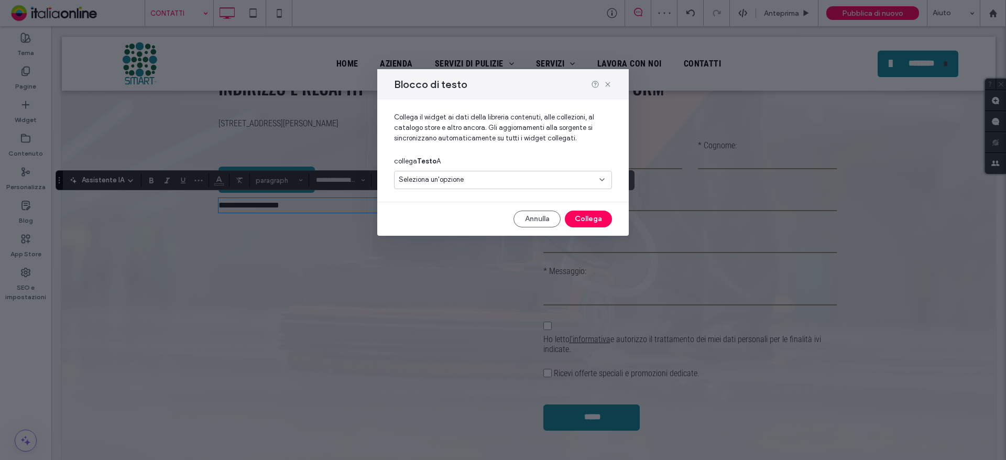
click at [571, 175] on div "Seleziona un'opzione" at bounding box center [497, 180] width 196 height 10
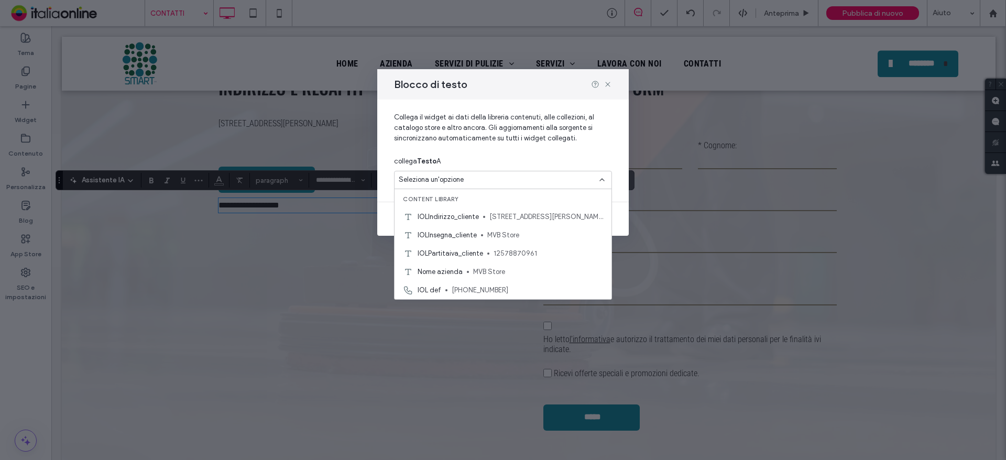
scroll to position [37, 0]
click at [487, 274] on span "smartsrls@icloud.com" at bounding box center [527, 272] width 151 height 10
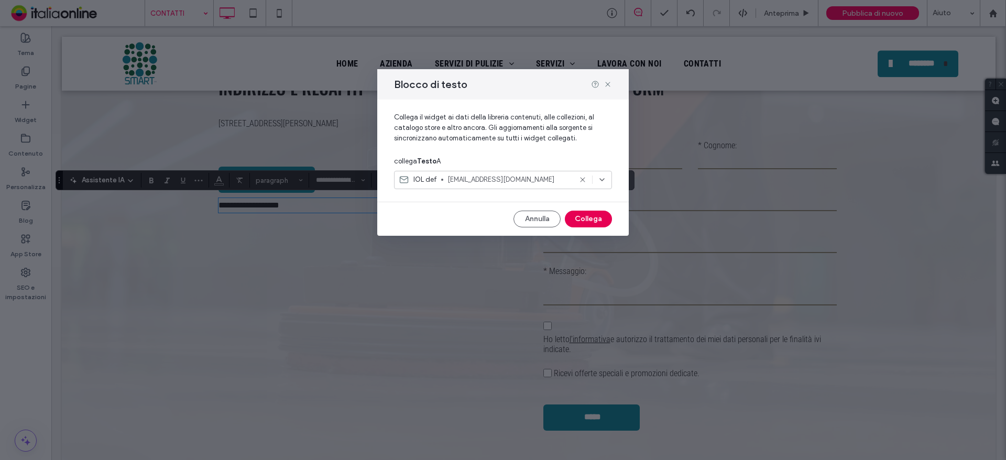
click at [602, 223] on button "Collega" at bounding box center [588, 219] width 47 height 17
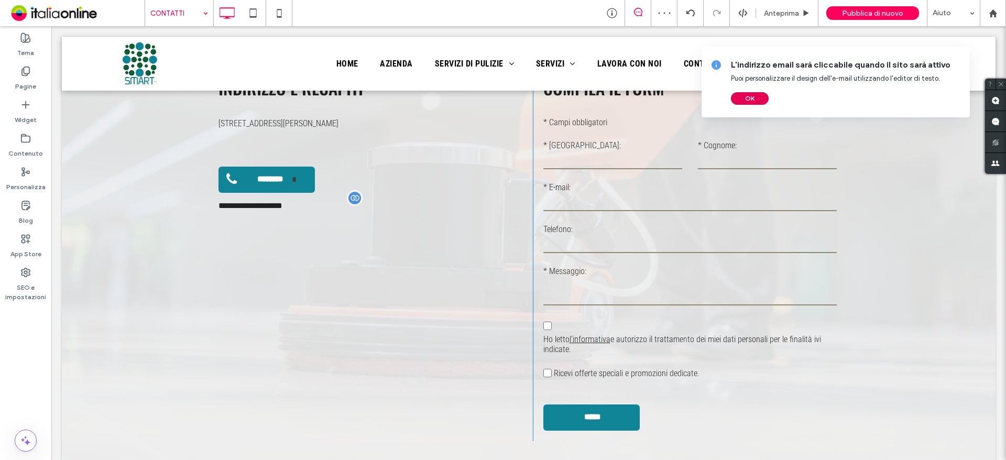
click at [750, 102] on button "OK" at bounding box center [750, 98] width 38 height 13
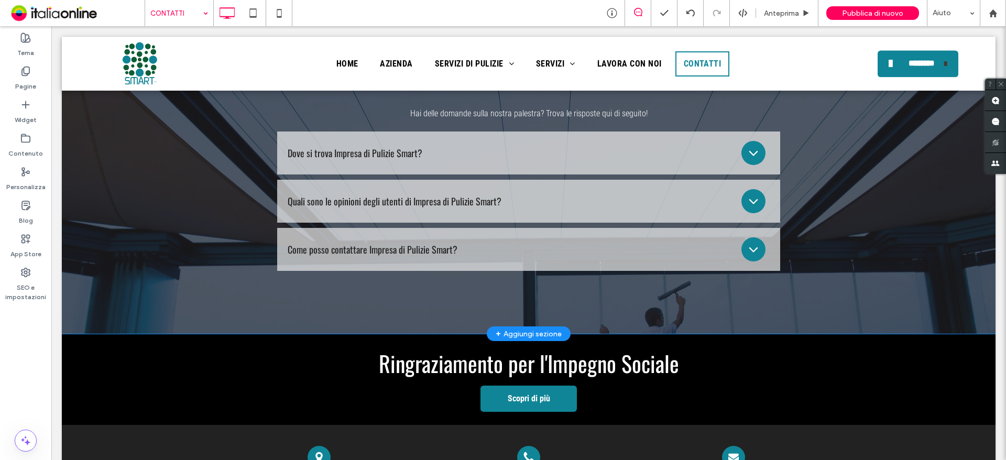
scroll to position [1363, 0]
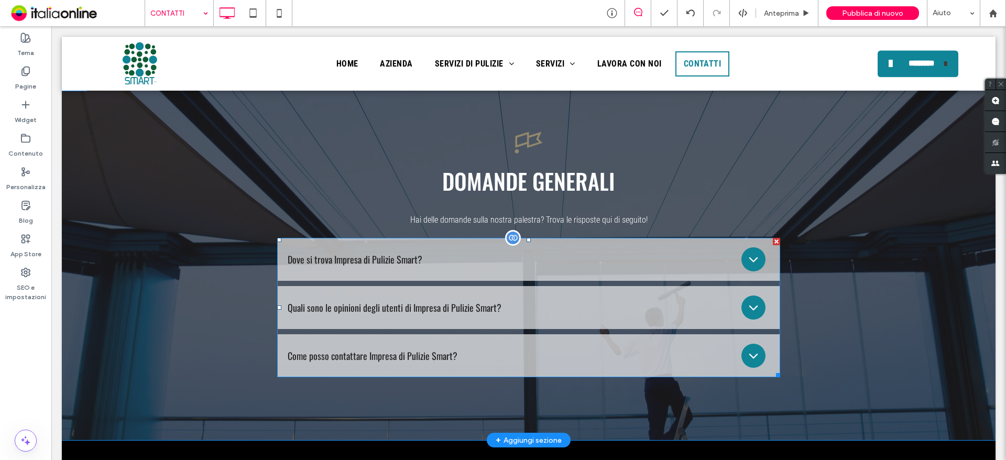
click at [747, 357] on span at bounding box center [528, 307] width 503 height 139
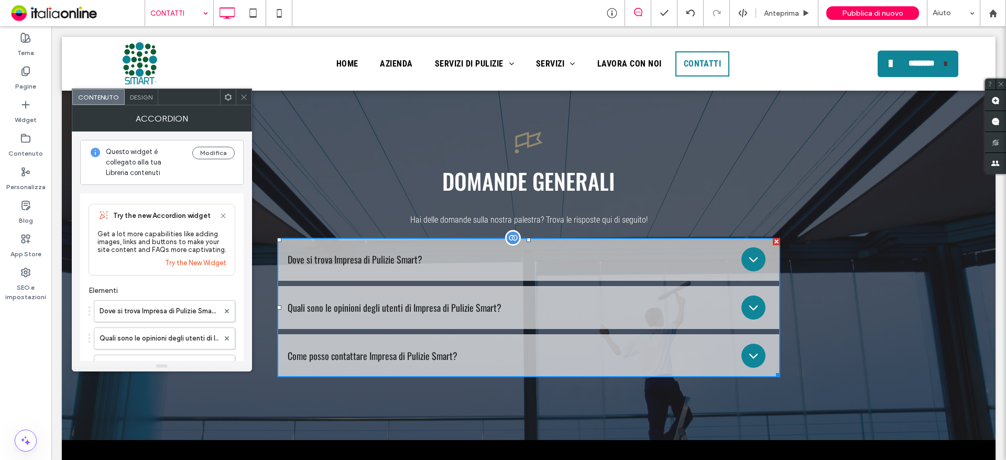
click at [742, 357] on div at bounding box center [754, 356] width 24 height 24
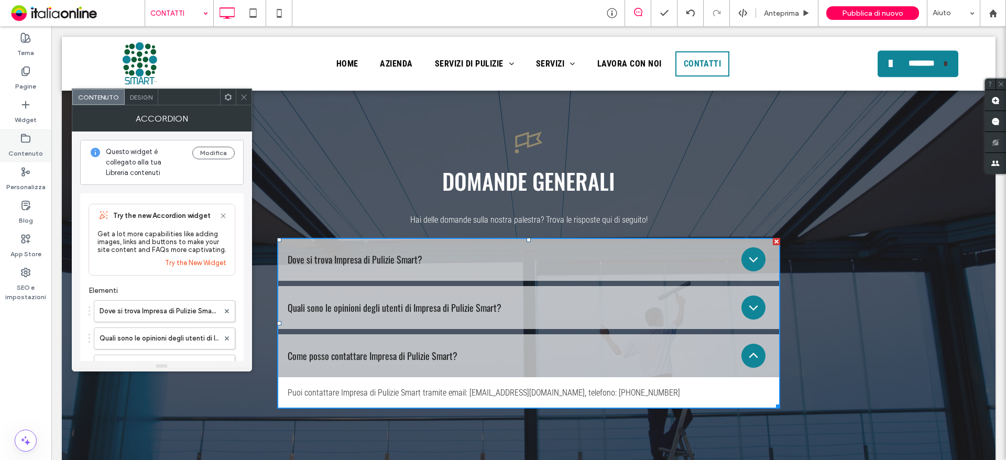
click at [13, 145] on label "Contenuto" at bounding box center [25, 151] width 35 height 15
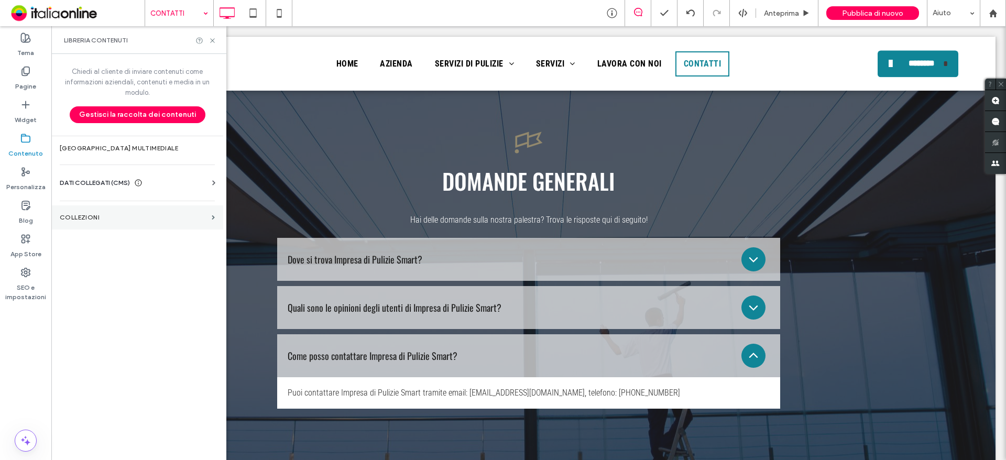
drag, startPoint x: 102, startPoint y: 218, endPoint x: 113, endPoint y: 223, distance: 12.0
click at [101, 219] on label "COLLEZIONI" at bounding box center [134, 217] width 148 height 7
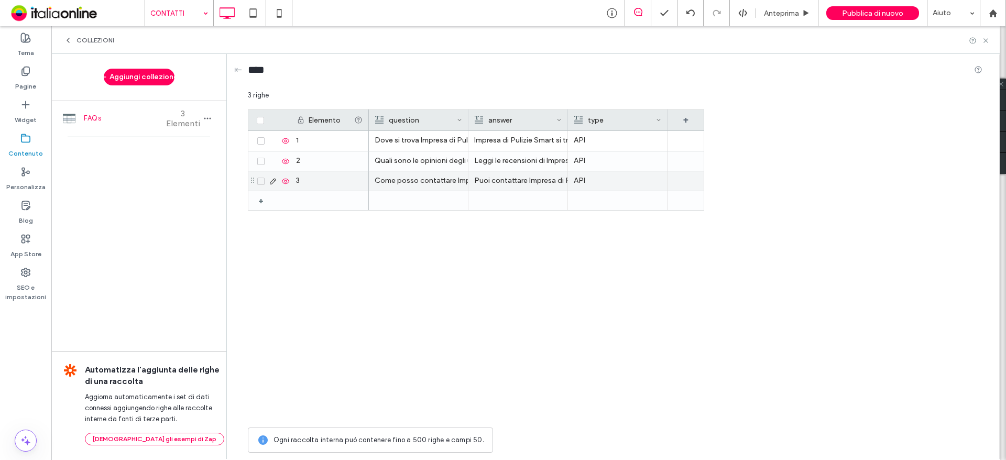
click at [531, 180] on div "Puoi contattare Impresa di Pulizie Smart tramite email: info@smartstls.info, te…" at bounding box center [518, 180] width 88 height 19
click at [271, 181] on icon at bounding box center [273, 181] width 8 height 8
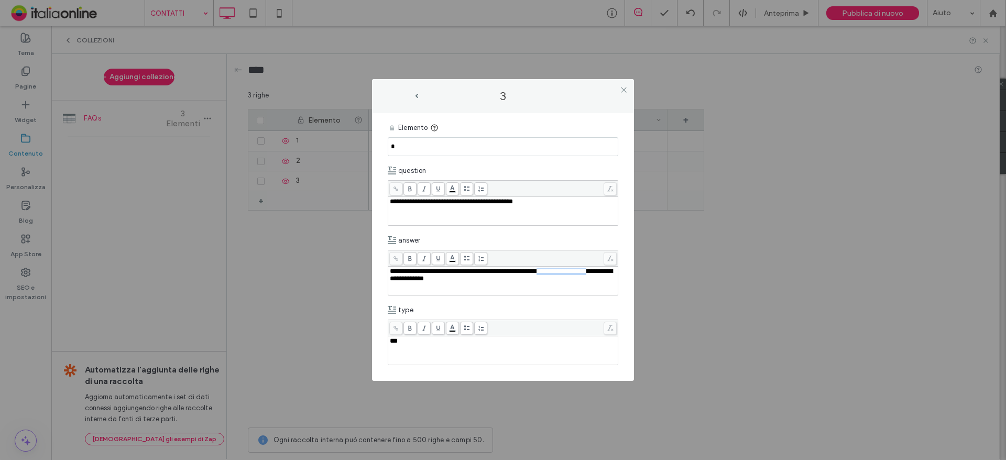
drag, startPoint x: 450, startPoint y: 279, endPoint x: 386, endPoint y: 276, distance: 64.5
click at [386, 276] on div "**********" at bounding box center [503, 247] width 262 height 268
click at [626, 97] on div "3" at bounding box center [503, 96] width 262 height 34
click at [621, 94] on span at bounding box center [624, 90] width 8 height 16
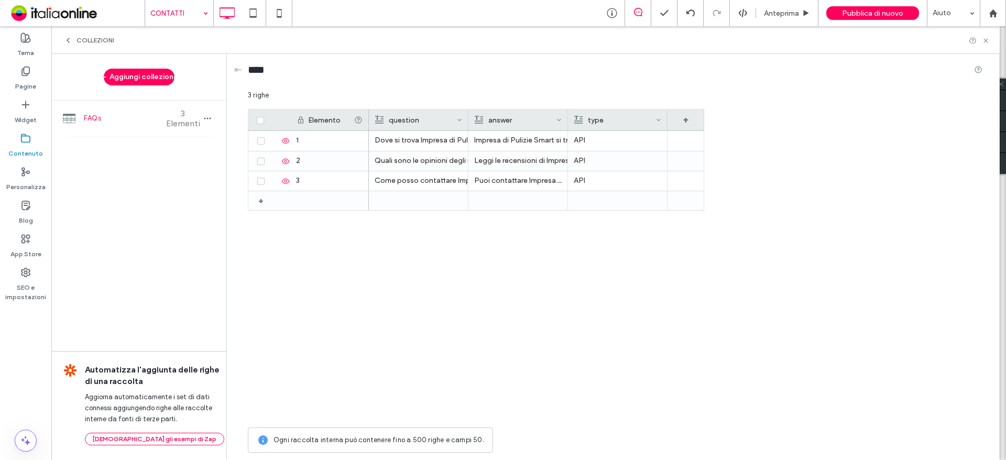
click at [21, 146] on label "Contenuto" at bounding box center [25, 151] width 35 height 15
drag, startPoint x: 28, startPoint y: 83, endPoint x: 51, endPoint y: 87, distance: 22.9
click at [28, 83] on label "Pagine" at bounding box center [25, 84] width 21 height 15
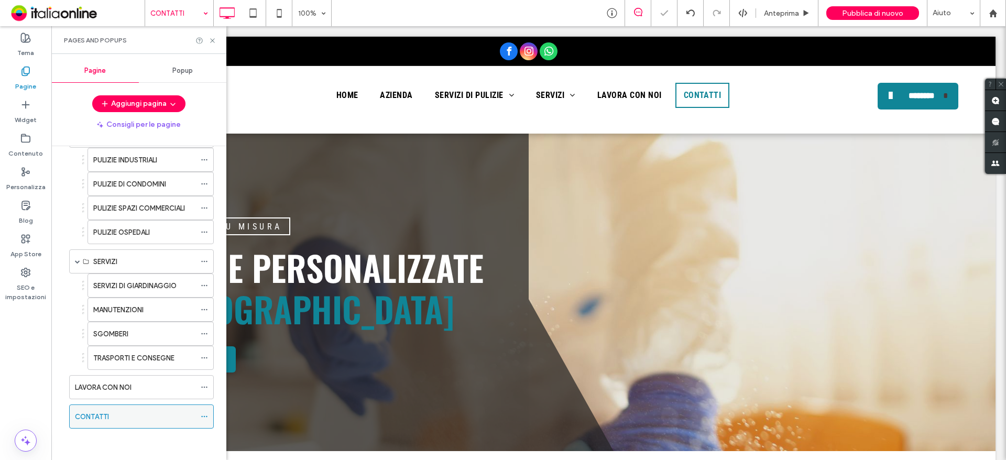
scroll to position [0, 0]
click at [215, 40] on icon at bounding box center [213, 41] width 8 height 8
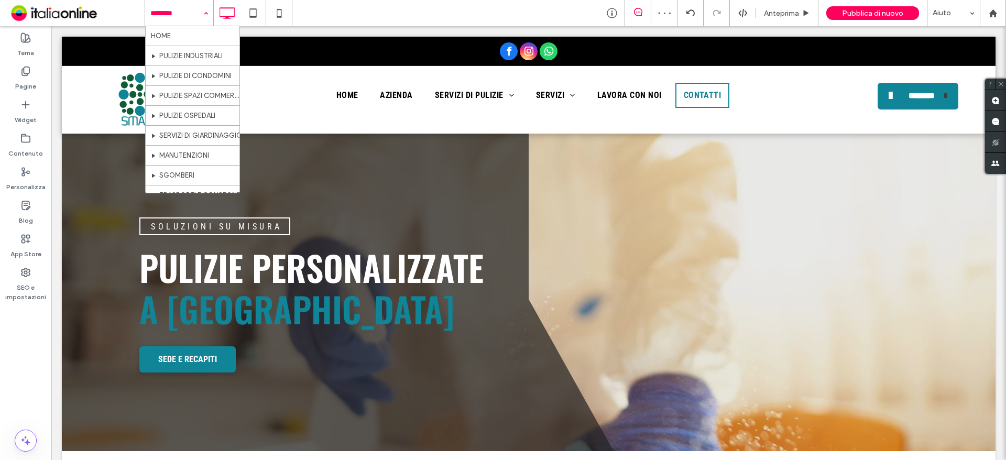
drag, startPoint x: 188, startPoint y: 15, endPoint x: 219, endPoint y: 15, distance: 30.4
click at [188, 15] on input at bounding box center [176, 13] width 52 height 26
click at [283, 7] on icon at bounding box center [279, 13] width 21 height 21
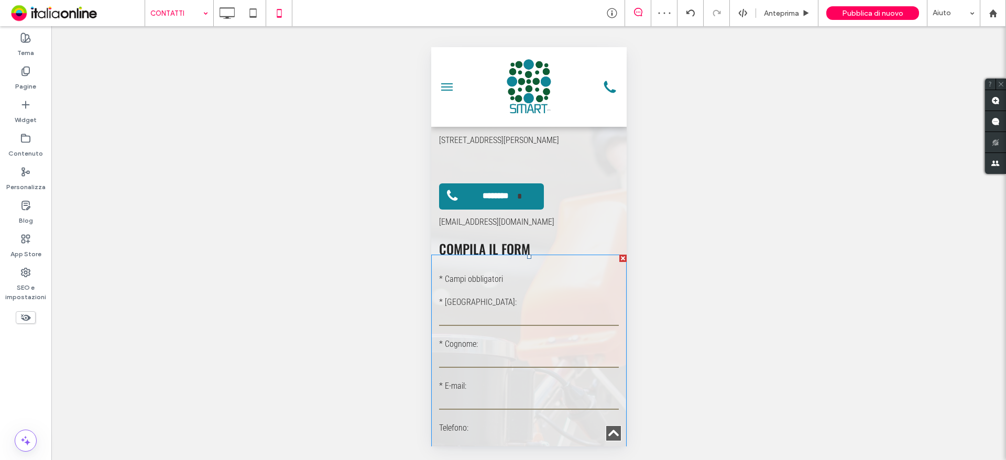
scroll to position [472, 0]
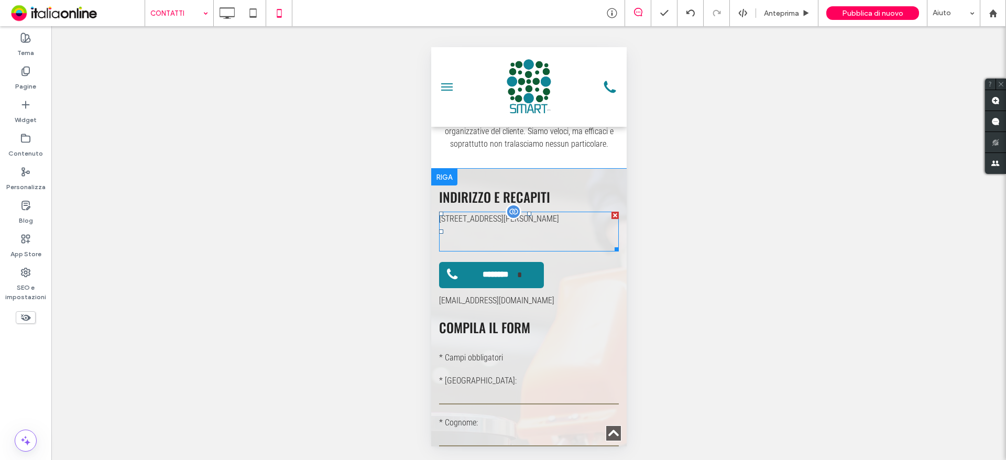
click at [524, 221] on div "Via Giacomo Frassi, 37 - 20077 Melegnano MI" at bounding box center [529, 232] width 180 height 40
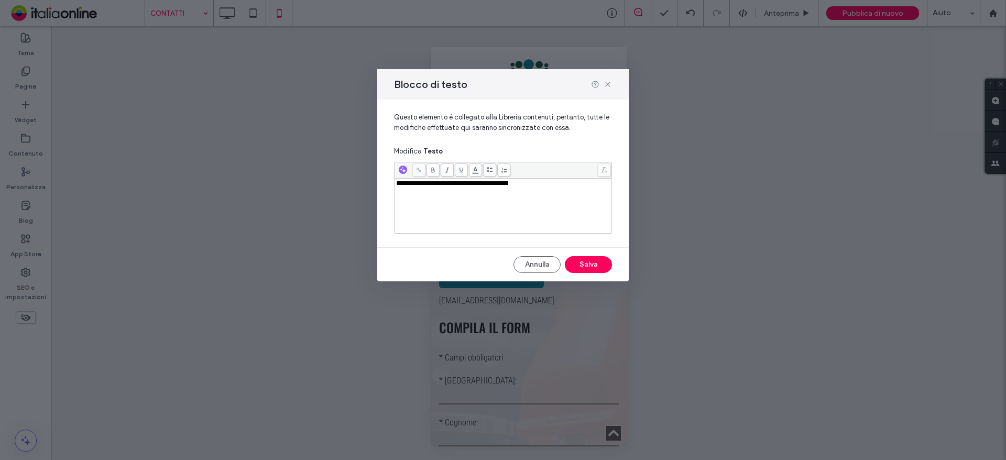
click at [551, 179] on div "**********" at bounding box center [503, 206] width 217 height 55
click at [553, 181] on div "**********" at bounding box center [503, 183] width 214 height 7
click at [522, 269] on button "Annulla" at bounding box center [537, 264] width 47 height 17
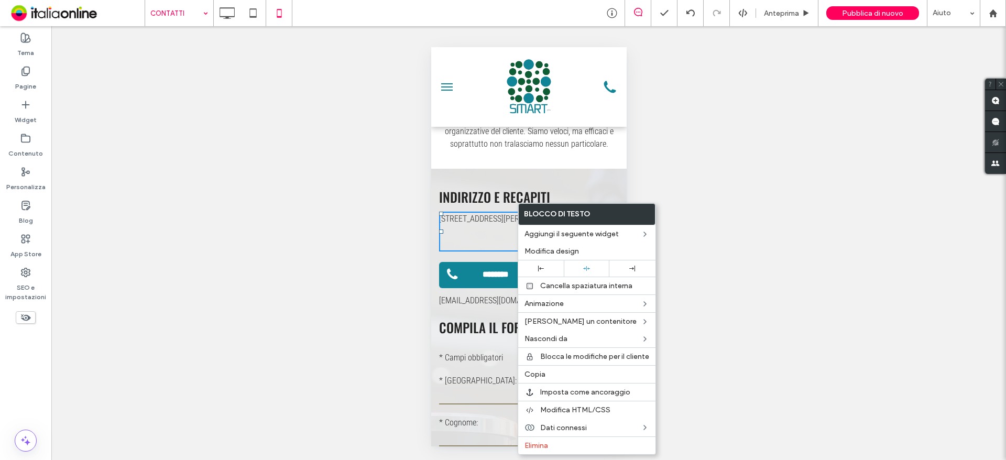
click at [584, 187] on h3 "INDIRIZZO E RECAPITI" at bounding box center [529, 196] width 180 height 19
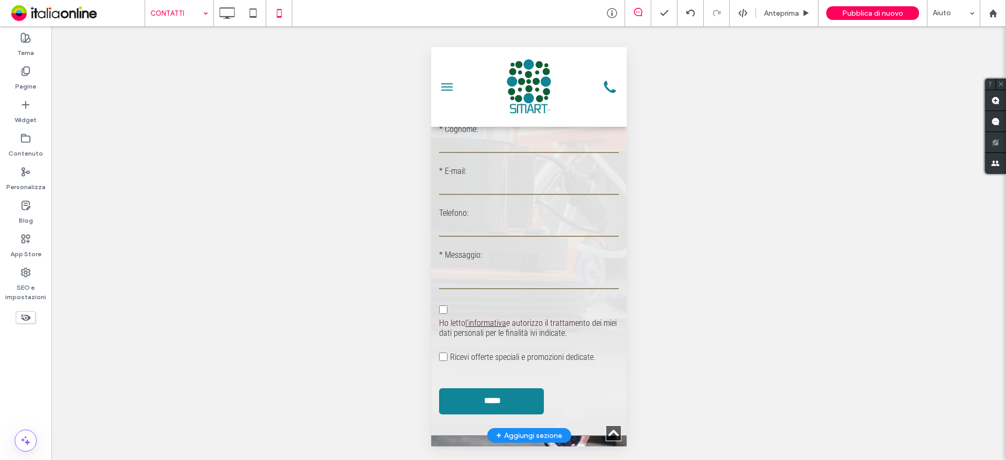
scroll to position [891, 0]
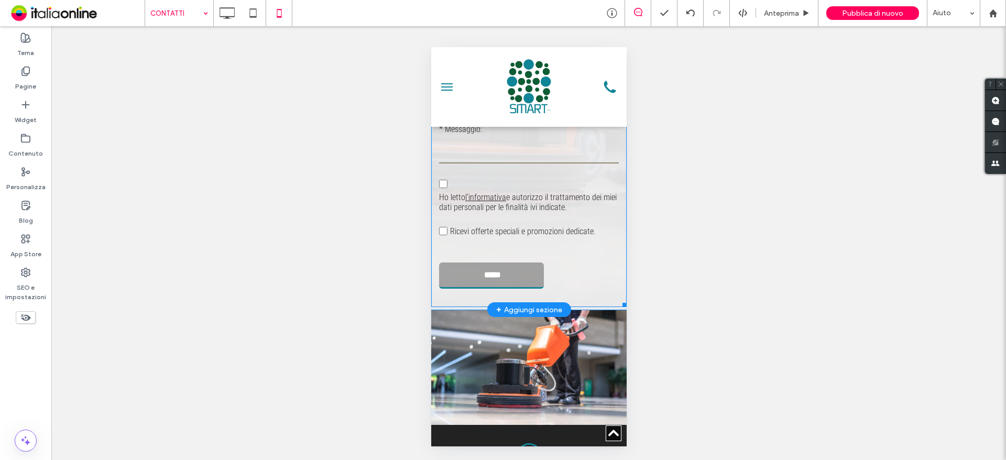
click at [518, 265] on input "*****" at bounding box center [492, 274] width 94 height 19
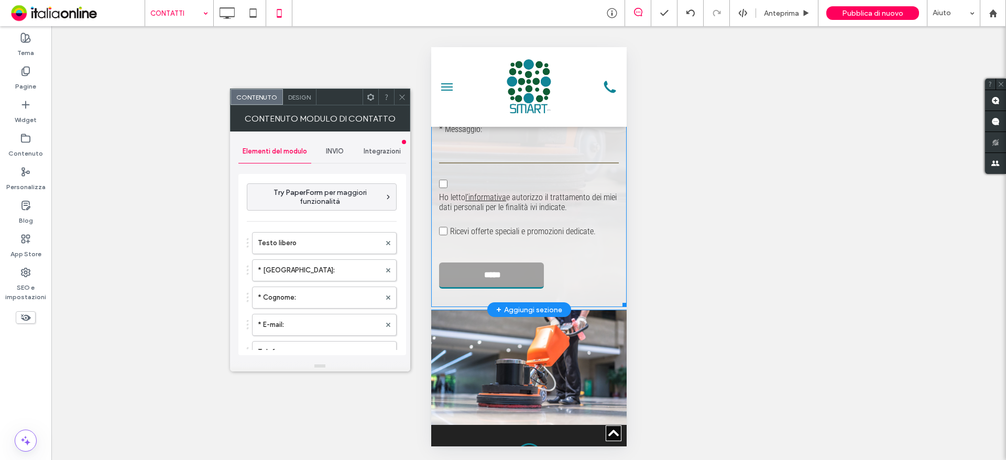
type input "*****"
type input "**********"
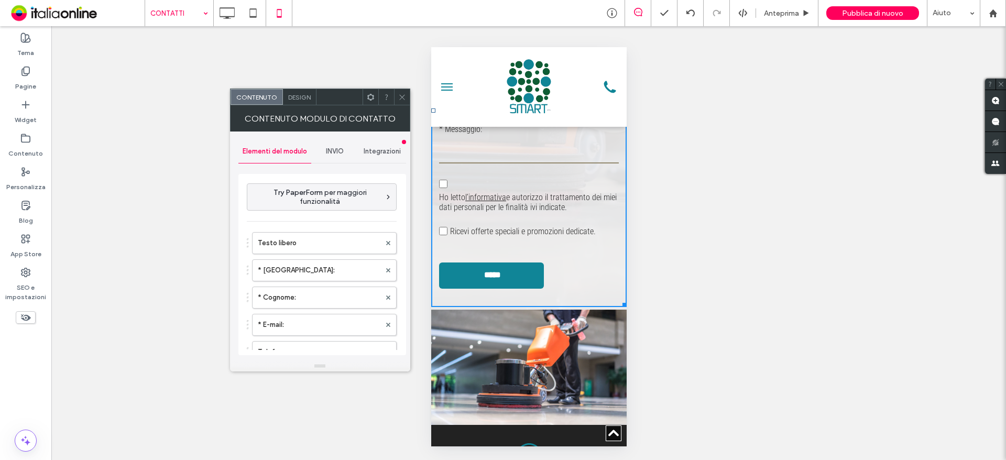
drag, startPoint x: 343, startPoint y: 153, endPoint x: 339, endPoint y: 159, distance: 7.3
click at [343, 153] on span "INVIO" at bounding box center [335, 151] width 18 height 8
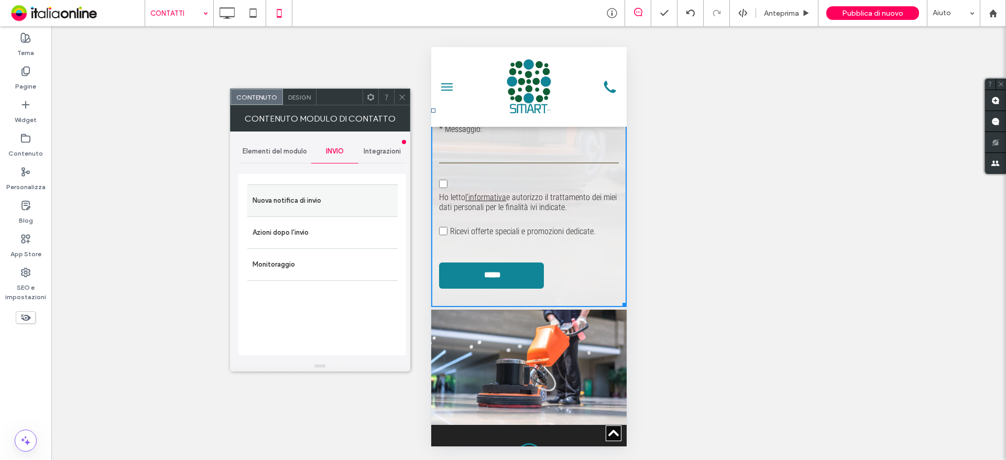
click at [251, 200] on div "Nuova notifica di invio" at bounding box center [322, 200] width 150 height 32
click at [285, 205] on label "Nuova notifica di invio" at bounding box center [323, 200] width 140 height 21
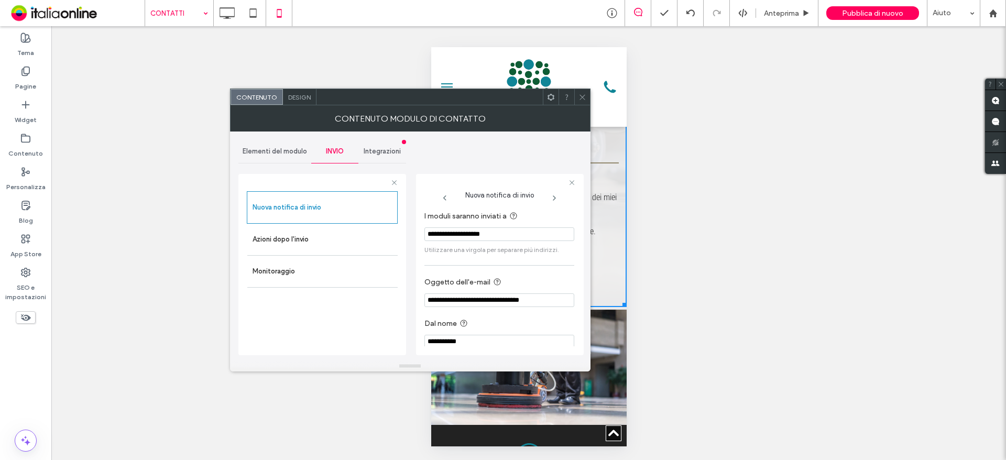
click at [586, 103] on span at bounding box center [583, 97] width 8 height 16
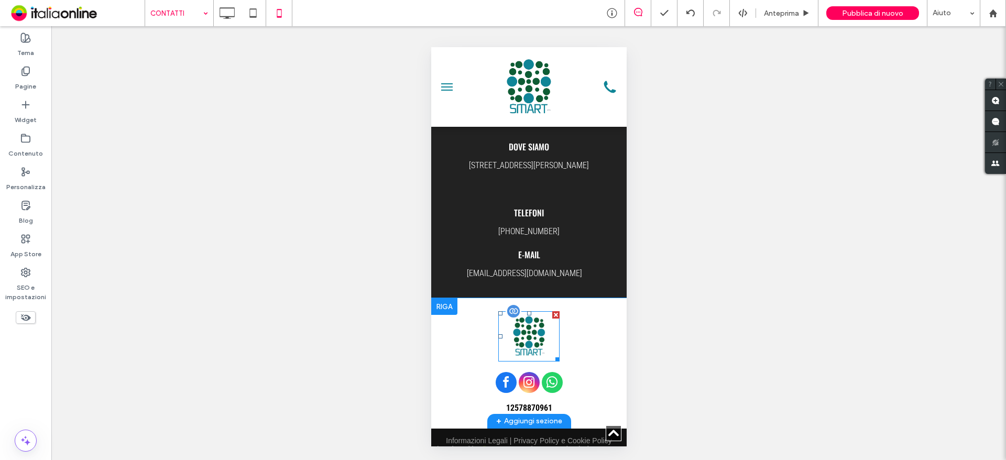
scroll to position [1924, 0]
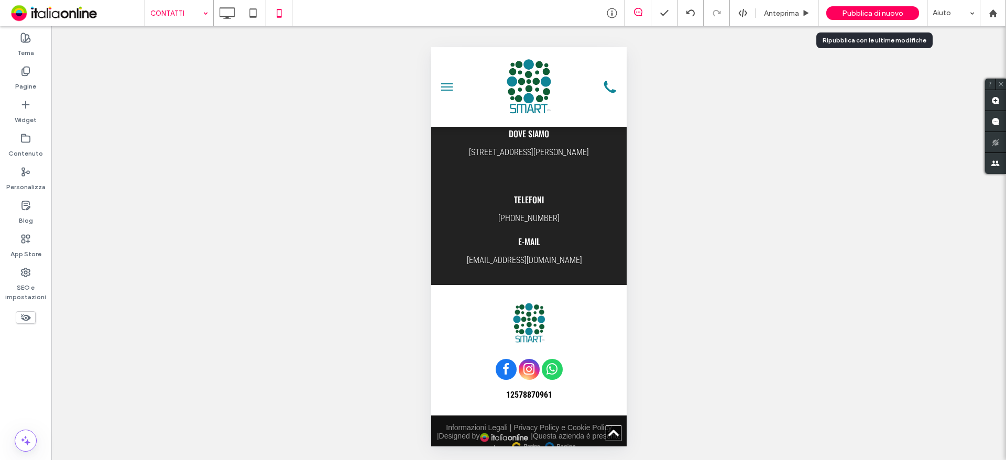
click at [865, 9] on span "Pubblica di nuovo" at bounding box center [872, 13] width 61 height 9
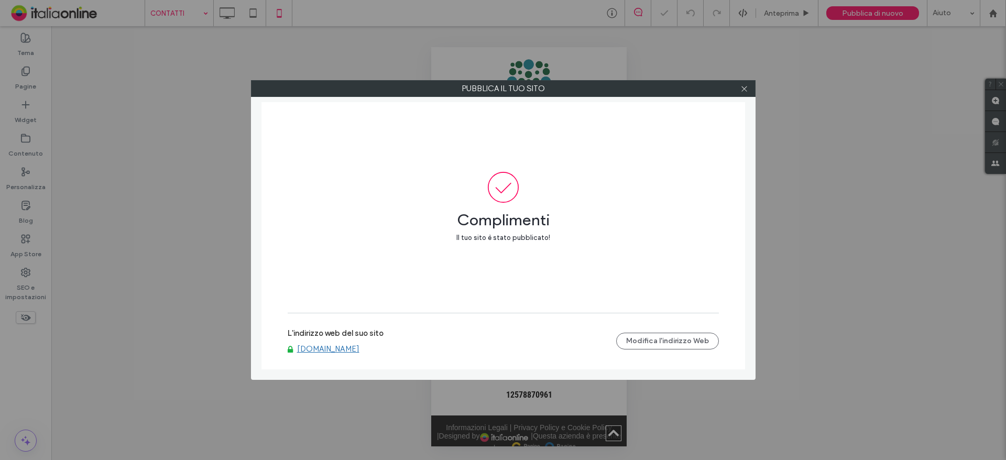
click at [341, 350] on link "www.smartsrls.info" at bounding box center [328, 348] width 62 height 9
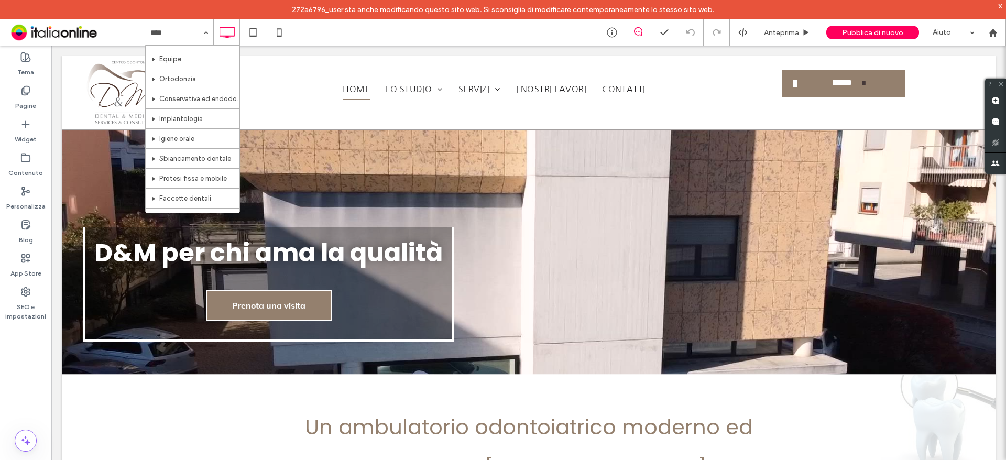
scroll to position [38, 0]
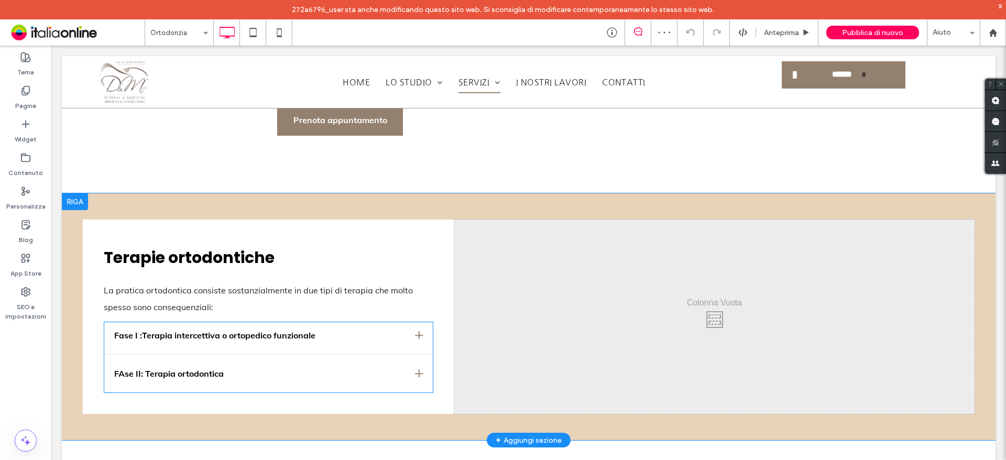
scroll to position [472, 0]
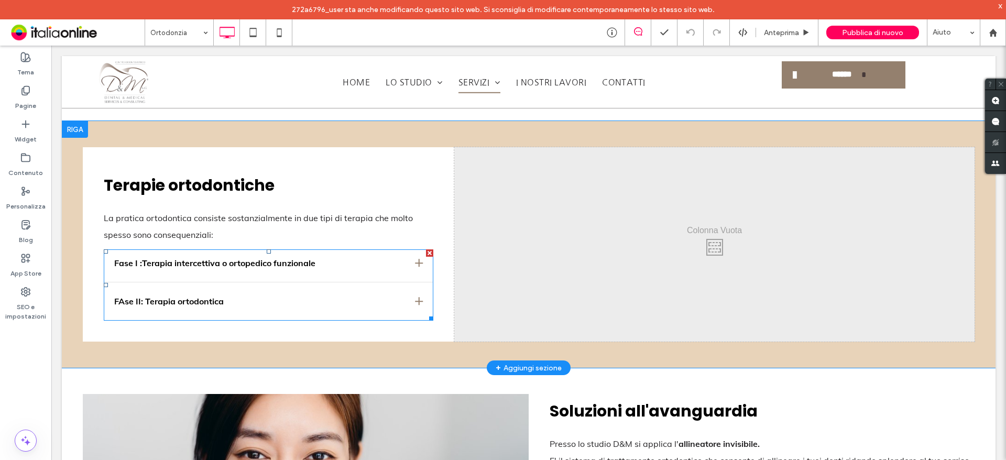
click at [413, 266] on span at bounding box center [269, 284] width 330 height 71
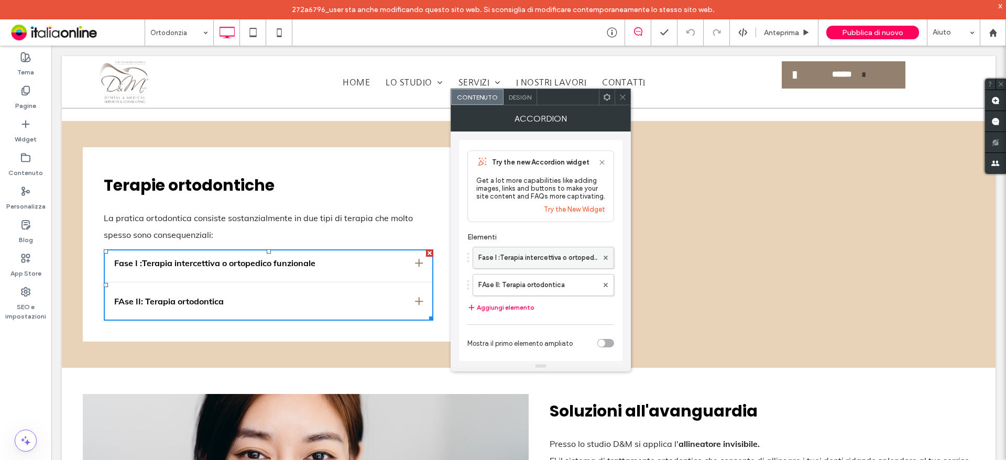
click at [515, 265] on label "Fase I :Terapia intercettiva o ortopedico funzionale" at bounding box center [538, 257] width 119 height 21
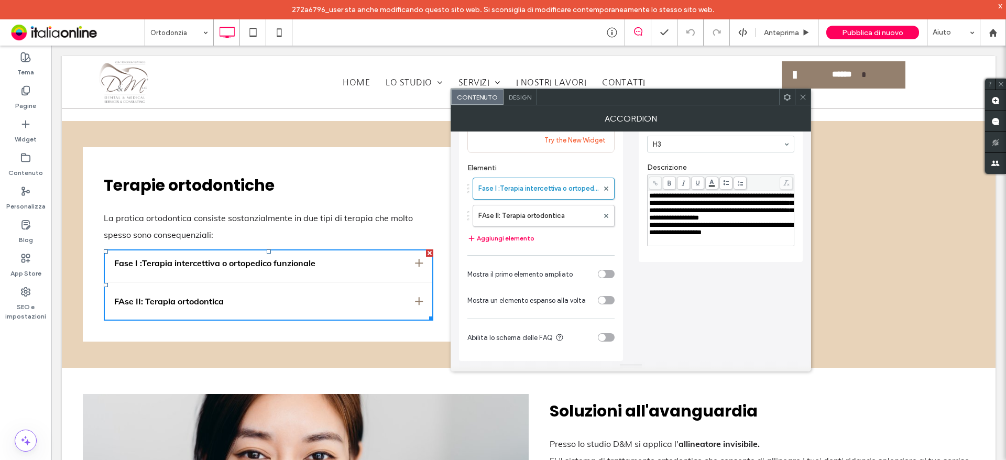
scroll to position [17, 0]
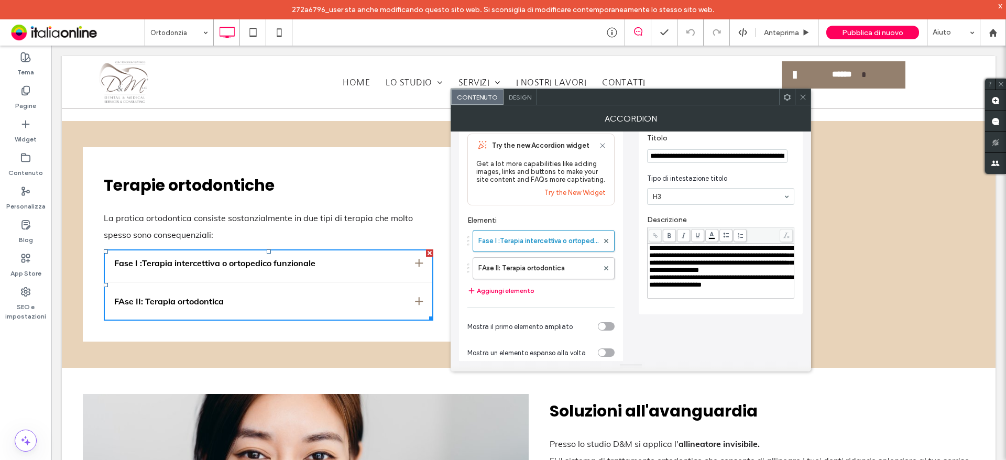
click at [806, 97] on icon at bounding box center [803, 97] width 8 height 8
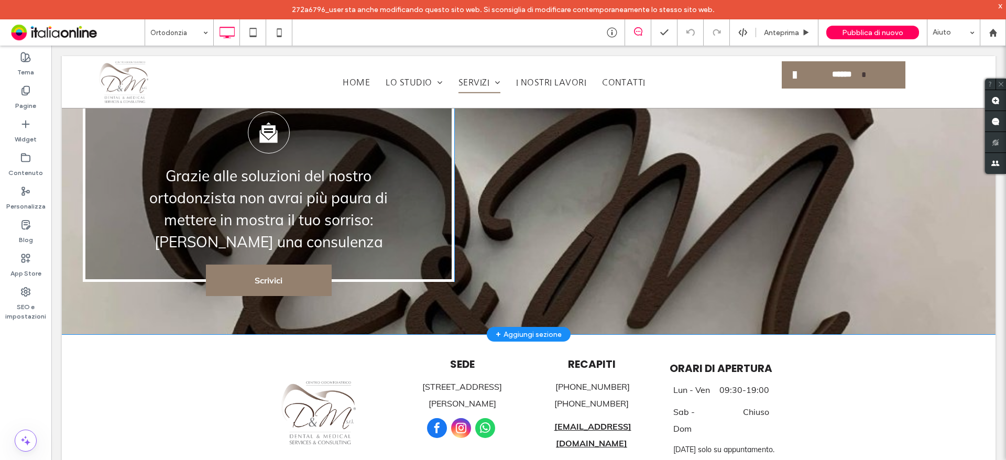
scroll to position [1762, 0]
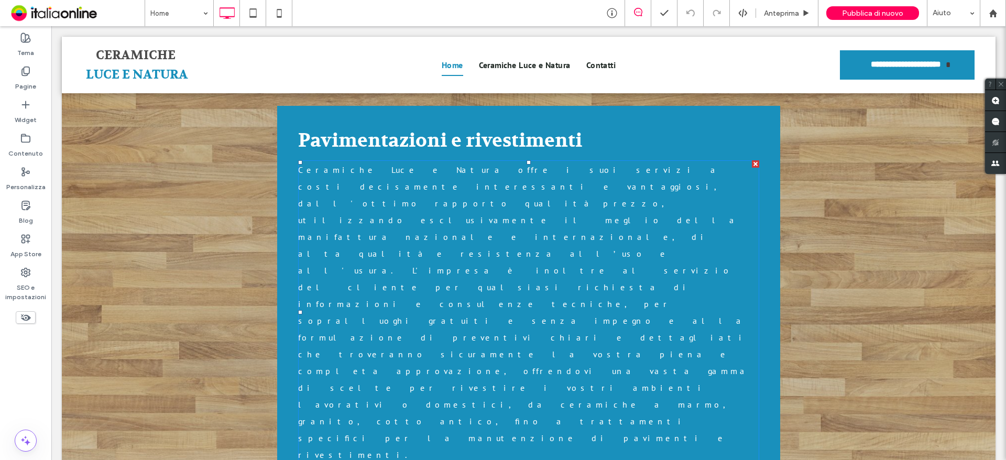
scroll to position [1801, 0]
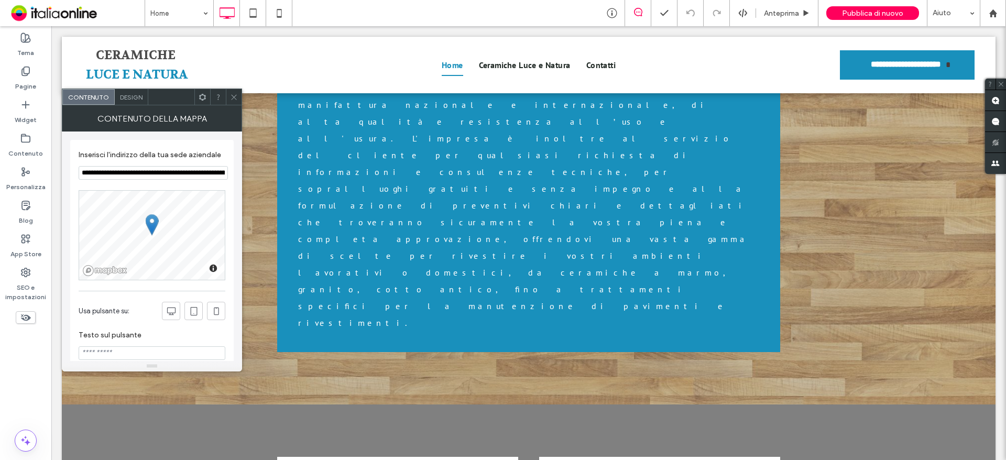
click at [175, 180] on input "**********" at bounding box center [153, 173] width 149 height 14
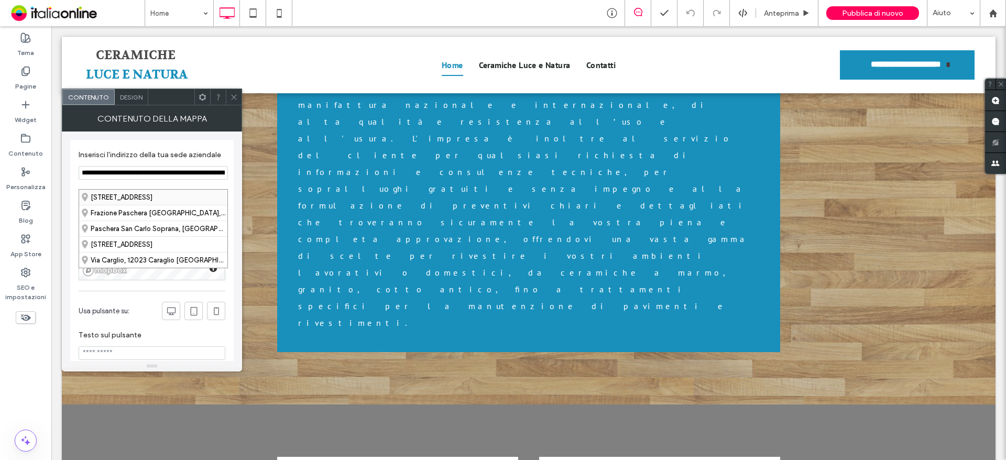
click at [150, 197] on div "[STREET_ADDRESS]" at bounding box center [153, 197] width 148 height 15
type input "**********"
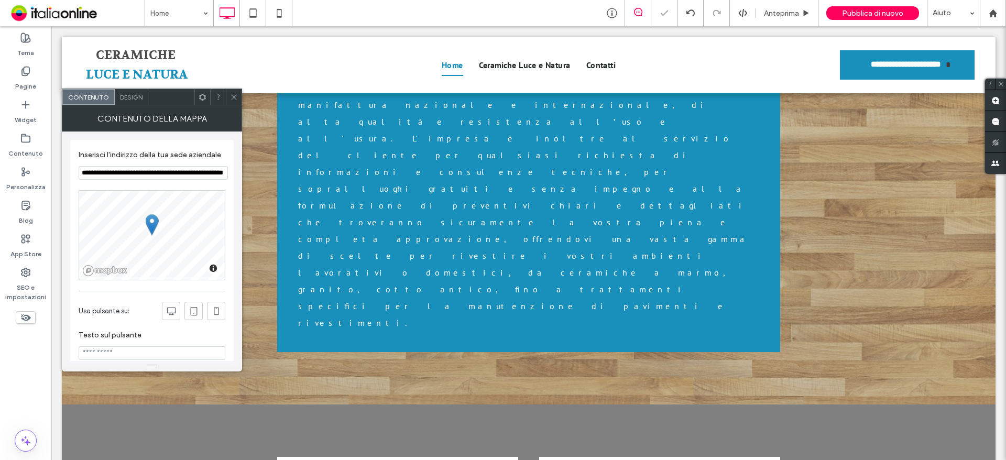
click at [237, 98] on icon at bounding box center [234, 97] width 8 height 8
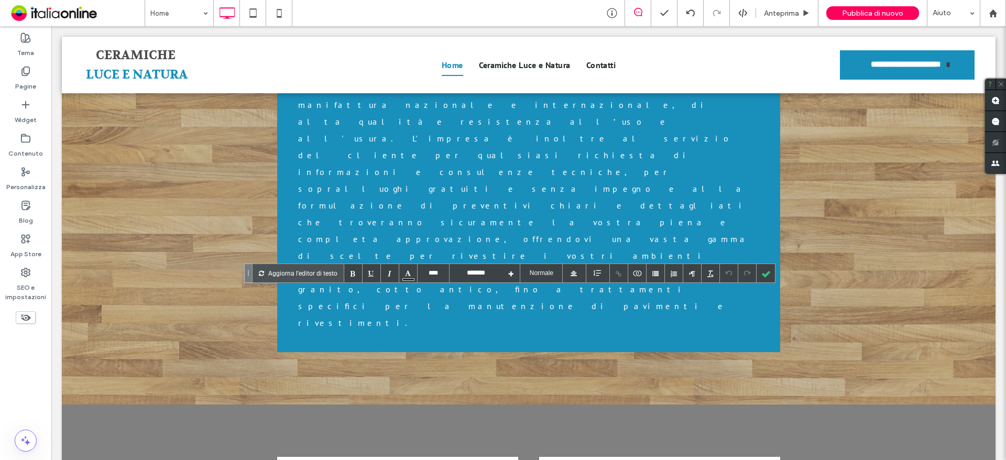
click at [771, 269] on div at bounding box center [766, 273] width 18 height 18
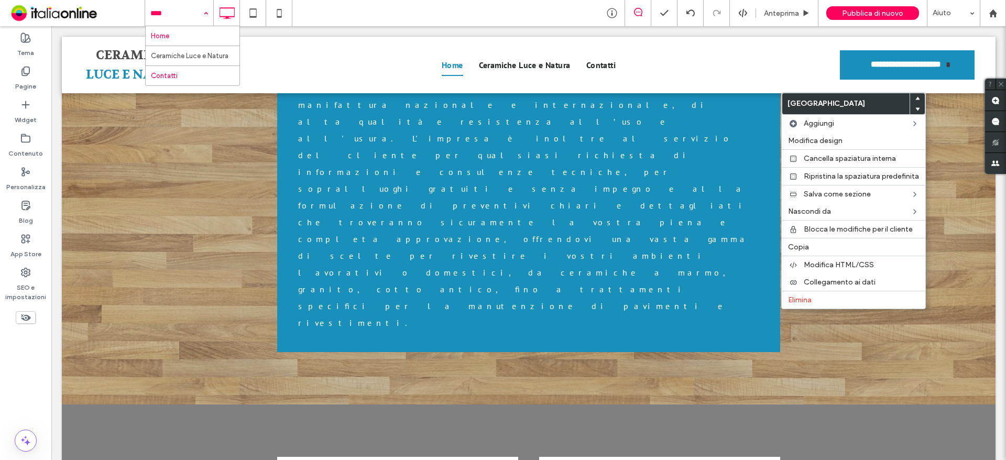
drag, startPoint x: 161, startPoint y: 78, endPoint x: 170, endPoint y: 81, distance: 9.0
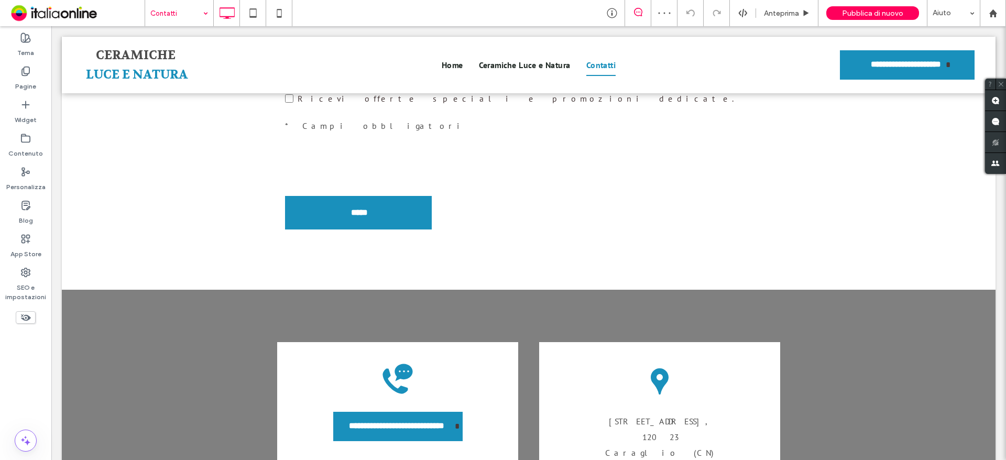
scroll to position [629, 0]
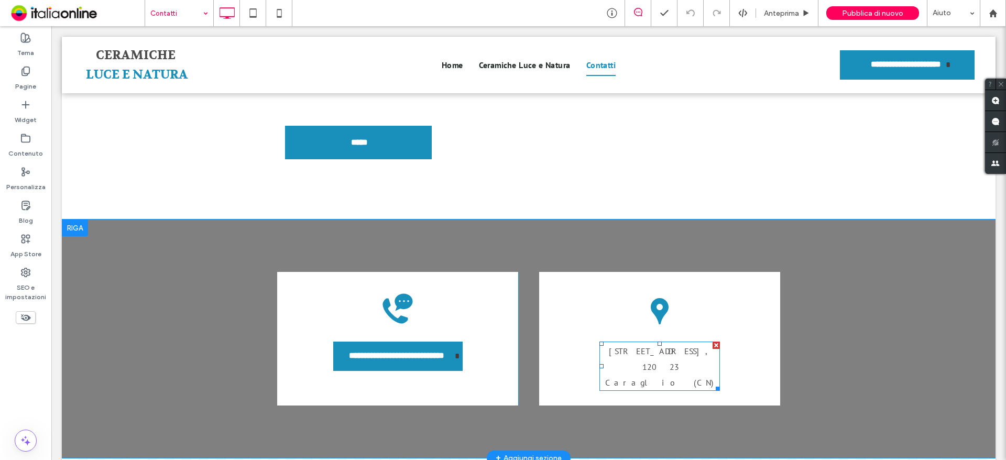
click at [659, 362] on span "12023 Caraglio (CN)" at bounding box center [659, 375] width 109 height 26
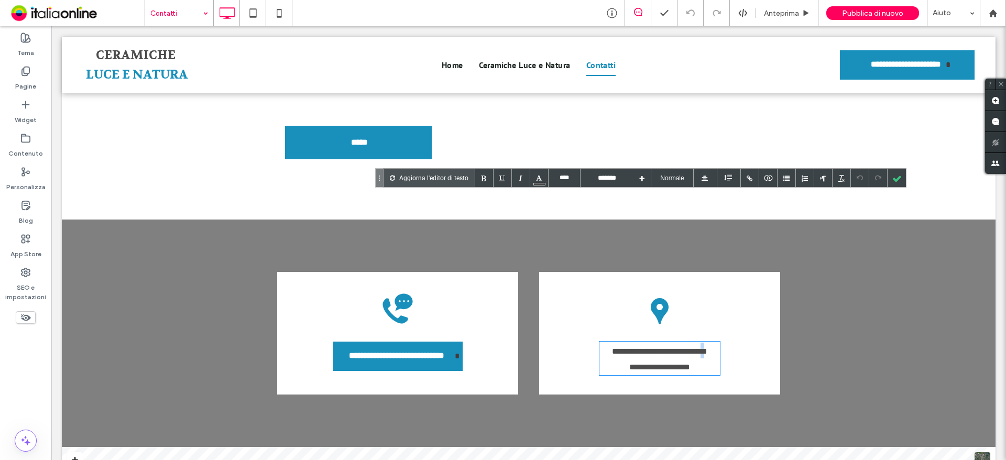
click at [706, 343] on div "**********" at bounding box center [660, 351] width 121 height 16
click at [893, 178] on div at bounding box center [897, 178] width 18 height 18
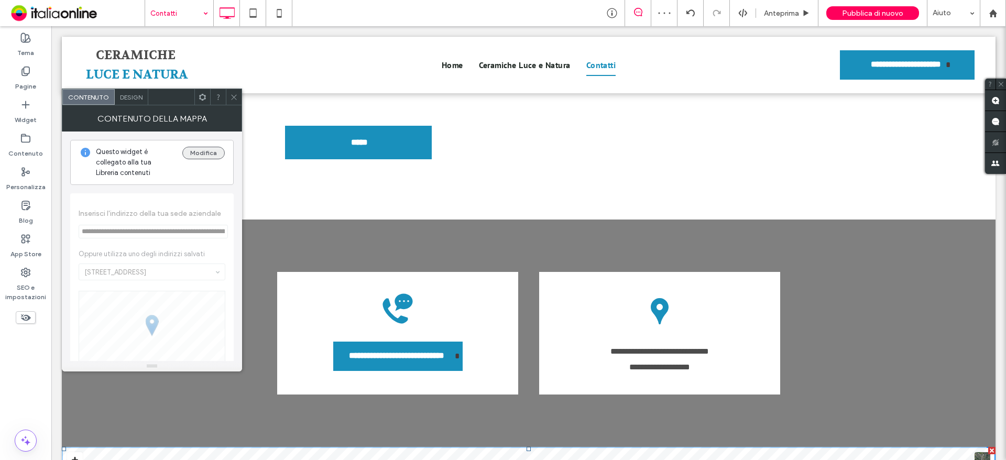
click at [204, 156] on button "Modifica" at bounding box center [203, 153] width 42 height 13
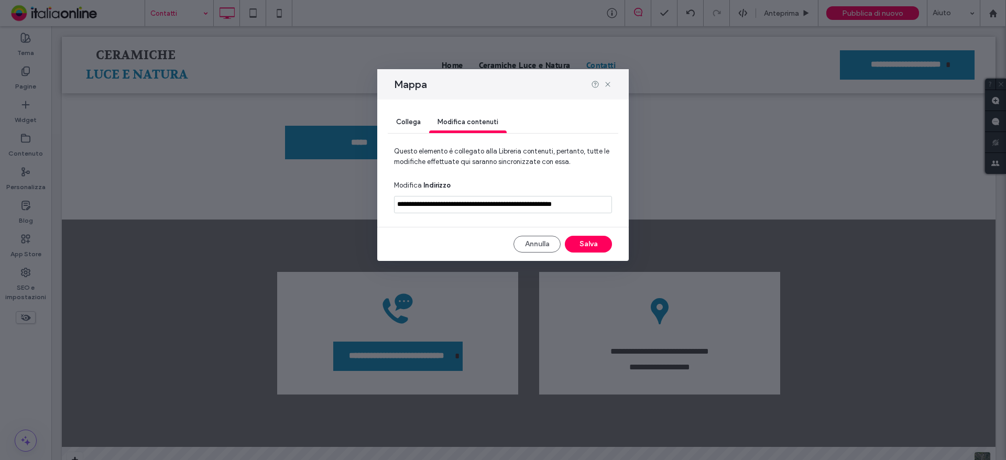
click at [488, 211] on input "**********" at bounding box center [503, 204] width 218 height 17
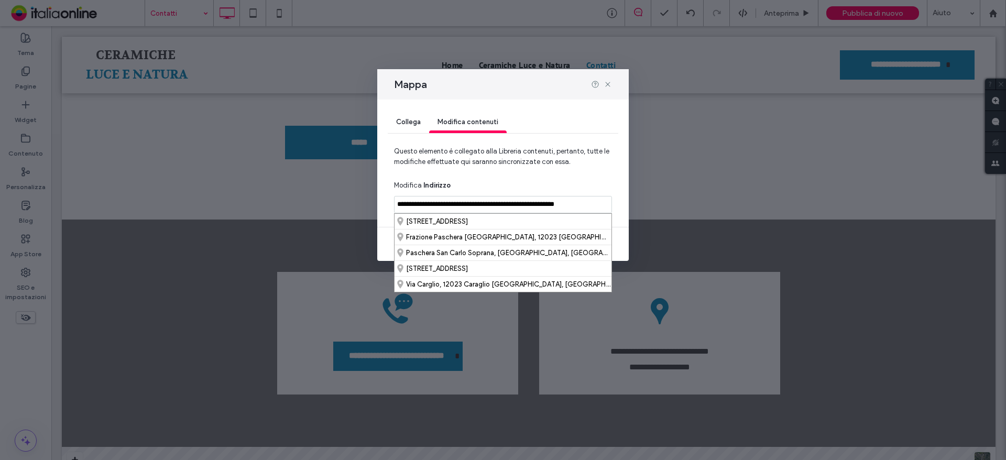
type input "**********"
click at [594, 183] on div "**********" at bounding box center [503, 199] width 218 height 39
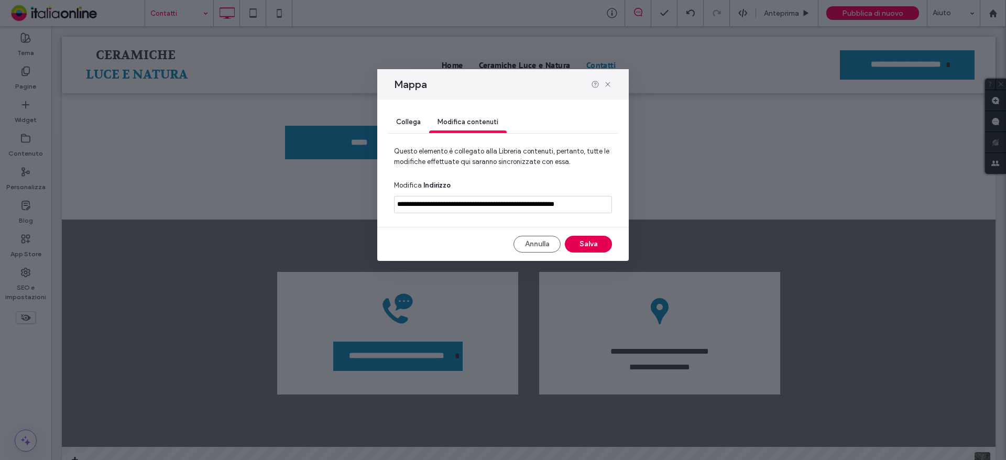
click at [589, 246] on button "Salva" at bounding box center [588, 244] width 47 height 17
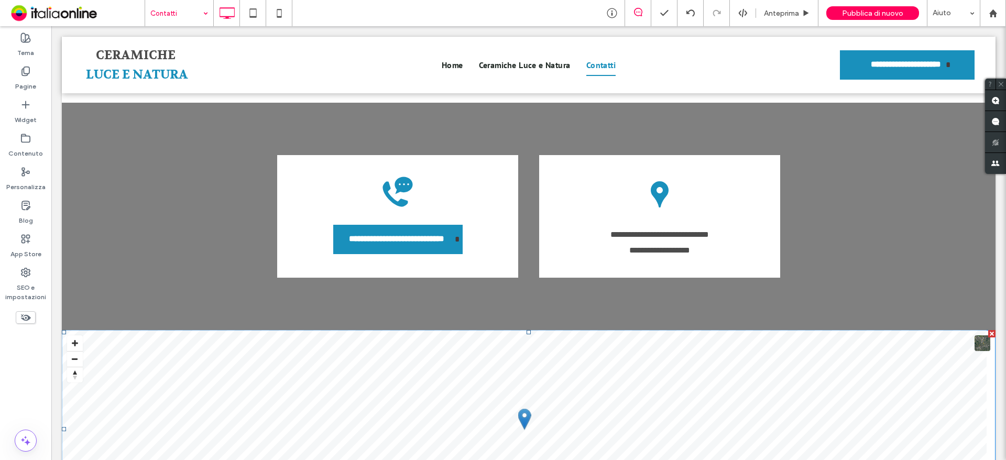
scroll to position [891, 0]
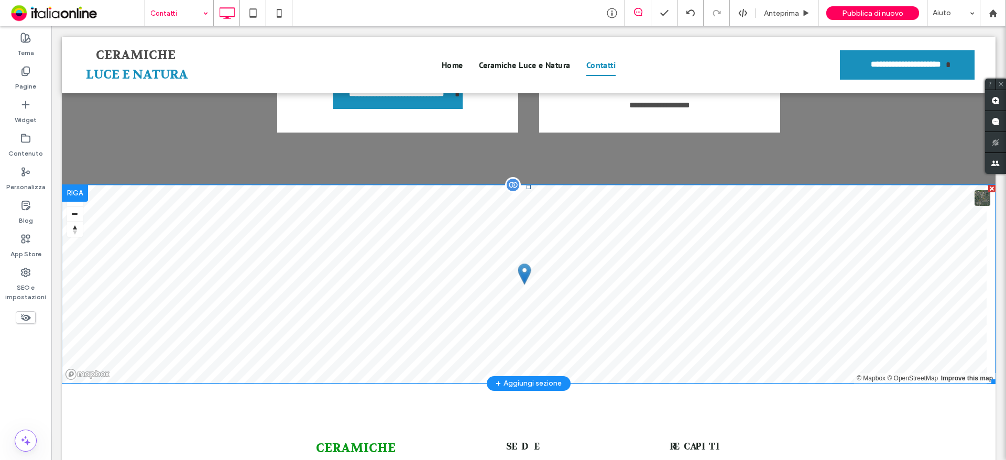
click at [529, 185] on span at bounding box center [529, 284] width 934 height 199
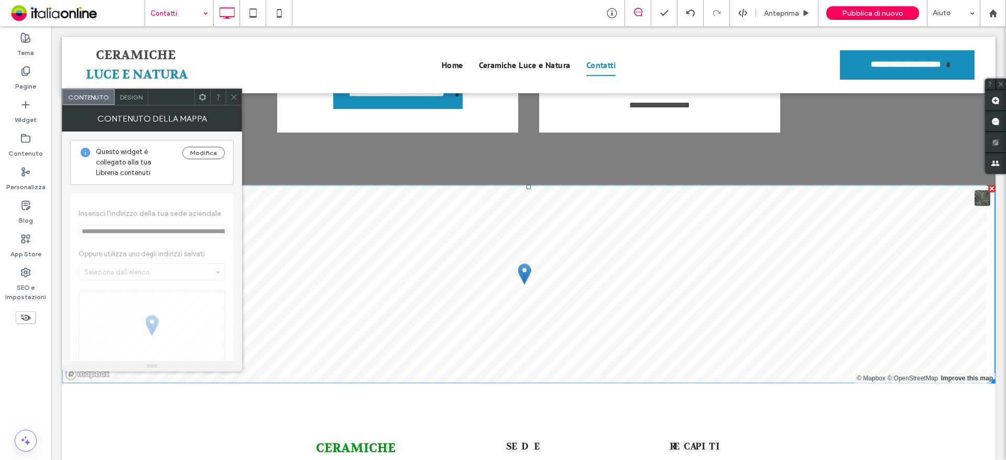
drag, startPoint x: 234, startPoint y: 102, endPoint x: 241, endPoint y: 114, distance: 13.8
click at [234, 102] on span at bounding box center [234, 97] width 8 height 16
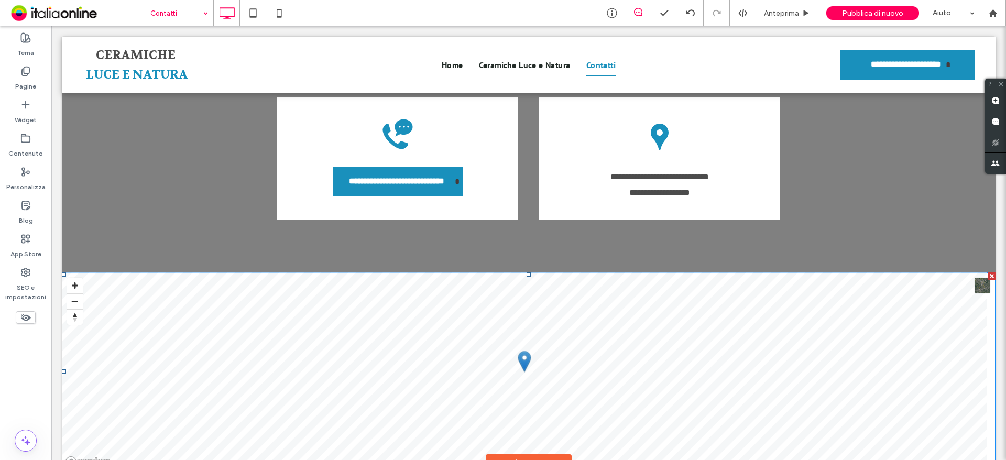
scroll to position [839, 0]
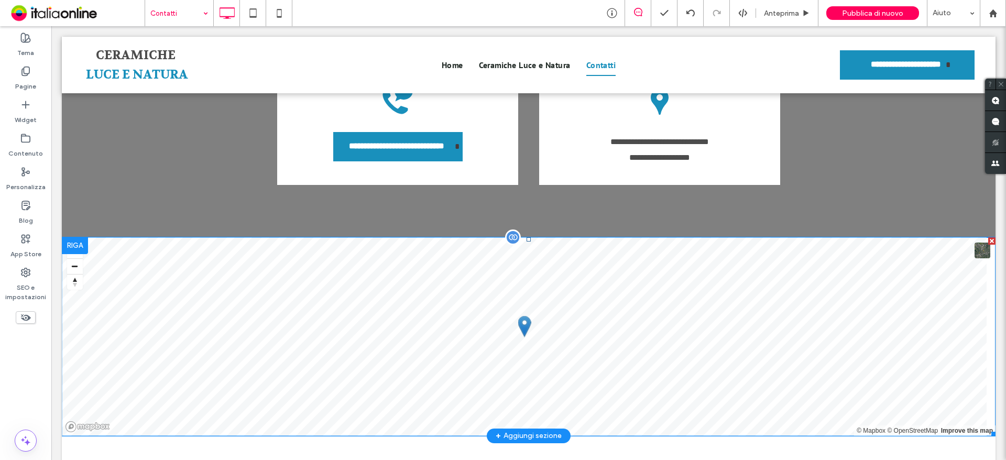
click at [521, 237] on span at bounding box center [529, 336] width 934 height 199
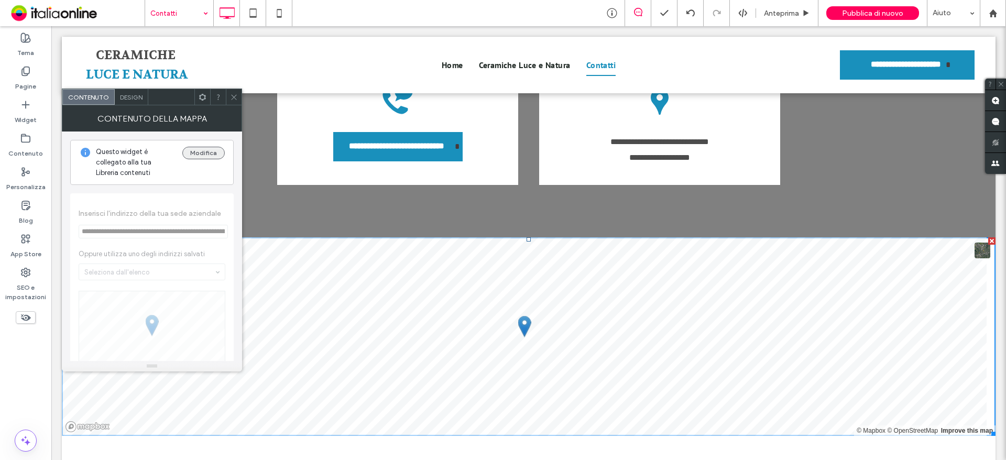
click at [213, 156] on button "Modifica" at bounding box center [203, 153] width 42 height 13
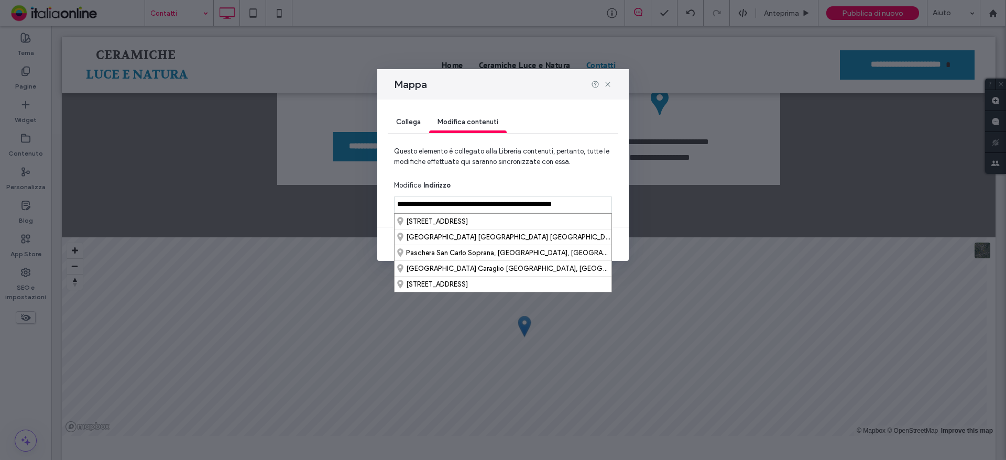
click at [491, 205] on input "**********" at bounding box center [503, 204] width 218 height 17
click at [502, 225] on div "Via Paschera San Carlo 27, 12023 Caraglio Cuneo, Italy" at bounding box center [503, 221] width 217 height 15
type input "**********"
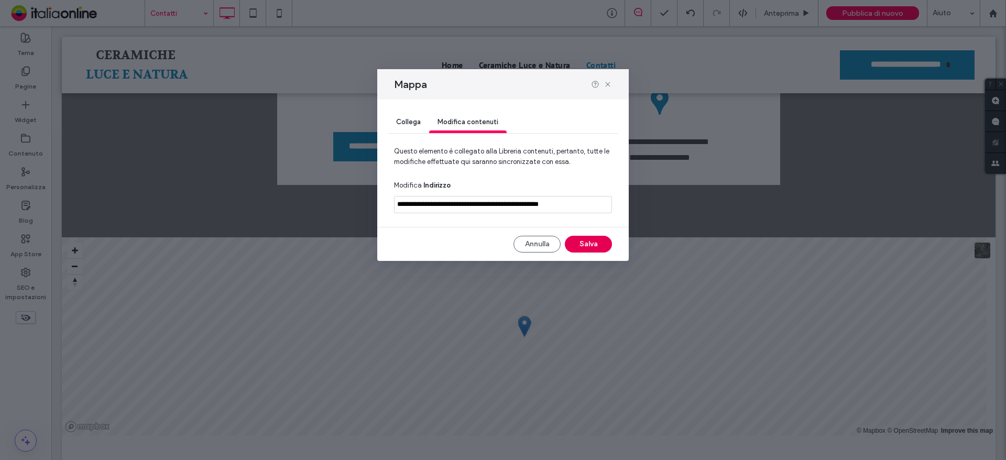
click at [596, 244] on button "Salva" at bounding box center [588, 244] width 47 height 17
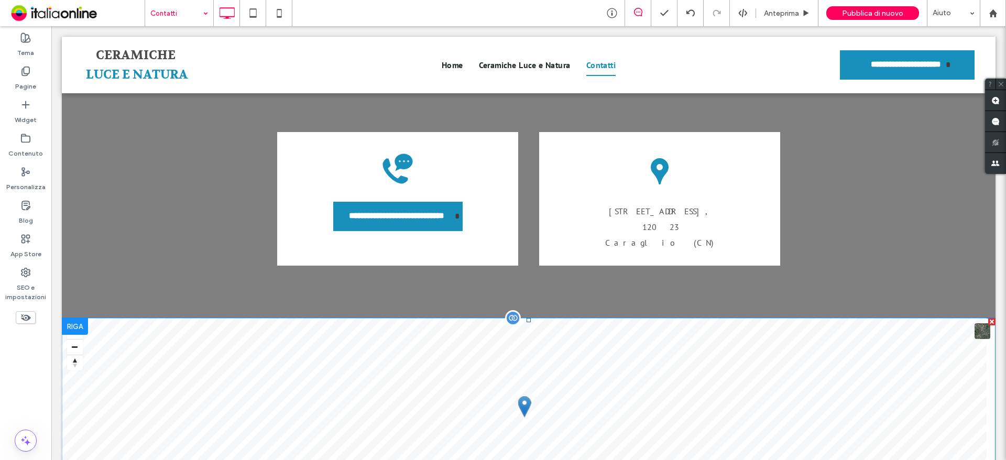
scroll to position [786, 0]
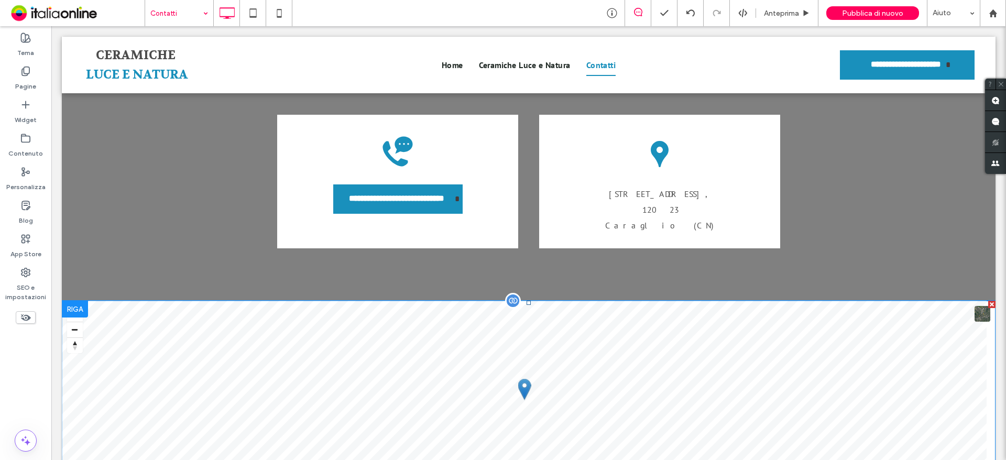
click at [536, 301] on span at bounding box center [529, 400] width 934 height 199
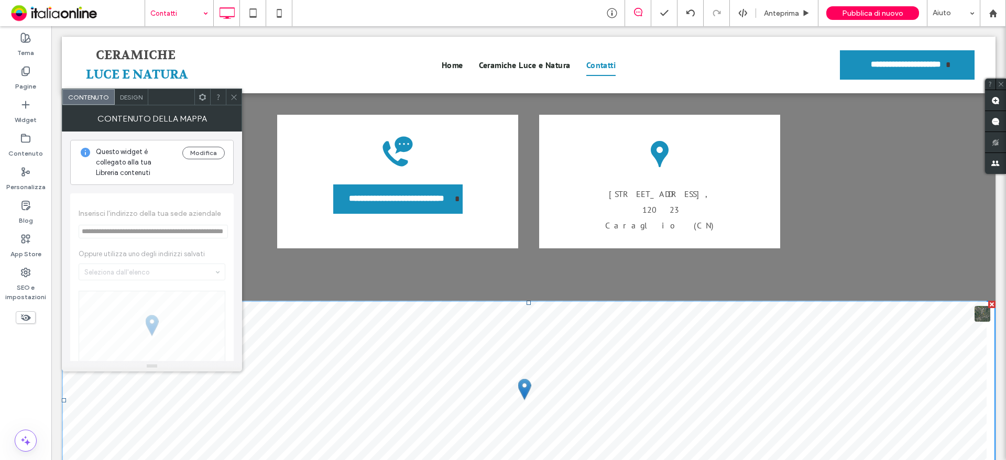
scroll to position [839, 0]
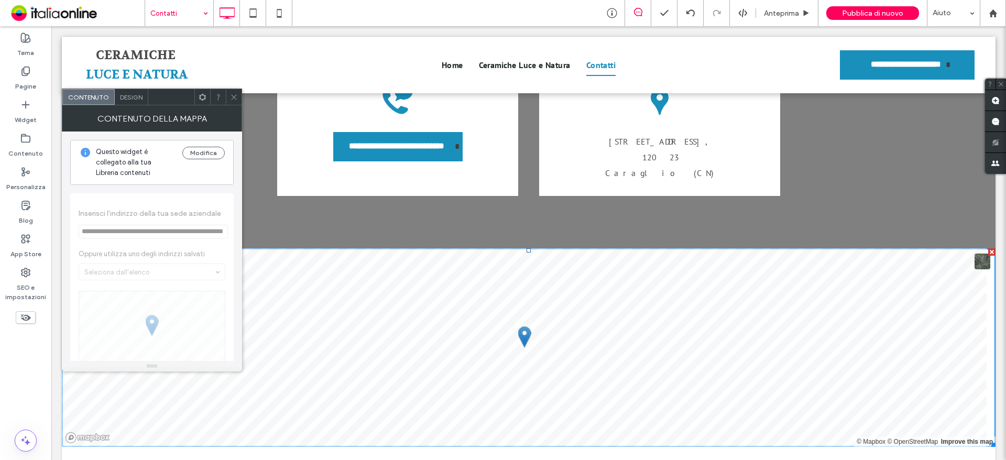
click at [232, 97] on icon at bounding box center [234, 97] width 8 height 8
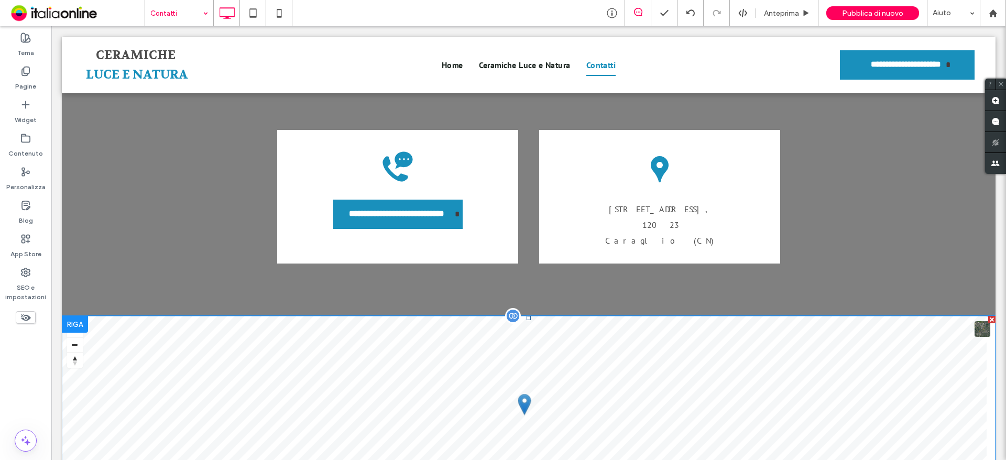
scroll to position [734, 0]
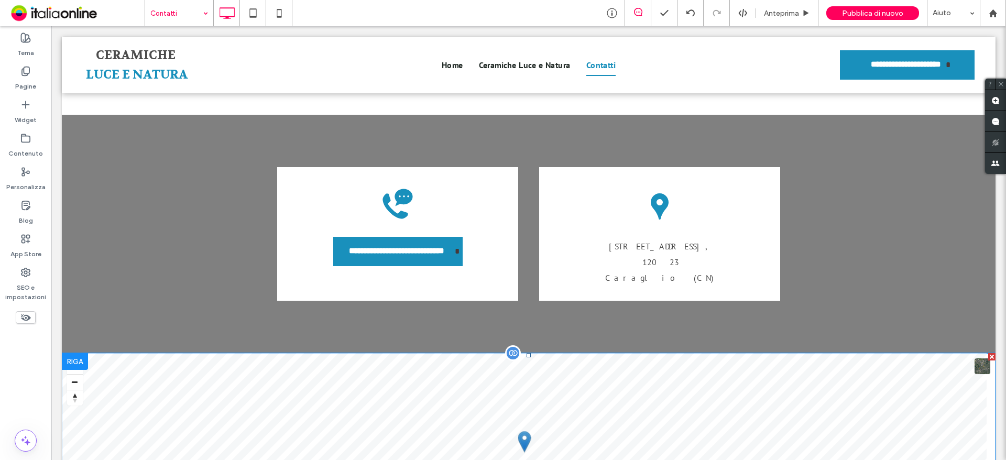
click at [78, 353] on span at bounding box center [529, 452] width 934 height 199
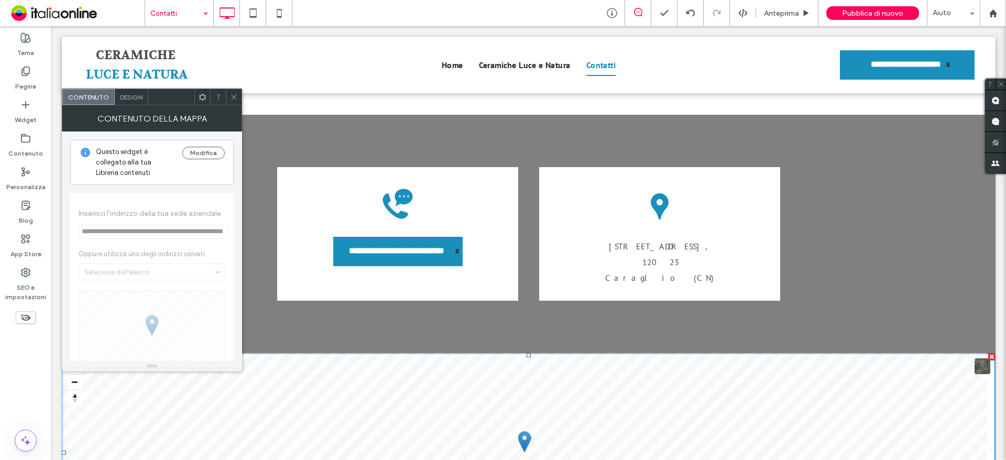
click at [232, 101] on icon at bounding box center [234, 97] width 8 height 8
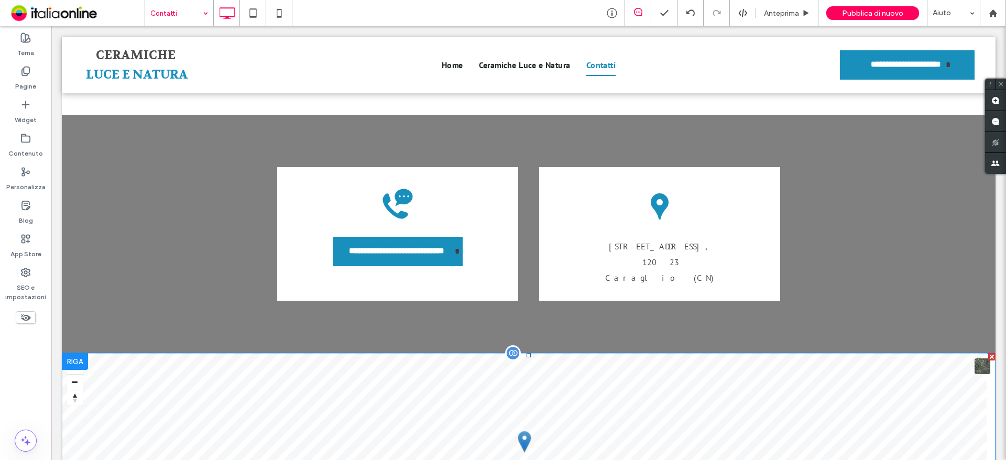
click at [77, 353] on span at bounding box center [529, 452] width 934 height 199
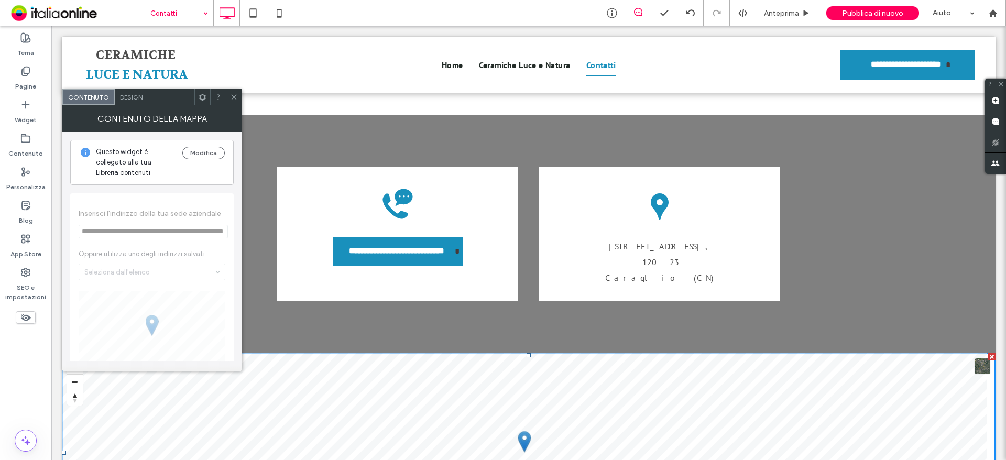
click at [233, 104] on span at bounding box center [234, 97] width 8 height 16
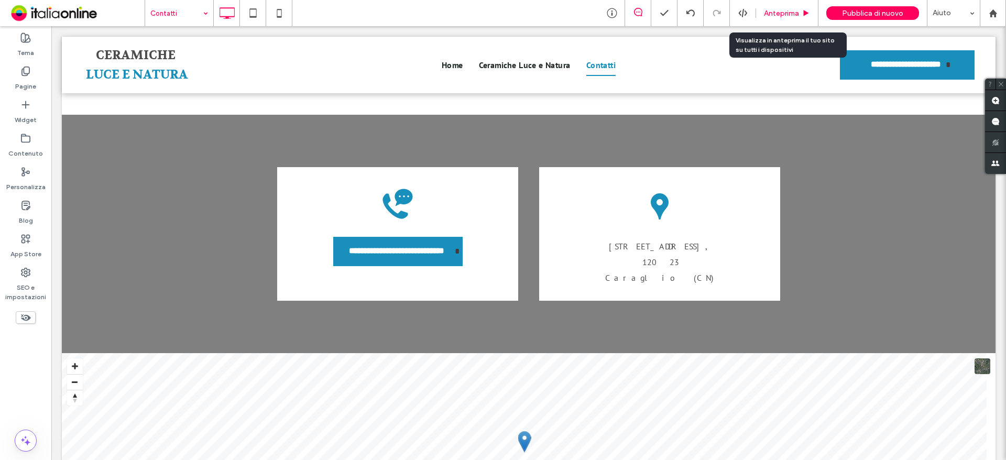
click at [793, 17] on span "Anteprima" at bounding box center [781, 13] width 35 height 9
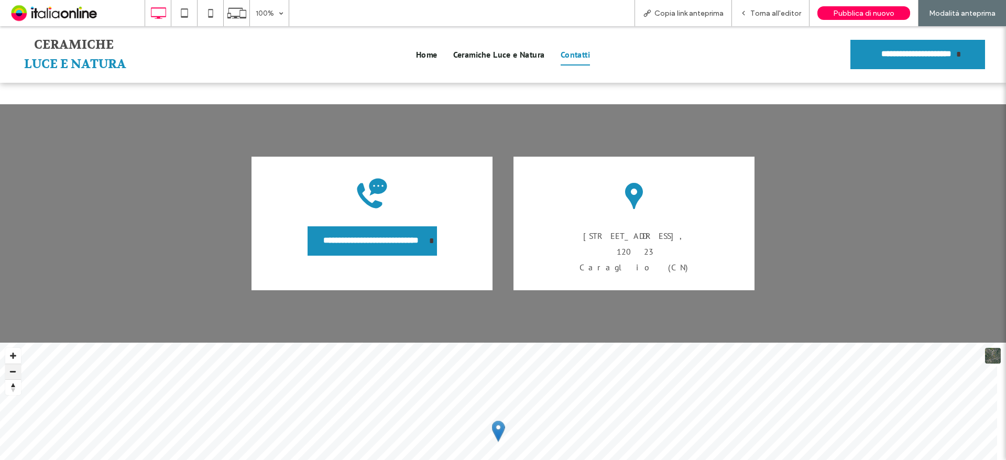
click at [15, 364] on button "Zoom out" at bounding box center [13, 372] width 16 height 16
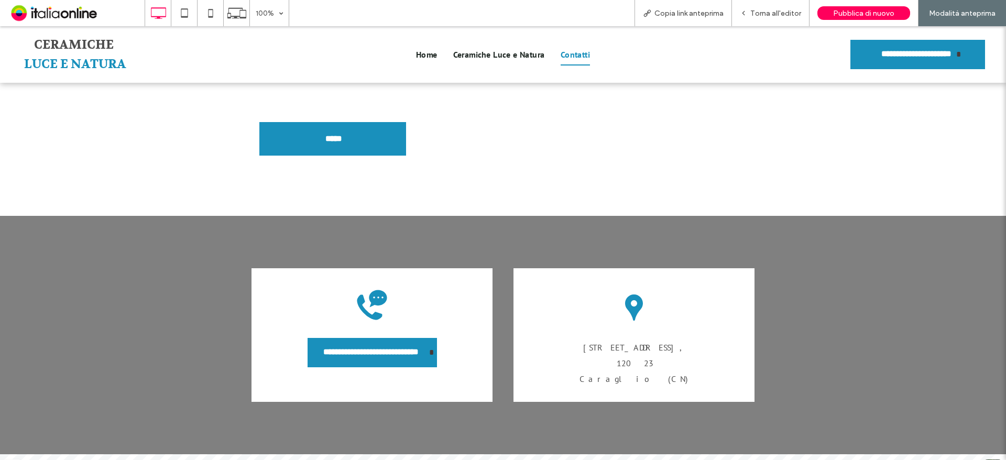
scroll to position [681, 0]
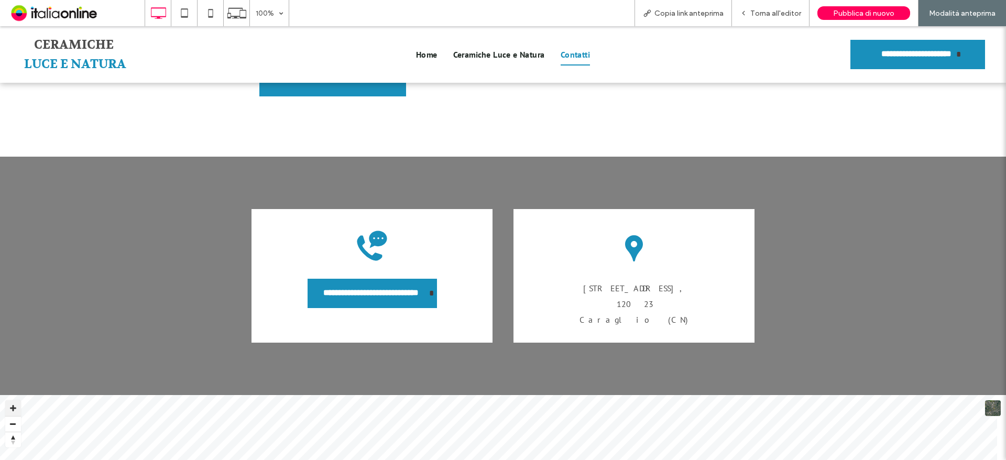
click at [14, 400] on button "Zoom in" at bounding box center [13, 408] width 16 height 16
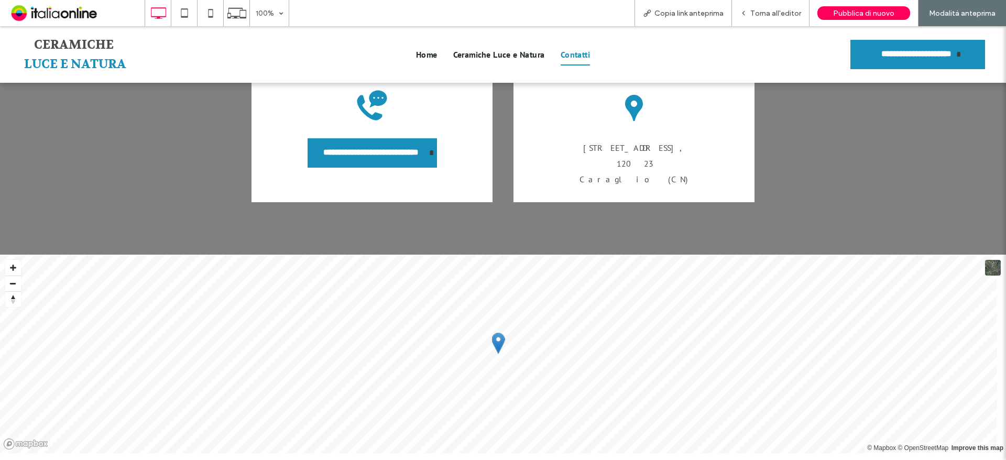
scroll to position [684, 0]
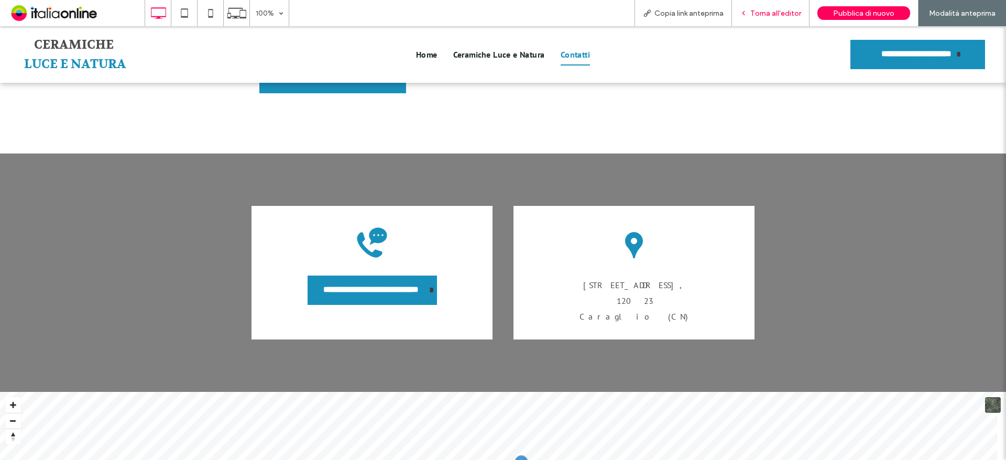
click at [766, 18] on div "Torna all'editor" at bounding box center [771, 13] width 78 height 26
click at [794, 8] on div "Torna all'editor" at bounding box center [771, 13] width 78 height 26
click at [768, 12] on span "Torna all'editor" at bounding box center [776, 13] width 51 height 9
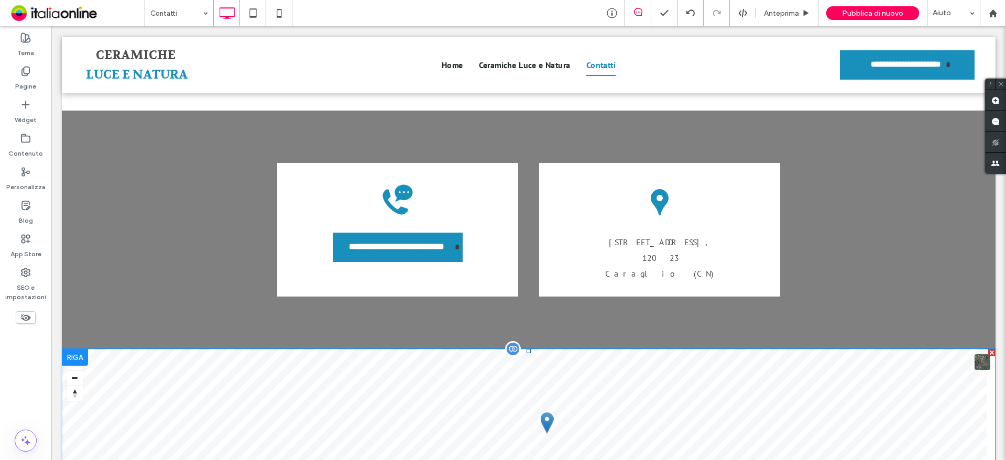
scroll to position [789, 0]
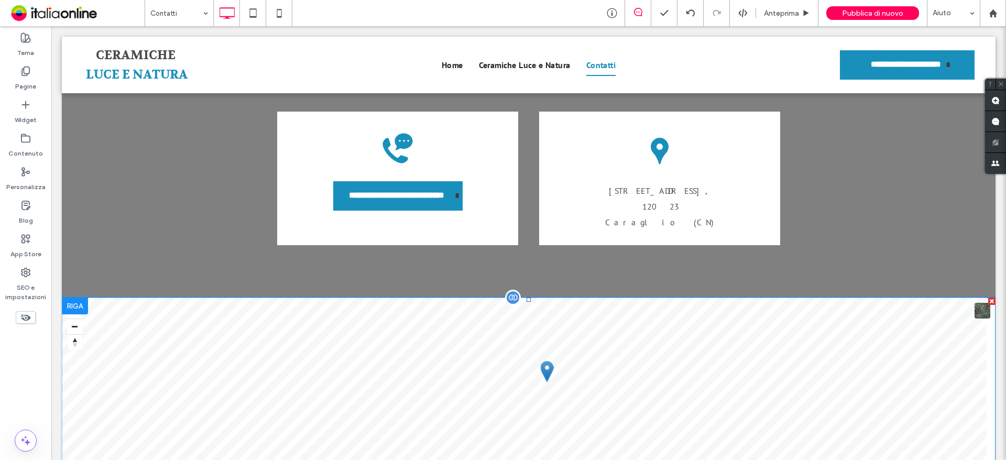
click at [550, 298] on span at bounding box center [529, 397] width 934 height 199
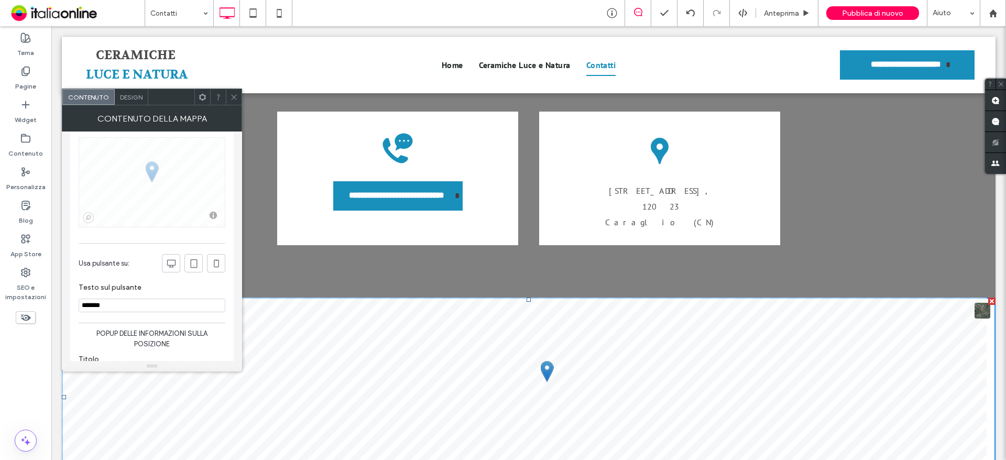
scroll to position [262, 0]
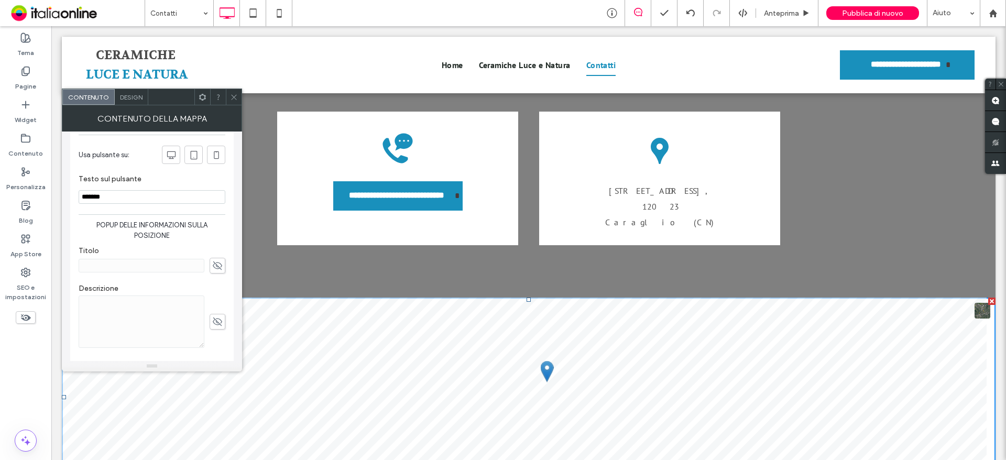
click at [227, 98] on div at bounding box center [234, 97] width 16 height 16
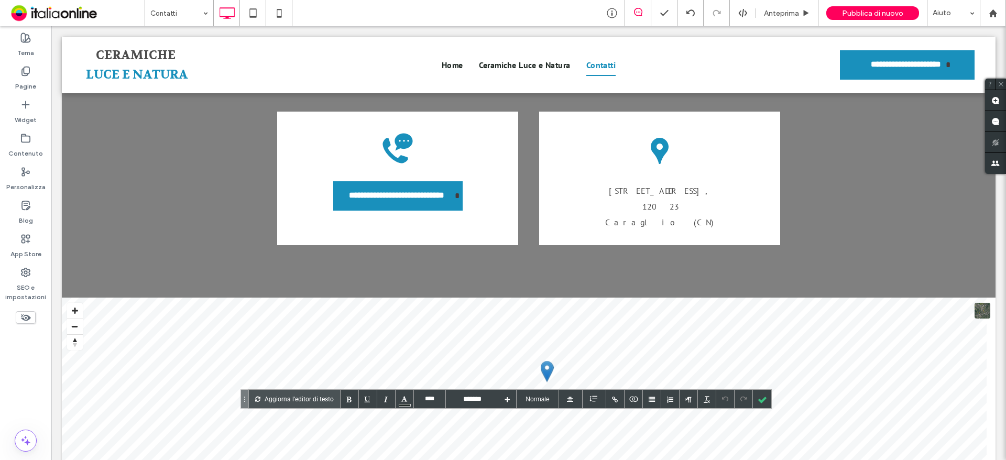
drag, startPoint x: 465, startPoint y: 423, endPoint x: 565, endPoint y: 445, distance: 102.0
copy div "**********"
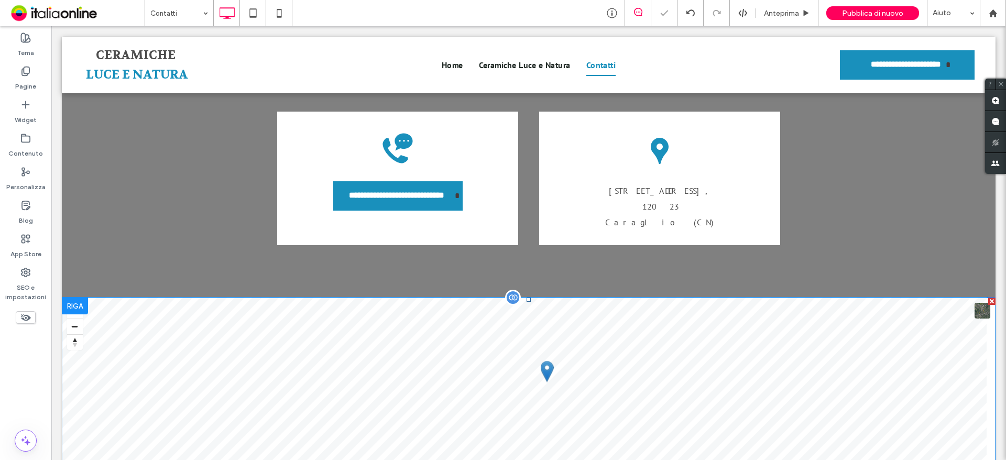
click at [513, 290] on div at bounding box center [513, 298] width 16 height 16
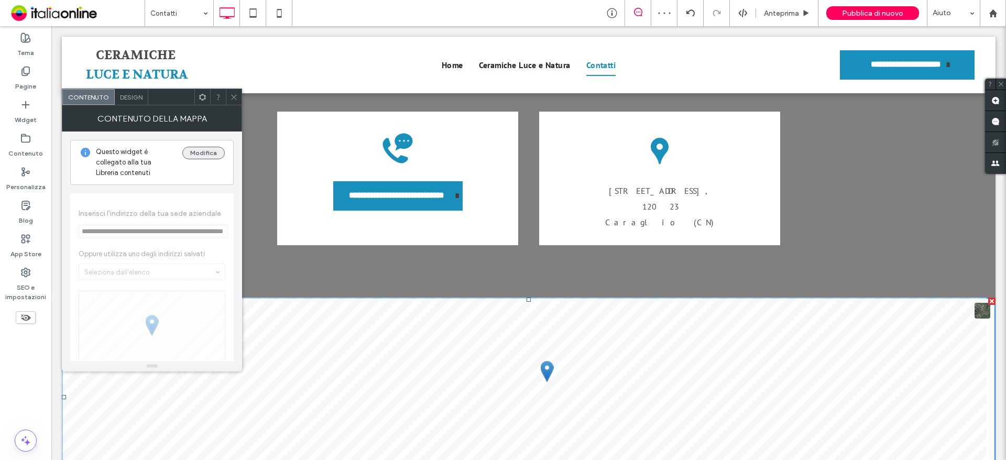
click at [197, 150] on button "Modifica" at bounding box center [203, 153] width 42 height 13
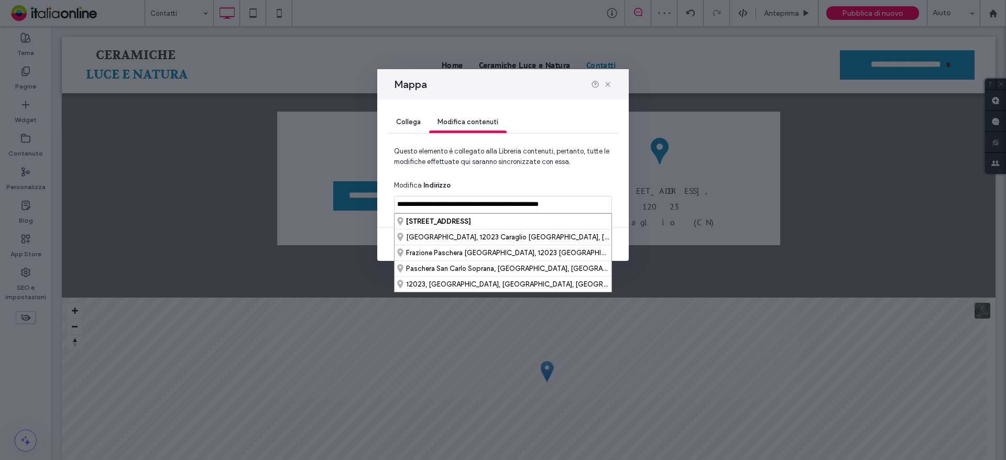
drag, startPoint x: 581, startPoint y: 206, endPoint x: 343, endPoint y: 209, distance: 238.0
click at [343, 209] on div "**********" at bounding box center [503, 230] width 1006 height 460
paste input
click at [591, 201] on input "**********" at bounding box center [503, 204] width 218 height 17
drag, startPoint x: 558, startPoint y: 205, endPoint x: 541, endPoint y: 208, distance: 17.0
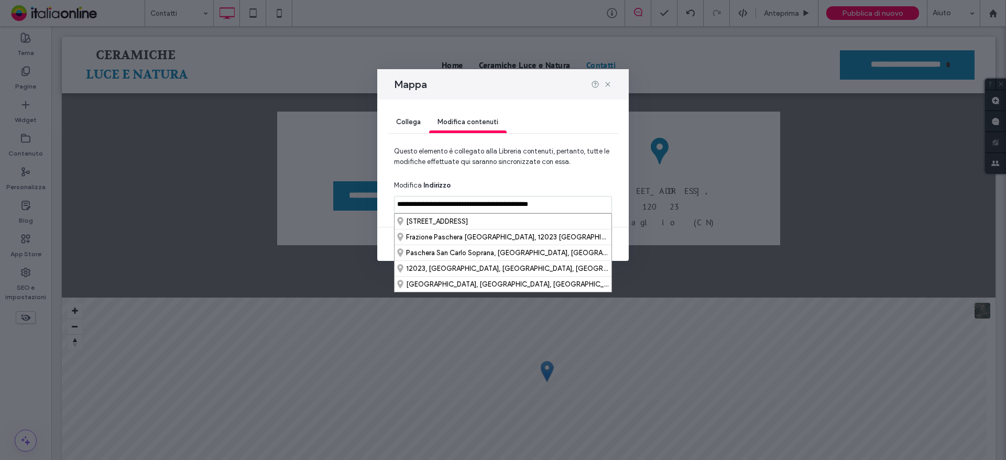
click at [541, 208] on input "**********" at bounding box center [503, 204] width 218 height 17
click at [567, 201] on input "**********" at bounding box center [503, 204] width 218 height 17
click at [465, 241] on div "Frazione Paschera San Carlo, 12023 Caraglio Cuneo, Italy" at bounding box center [503, 237] width 217 height 16
type input "**********"
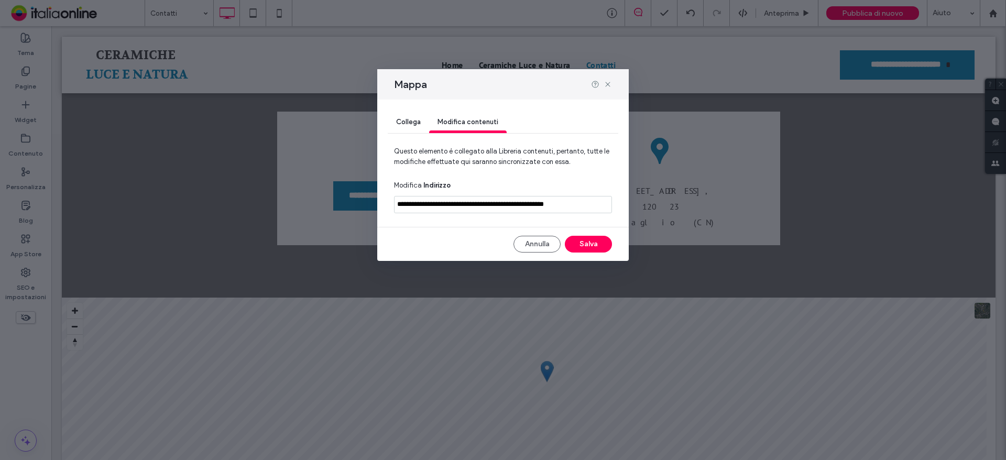
click at [598, 256] on div "**********" at bounding box center [503, 180] width 252 height 161
click at [598, 252] on button "Salva" at bounding box center [588, 244] width 47 height 17
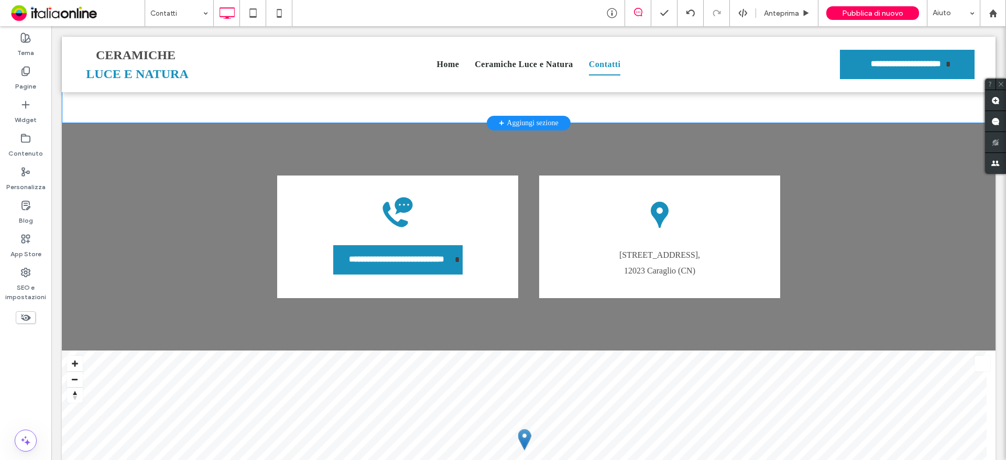
scroll to position [786, 0]
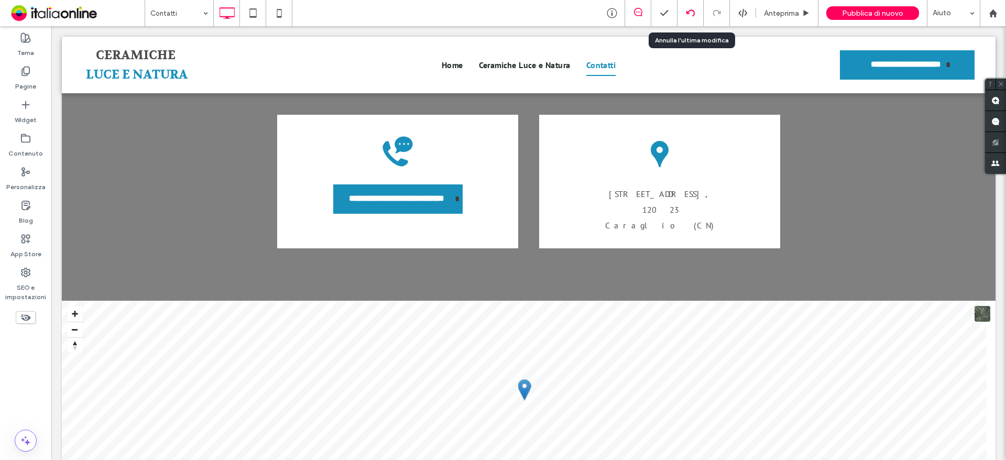
click at [690, 16] on icon at bounding box center [691, 13] width 8 height 8
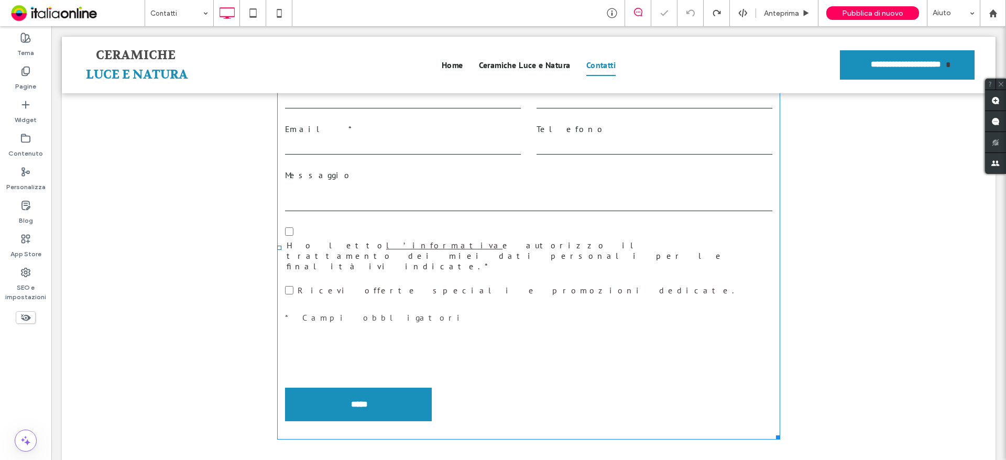
scroll to position [681, 0]
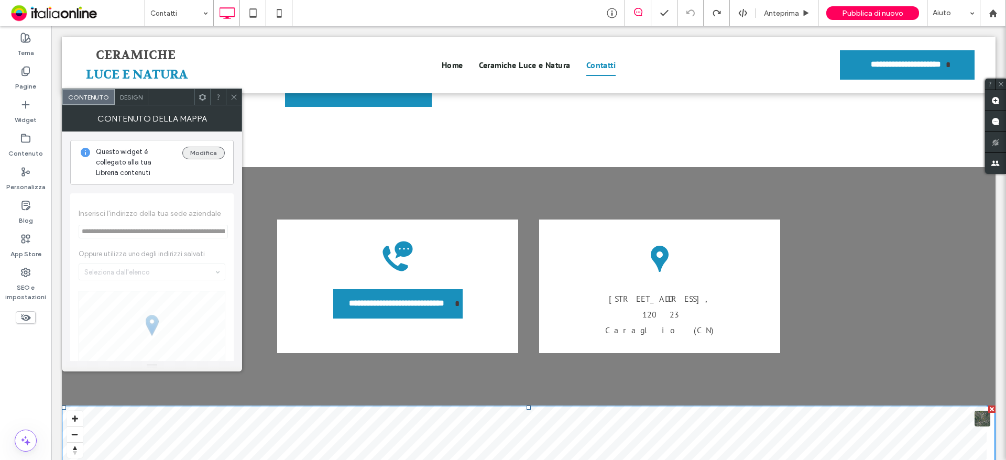
click at [205, 157] on button "Modifica" at bounding box center [203, 153] width 42 height 13
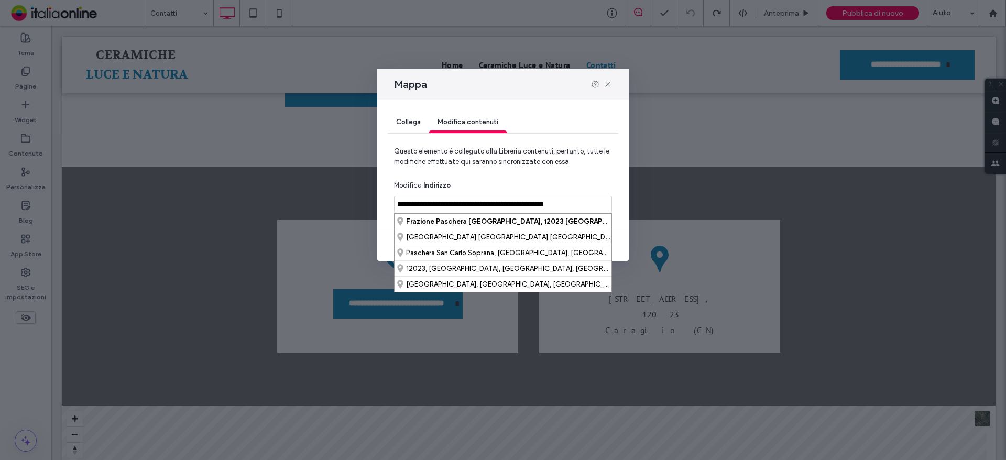
drag, startPoint x: 602, startPoint y: 205, endPoint x: 398, endPoint y: 211, distance: 203.4
click at [398, 211] on input "**********" at bounding box center [503, 204] width 218 height 17
paste input
drag, startPoint x: 491, startPoint y: 206, endPoint x: 485, endPoint y: 206, distance: 6.3
click at [485, 206] on input "**********" at bounding box center [503, 204] width 218 height 17
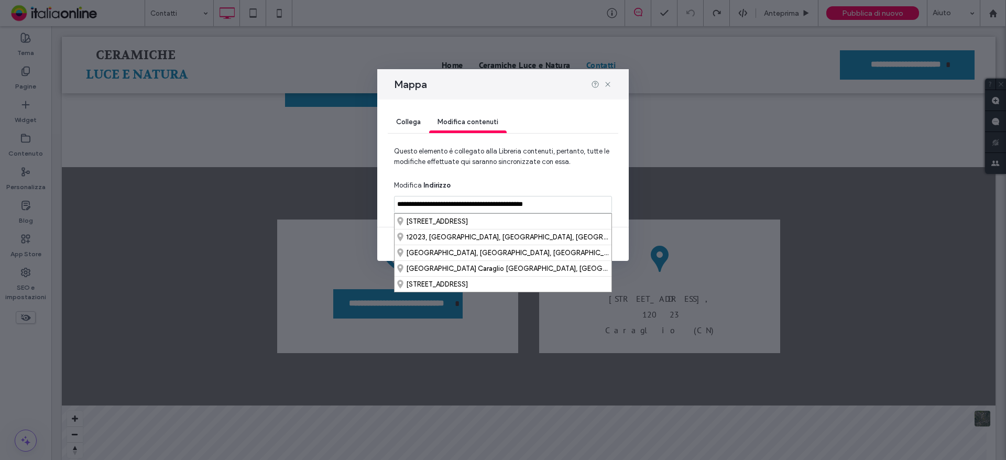
drag, startPoint x: 484, startPoint y: 200, endPoint x: 496, endPoint y: 208, distance: 14.4
click at [484, 200] on input "**********" at bounding box center [503, 204] width 218 height 17
type input "**********"
drag, startPoint x: 415, startPoint y: 117, endPoint x: 441, endPoint y: 122, distance: 26.6
click at [415, 118] on span "Collega" at bounding box center [408, 122] width 25 height 8
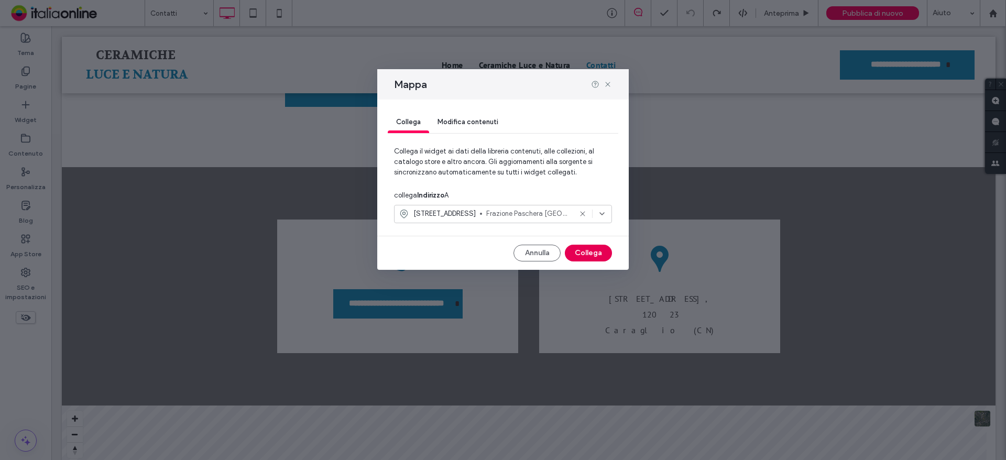
click at [598, 249] on button "Collega" at bounding box center [588, 253] width 47 height 17
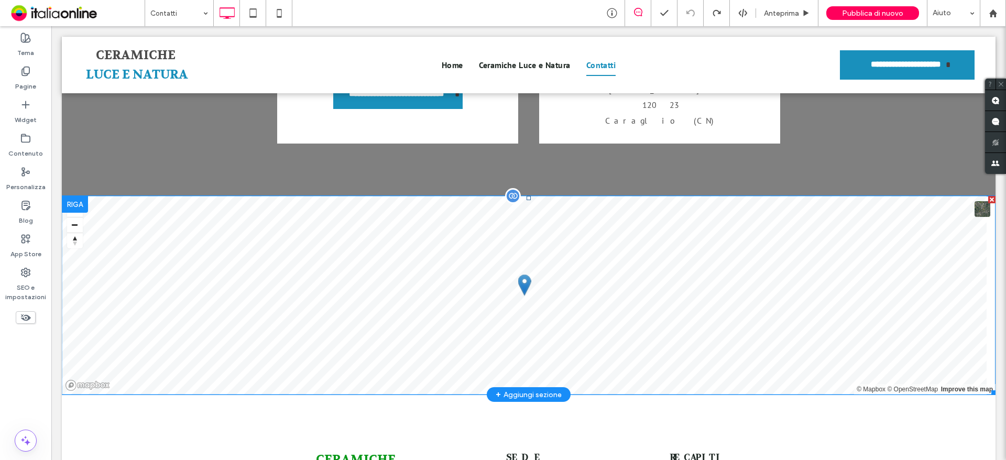
scroll to position [734, 0]
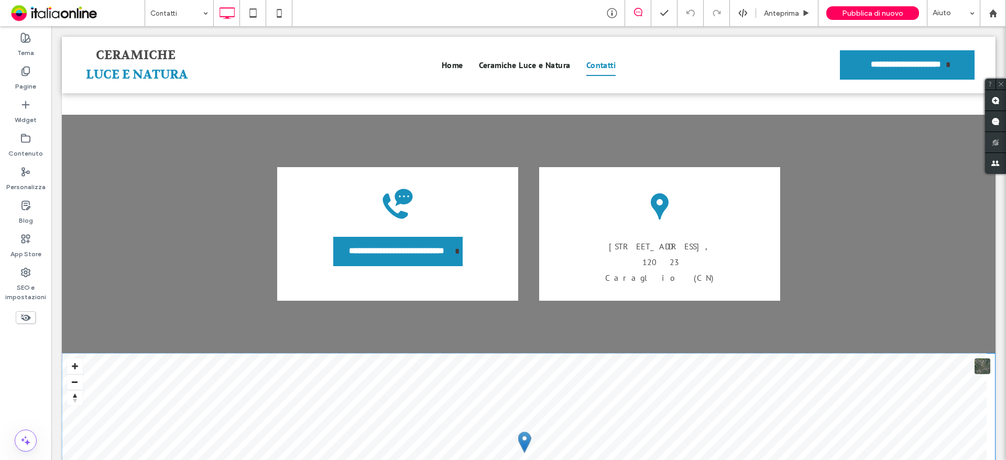
click at [62, 353] on span at bounding box center [62, 353] width 0 height 0
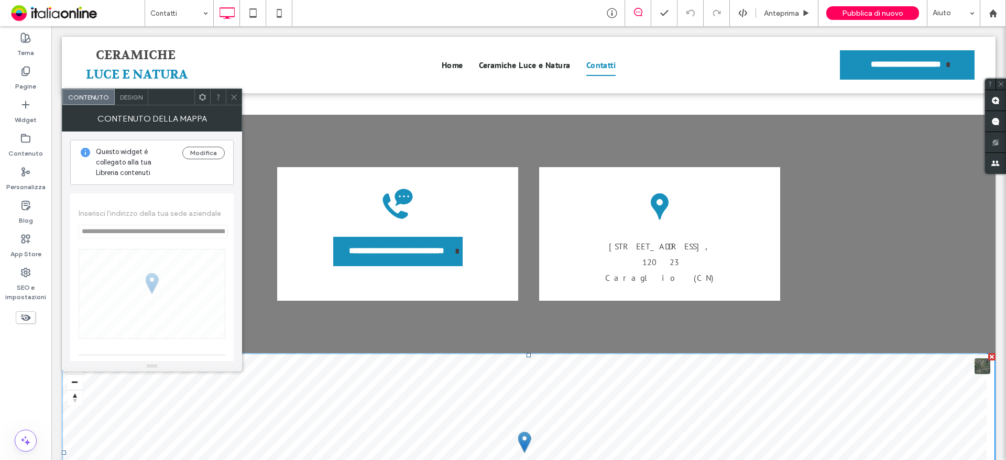
scroll to position [734, 0]
click at [194, 151] on button "Modifica" at bounding box center [203, 153] width 42 height 13
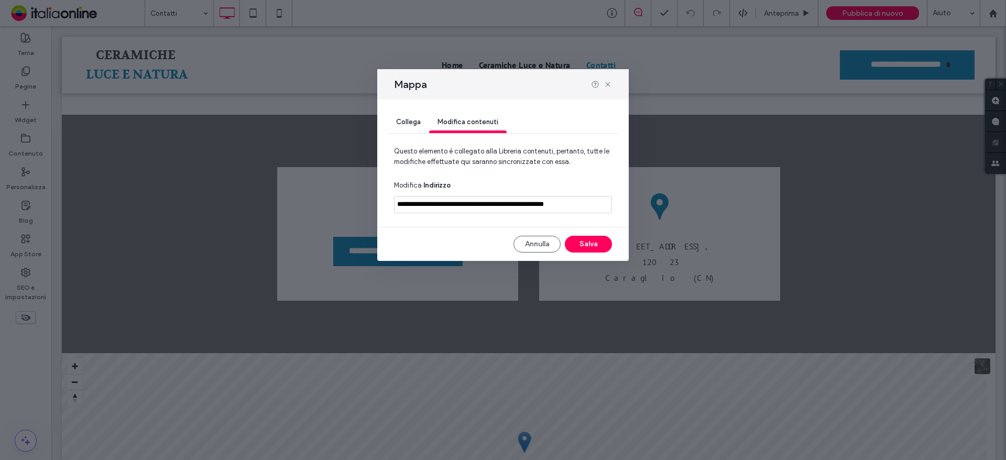
click at [412, 124] on span "Collega" at bounding box center [408, 122] width 25 height 8
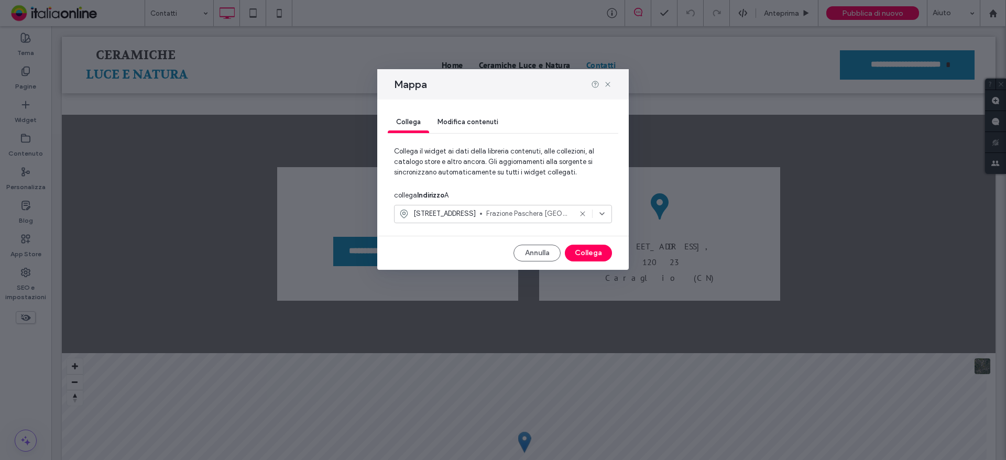
click at [476, 216] on span "[STREET_ADDRESS]" at bounding box center [445, 214] width 62 height 10
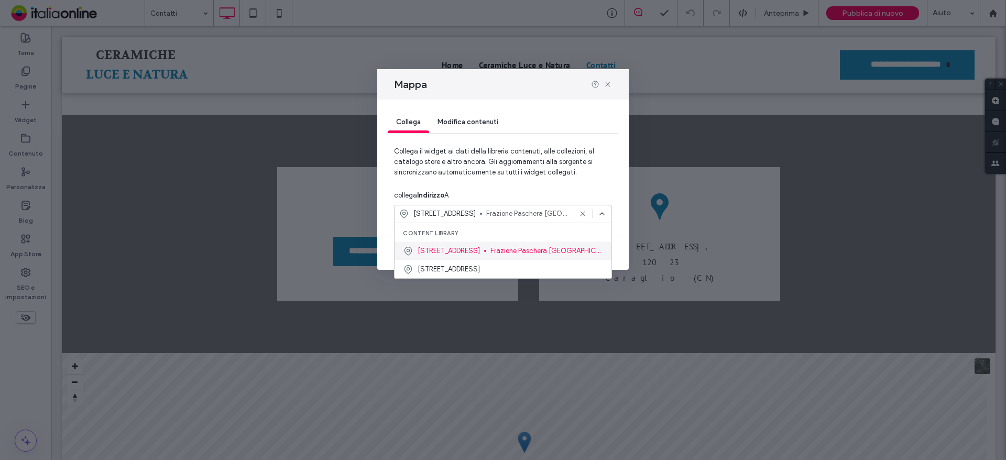
click at [480, 252] on span "[STREET_ADDRESS]" at bounding box center [449, 251] width 62 height 10
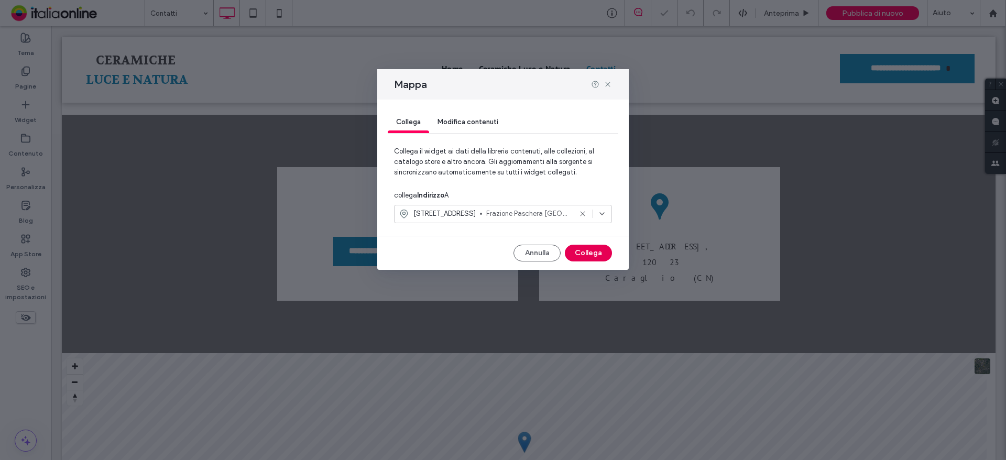
click at [602, 251] on button "Collega" at bounding box center [588, 253] width 47 height 17
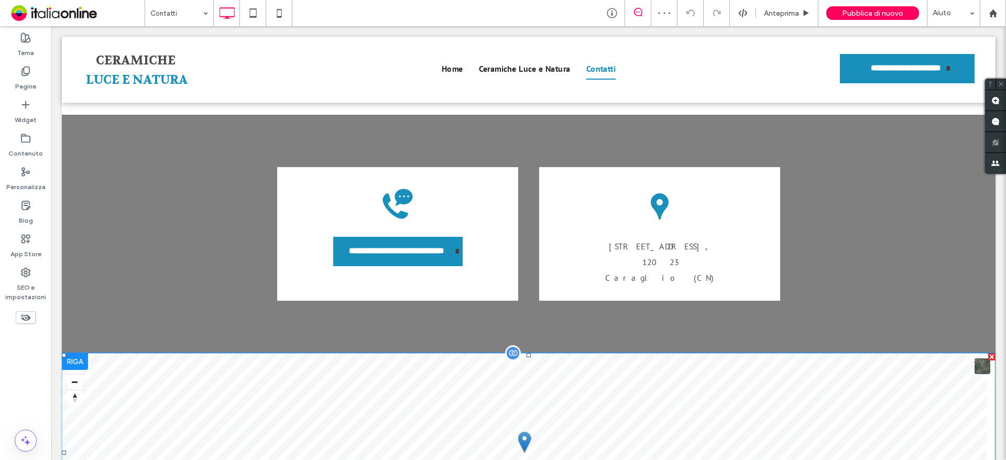
click at [528, 353] on span at bounding box center [529, 452] width 934 height 199
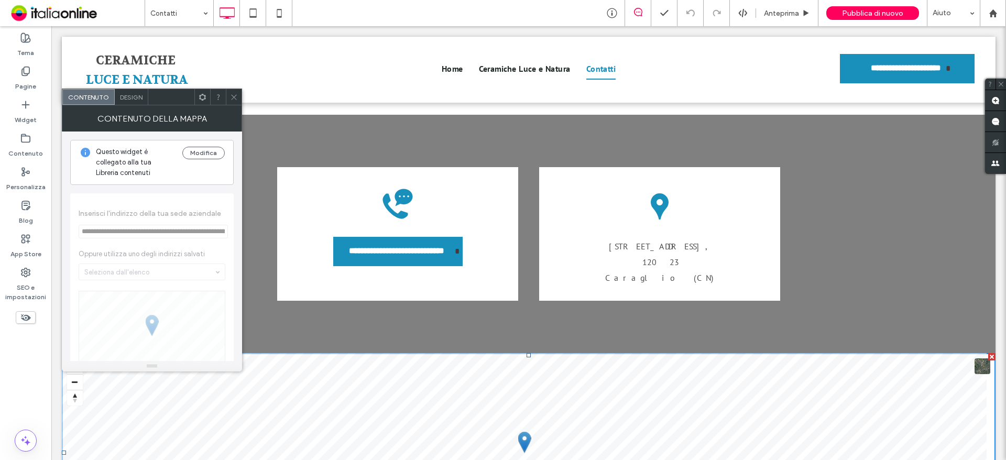
click at [234, 96] on icon at bounding box center [234, 97] width 8 height 8
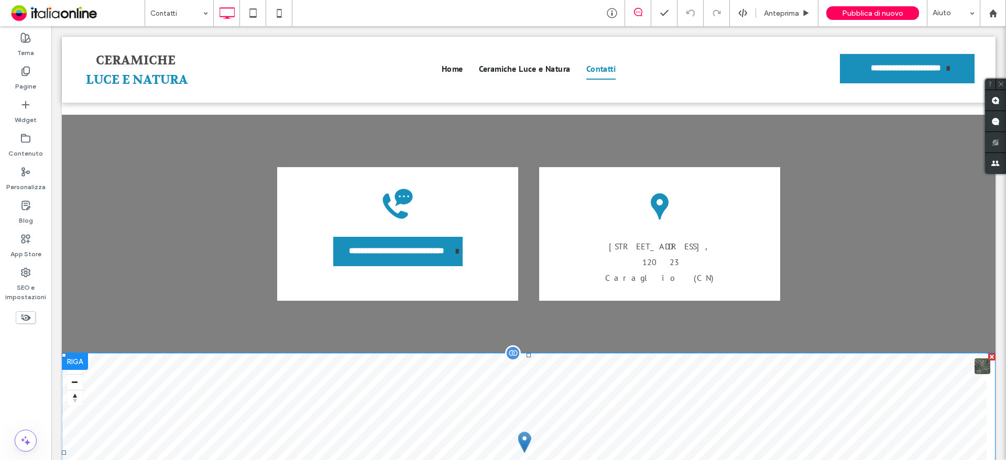
click at [73, 353] on span at bounding box center [529, 452] width 934 height 199
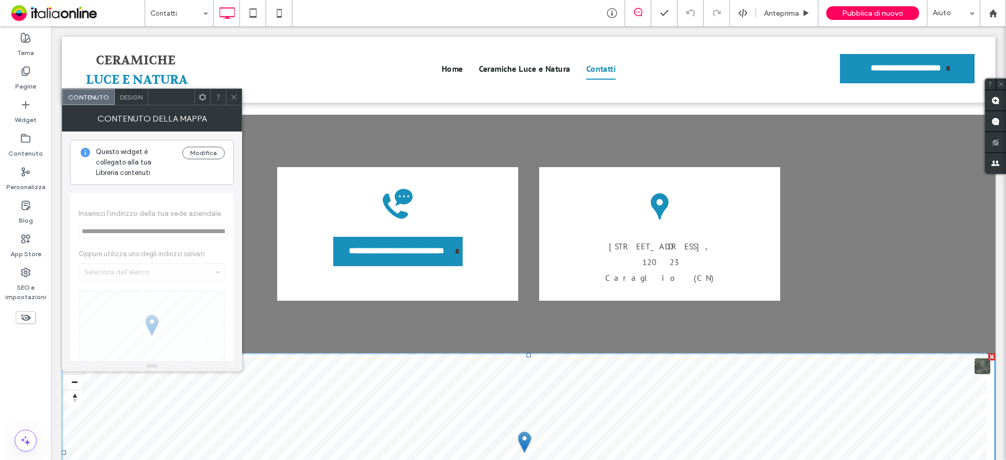
click at [233, 99] on icon at bounding box center [234, 97] width 8 height 8
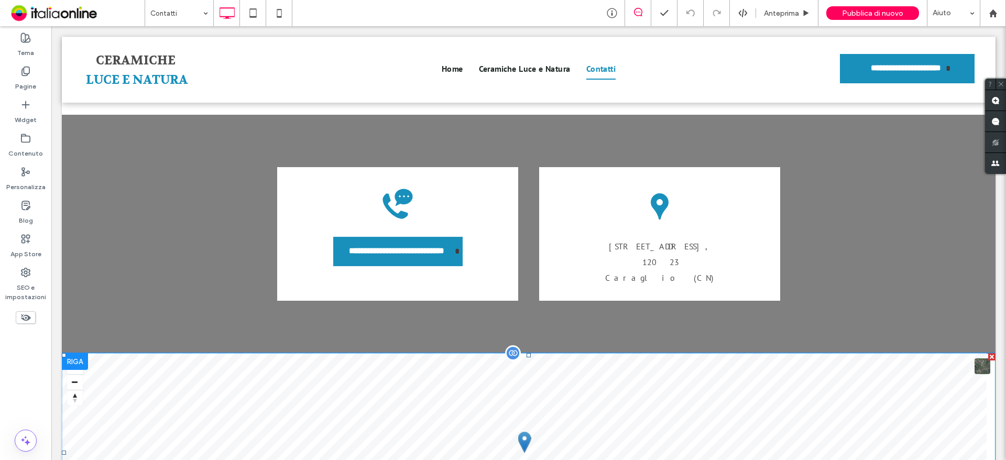
click at [528, 353] on span at bounding box center [529, 452] width 934 height 199
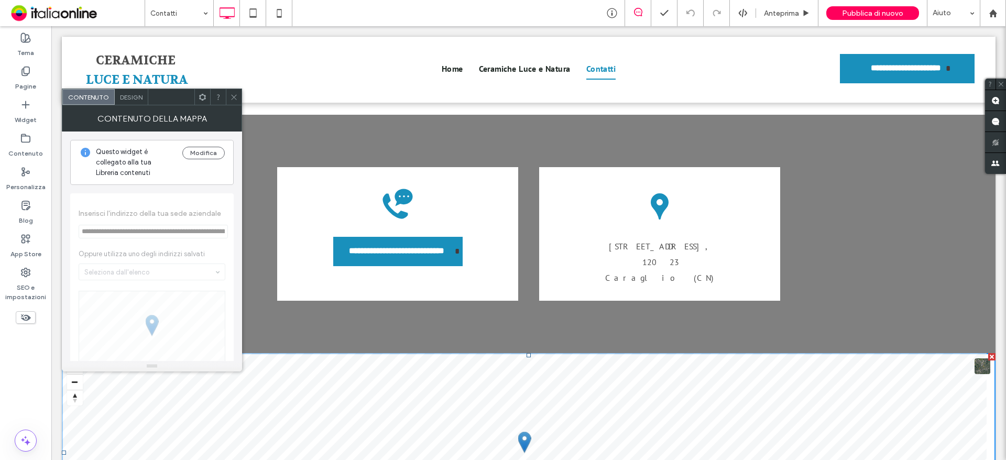
click at [140, 103] on div "Design" at bounding box center [132, 97] width 34 height 16
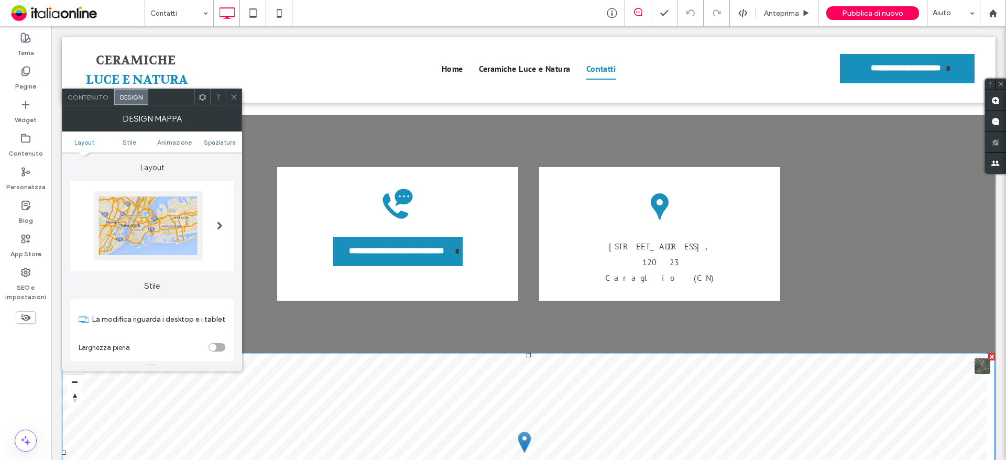
click at [225, 96] on div at bounding box center [218, 97] width 16 height 16
click at [227, 100] on div at bounding box center [234, 97] width 16 height 16
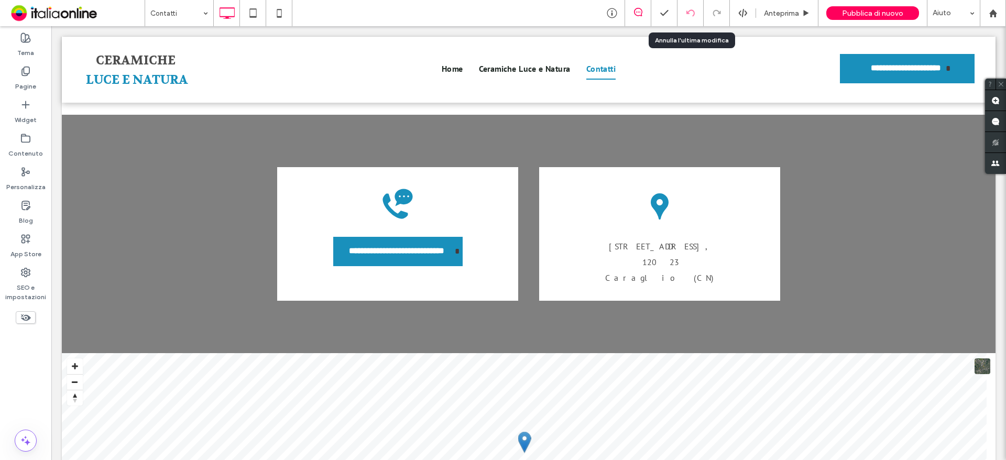
click at [697, 13] on div at bounding box center [691, 13] width 26 height 8
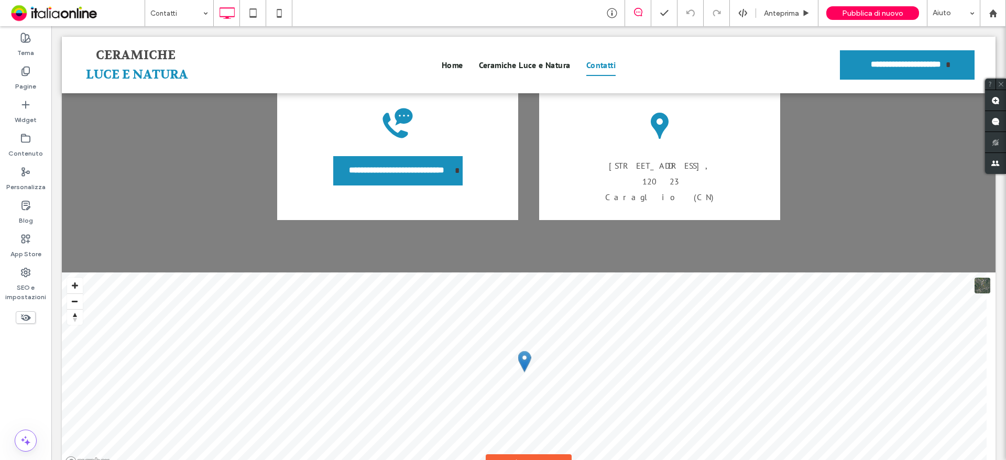
scroll to position [915, 0]
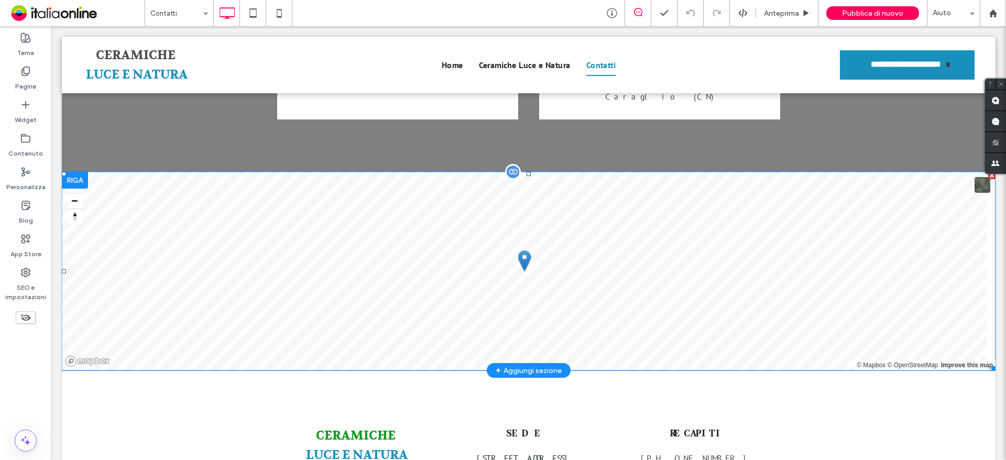
click at [543, 172] on span at bounding box center [529, 271] width 934 height 199
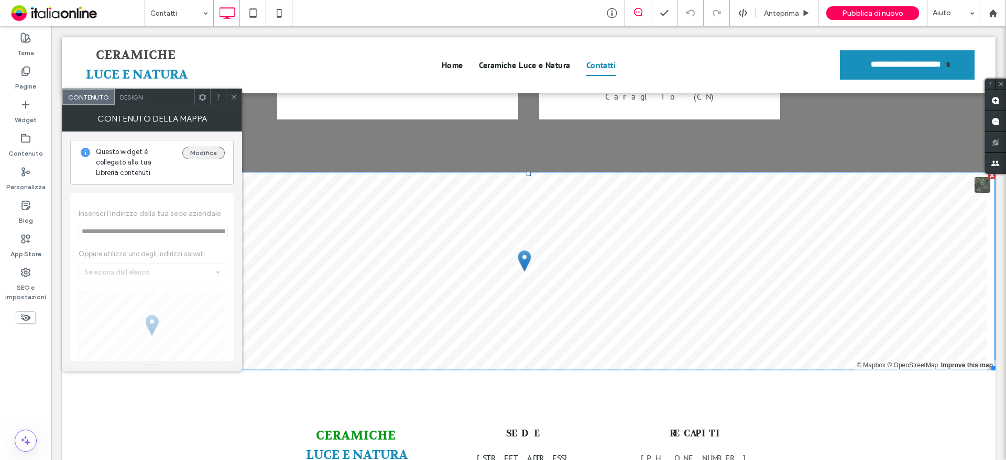
click at [220, 147] on button "Modifica" at bounding box center [203, 153] width 42 height 13
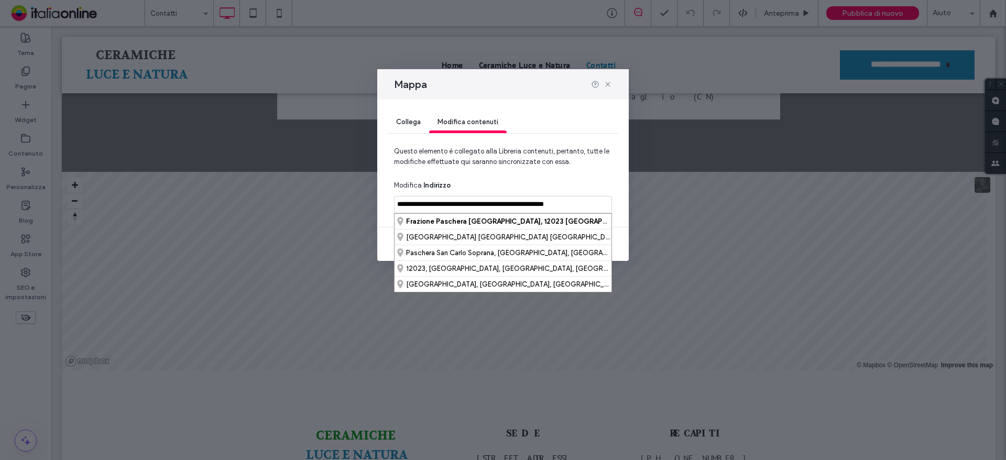
click at [582, 203] on input "**********" at bounding box center [503, 204] width 218 height 17
click at [491, 270] on div "12023, [GEOGRAPHIC_DATA], [GEOGRAPHIC_DATA], [GEOGRAPHIC_DATA]" at bounding box center [503, 268] width 217 height 16
type input "**********"
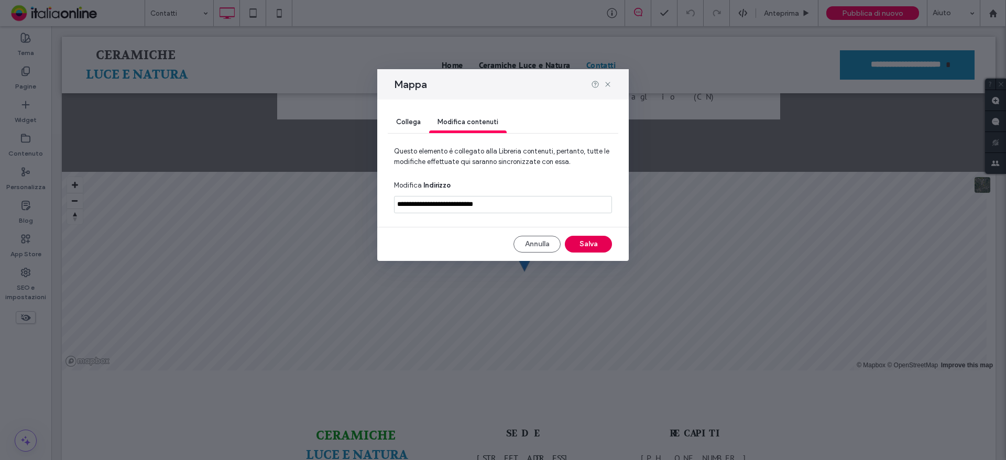
click at [590, 252] on button "Salva" at bounding box center [588, 244] width 47 height 17
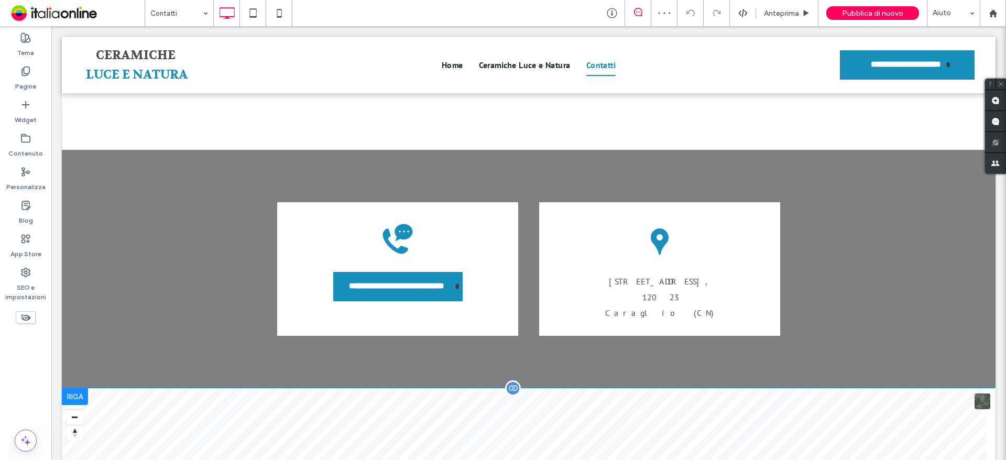
scroll to position [734, 0]
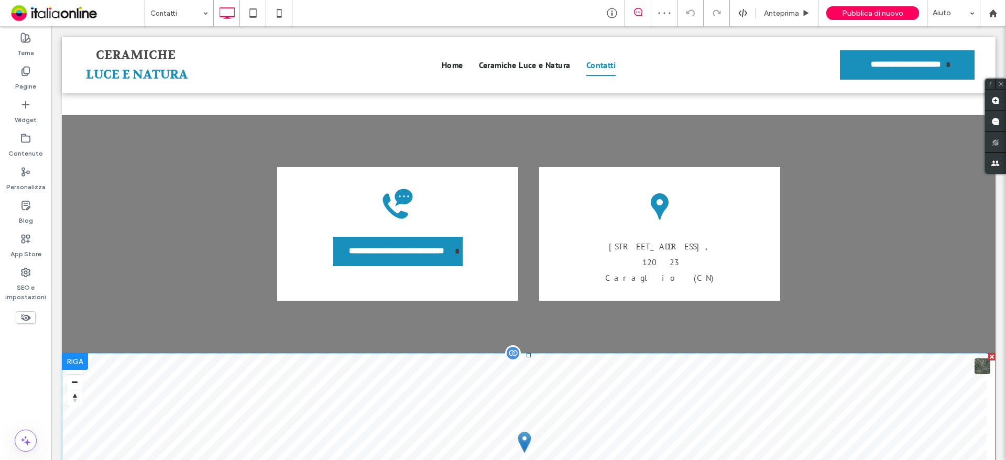
click at [563, 353] on span at bounding box center [529, 452] width 934 height 199
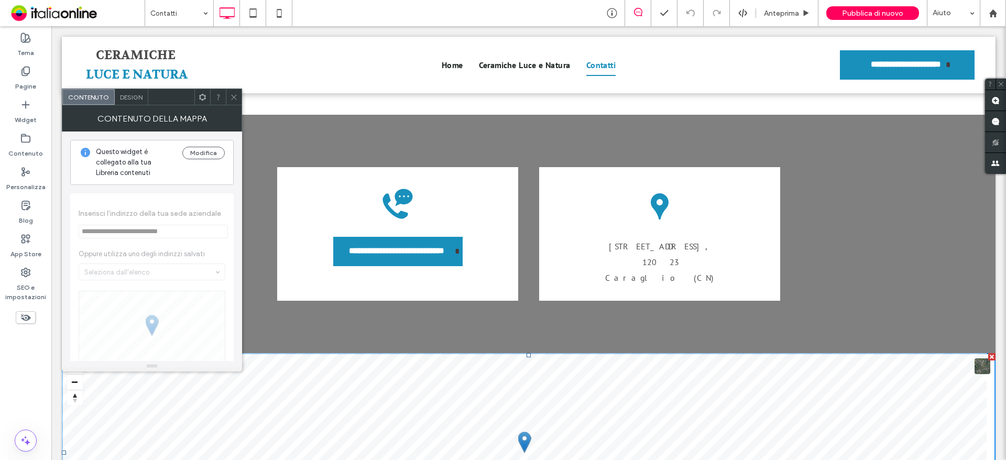
click at [231, 100] on icon at bounding box center [234, 97] width 8 height 8
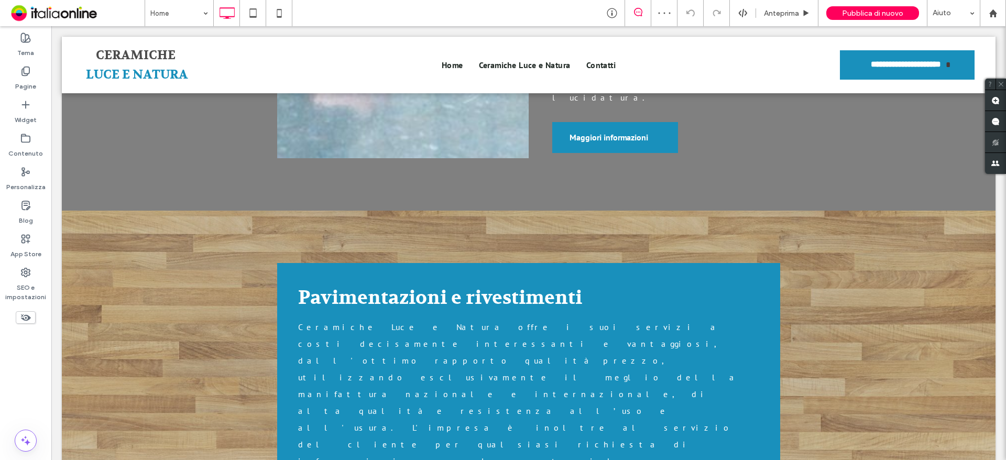
scroll to position [1730, 0]
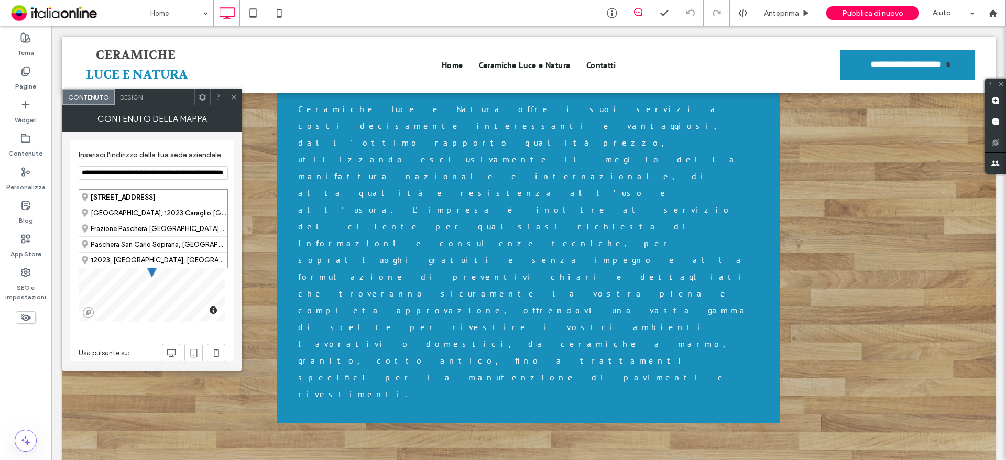
click at [155, 180] on input "**********" at bounding box center [153, 173] width 149 height 14
click at [155, 264] on div "12023, [GEOGRAPHIC_DATA], [GEOGRAPHIC_DATA], [GEOGRAPHIC_DATA]" at bounding box center [153, 260] width 148 height 16
type input "**********"
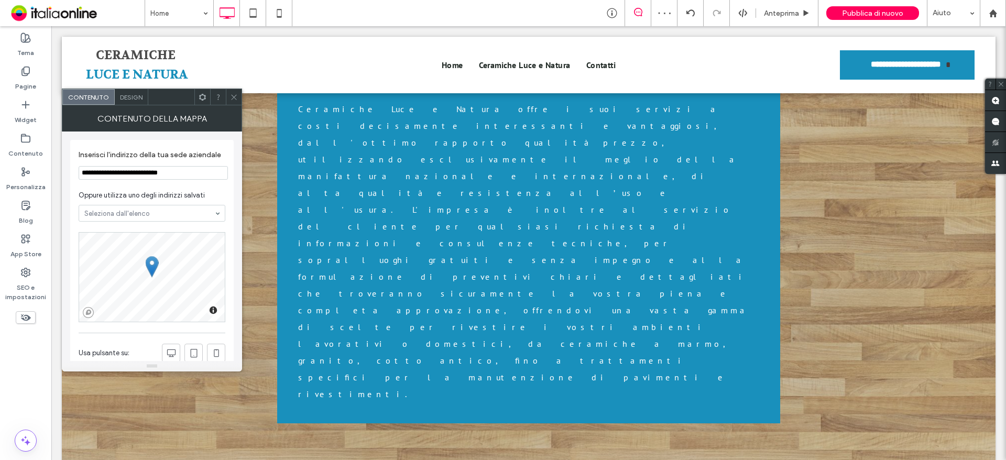
click at [231, 99] on icon at bounding box center [234, 97] width 8 height 8
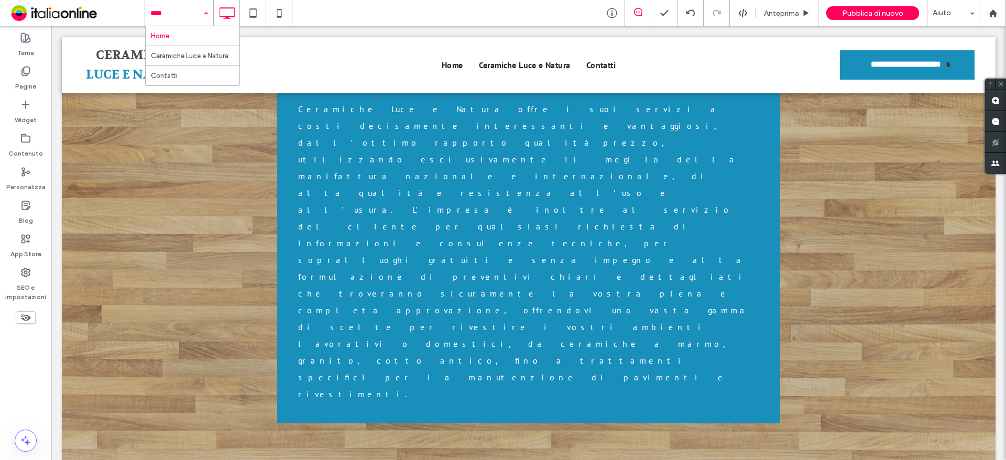
click at [186, 46] on hr at bounding box center [193, 46] width 94 height 1
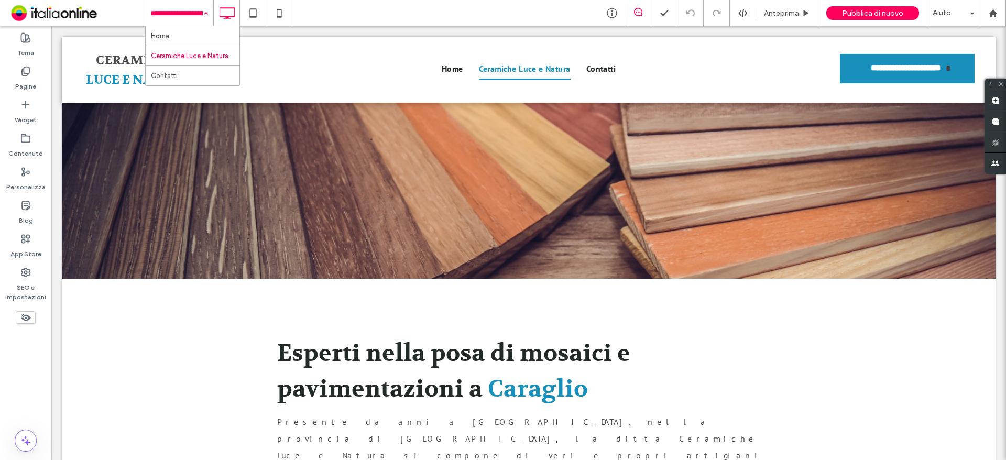
click at [191, 13] on input at bounding box center [176, 13] width 52 height 26
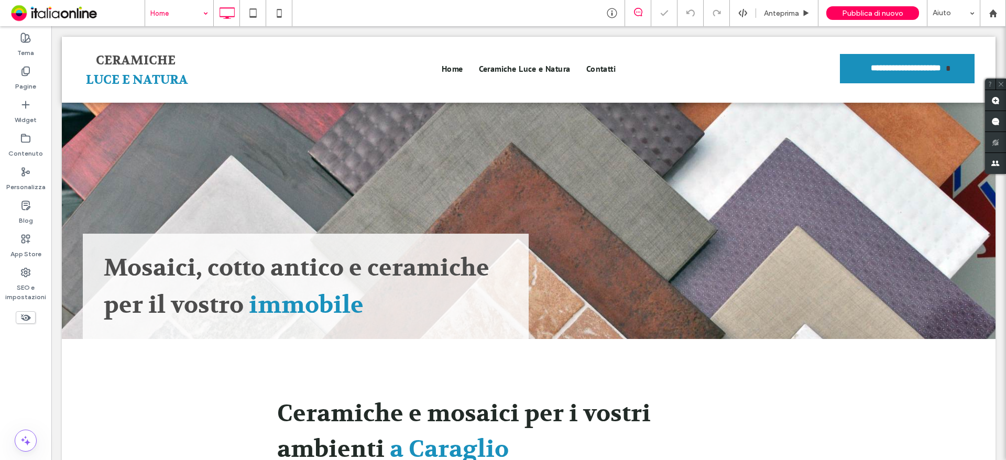
click at [197, 9] on input at bounding box center [176, 13] width 52 height 26
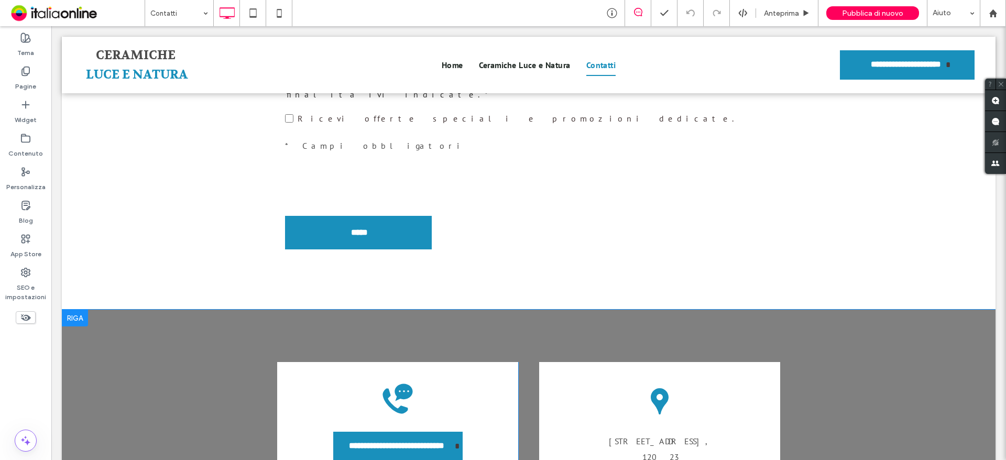
scroll to position [629, 0]
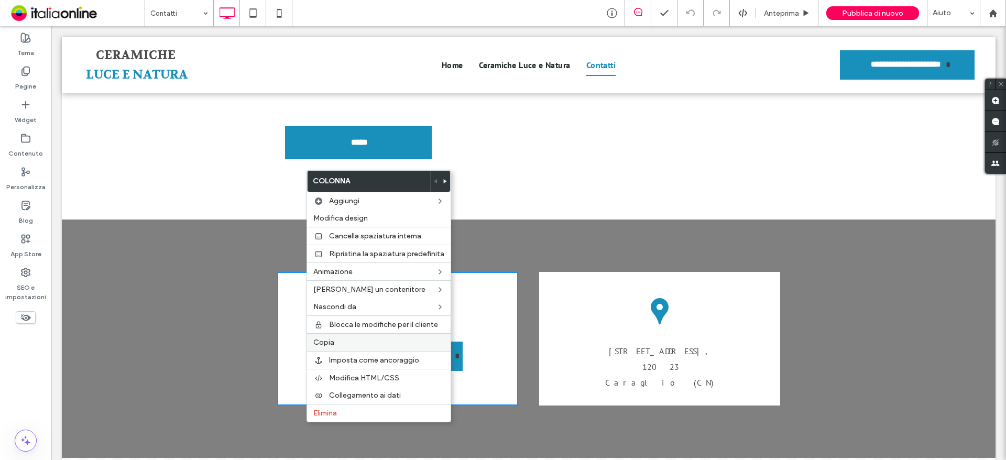
click at [335, 348] on div "Copia" at bounding box center [379, 342] width 144 height 18
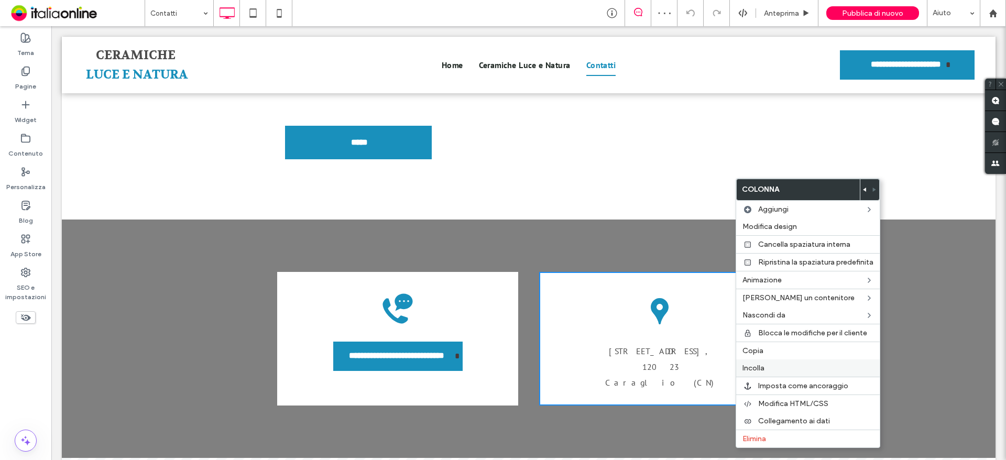
click at [786, 373] on div "Incolla" at bounding box center [808, 368] width 144 height 17
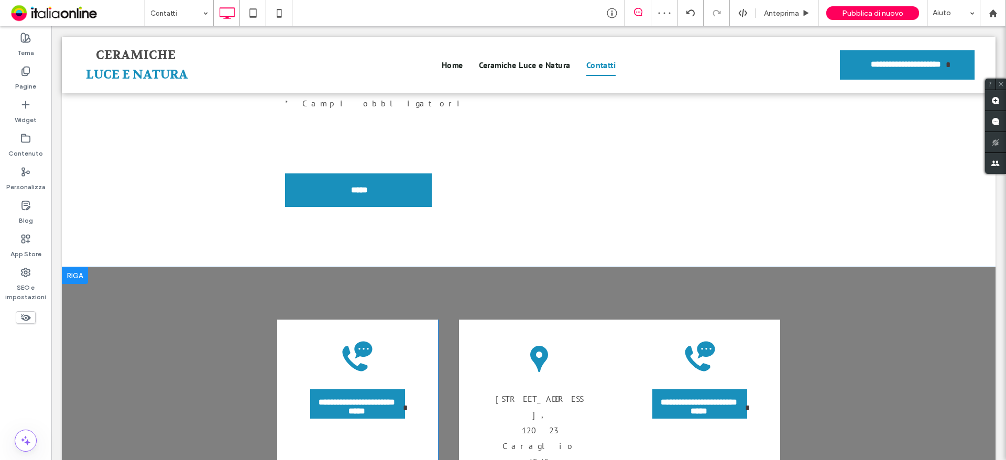
scroll to position [524, 0]
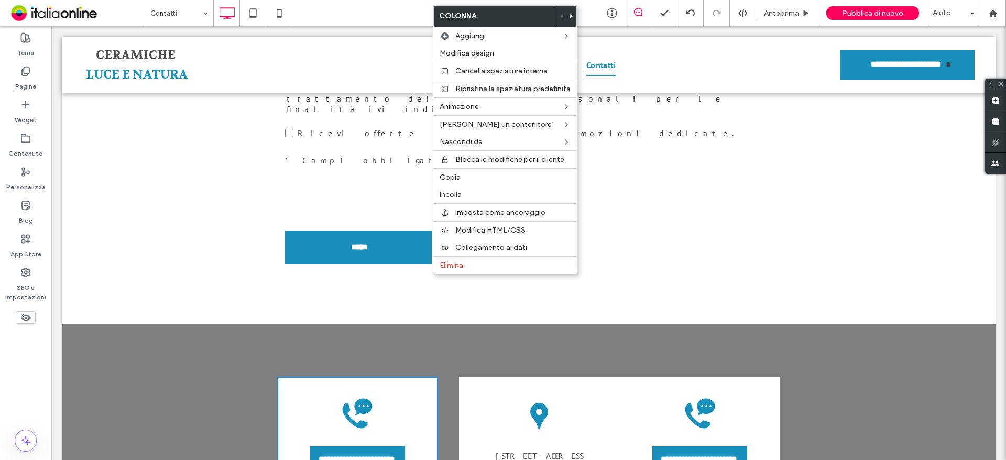
drag, startPoint x: 443, startPoint y: 295, endPoint x: 460, endPoint y: 286, distance: 19.0
click at [443, 377] on div "**********" at bounding box center [528, 459] width 503 height 165
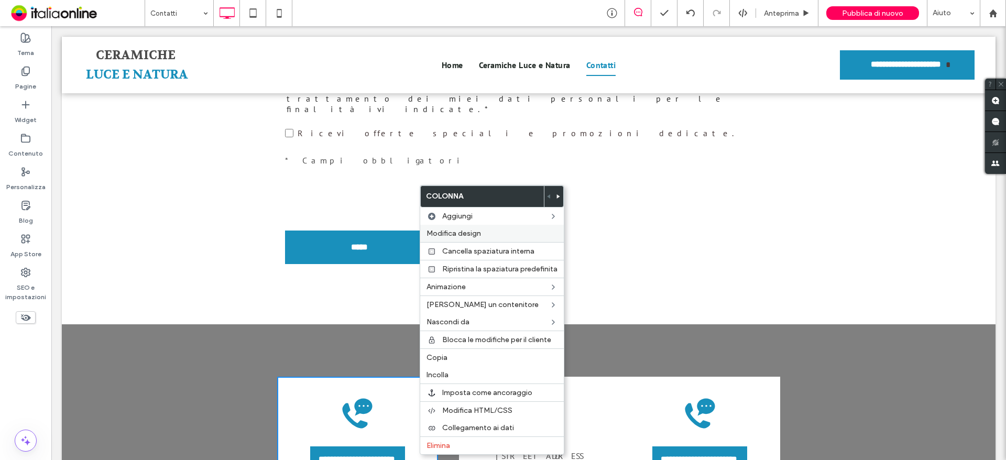
click at [472, 237] on span "Modifica design" at bounding box center [454, 233] width 55 height 9
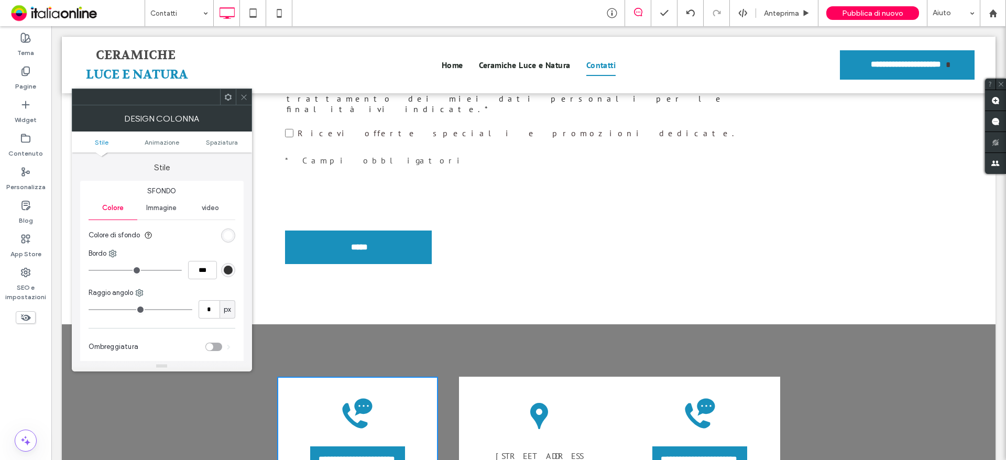
drag, startPoint x: 230, startPoint y: 143, endPoint x: 238, endPoint y: 119, distance: 25.5
click at [230, 143] on span "Spaziatura" at bounding box center [222, 142] width 32 height 8
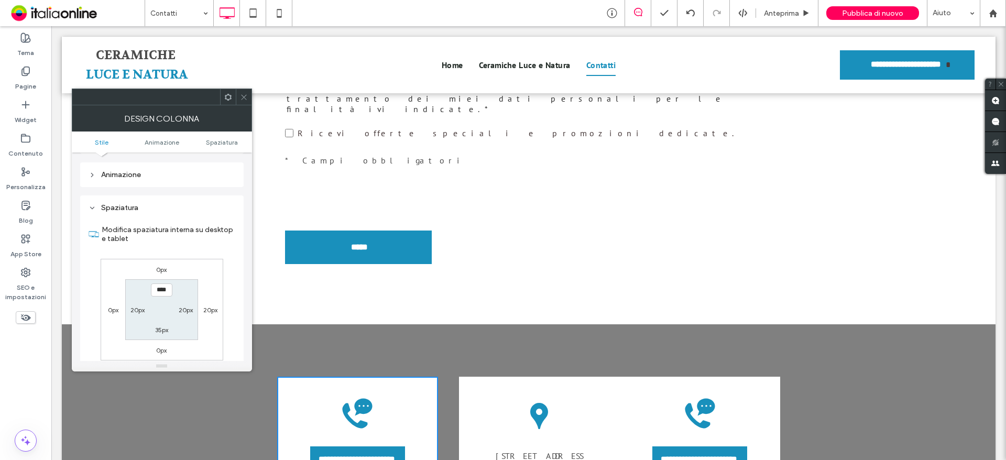
scroll to position [246, 0]
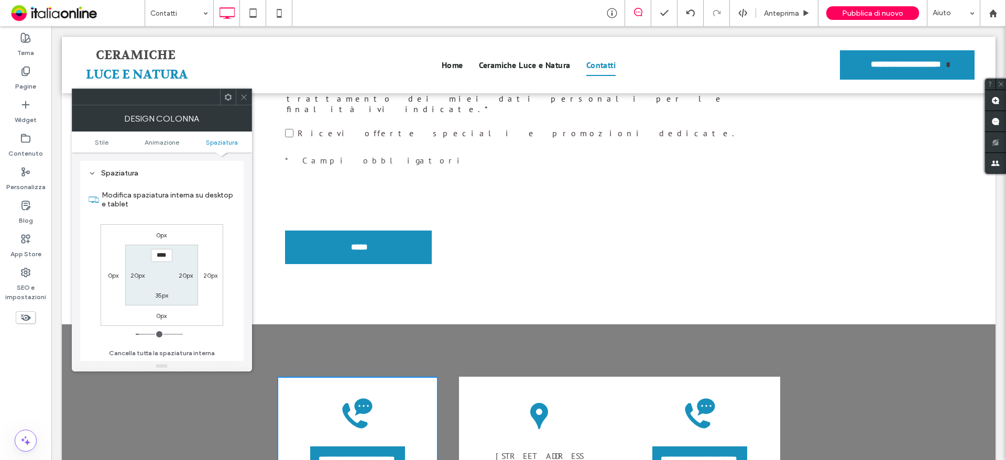
click at [247, 100] on icon at bounding box center [244, 97] width 8 height 8
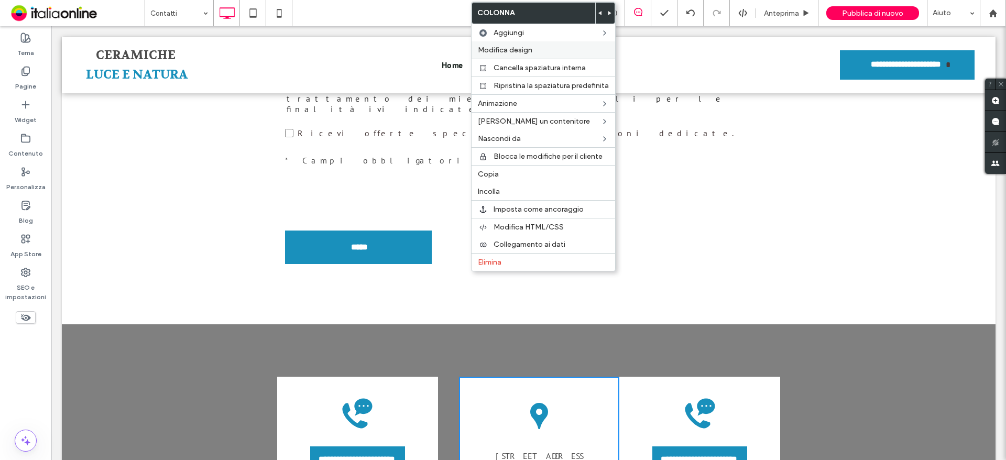
click at [524, 53] on span "Modifica design" at bounding box center [505, 50] width 55 height 9
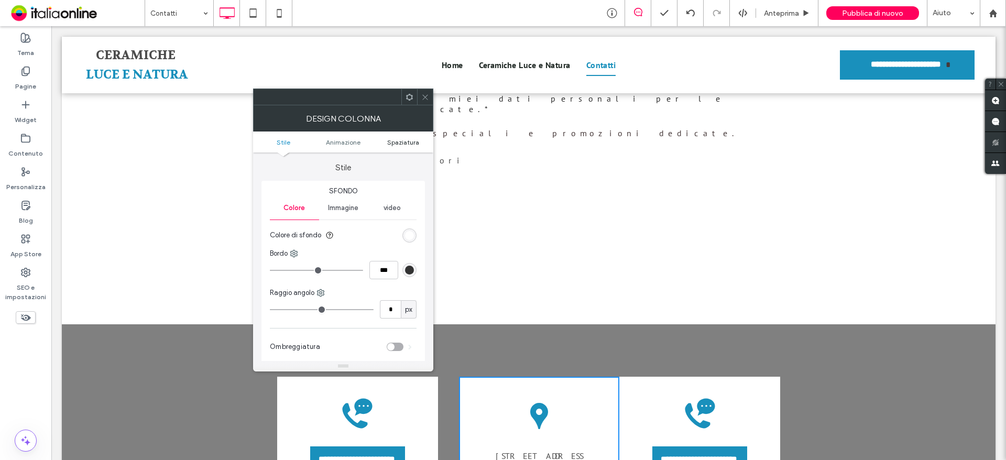
click at [408, 140] on span "Spaziatura" at bounding box center [403, 142] width 32 height 8
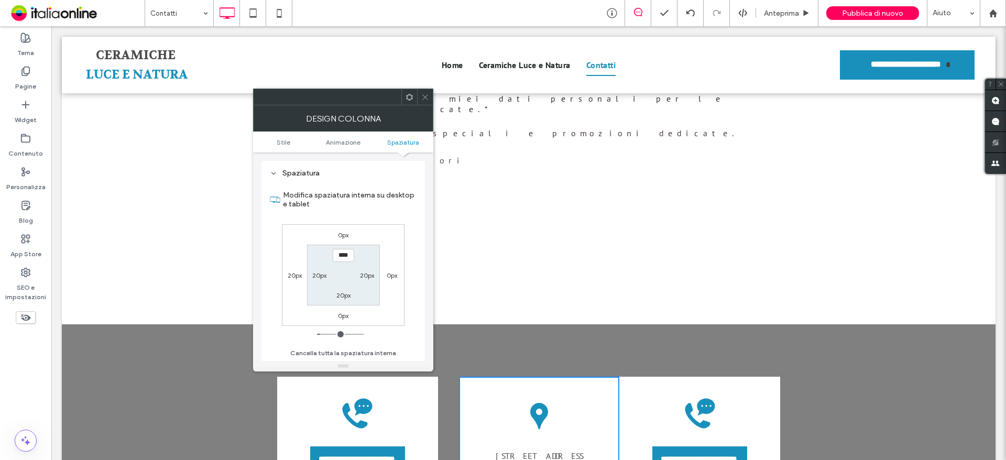
click at [388, 279] on div "0px" at bounding box center [392, 275] width 10 height 10
click at [393, 279] on label "0px" at bounding box center [392, 275] width 10 height 8
type input "*"
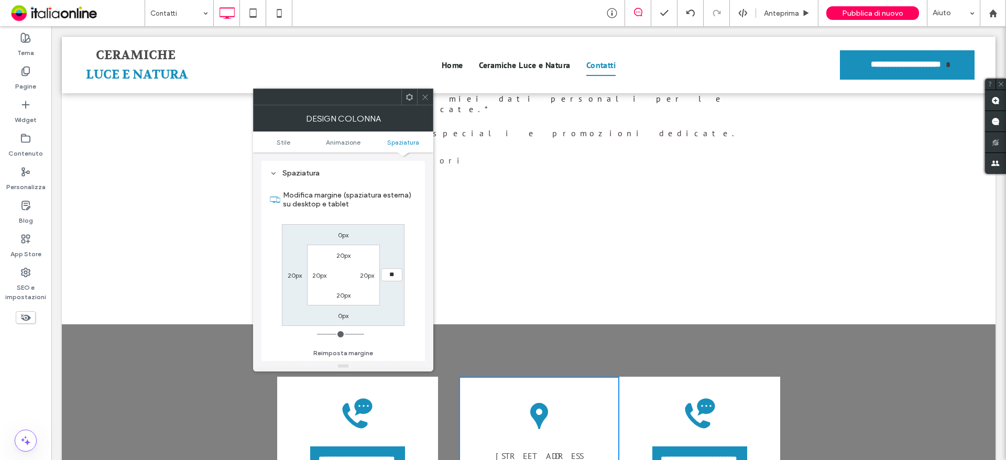
type input "**"
type input "****"
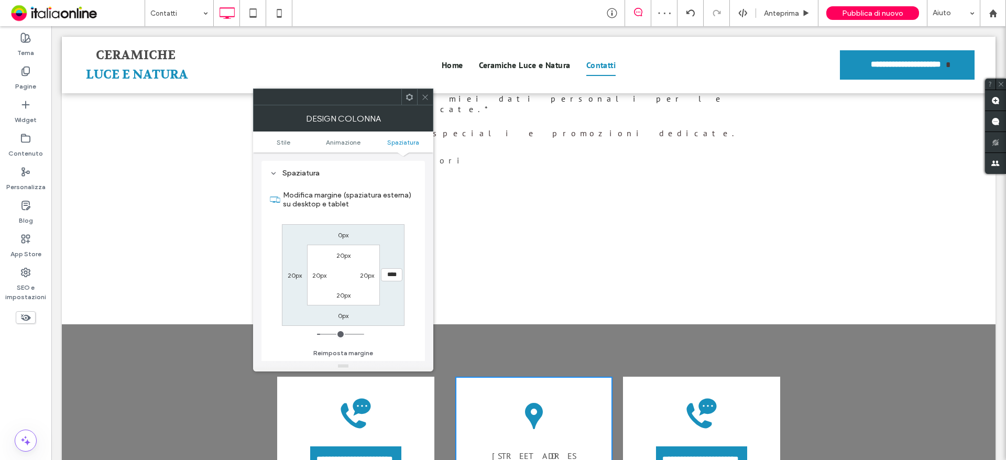
click at [425, 101] on span at bounding box center [425, 97] width 8 height 16
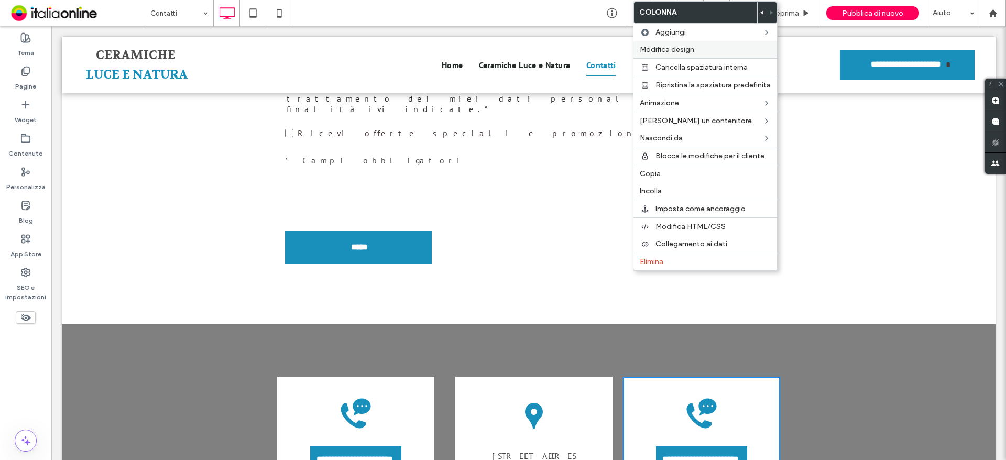
click at [689, 50] on span "Modifica design" at bounding box center [667, 49] width 55 height 9
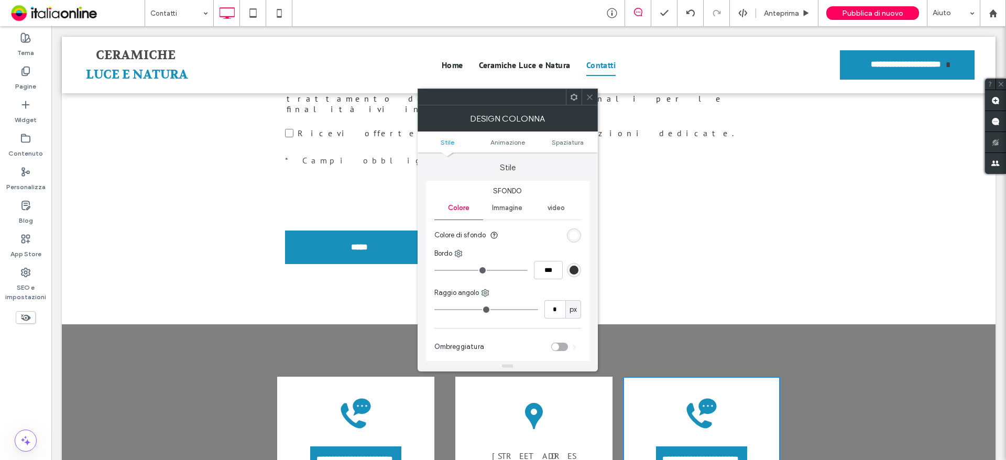
click at [567, 148] on ul "Stile Animazione Spaziatura" at bounding box center [508, 142] width 180 height 21
click at [563, 136] on ul "Stile Animazione Spaziatura" at bounding box center [508, 142] width 180 height 21
click at [567, 145] on span "Spaziatura" at bounding box center [568, 142] width 32 height 8
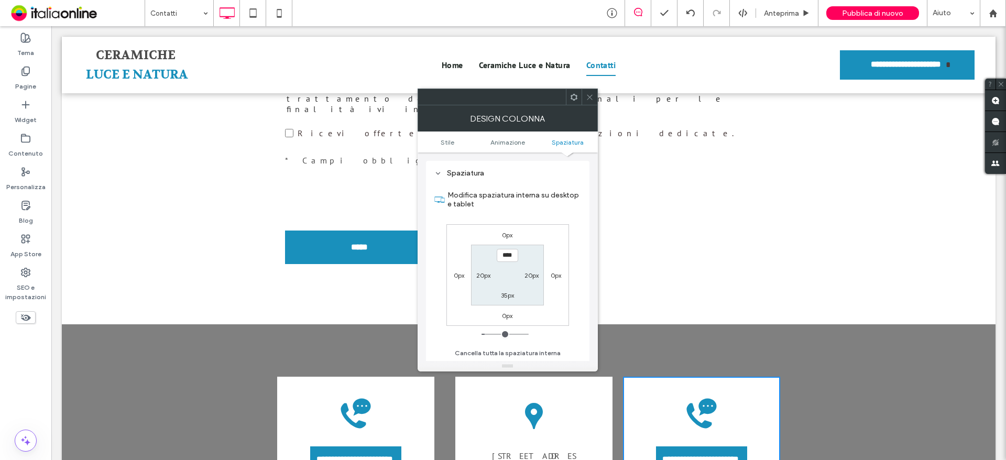
click at [461, 273] on label "0px" at bounding box center [459, 275] width 10 height 8
type input "*"
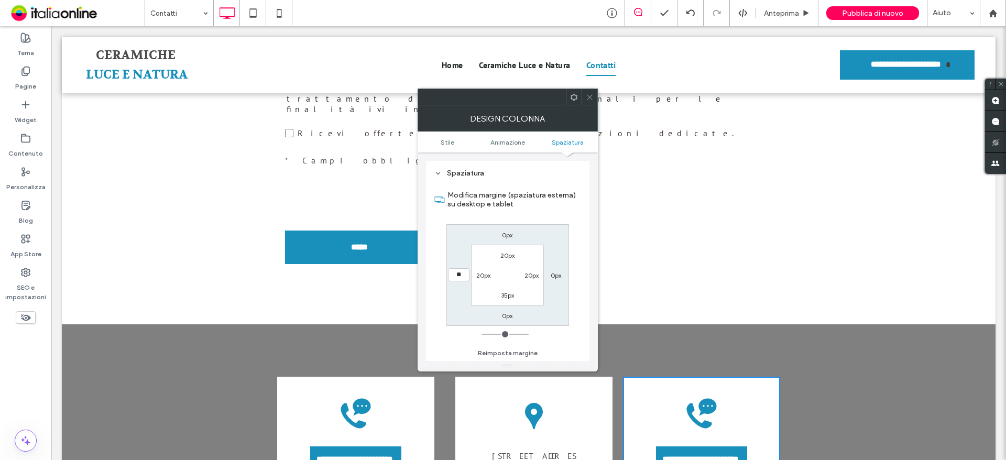
type input "**"
type input "****"
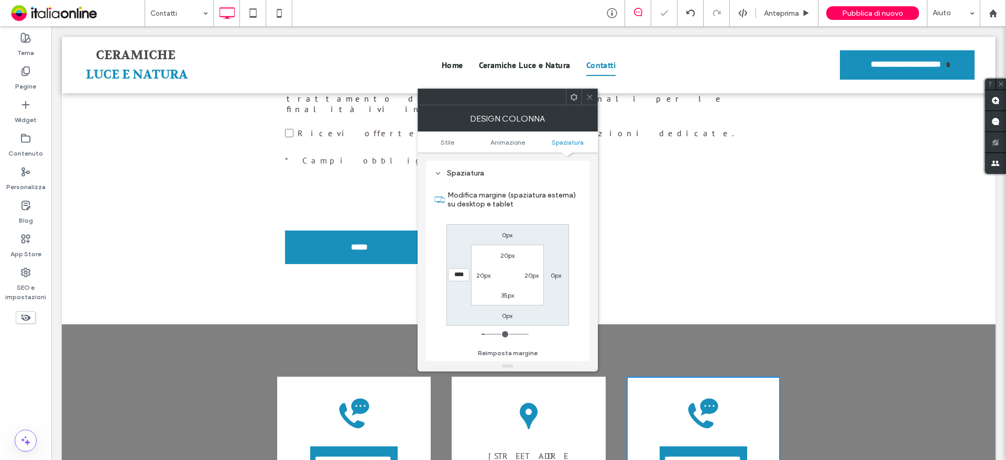
click at [587, 94] on icon at bounding box center [590, 97] width 8 height 8
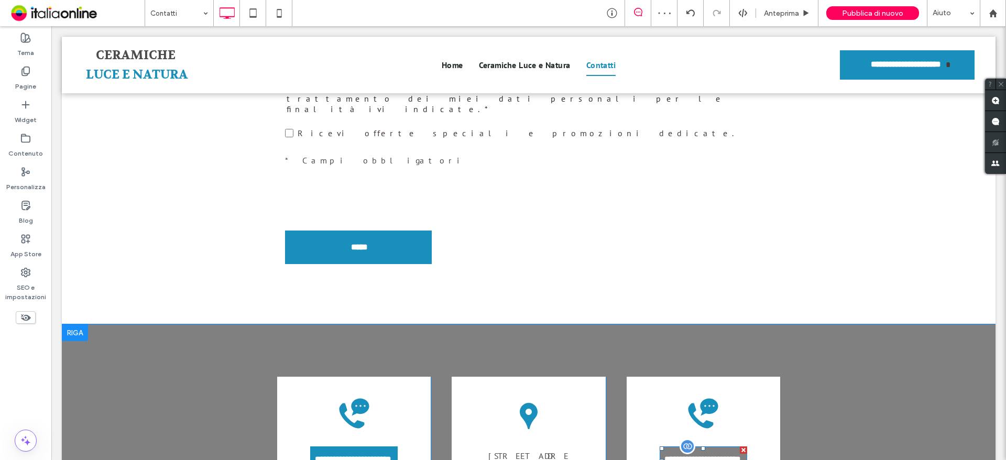
click at [742, 447] on div at bounding box center [743, 450] width 7 height 7
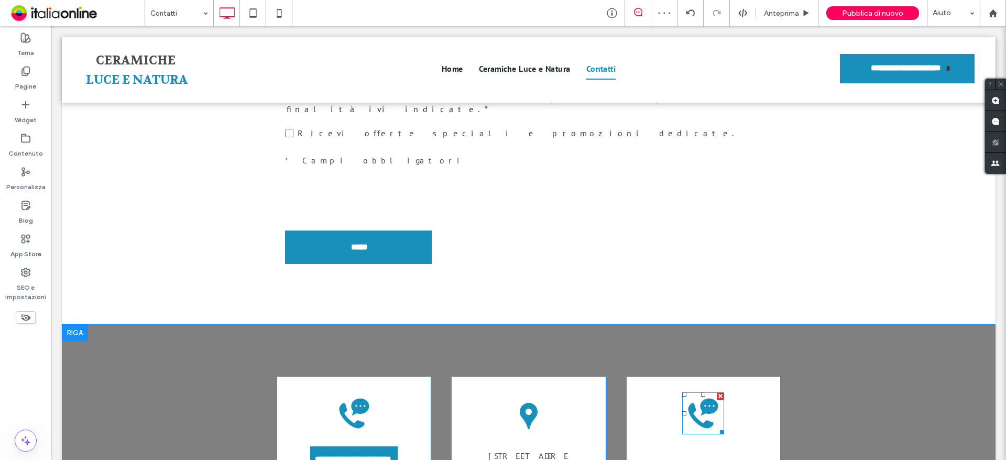
click at [698, 393] on icon at bounding box center [703, 414] width 42 height 42
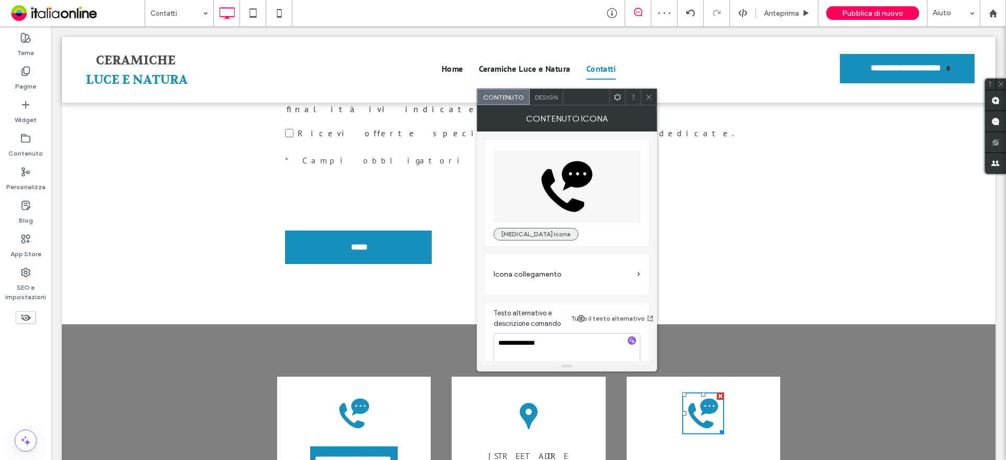
click at [518, 231] on button "Cambia icona" at bounding box center [536, 234] width 85 height 13
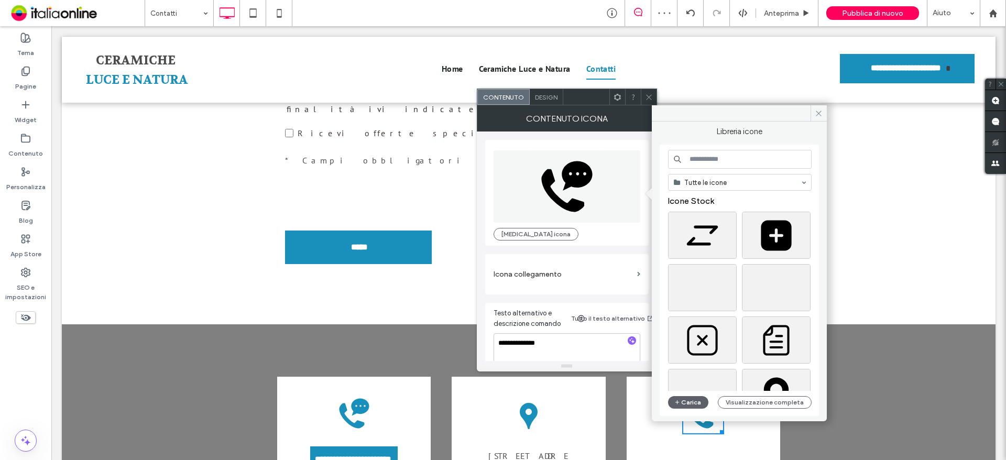
click at [745, 165] on input at bounding box center [740, 159] width 144 height 19
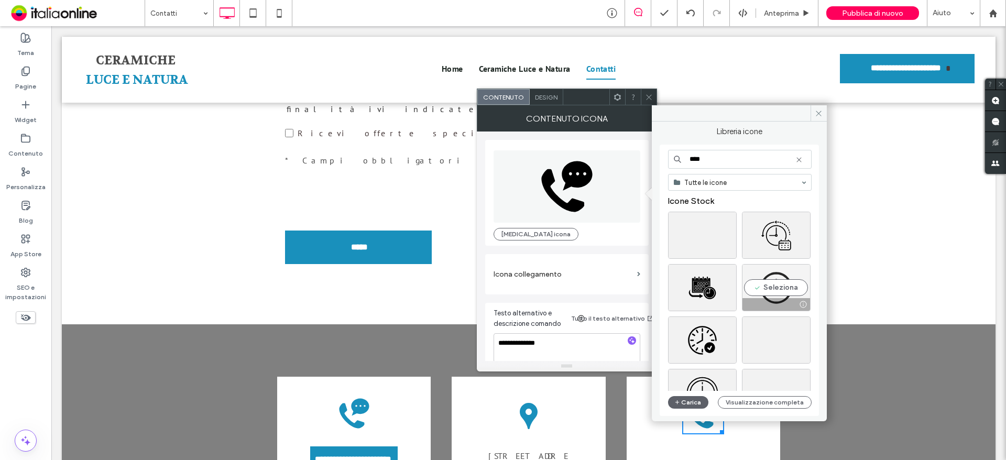
type input "****"
click at [783, 289] on div "Seleziona" at bounding box center [776, 287] width 69 height 47
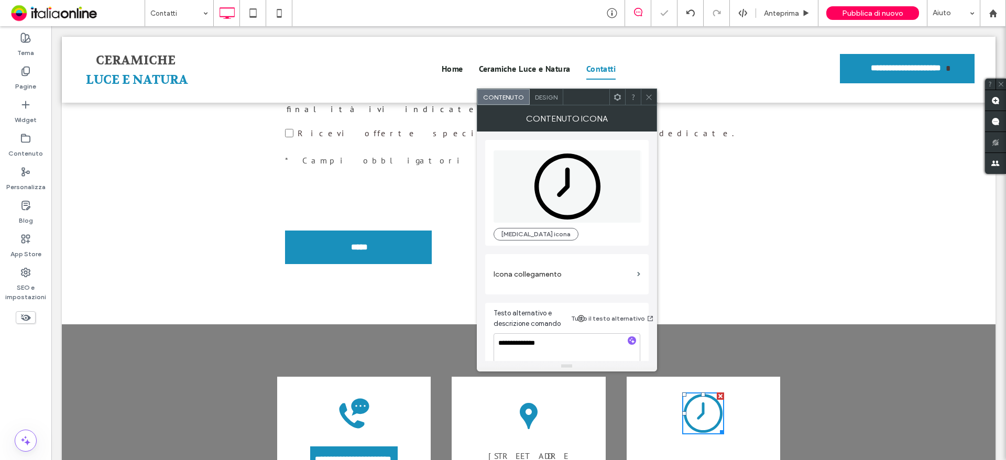
drag, startPoint x: 650, startPoint y: 94, endPoint x: 649, endPoint y: 113, distance: 18.4
click at [650, 94] on icon at bounding box center [649, 97] width 8 height 8
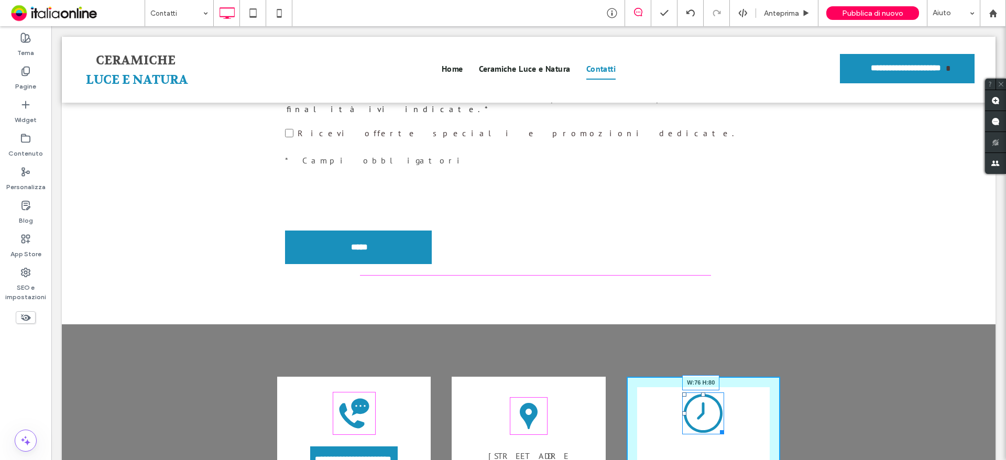
click at [717, 427] on div at bounding box center [720, 431] width 8 height 8
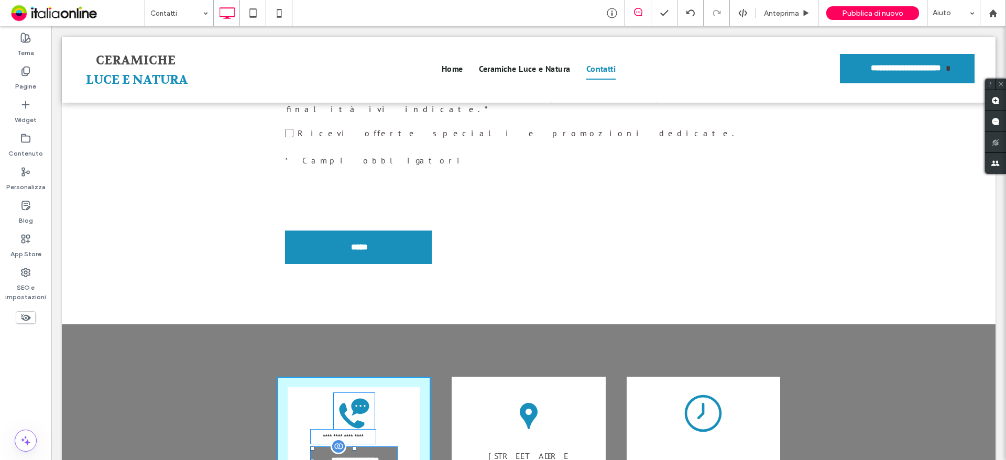
drag, startPoint x: 390, startPoint y: 326, endPoint x: 397, endPoint y: 326, distance: 6.8
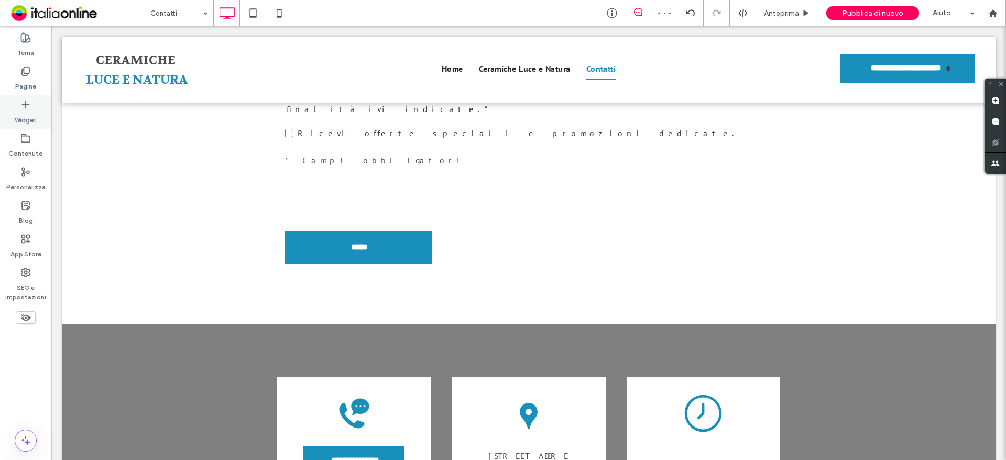
click at [30, 107] on icon at bounding box center [25, 105] width 10 height 10
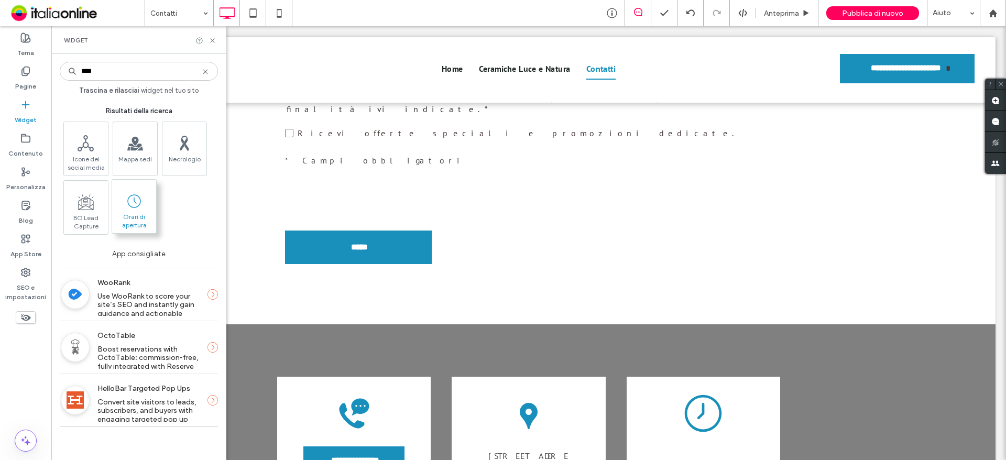
type input "****"
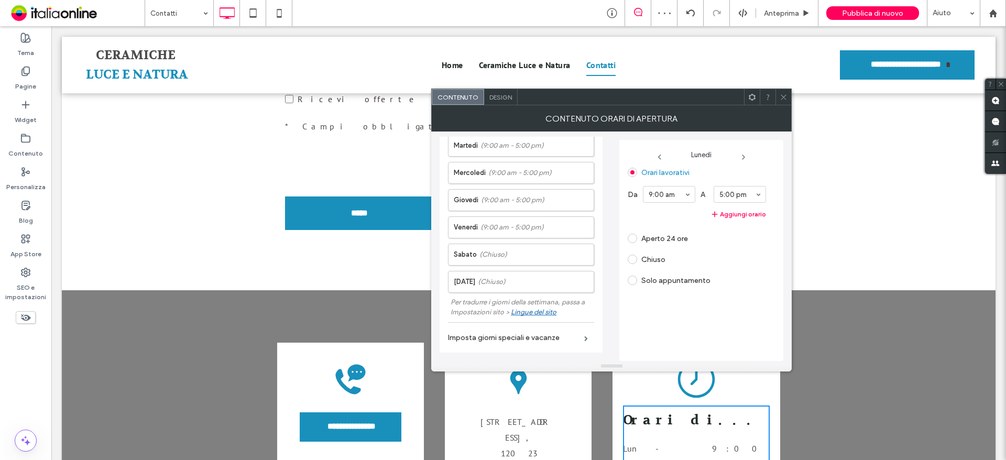
scroll to position [0, 0]
click at [781, 97] on icon at bounding box center [784, 97] width 8 height 8
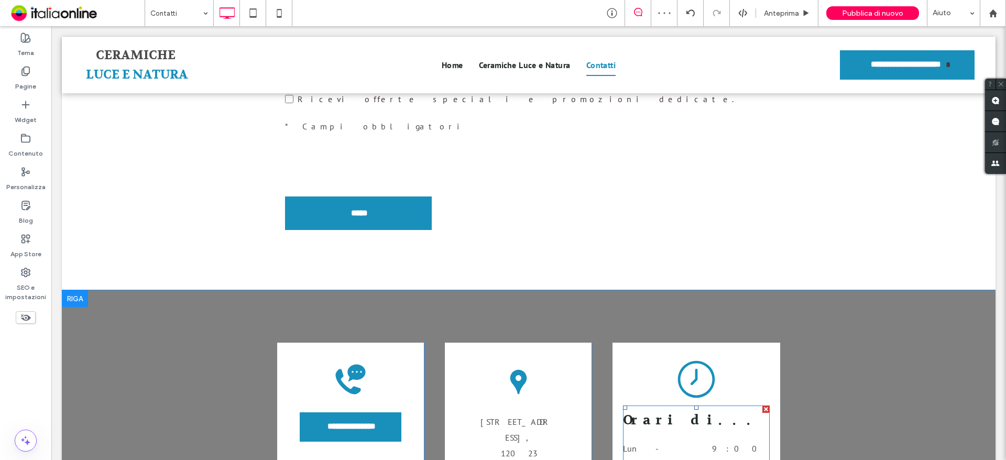
click at [701, 440] on dd "9:00 am - 5:00 pm" at bounding box center [726, 465] width 86 height 50
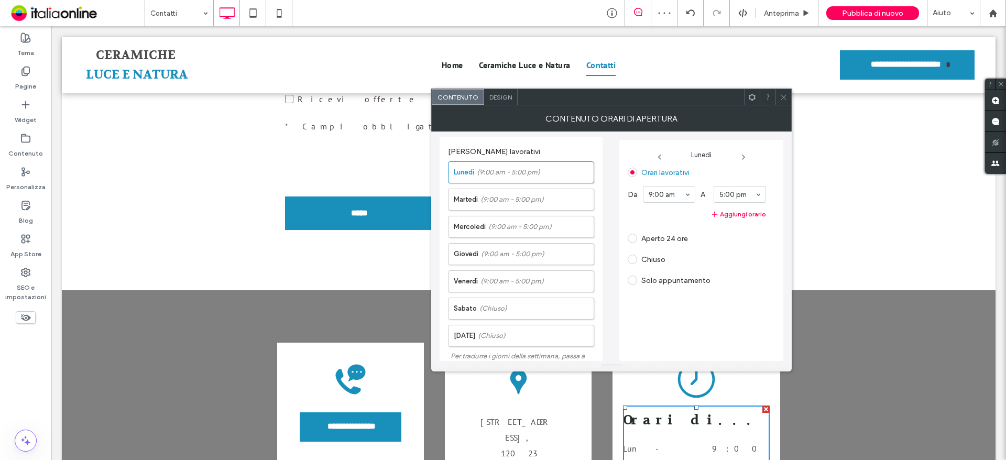
scroll to position [227, 0]
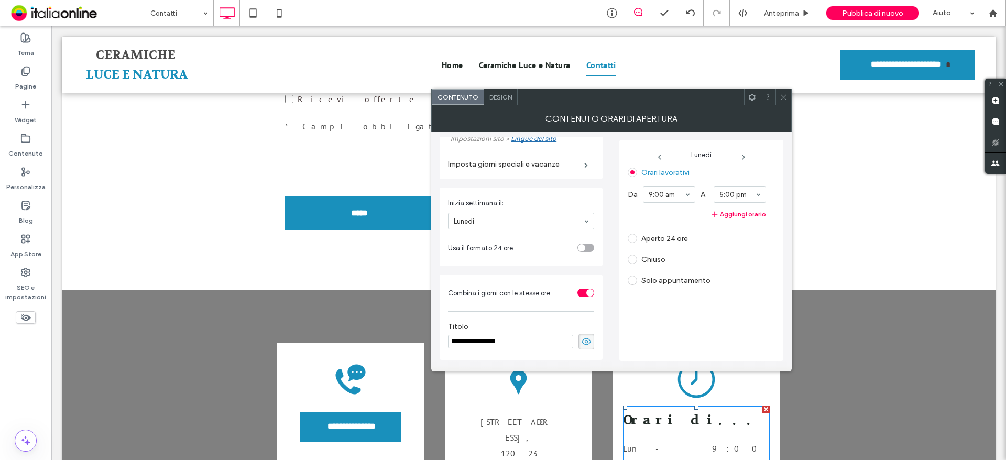
click at [582, 247] on div "toggle" at bounding box center [586, 248] width 17 height 8
click at [785, 100] on icon at bounding box center [784, 97] width 8 height 8
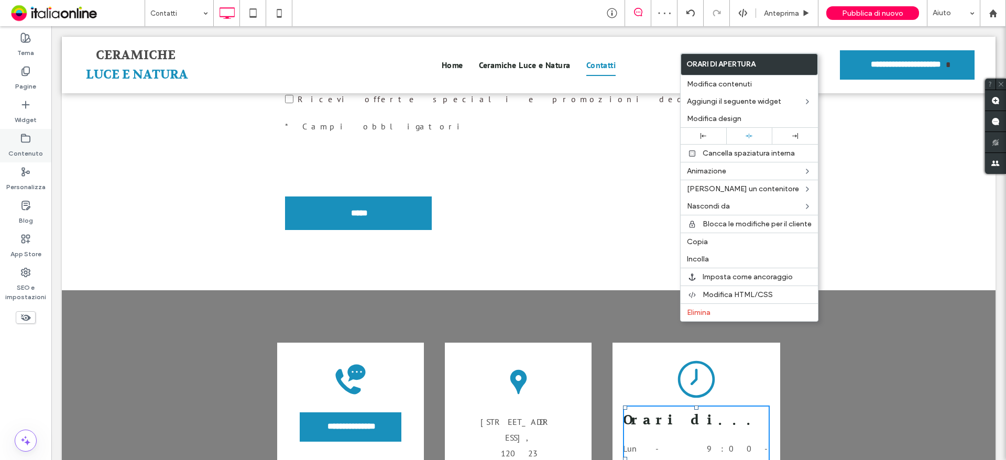
click at [21, 135] on use at bounding box center [25, 138] width 8 height 8
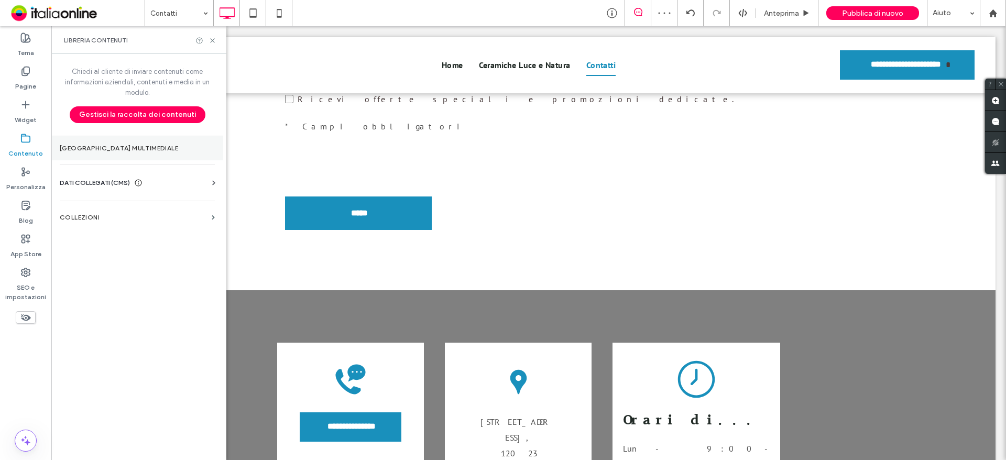
click at [107, 151] on label "Gestore multimediale" at bounding box center [137, 148] width 155 height 7
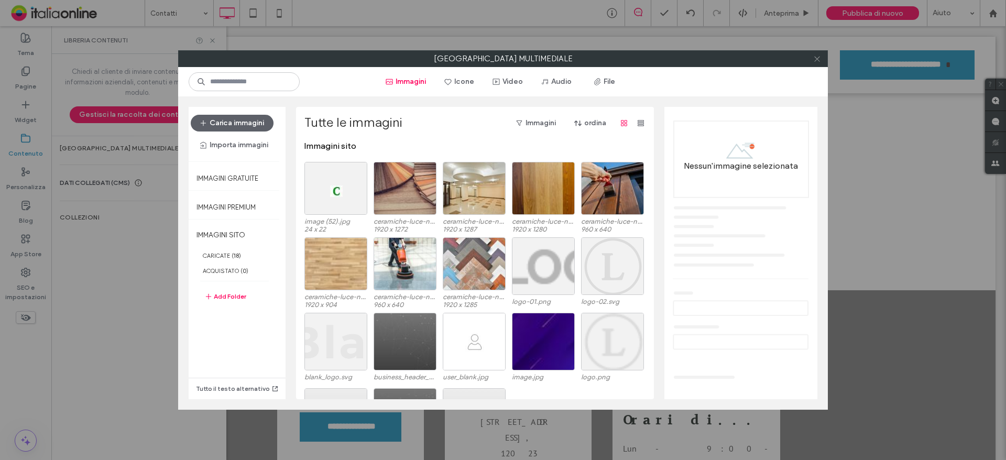
click at [819, 63] on span at bounding box center [817, 59] width 8 height 16
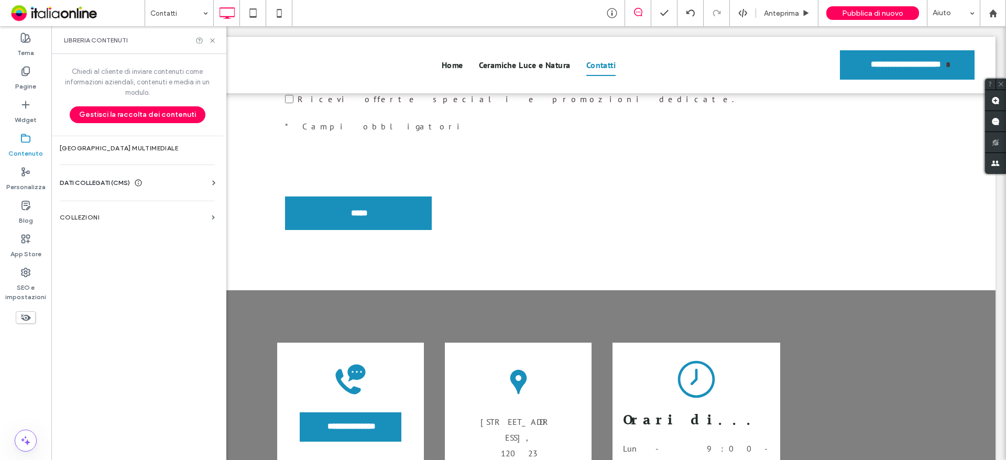
click at [113, 193] on div "Informazioni aziendali Testo aziendale Immagini aziendali Trova e sostituisci" at bounding box center [139, 192] width 159 height 8
click at [115, 189] on div "Informazioni aziendali Testo aziendale Immagini aziendali Trova e sostituisci" at bounding box center [139, 192] width 159 height 8
click at [121, 183] on span "DATI COLLEGATI (CMS)" at bounding box center [95, 183] width 70 height 10
click at [129, 213] on section "Informazioni aziendali" at bounding box center [139, 209] width 159 height 24
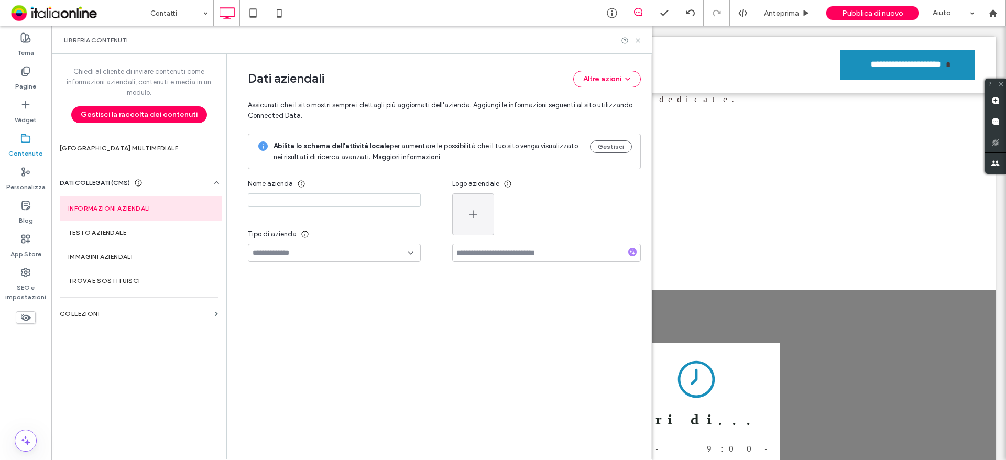
type input "**********"
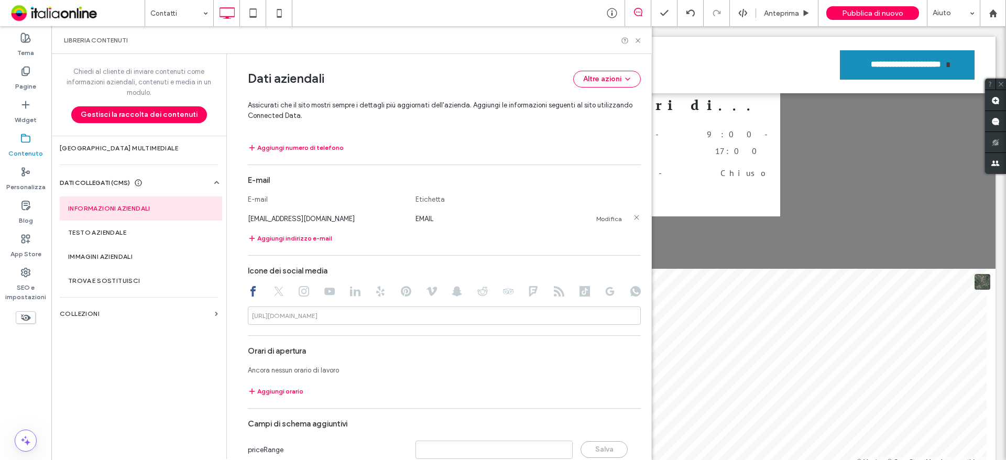
scroll to position [449, 0]
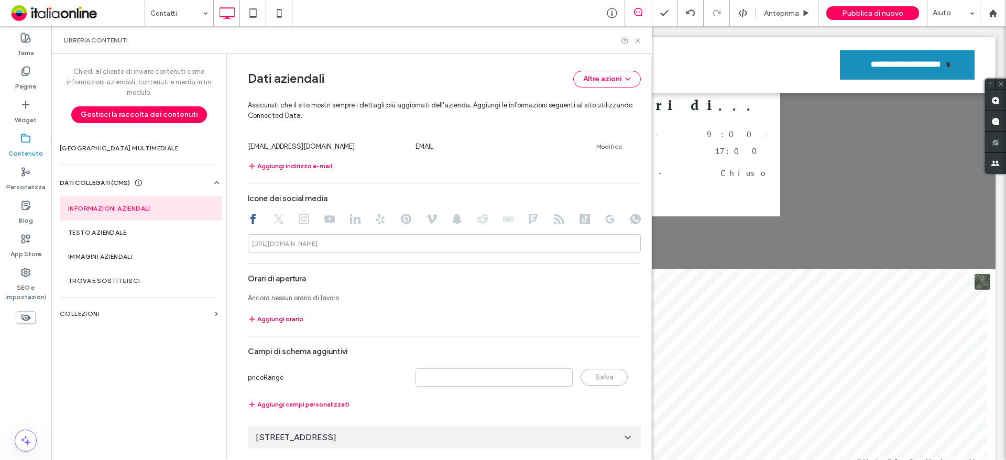
click at [276, 319] on button "Aggiungi orario" at bounding box center [276, 319] width 56 height 13
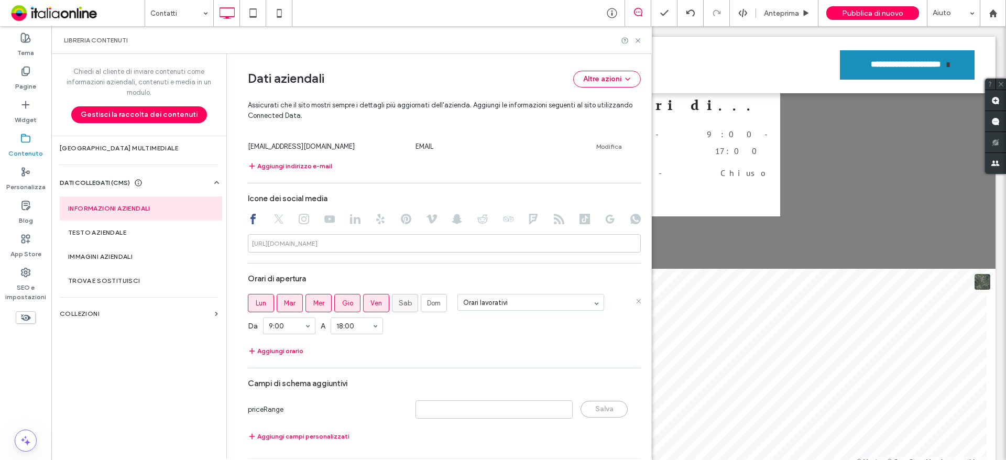
click at [403, 301] on span "Sab" at bounding box center [405, 303] width 13 height 10
drag, startPoint x: 282, startPoint y: 383, endPoint x: 301, endPoint y: 370, distance: 23.0
click at [637, 44] on icon at bounding box center [638, 41] width 8 height 8
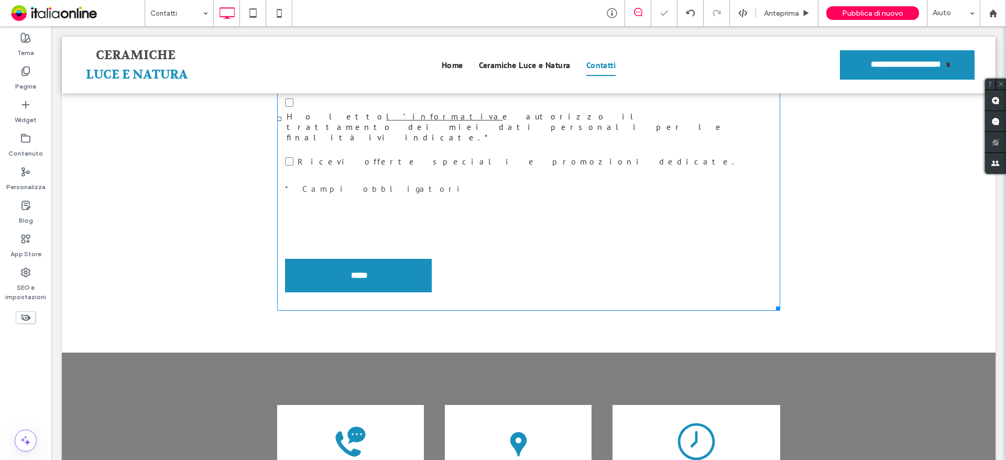
scroll to position [629, 0]
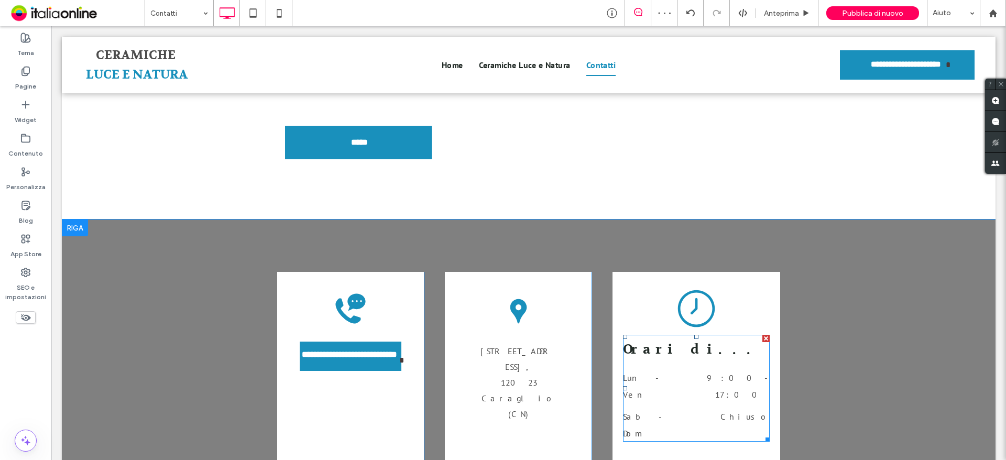
click at [711, 408] on dd "Chiuso" at bounding box center [726, 416] width 86 height 17
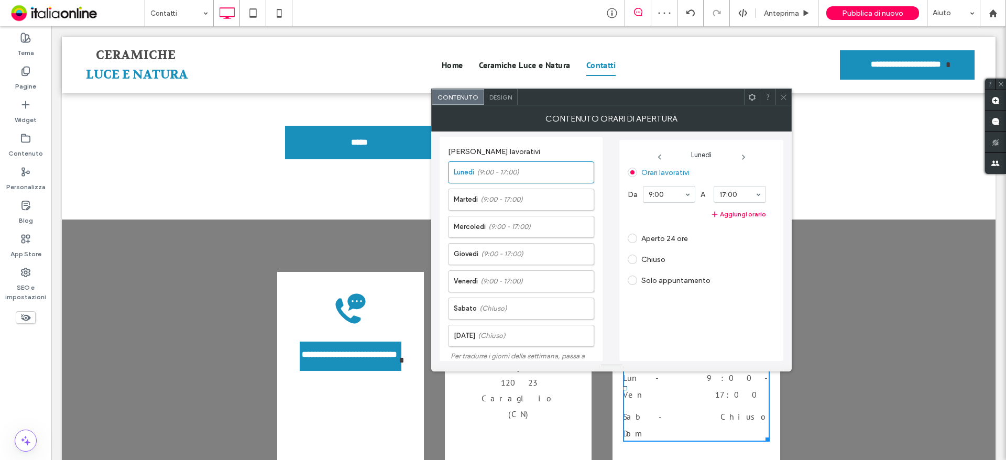
scroll to position [227, 0]
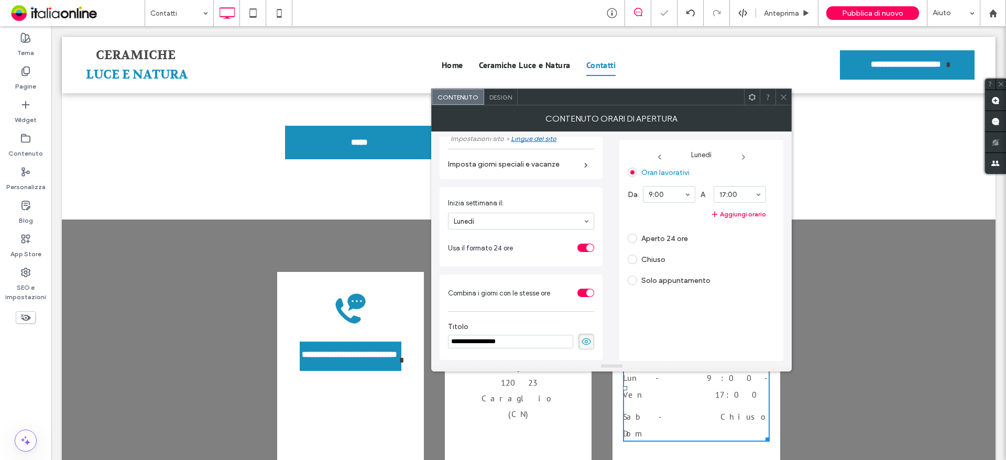
click at [785, 99] on use at bounding box center [783, 96] width 5 height 5
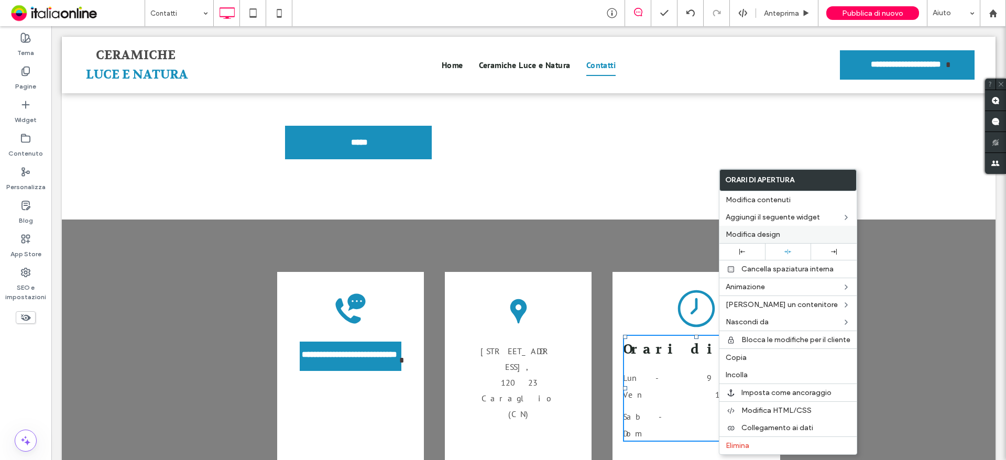
click at [773, 237] on span "Modifica design" at bounding box center [753, 234] width 55 height 9
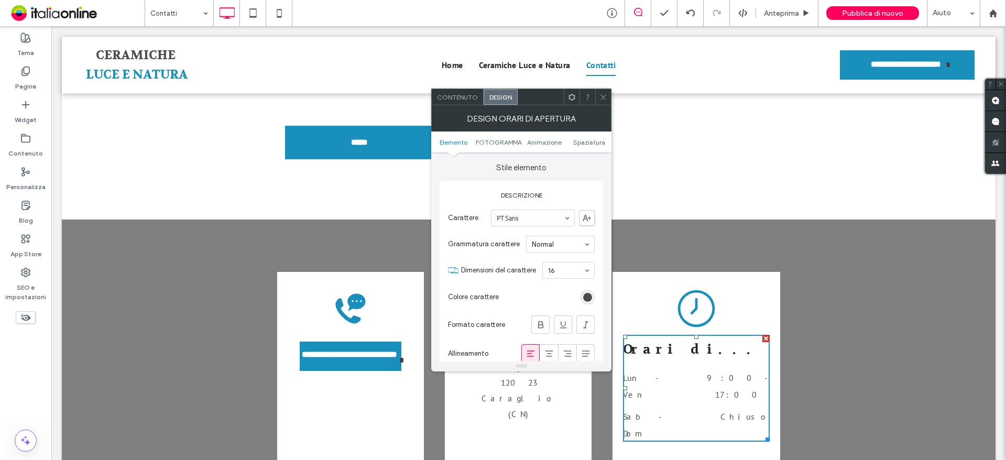
click at [464, 97] on span "Contenuto" at bounding box center [457, 97] width 41 height 8
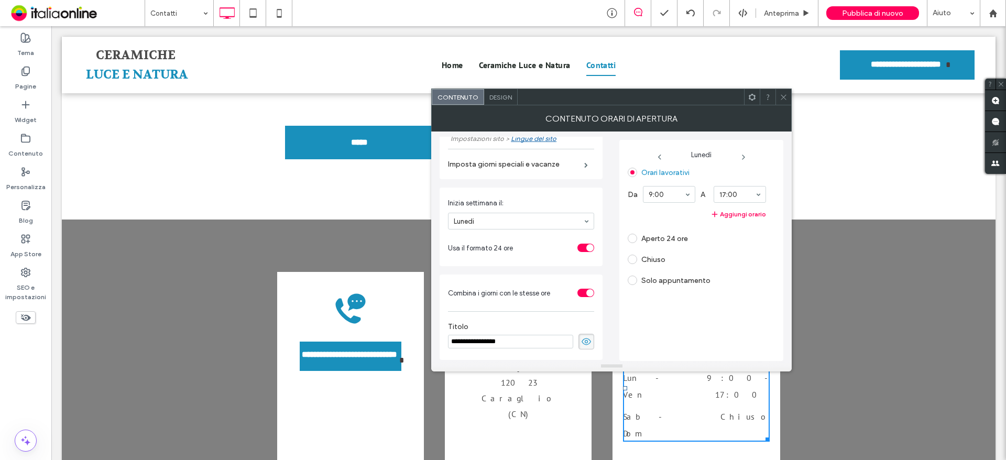
click at [581, 345] on icon at bounding box center [586, 342] width 10 height 12
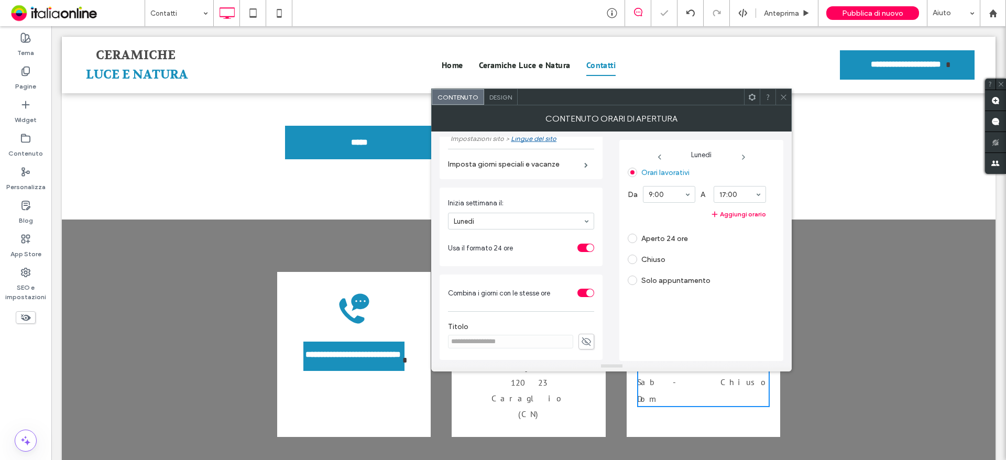
click at [777, 101] on div at bounding box center [784, 97] width 16 height 16
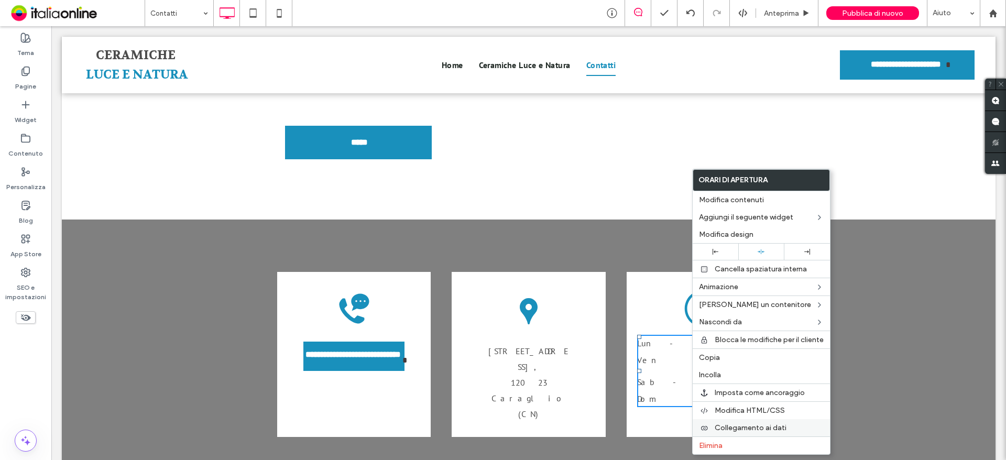
click at [771, 424] on span "Collegamento ai dati" at bounding box center [751, 427] width 72 height 9
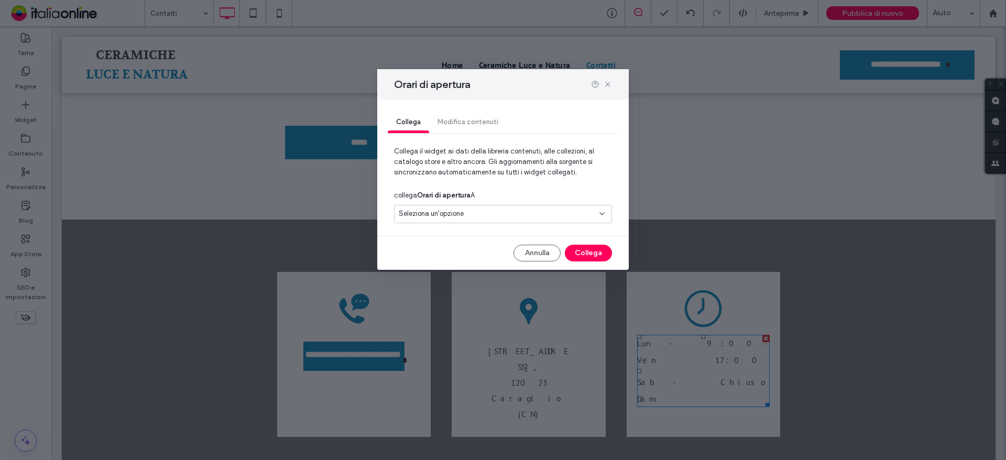
click at [504, 212] on div "Seleziona un'opzione" at bounding box center [497, 214] width 196 height 10
drag, startPoint x: 493, startPoint y: 249, endPoint x: 500, endPoint y: 214, distance: 35.9
click at [480, 249] on span "[STREET_ADDRESS]" at bounding box center [449, 251] width 62 height 10
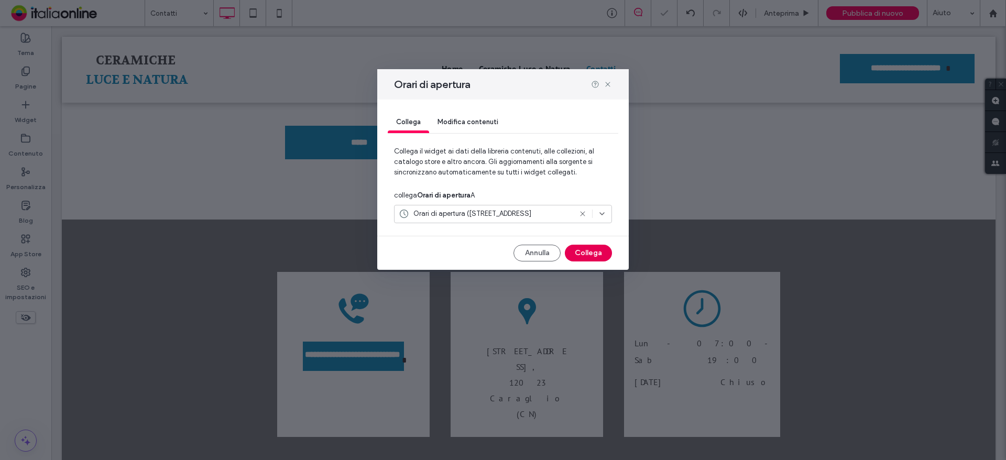
click at [588, 257] on button "Collega" at bounding box center [588, 253] width 47 height 17
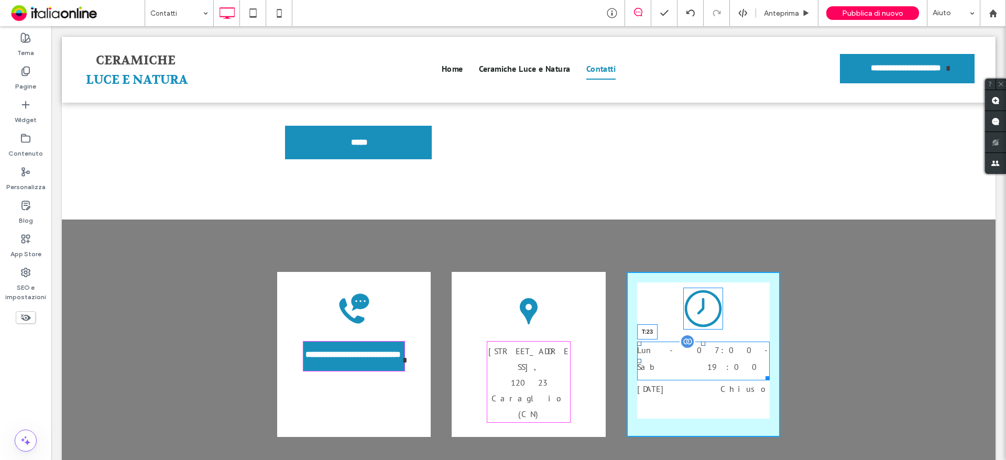
drag, startPoint x: 700, startPoint y: 190, endPoint x: 751, endPoint y: 223, distance: 60.9
click at [701, 342] on div "Lun - Sab 07:00 - 19:00 Domenica Chiuso T:23" at bounding box center [703, 361] width 133 height 39
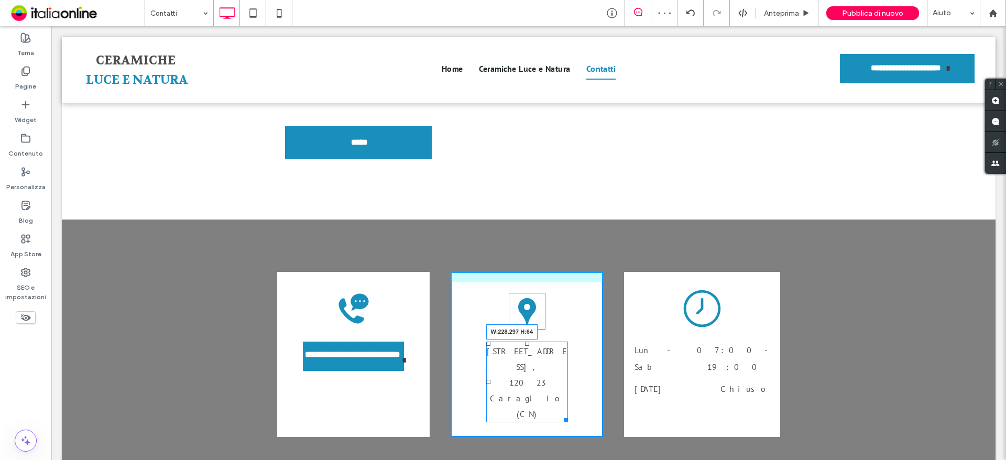
drag, startPoint x: 563, startPoint y: 236, endPoint x: 581, endPoint y: 238, distance: 18.5
click at [581, 272] on div "Località Paschera San Carlo 4, 12023 Caraglio (CN) W:228.297 H:64 Click To Paste" at bounding box center [527, 354] width 153 height 165
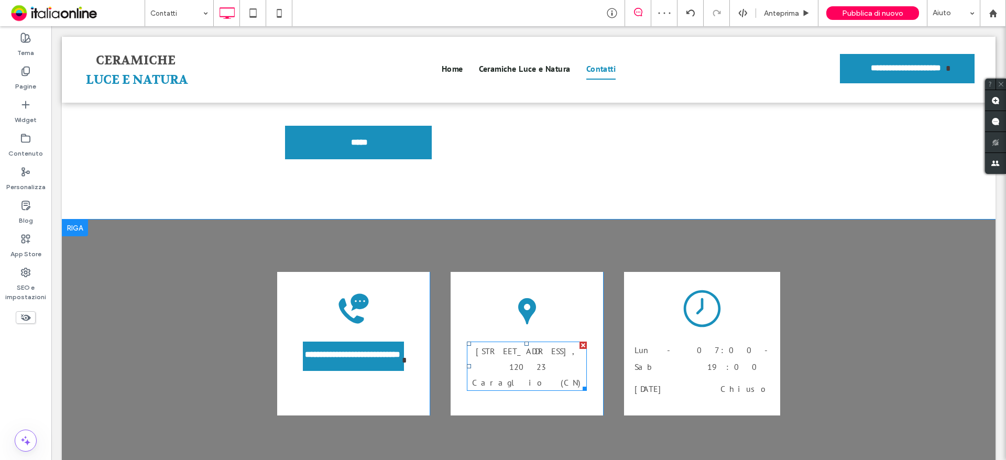
click at [573, 343] on div "Località Paschera San Carlo 4," at bounding box center [526, 351] width 119 height 16
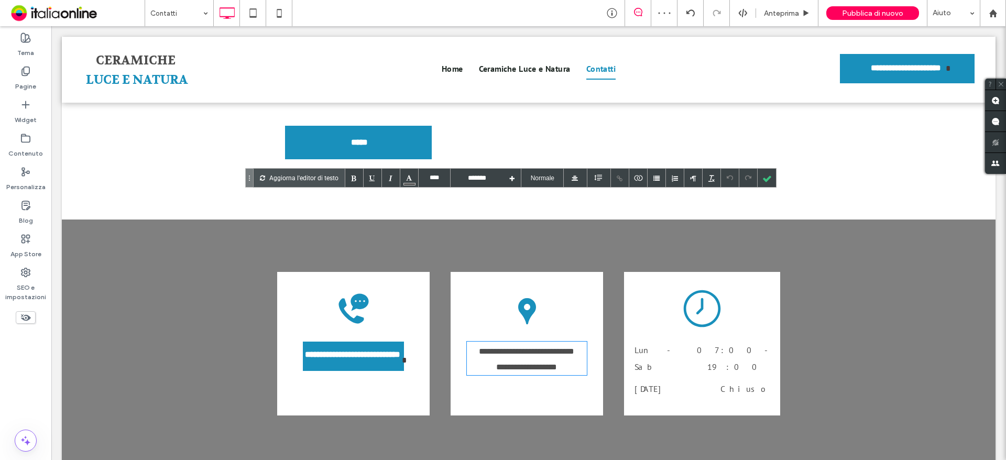
click at [574, 347] on span "**********" at bounding box center [526, 351] width 95 height 8
click at [770, 182] on div at bounding box center [767, 178] width 18 height 18
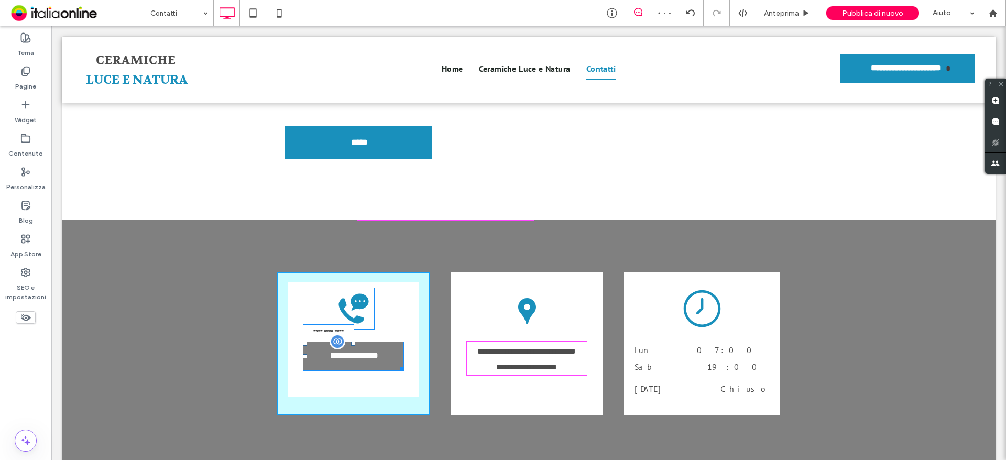
drag, startPoint x: 395, startPoint y: 221, endPoint x: 401, endPoint y: 226, distance: 8.5
click at [401, 342] on link "**********" at bounding box center [353, 356] width 101 height 29
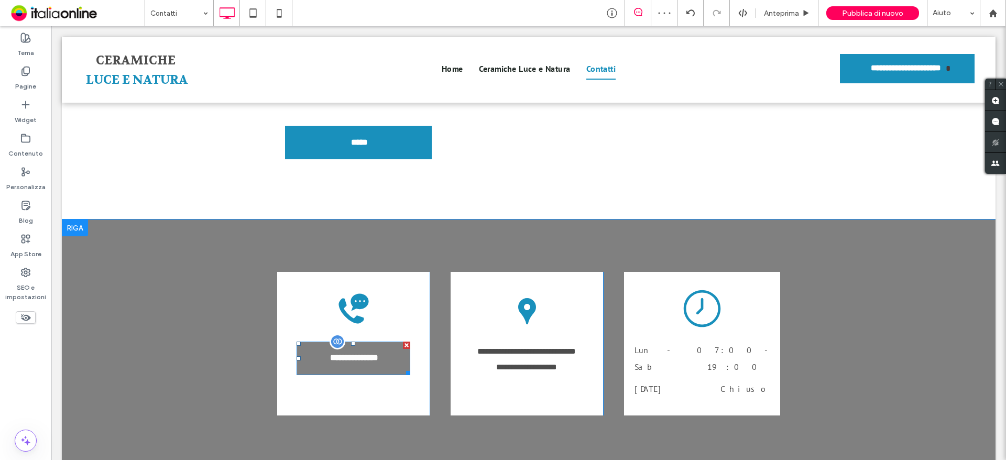
click at [381, 342] on span "**********" at bounding box center [366, 361] width 89 height 38
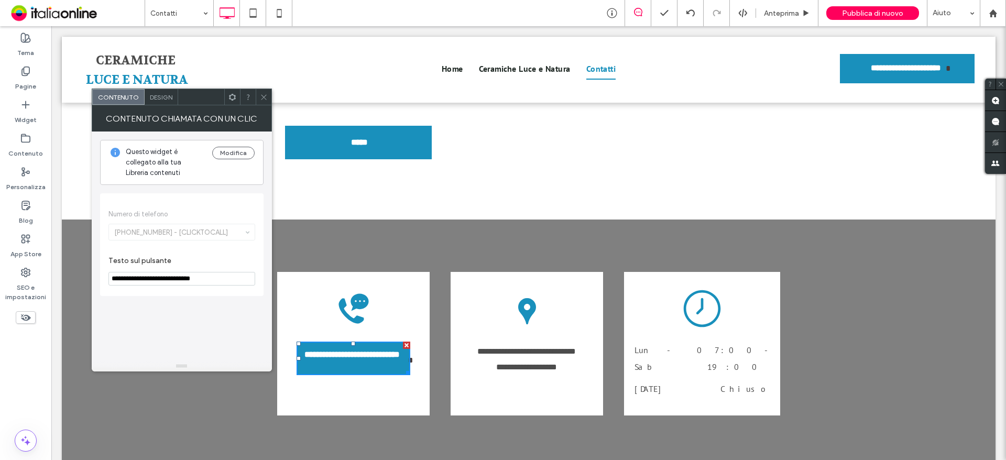
click at [268, 104] on div at bounding box center [264, 97] width 16 height 16
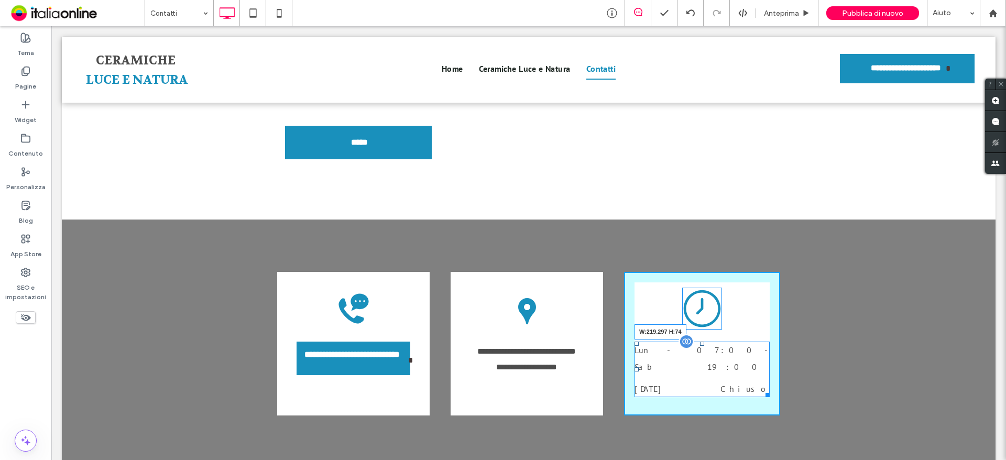
drag, startPoint x: 761, startPoint y: 230, endPoint x: 752, endPoint y: 230, distance: 8.9
click at [762, 389] on div at bounding box center [766, 393] width 8 height 8
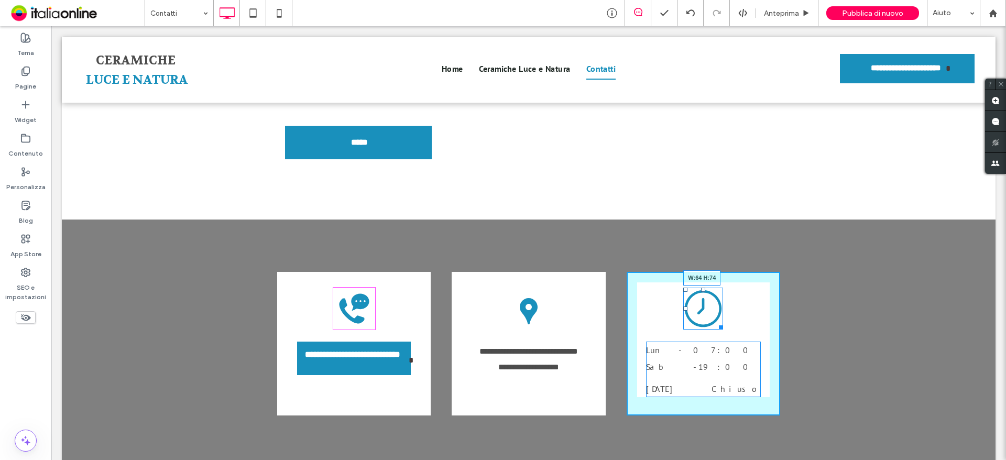
click at [715, 322] on div at bounding box center [719, 326] width 8 height 8
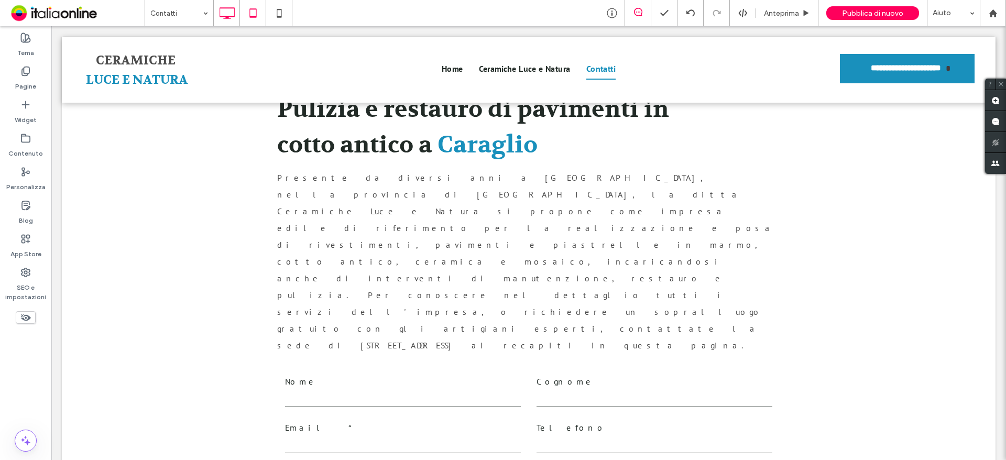
scroll to position [0, 0]
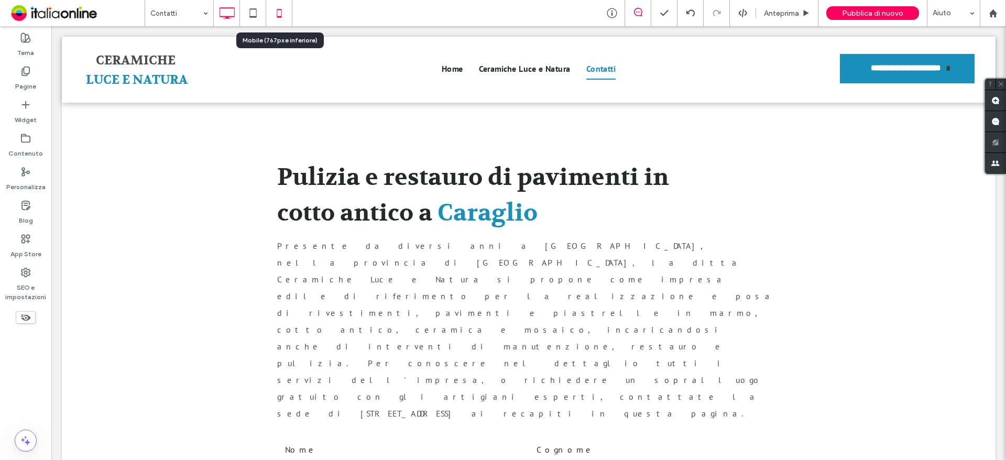
click at [279, 17] on use at bounding box center [279, 13] width 5 height 8
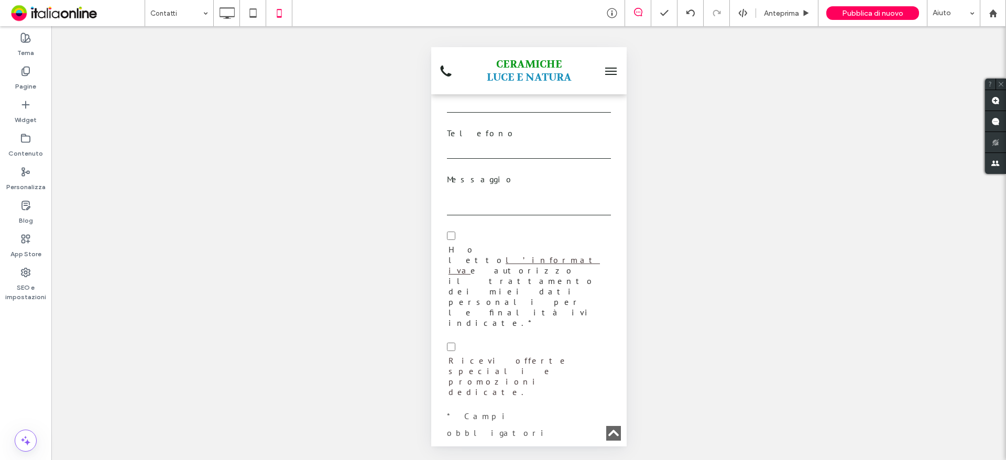
scroll to position [891, 0]
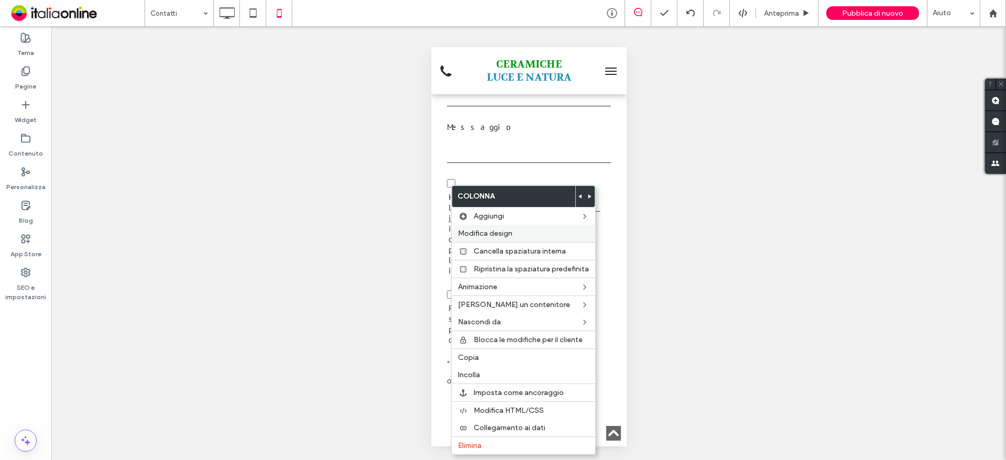
click at [525, 239] on div "Modifica design" at bounding box center [524, 233] width 144 height 17
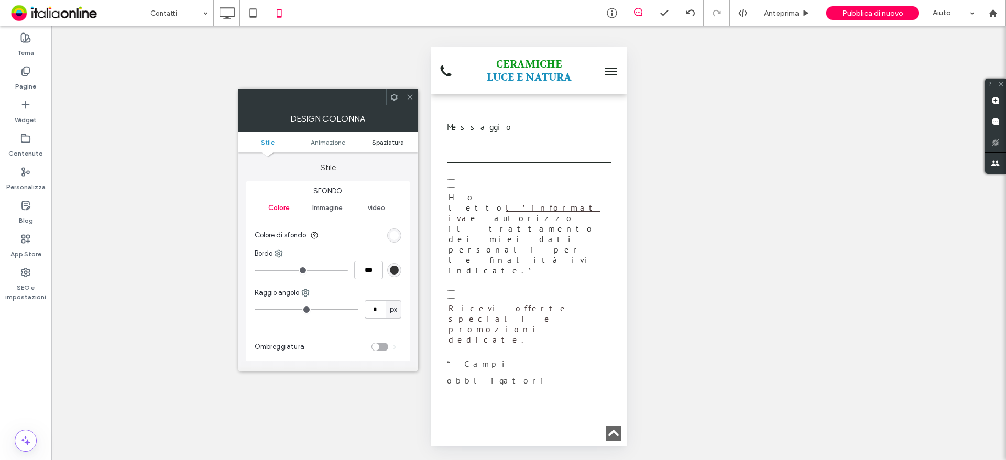
click at [379, 149] on ul "Stile Animazione Spaziatura" at bounding box center [328, 142] width 180 height 21
click at [380, 145] on span "Spaziatura" at bounding box center [388, 142] width 32 height 8
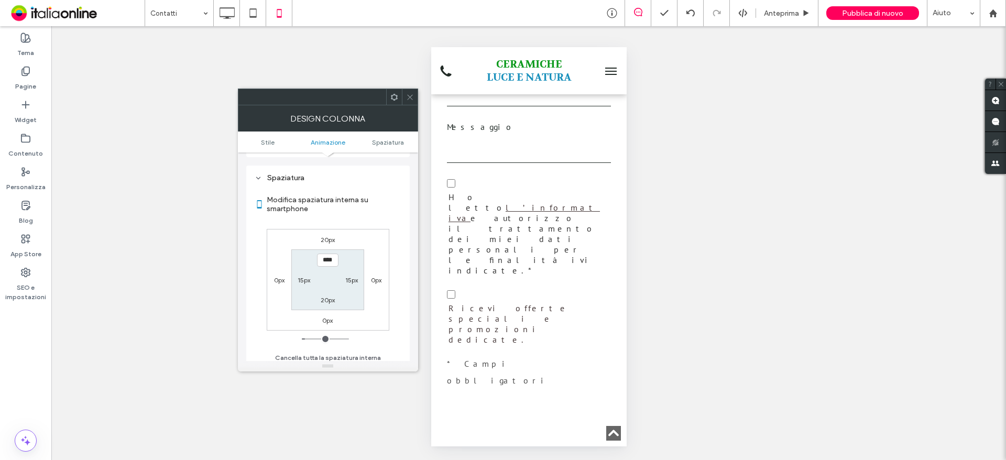
scroll to position [246, 0]
click at [329, 317] on label "0px" at bounding box center [327, 316] width 10 height 8
type input "*"
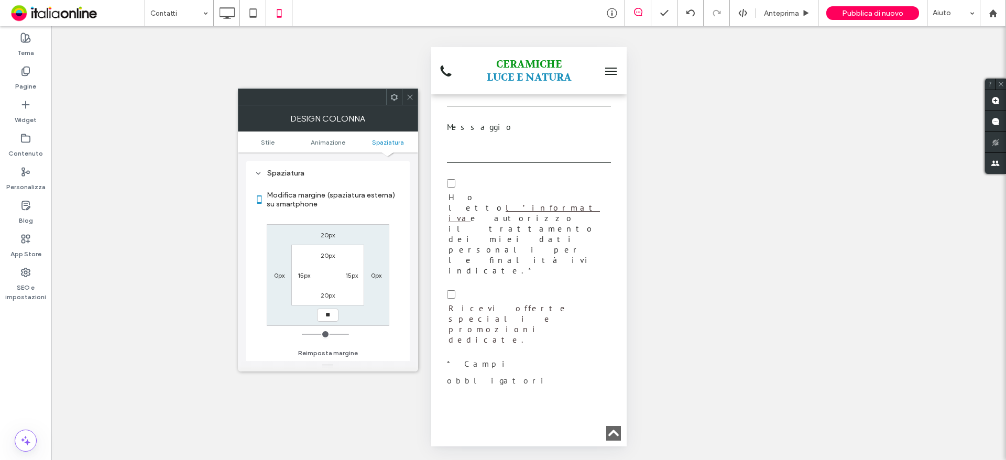
type input "**"
type input "****"
drag, startPoint x: 411, startPoint y: 96, endPoint x: 430, endPoint y: 123, distance: 33.0
click at [411, 96] on use at bounding box center [409, 96] width 5 height 5
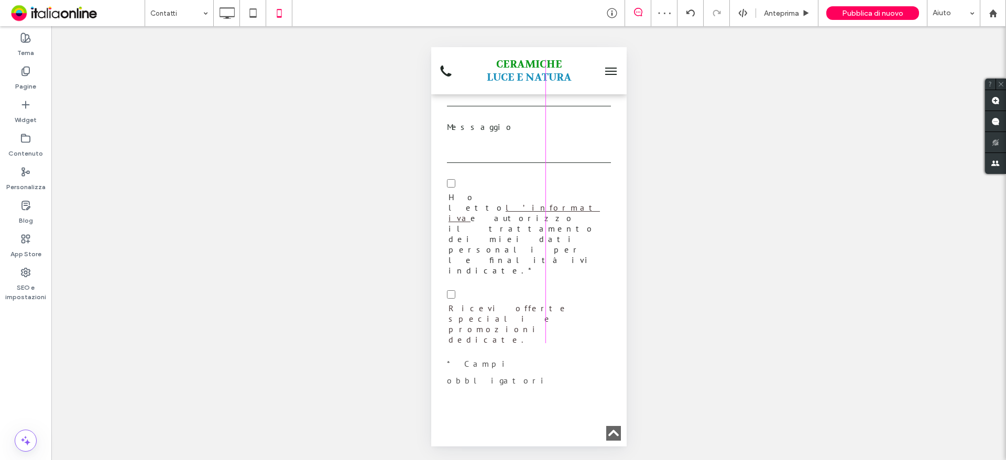
drag, startPoint x: 543, startPoint y: 346, endPoint x: 541, endPoint y: 339, distance: 7.8
drag, startPoint x: 600, startPoint y: 380, endPoint x: 590, endPoint y: 378, distance: 10.1
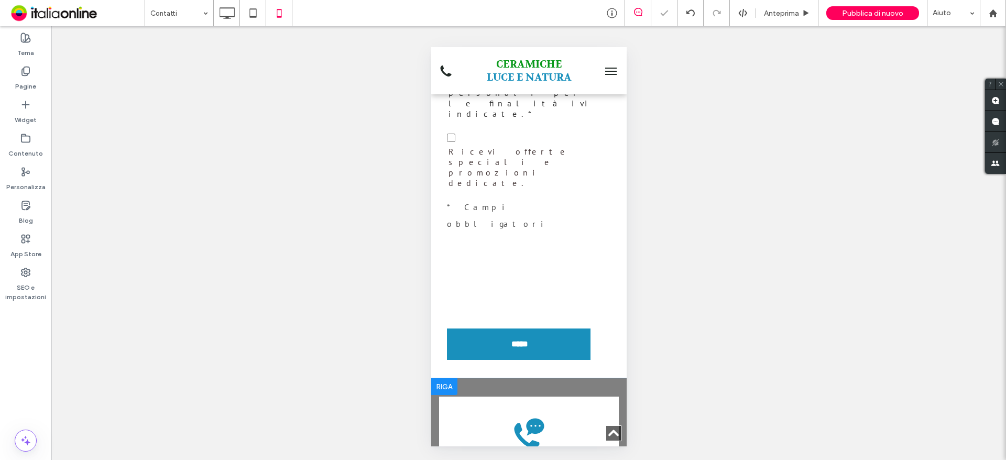
scroll to position [1048, 0]
drag, startPoint x: 591, startPoint y: 225, endPoint x: 580, endPoint y: 226, distance: 11.0
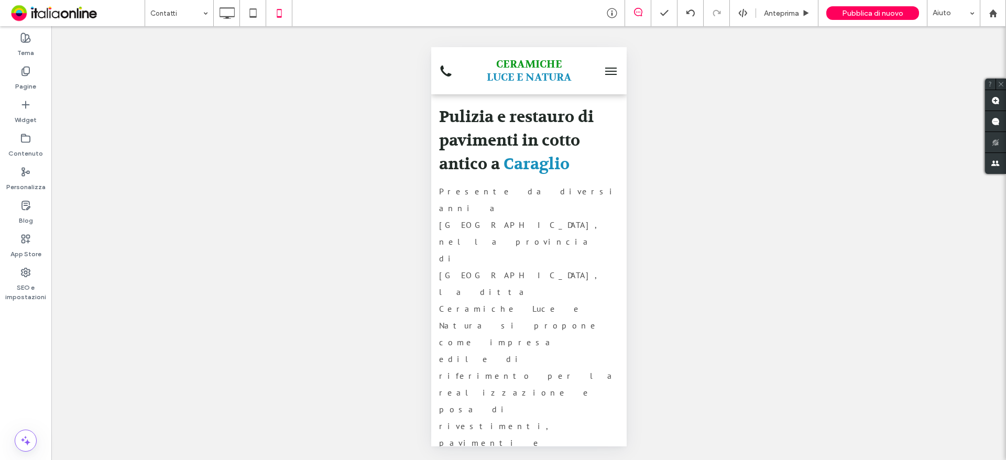
scroll to position [0, 0]
drag, startPoint x: 198, startPoint y: 13, endPoint x: 197, endPoint y: 18, distance: 5.3
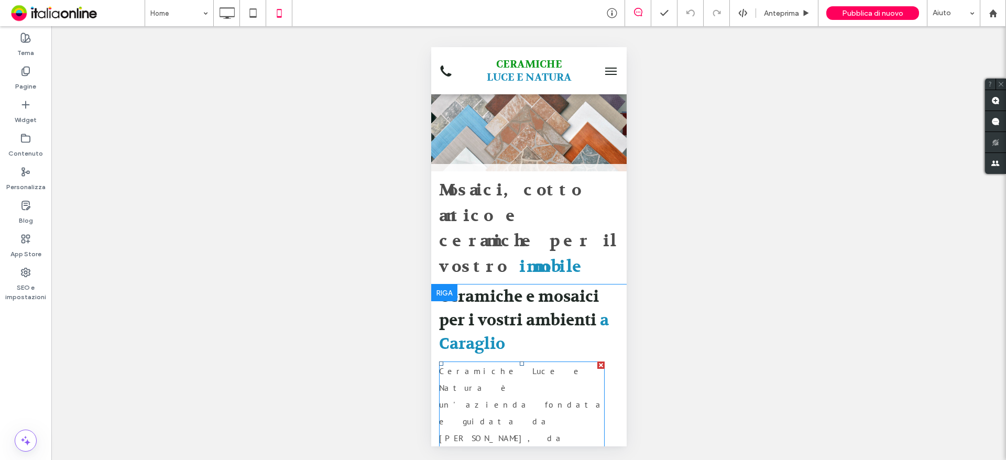
scroll to position [105, 0]
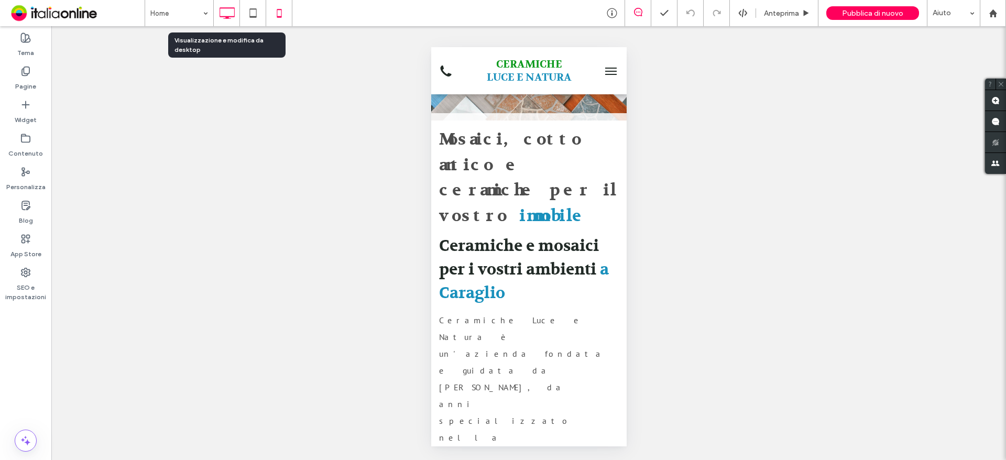
click at [225, 15] on icon at bounding box center [226, 13] width 21 height 21
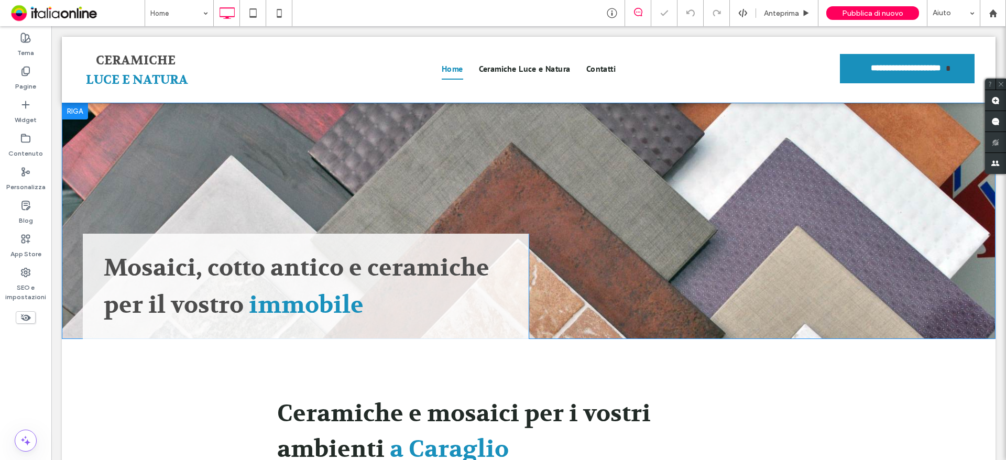
scroll to position [0, 0]
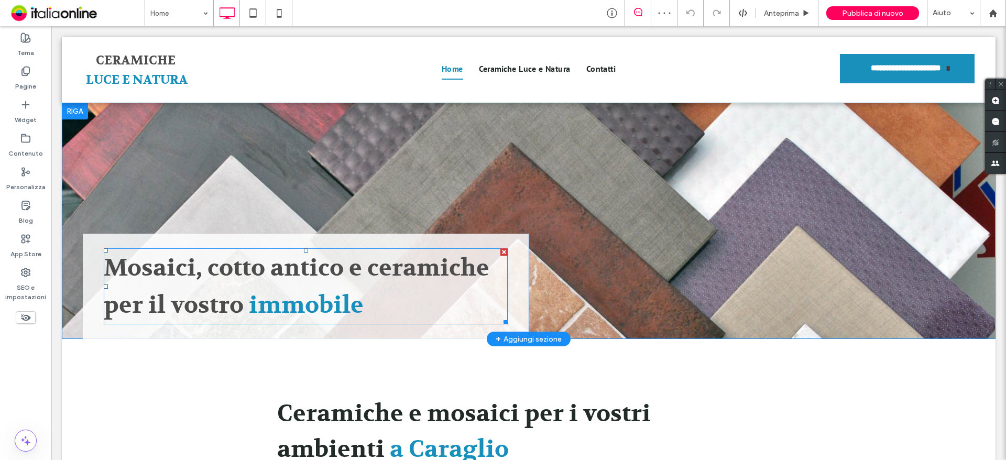
click at [325, 300] on span "immobile" at bounding box center [306, 305] width 115 height 29
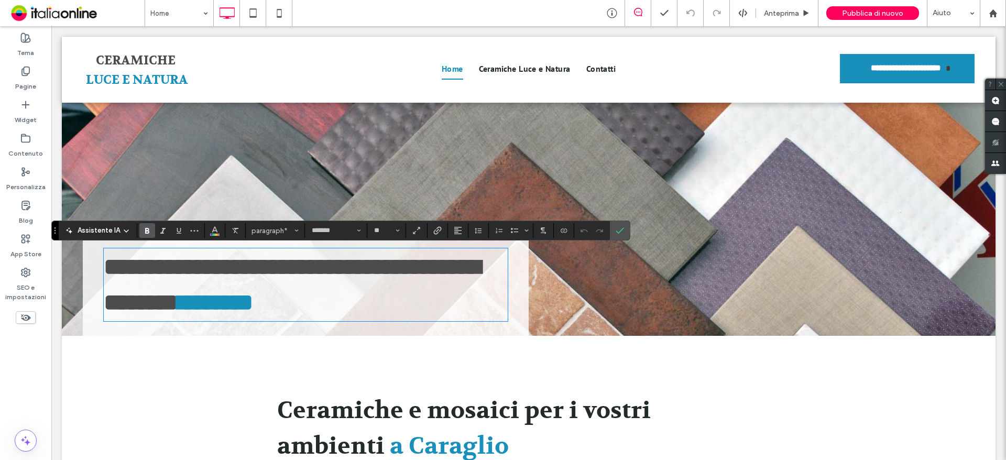
click at [614, 164] on div "**********" at bounding box center [529, 219] width 934 height 233
click at [627, 230] on label "Conferma" at bounding box center [620, 230] width 16 height 19
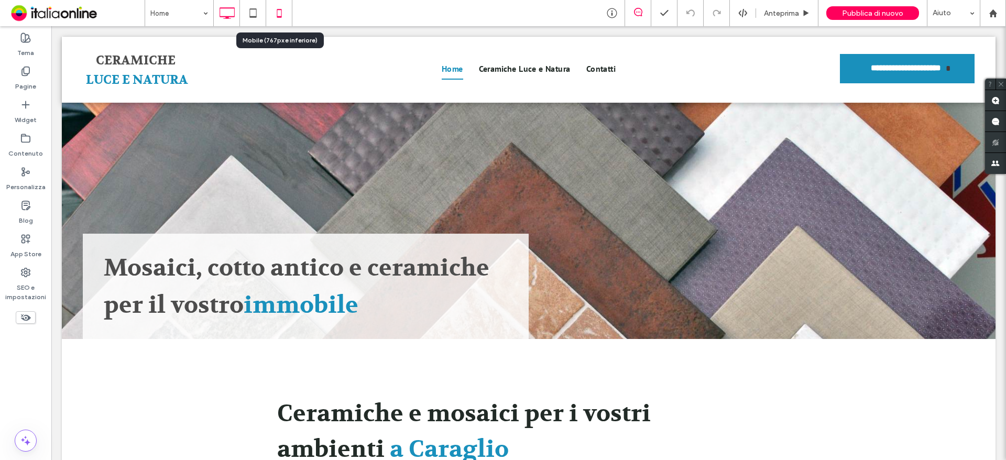
click at [281, 12] on icon at bounding box center [279, 13] width 21 height 21
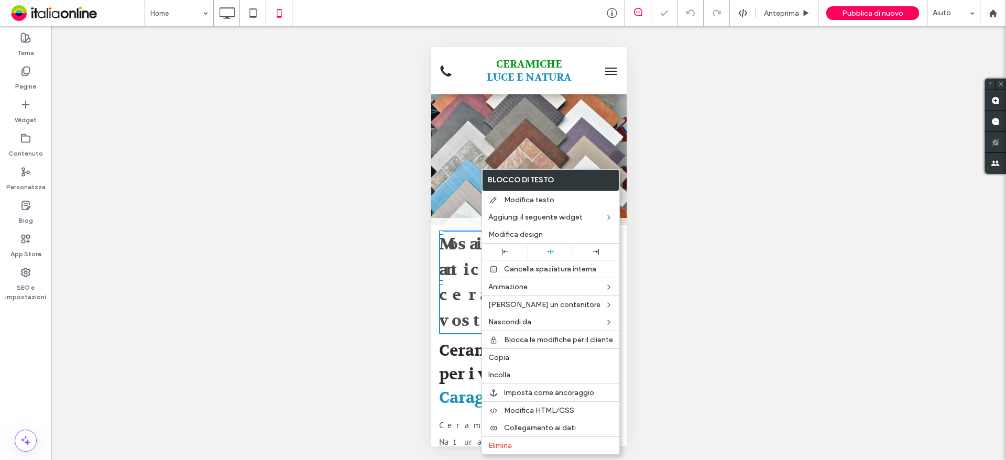
click at [470, 222] on div "Mosaici, cotto antico e ceramiche per il vostro immobile Click To Paste" at bounding box center [528, 278] width 195 height 121
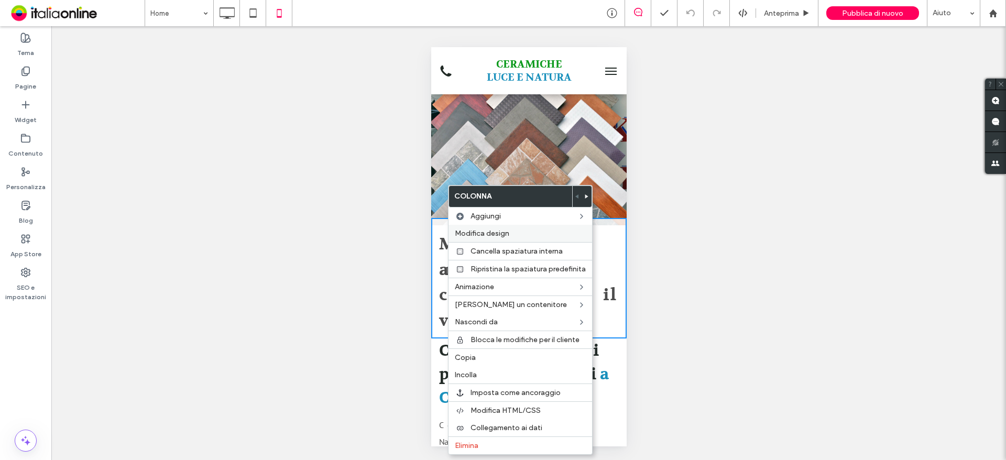
click at [509, 231] on span "Modifica design" at bounding box center [482, 233] width 55 height 9
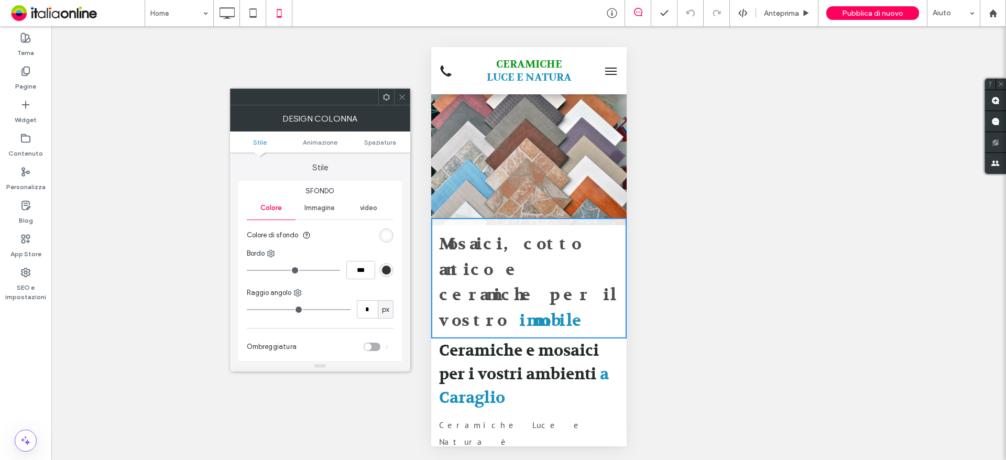
click at [400, 94] on icon at bounding box center [402, 97] width 8 height 8
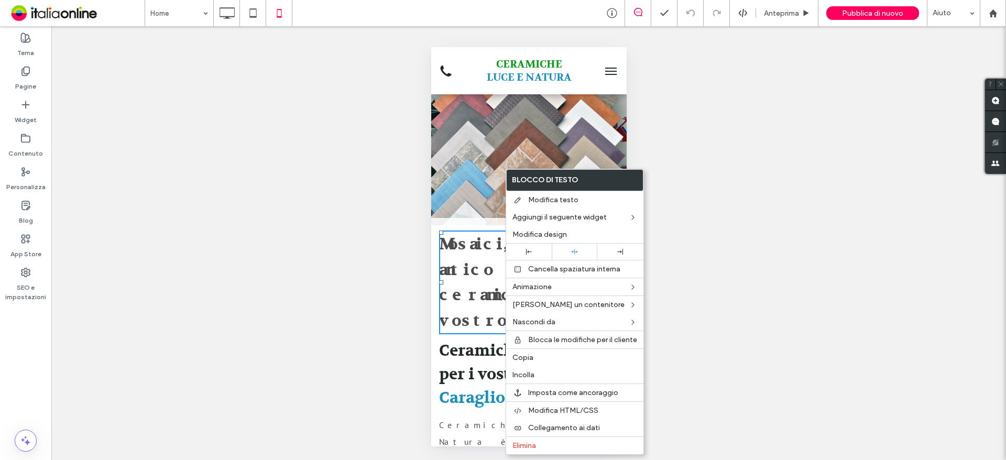
drag, startPoint x: 780, startPoint y: 192, endPoint x: 378, endPoint y: 73, distance: 419.9
click at [780, 192] on div "**********" at bounding box center [528, 243] width 955 height 434
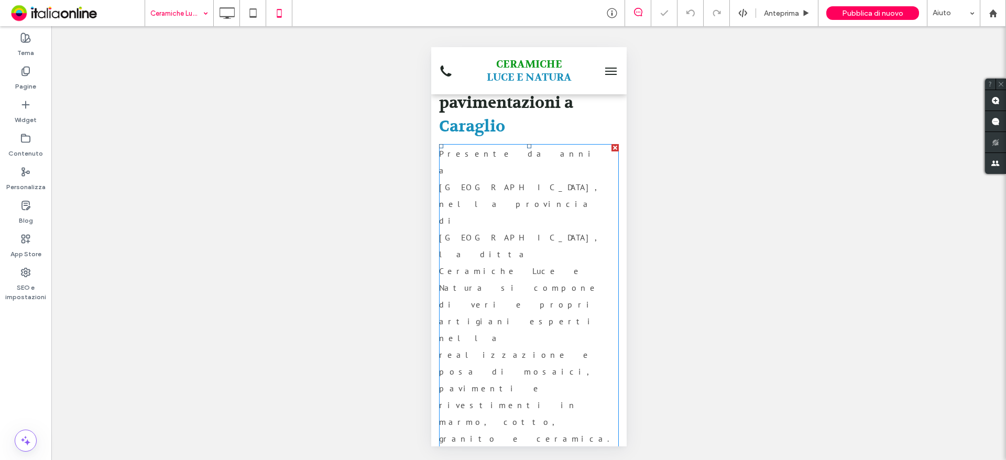
scroll to position [52, 0]
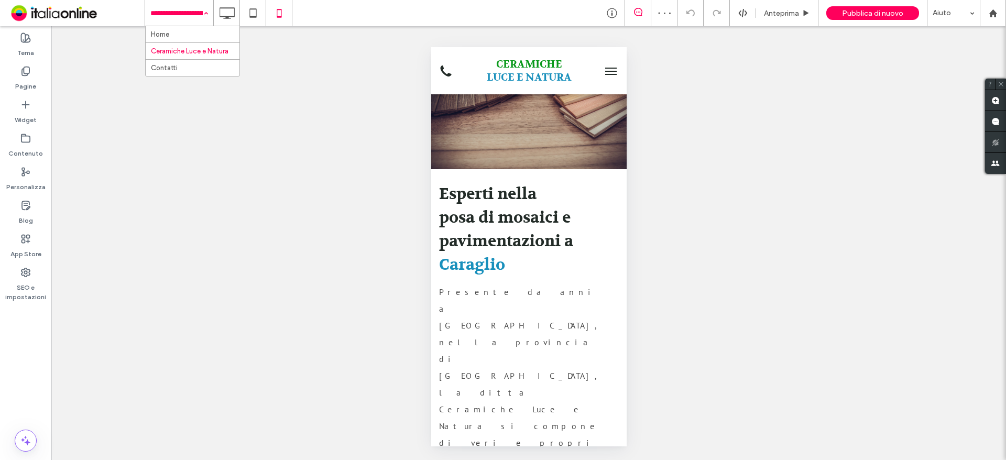
click at [197, 11] on input at bounding box center [176, 13] width 52 height 26
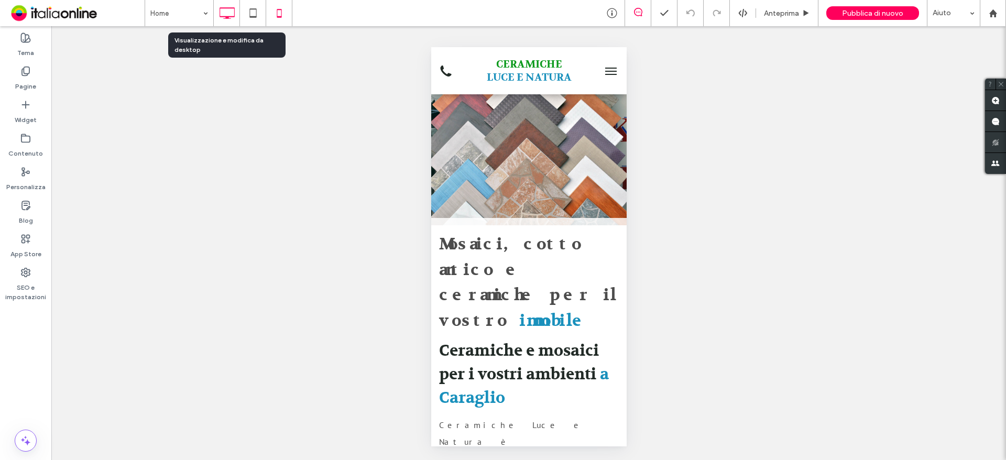
click at [226, 24] on div at bounding box center [227, 13] width 26 height 26
click at [238, 10] on div at bounding box center [227, 13] width 26 height 21
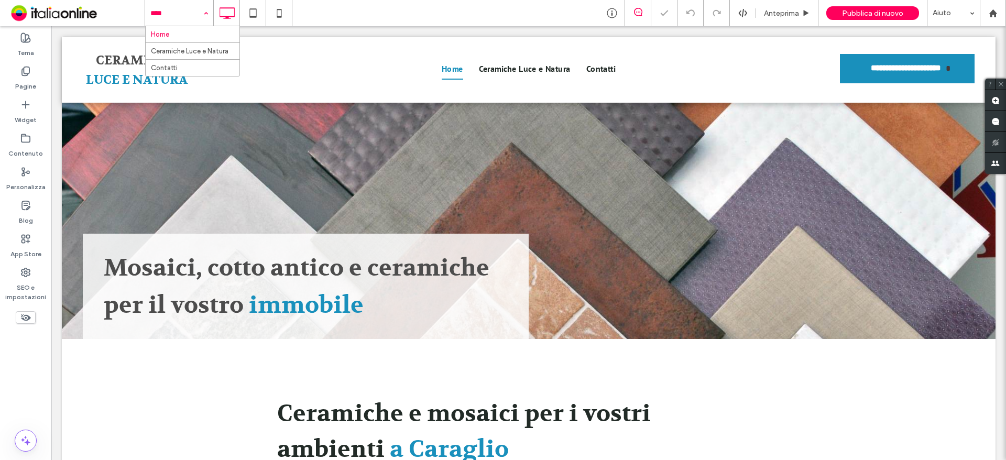
drag, startPoint x: 176, startPoint y: 7, endPoint x: 166, endPoint y: 37, distance: 31.3
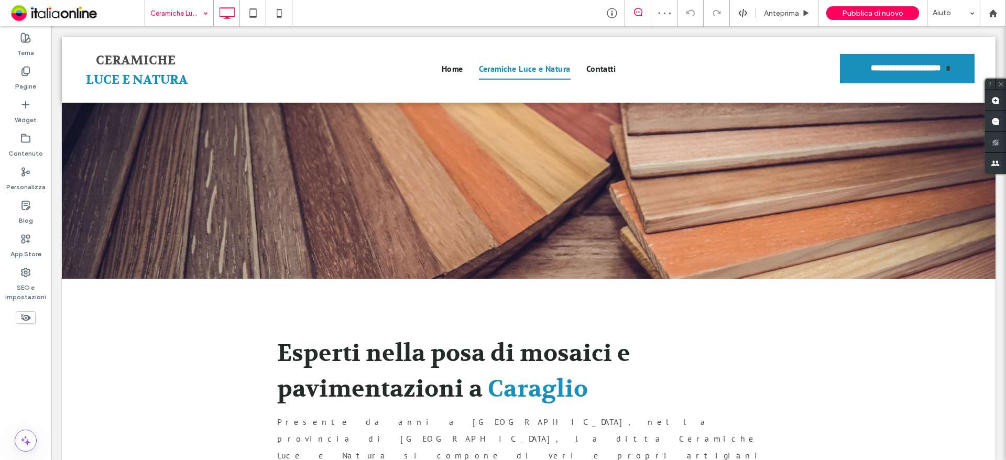
click at [189, 16] on input at bounding box center [176, 13] width 52 height 26
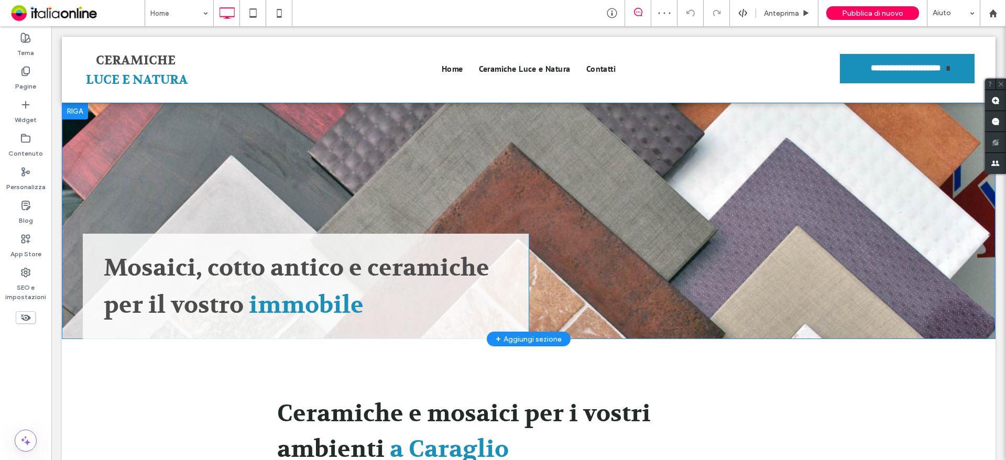
click at [93, 251] on div "Mosaici, cotto antico e ceramiche per il vostro immobile Click To Paste" at bounding box center [306, 286] width 446 height 105
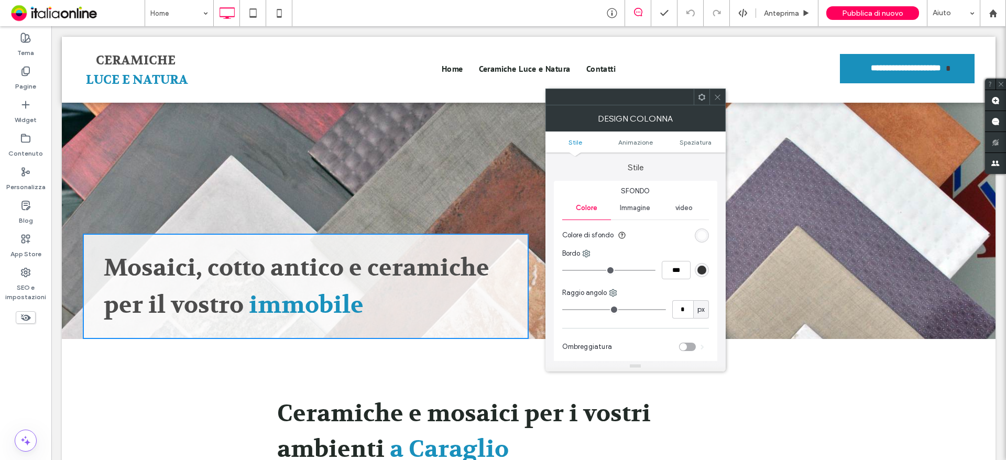
click at [719, 99] on icon at bounding box center [718, 97] width 8 height 8
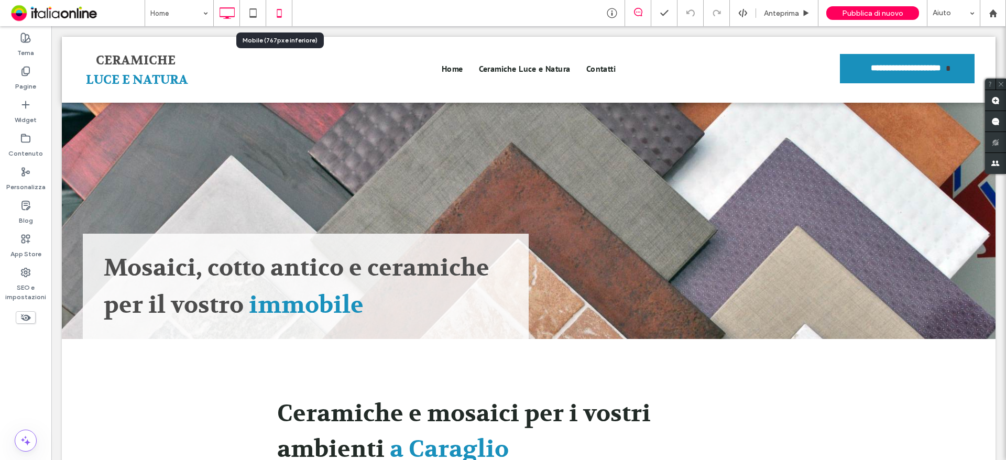
click at [282, 12] on icon at bounding box center [279, 13] width 21 height 21
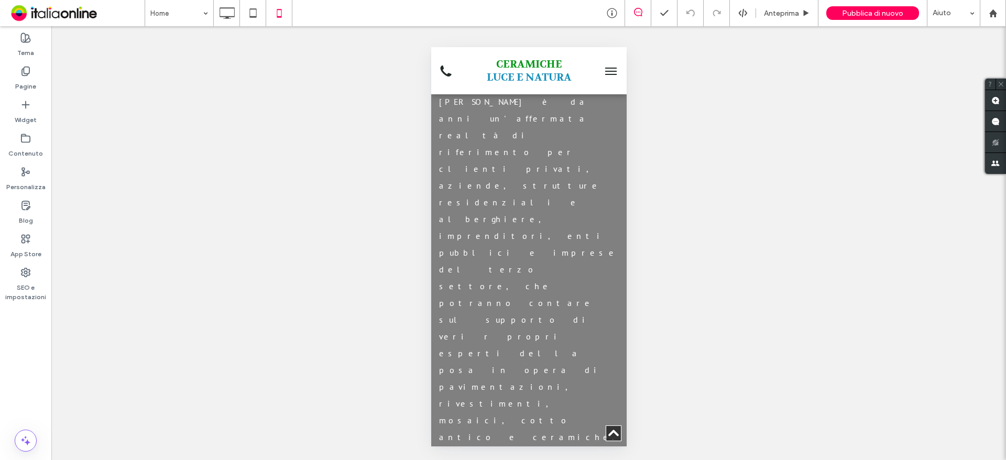
scroll to position [1625, 0]
click at [222, 18] on icon at bounding box center [226, 13] width 21 height 21
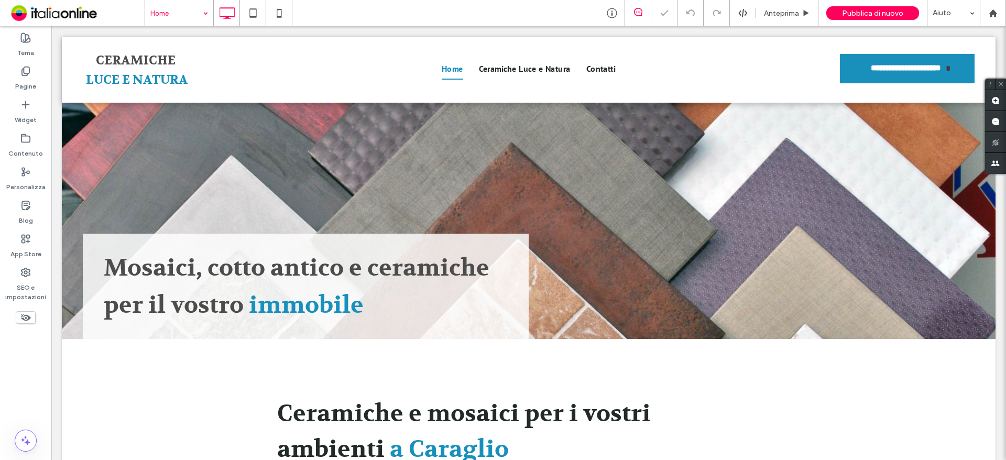
scroll to position [0, 0]
drag, startPoint x: 169, startPoint y: 65, endPoint x: 373, endPoint y: 114, distance: 209.7
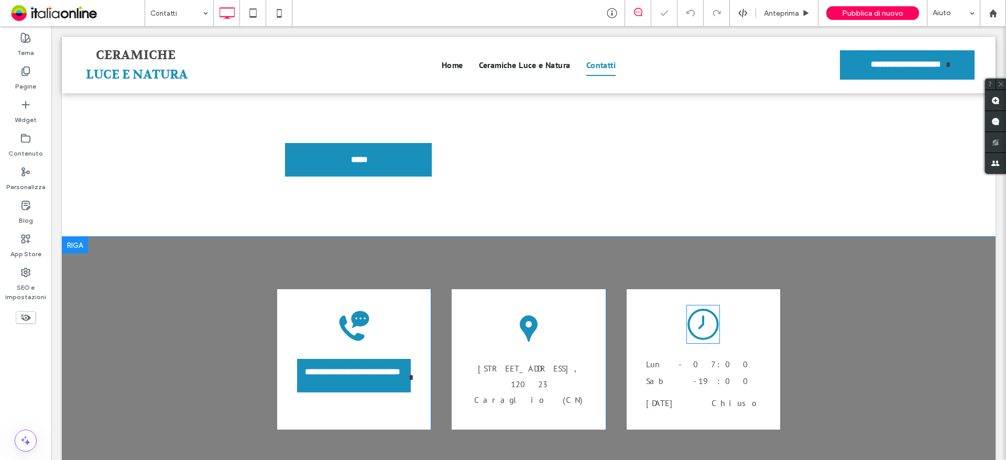
scroll to position [524, 0]
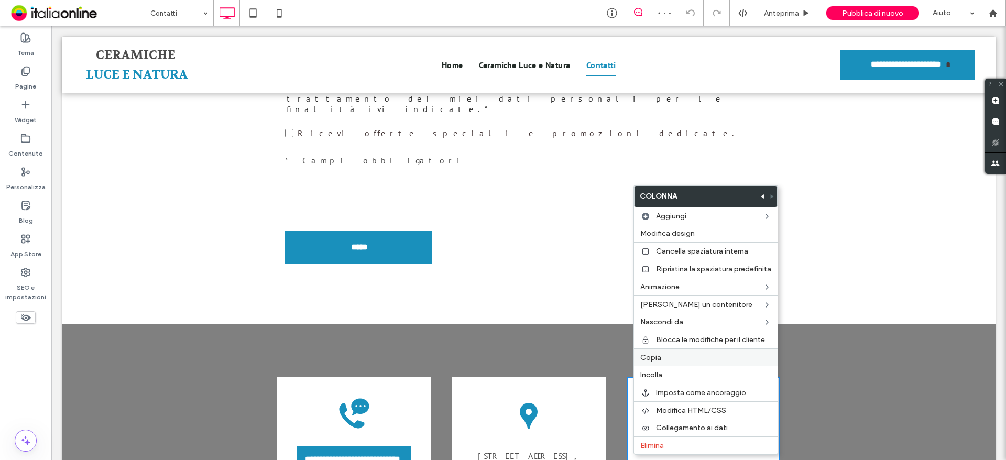
click at [660, 358] on span "Copia" at bounding box center [650, 357] width 21 height 9
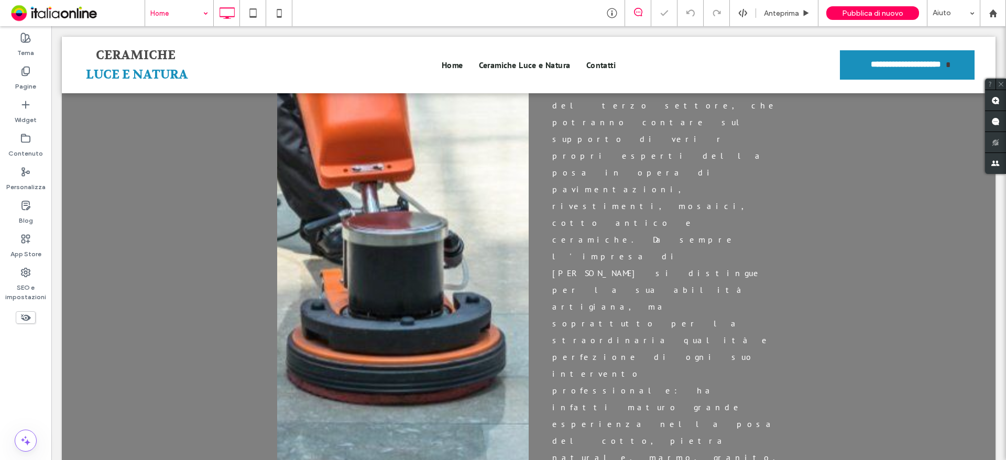
scroll to position [1258, 0]
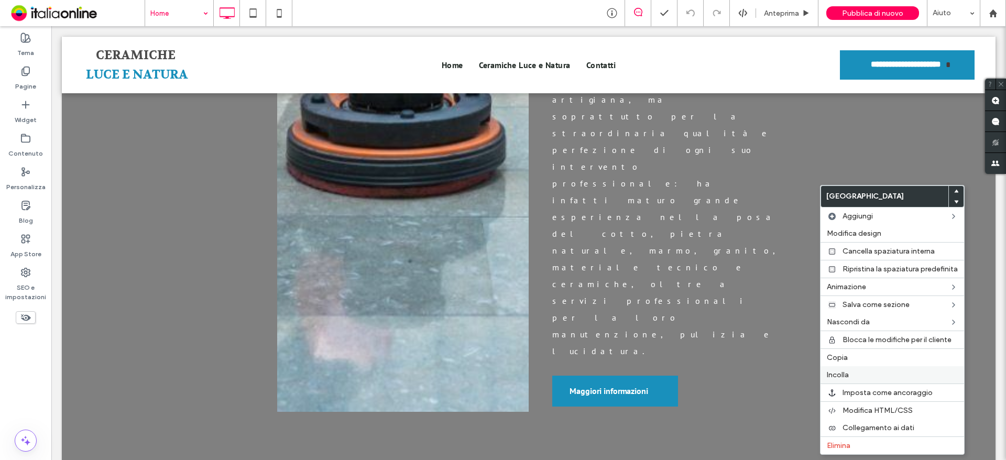
click at [863, 378] on label "Incolla" at bounding box center [892, 375] width 131 height 9
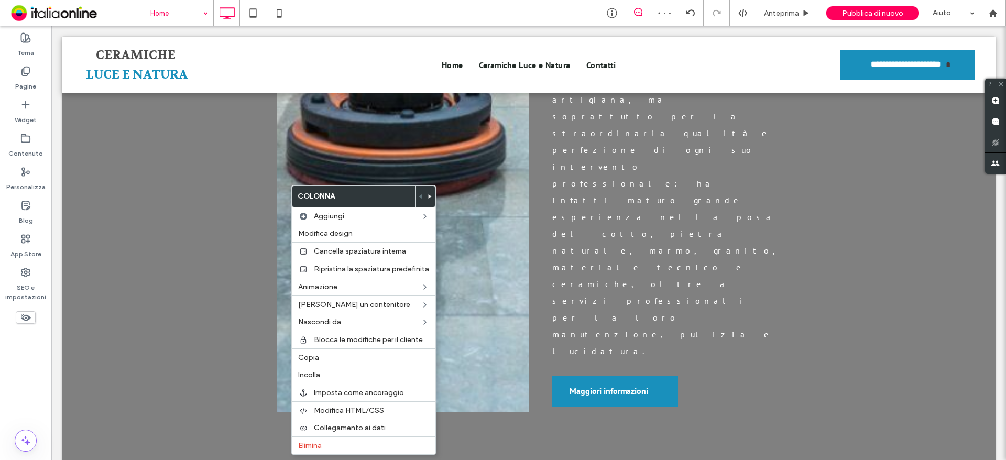
click at [431, 196] on icon at bounding box center [430, 196] width 4 height 4
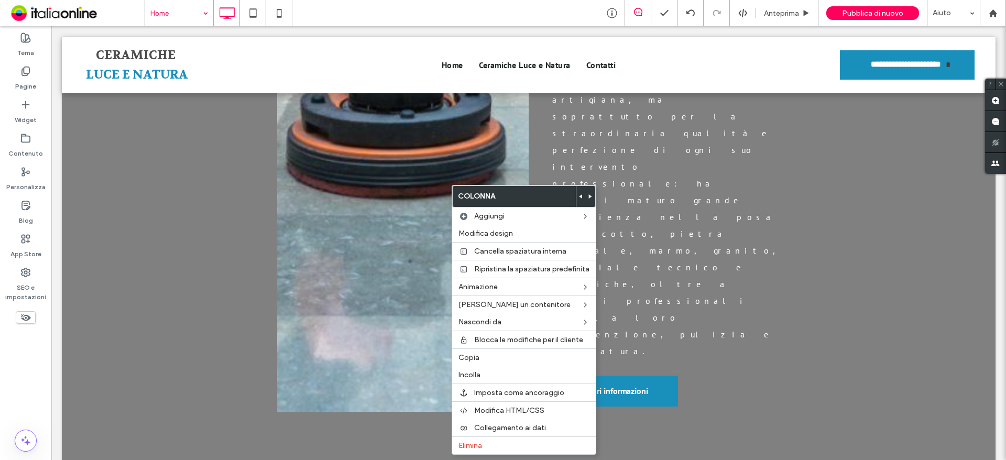
click at [590, 197] on use at bounding box center [590, 196] width 3 height 4
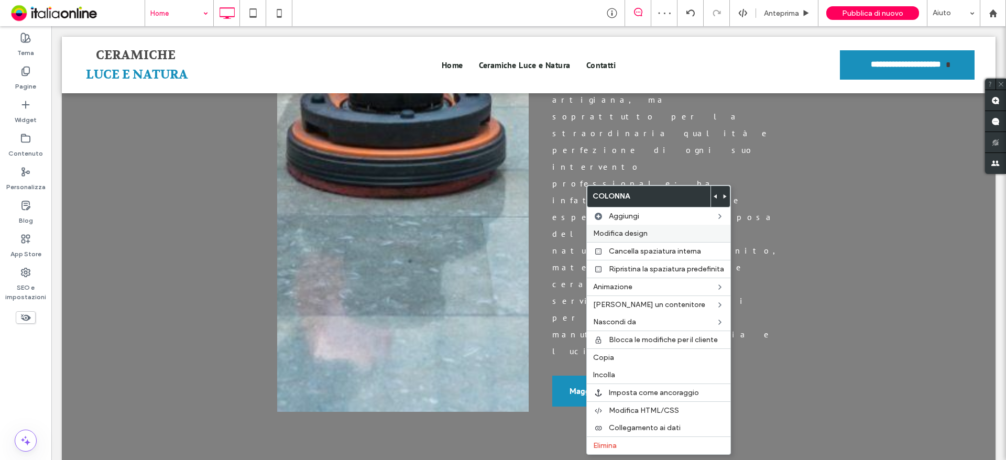
click at [640, 240] on div "Modifica design" at bounding box center [659, 233] width 144 height 17
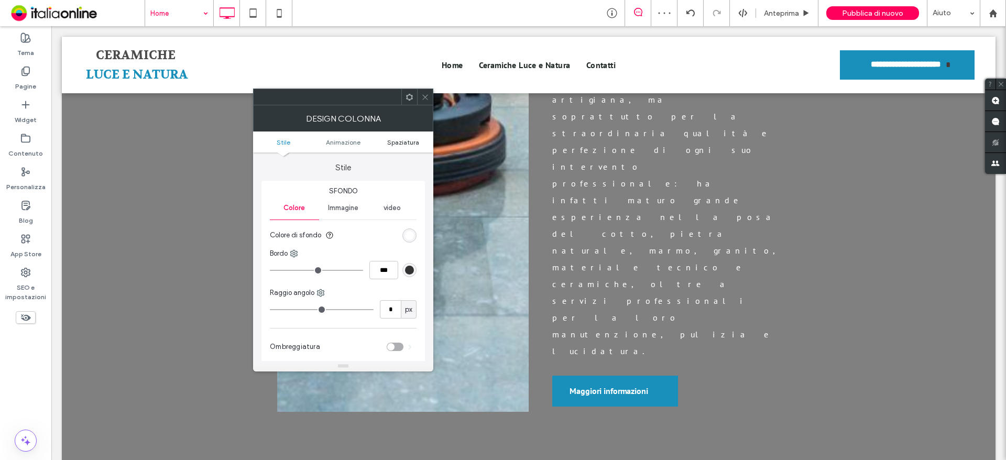
click at [406, 146] on span "Spaziatura" at bounding box center [403, 142] width 32 height 8
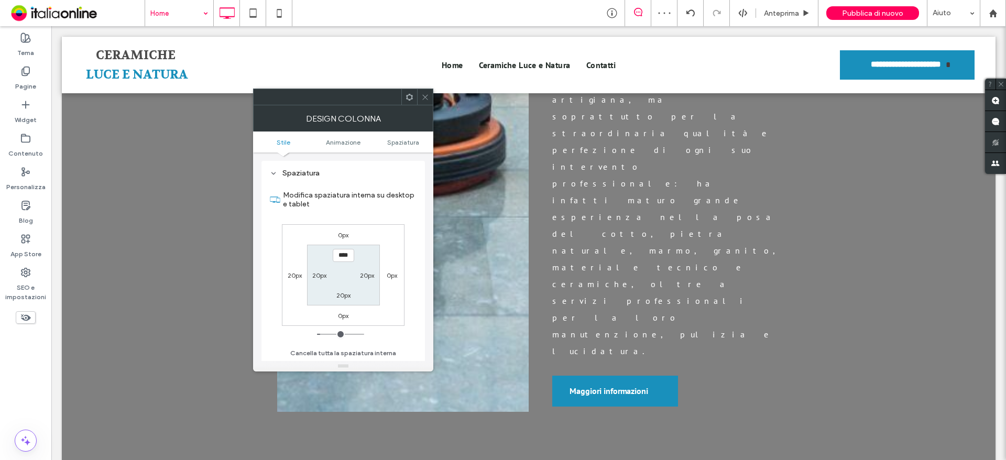
scroll to position [246, 0]
click at [390, 273] on label "0px" at bounding box center [392, 275] width 10 height 8
type input "*"
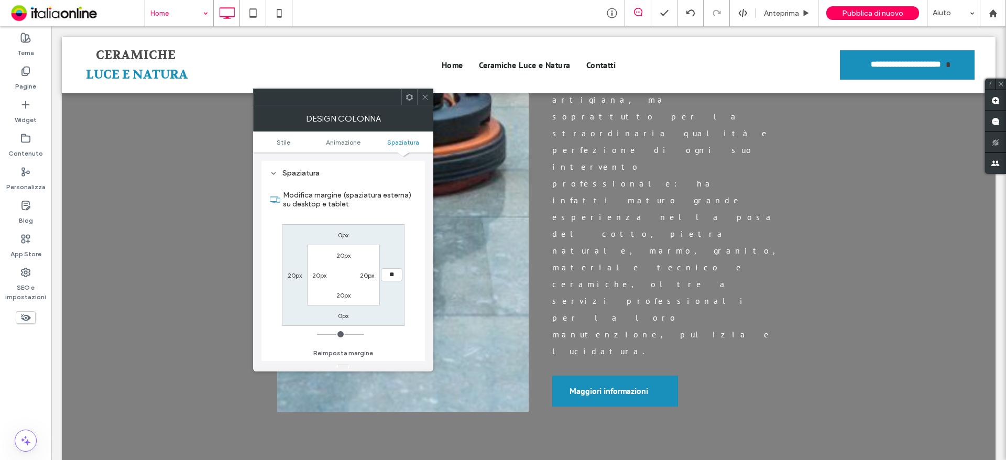
type input "**"
type input "****"
click at [421, 93] on icon at bounding box center [425, 97] width 8 height 8
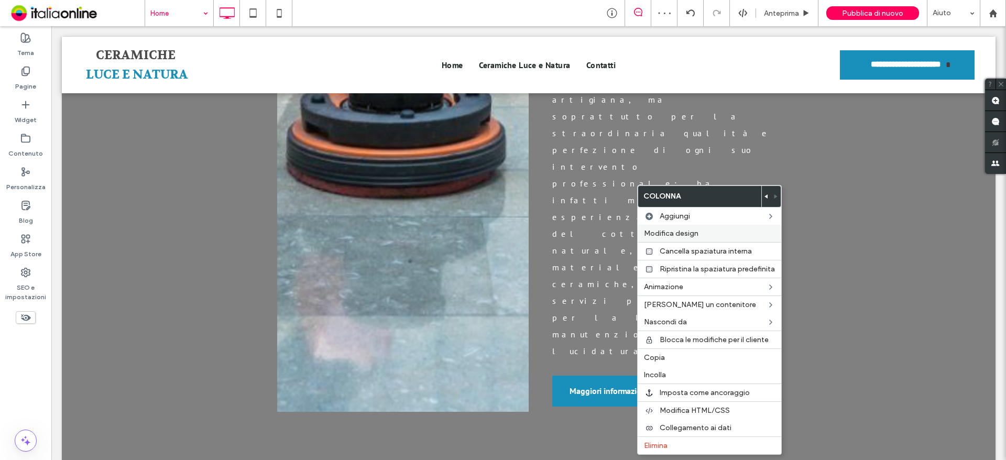
click at [677, 239] on div "Modifica design" at bounding box center [710, 233] width 144 height 17
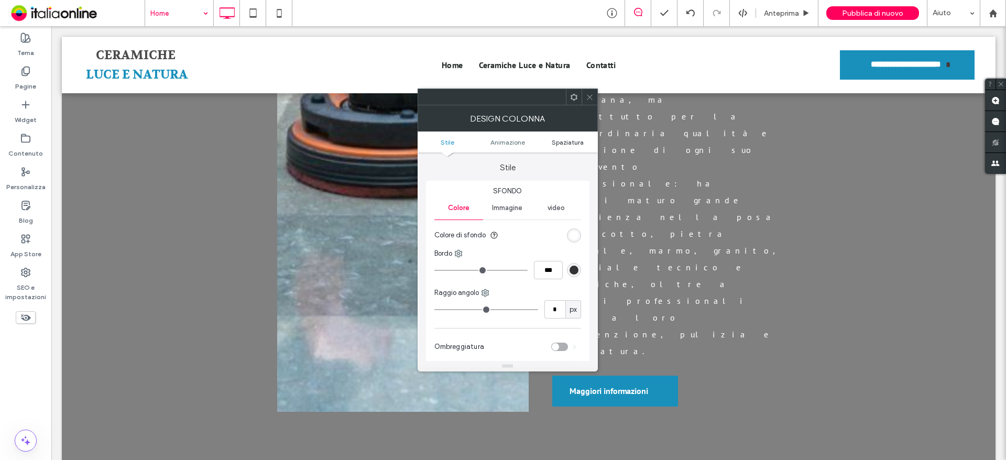
click at [567, 139] on span "Spaziatura" at bounding box center [568, 142] width 32 height 8
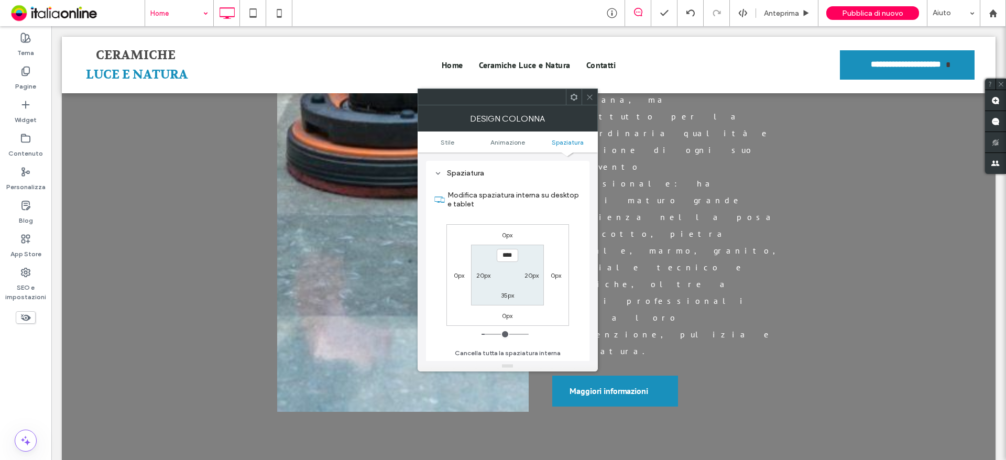
click at [465, 271] on div "0px" at bounding box center [459, 275] width 24 height 10
click at [459, 275] on label "0px" at bounding box center [459, 275] width 10 height 8
type input "*"
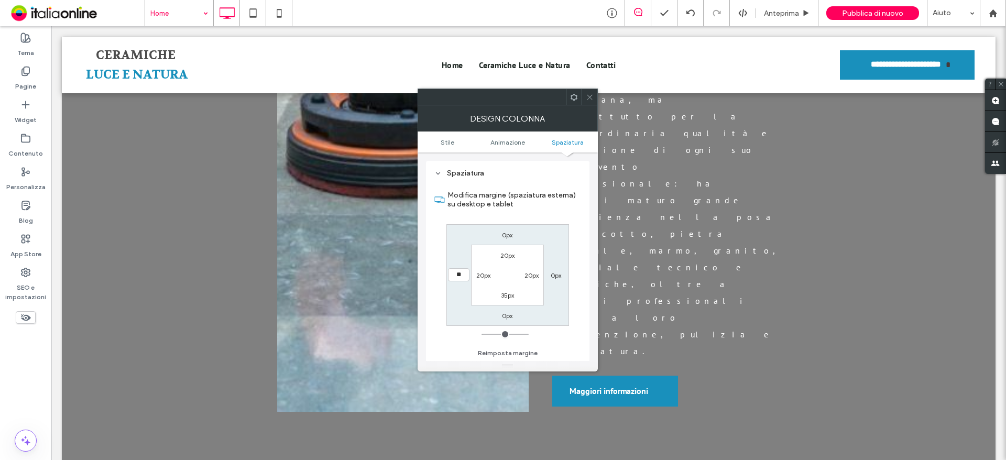
type input "**"
type input "****"
drag, startPoint x: 667, startPoint y: 174, endPoint x: 591, endPoint y: 99, distance: 107.5
click at [591, 99] on icon at bounding box center [590, 97] width 8 height 8
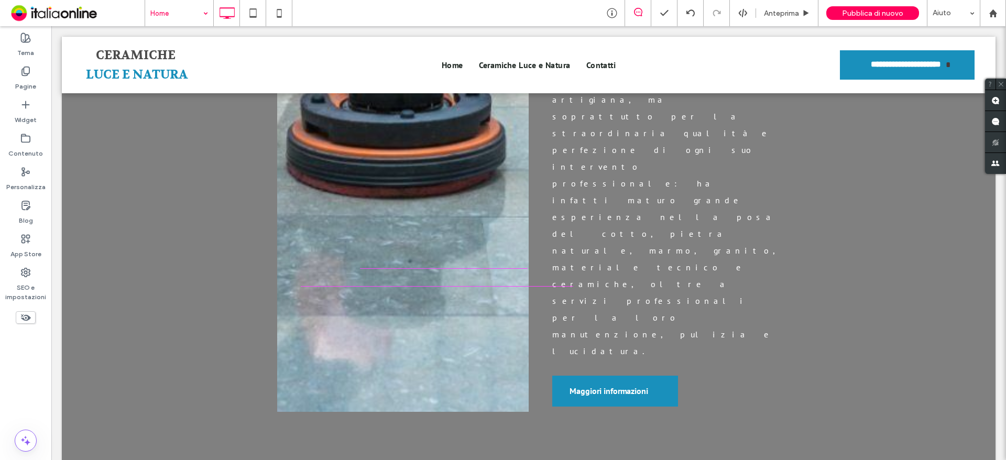
drag, startPoint x: 557, startPoint y: 271, endPoint x: 575, endPoint y: 255, distance: 24.1
click at [277, 16] on icon at bounding box center [279, 13] width 21 height 21
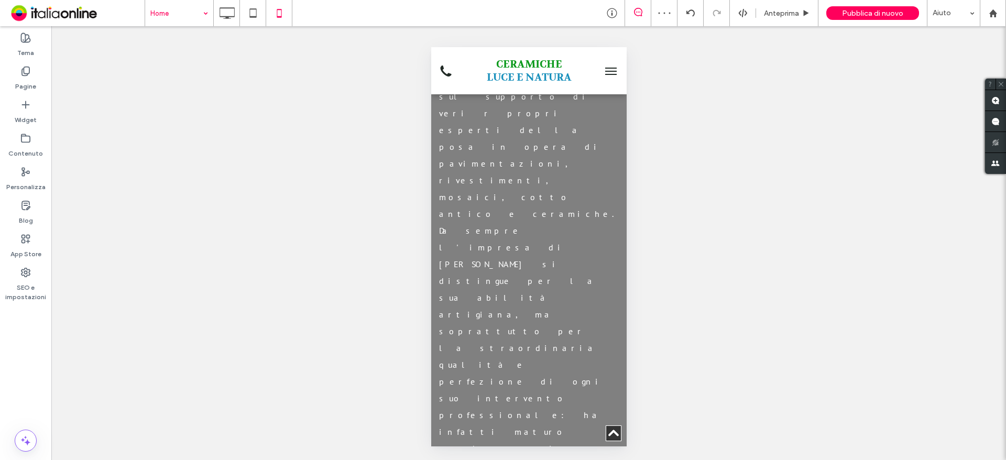
scroll to position [1782, 0]
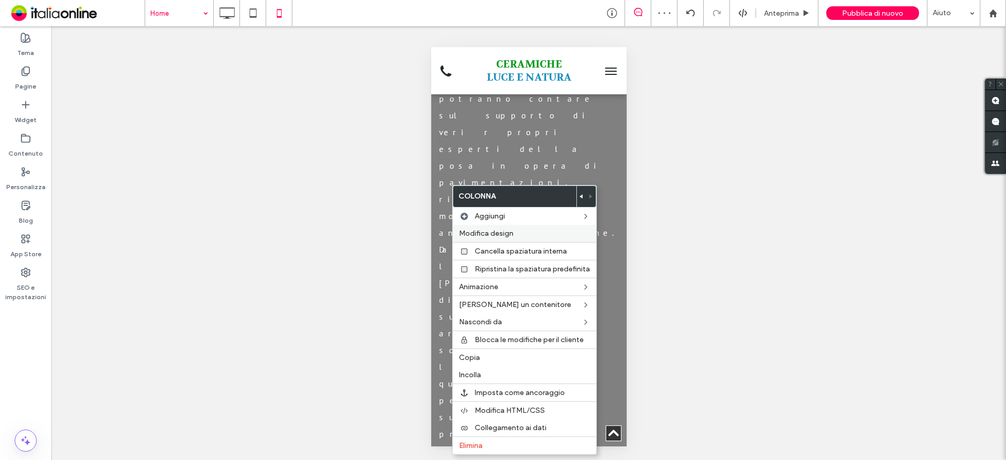
click at [520, 235] on label "Modifica design" at bounding box center [524, 233] width 131 height 9
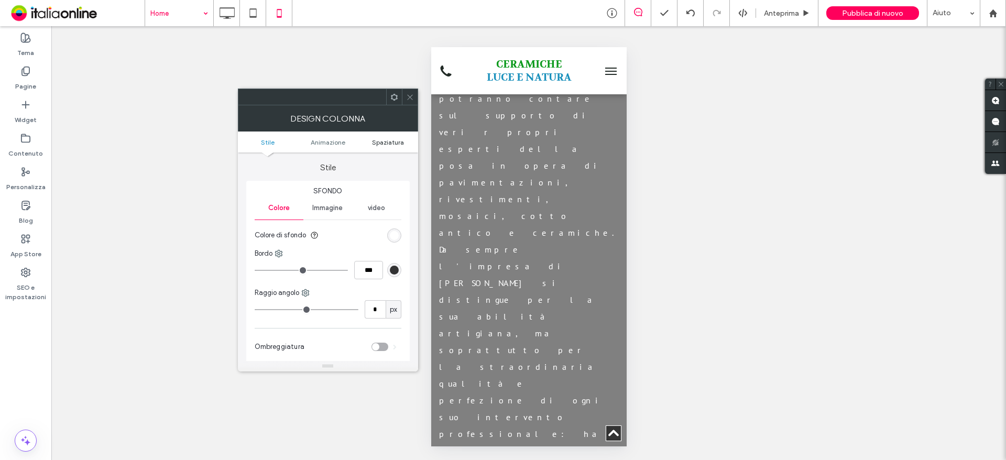
click at [394, 142] on span "Spaziatura" at bounding box center [388, 142] width 32 height 8
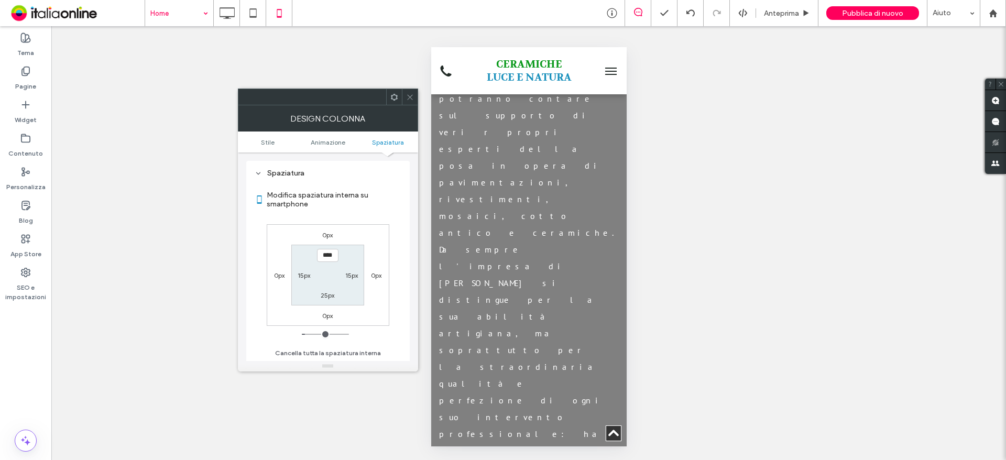
scroll to position [246, 0]
click at [328, 234] on label "0px" at bounding box center [327, 235] width 10 height 8
type input "*"
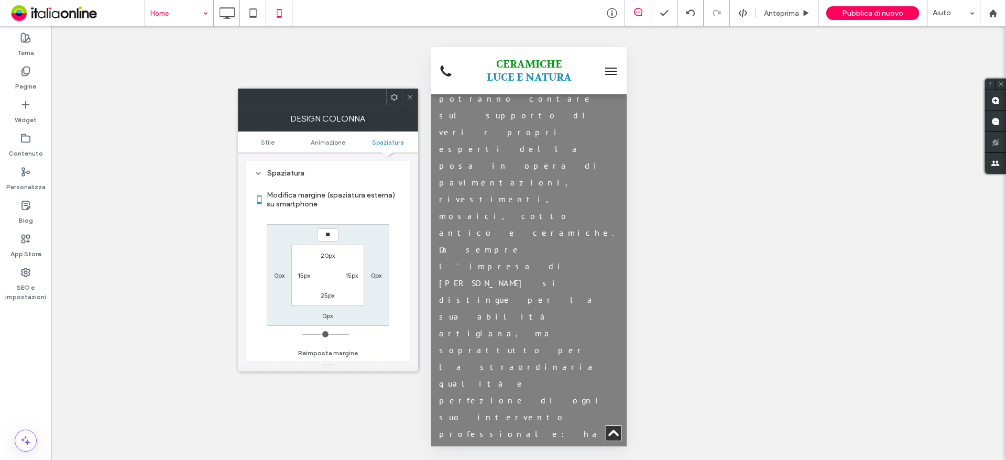
type input "**"
type input "****"
click at [413, 102] on span at bounding box center [410, 97] width 8 height 16
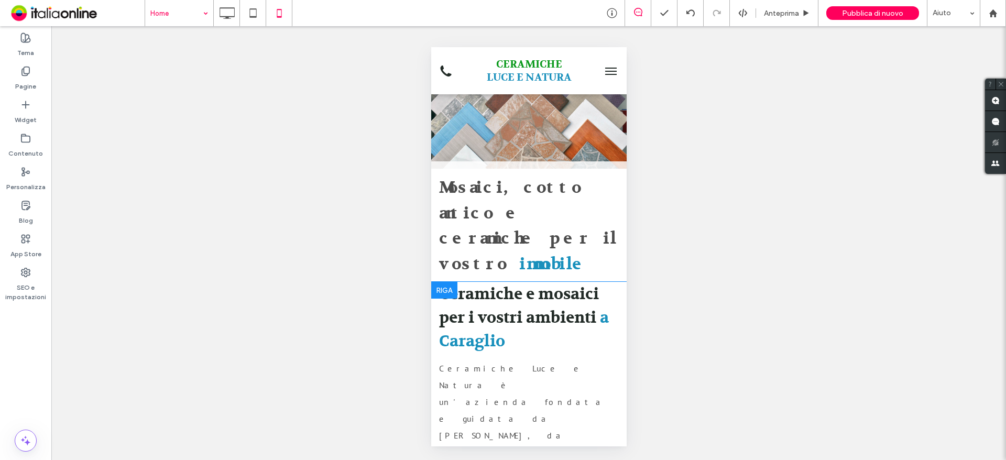
scroll to position [0, 0]
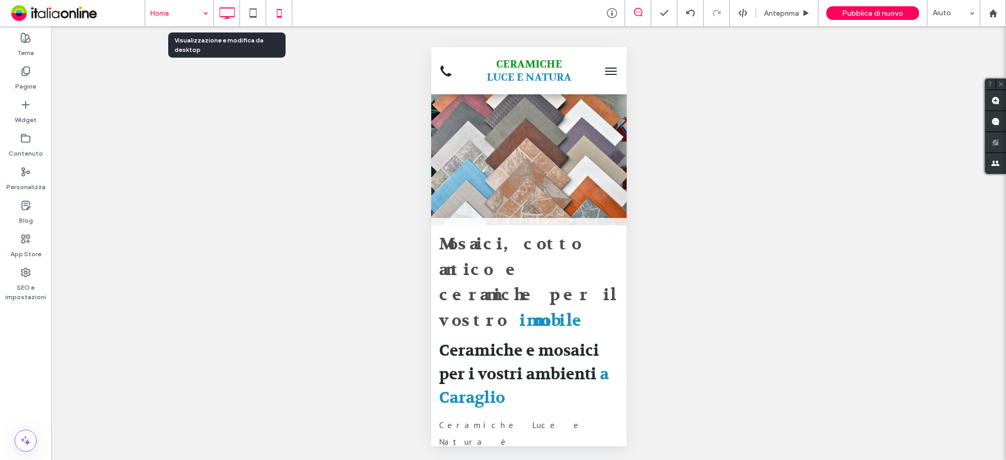
click at [230, 13] on icon at bounding box center [226, 13] width 21 height 21
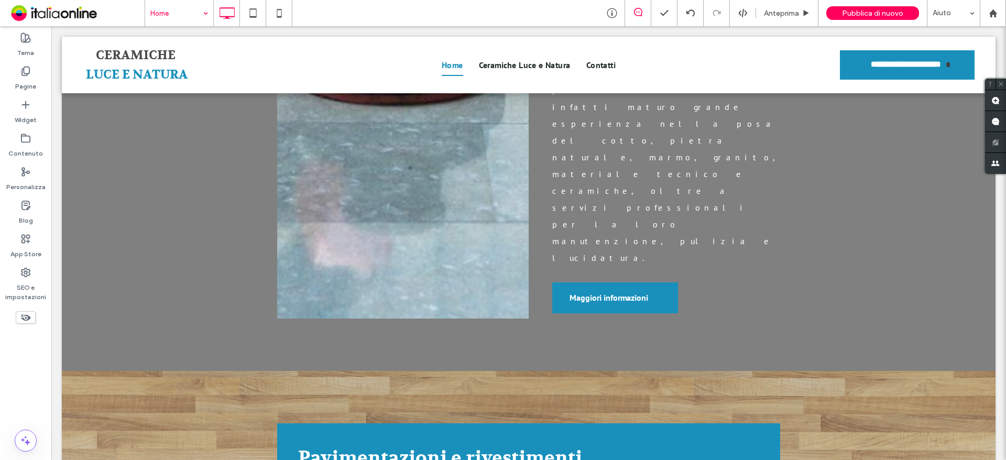
scroll to position [1258, 0]
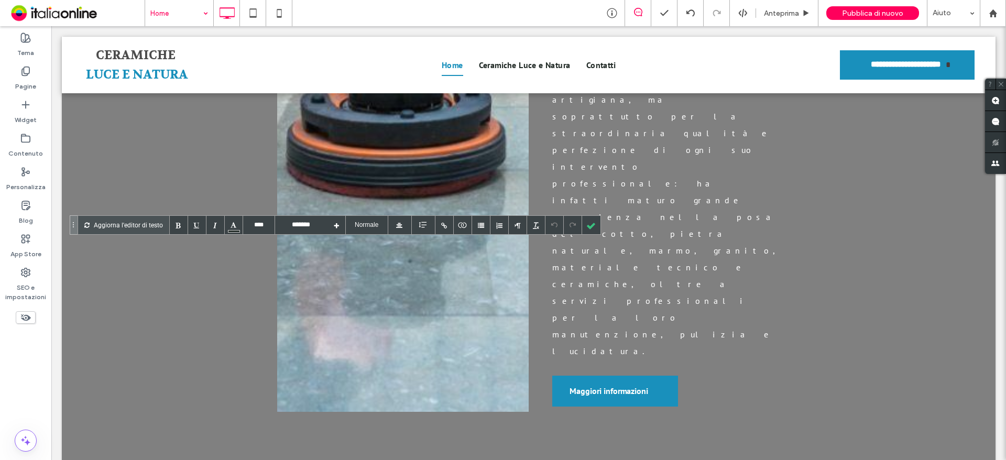
drag, startPoint x: 402, startPoint y: 245, endPoint x: 397, endPoint y: 245, distance: 5.3
click at [588, 220] on div at bounding box center [591, 225] width 18 height 18
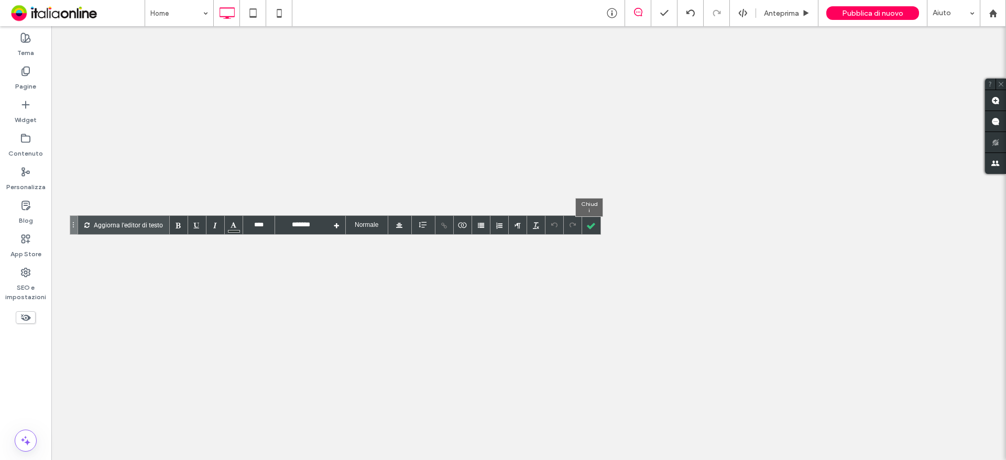
click at [595, 223] on div at bounding box center [591, 225] width 18 height 18
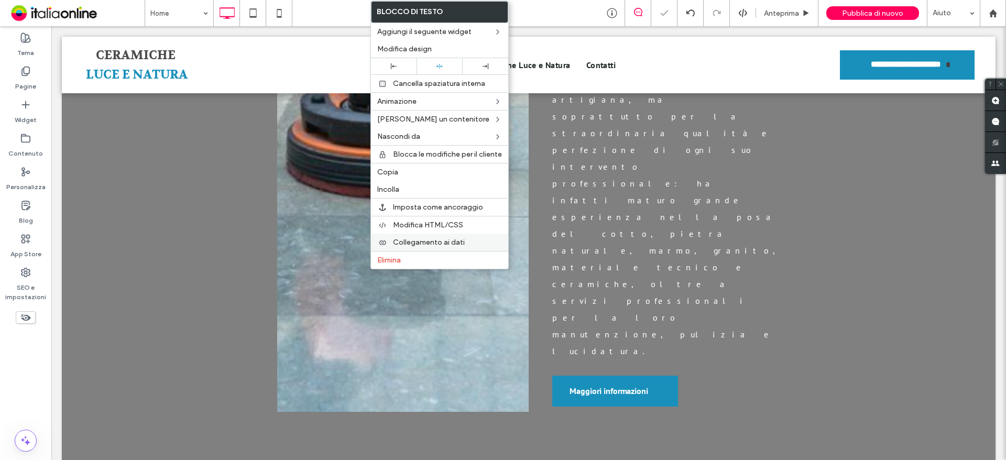
click at [435, 240] on span "Collegamento ai dati" at bounding box center [429, 242] width 72 height 9
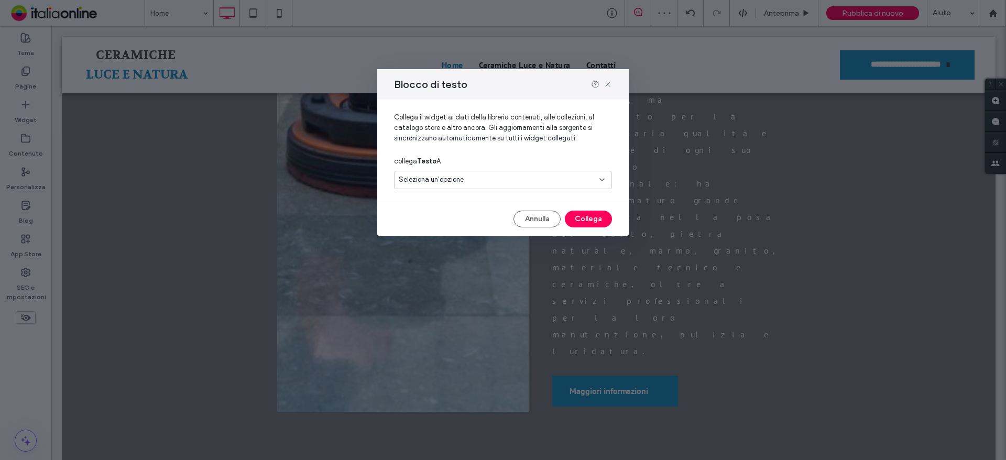
click at [458, 183] on span "Seleziona un'opzione" at bounding box center [431, 180] width 65 height 10
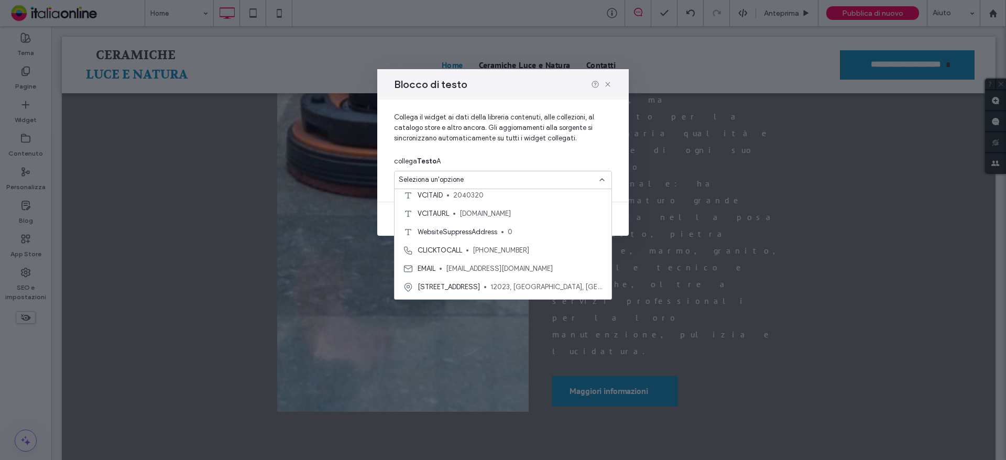
scroll to position [514, 0]
click at [480, 276] on span "[STREET_ADDRESS]" at bounding box center [449, 272] width 62 height 10
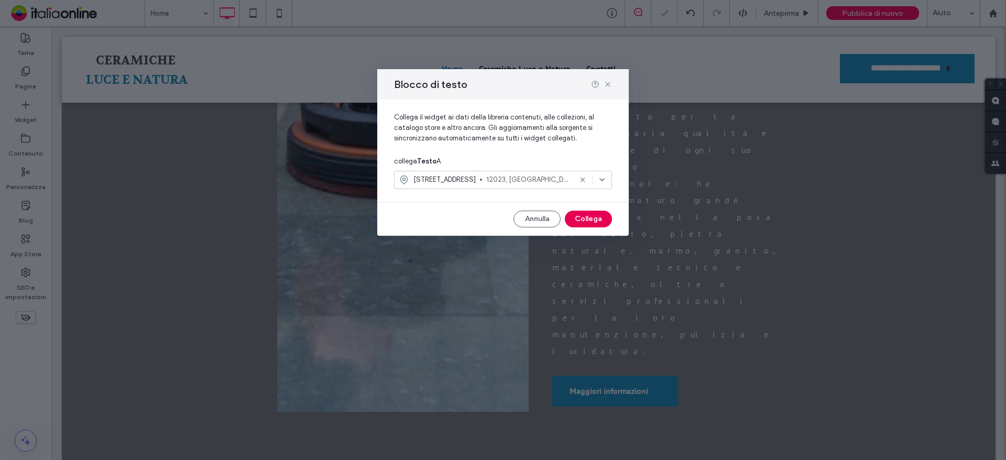
click at [595, 211] on button "Collega" at bounding box center [588, 219] width 47 height 17
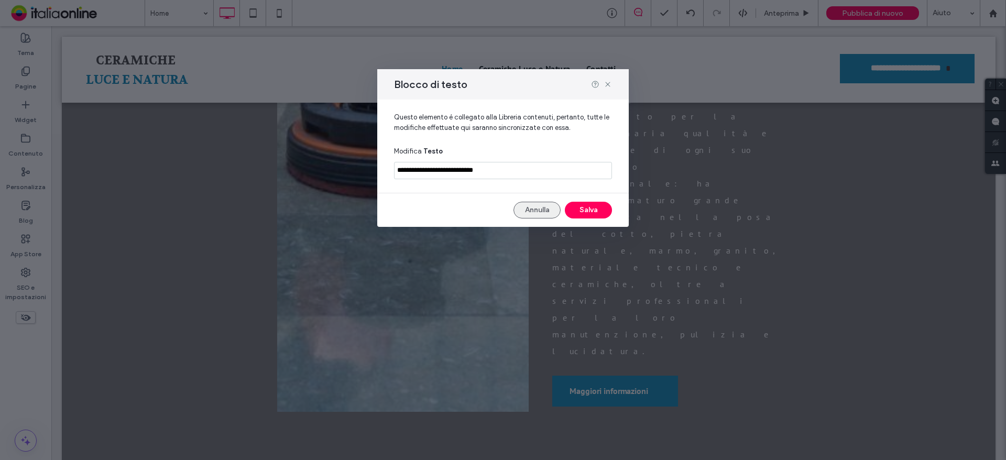
click at [541, 216] on button "Annulla" at bounding box center [537, 210] width 47 height 17
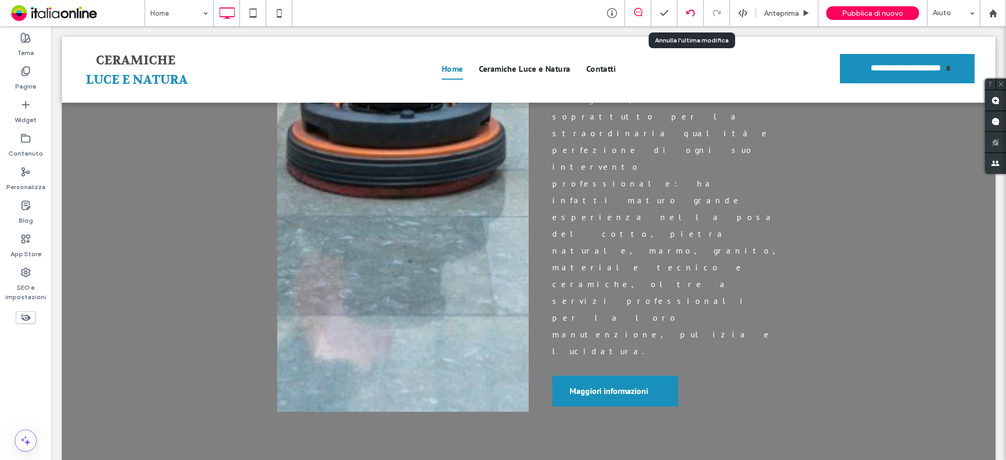
click at [687, 15] on icon at bounding box center [691, 13] width 8 height 8
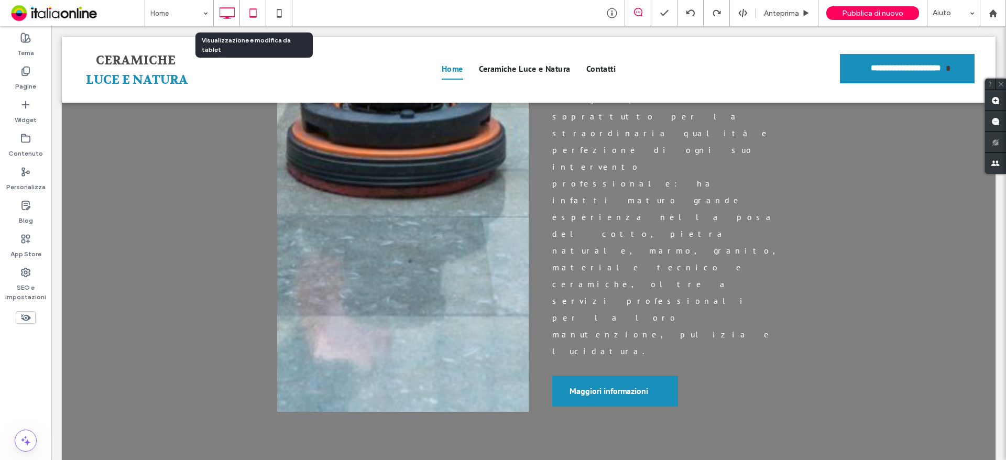
click at [254, 6] on icon at bounding box center [253, 13] width 21 height 21
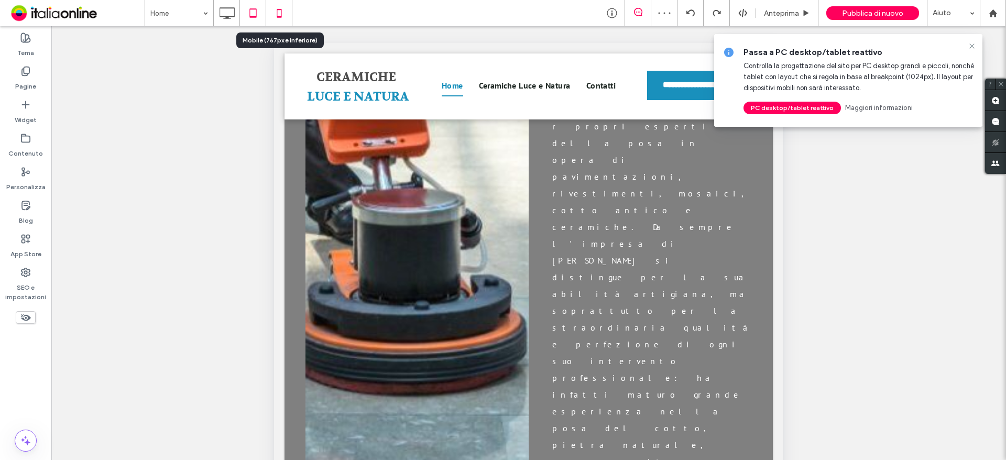
click at [283, 15] on icon at bounding box center [279, 13] width 21 height 21
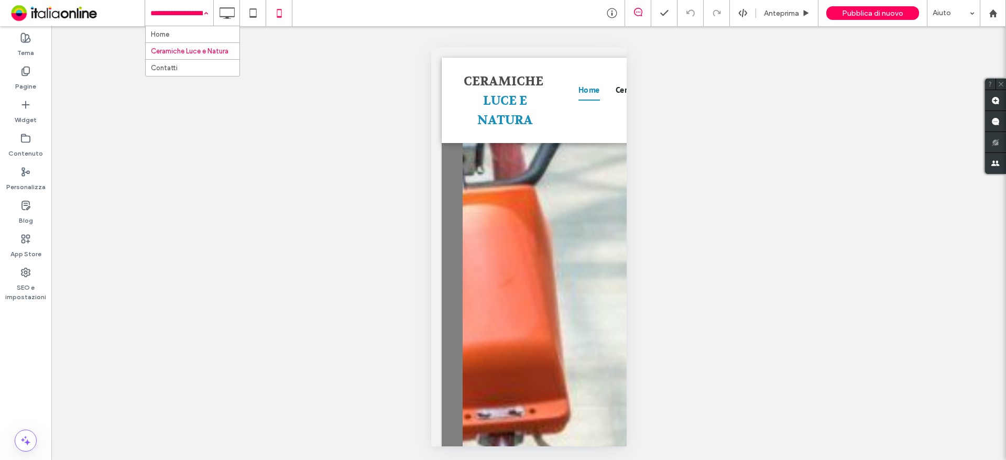
click at [200, 18] on div "Home Ceramiche Luce e Natura Contatti" at bounding box center [179, 13] width 68 height 26
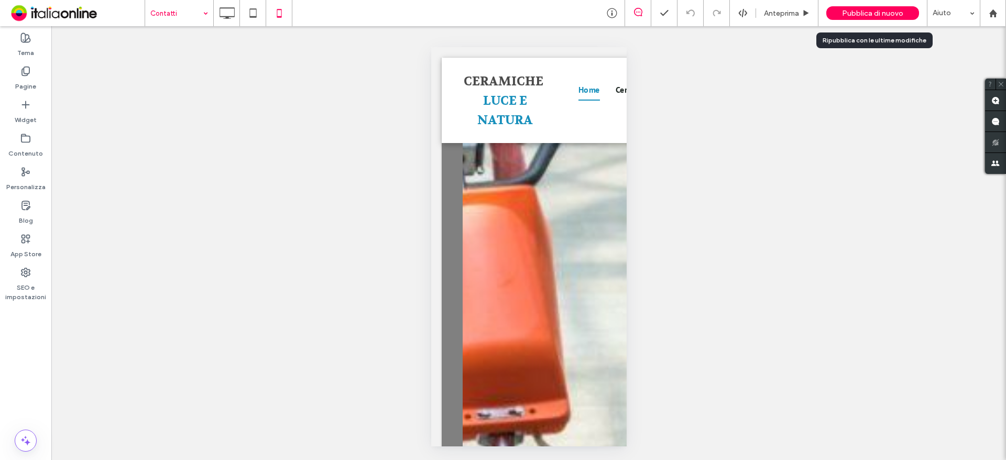
click at [896, 21] on div "Pubblica di nuovo" at bounding box center [873, 13] width 93 height 26
click at [896, 13] on span "Pubblica di nuovo" at bounding box center [872, 13] width 61 height 9
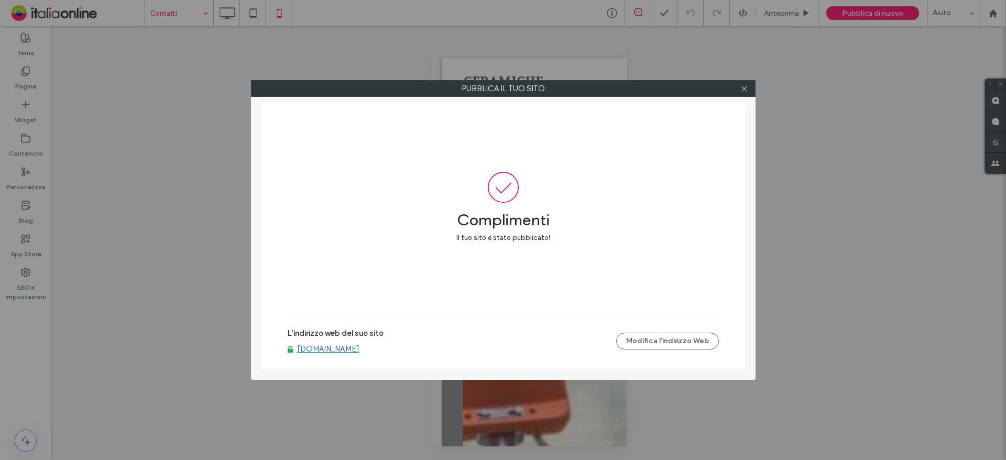
drag, startPoint x: 479, startPoint y: 475, endPoint x: 439, endPoint y: 479, distance: 40.6
drag, startPoint x: 439, startPoint y: 479, endPoint x: 355, endPoint y: 351, distance: 152.9
click at [355, 351] on link "www.ceramicheluceenatura.it" at bounding box center [328, 348] width 62 height 9
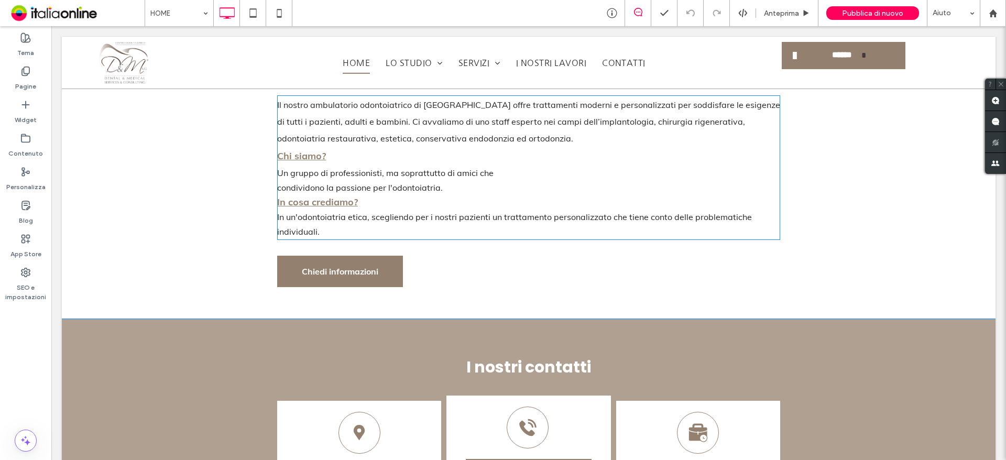
scroll to position [367, 0]
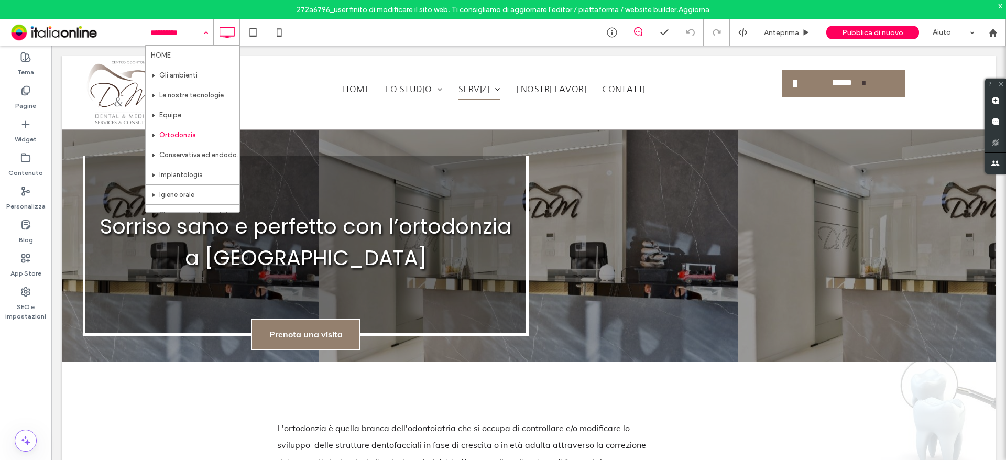
click at [708, 10] on link "Aggiorna" at bounding box center [694, 9] width 31 height 9
